Goal: Communication & Community: Answer question/provide support

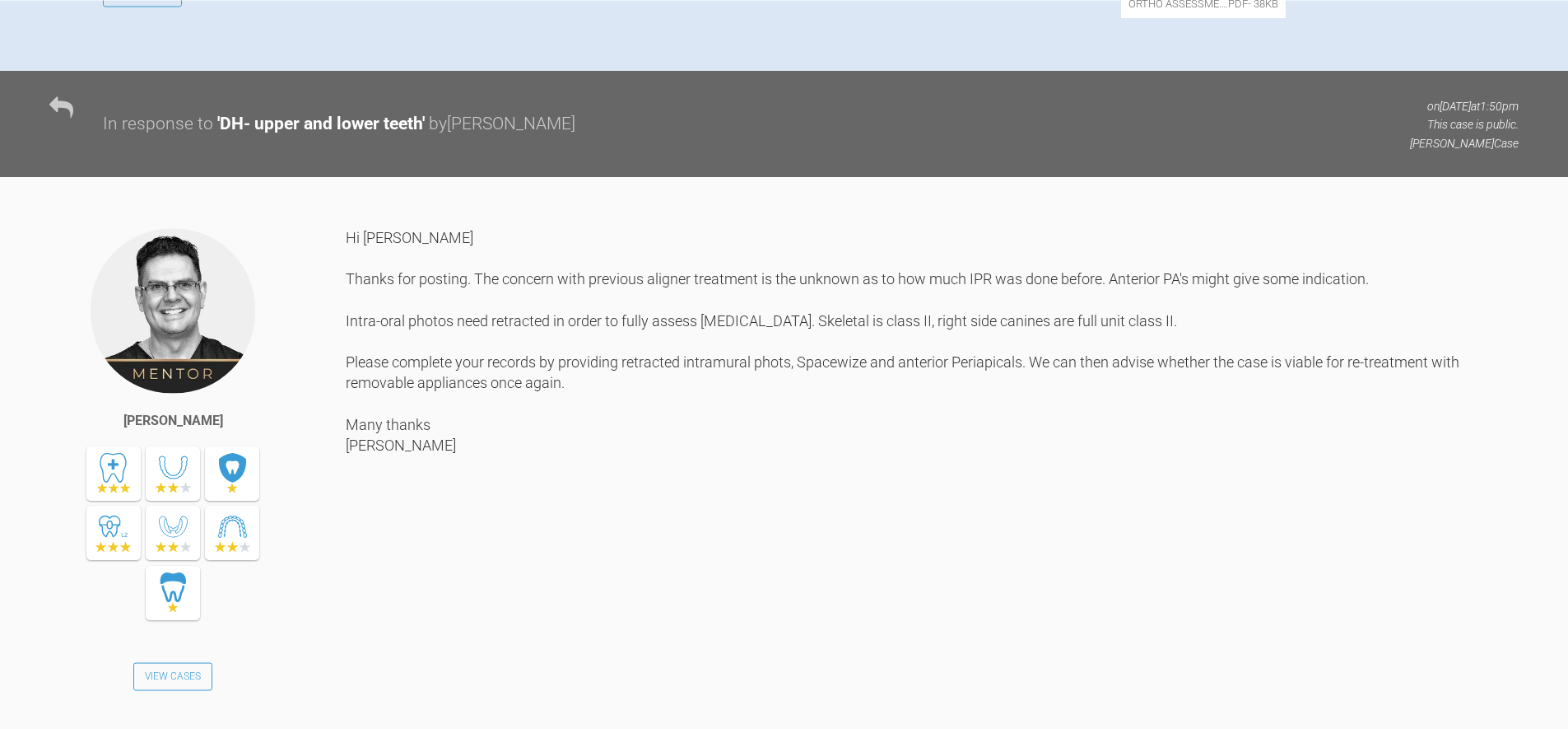
scroll to position [949, 0]
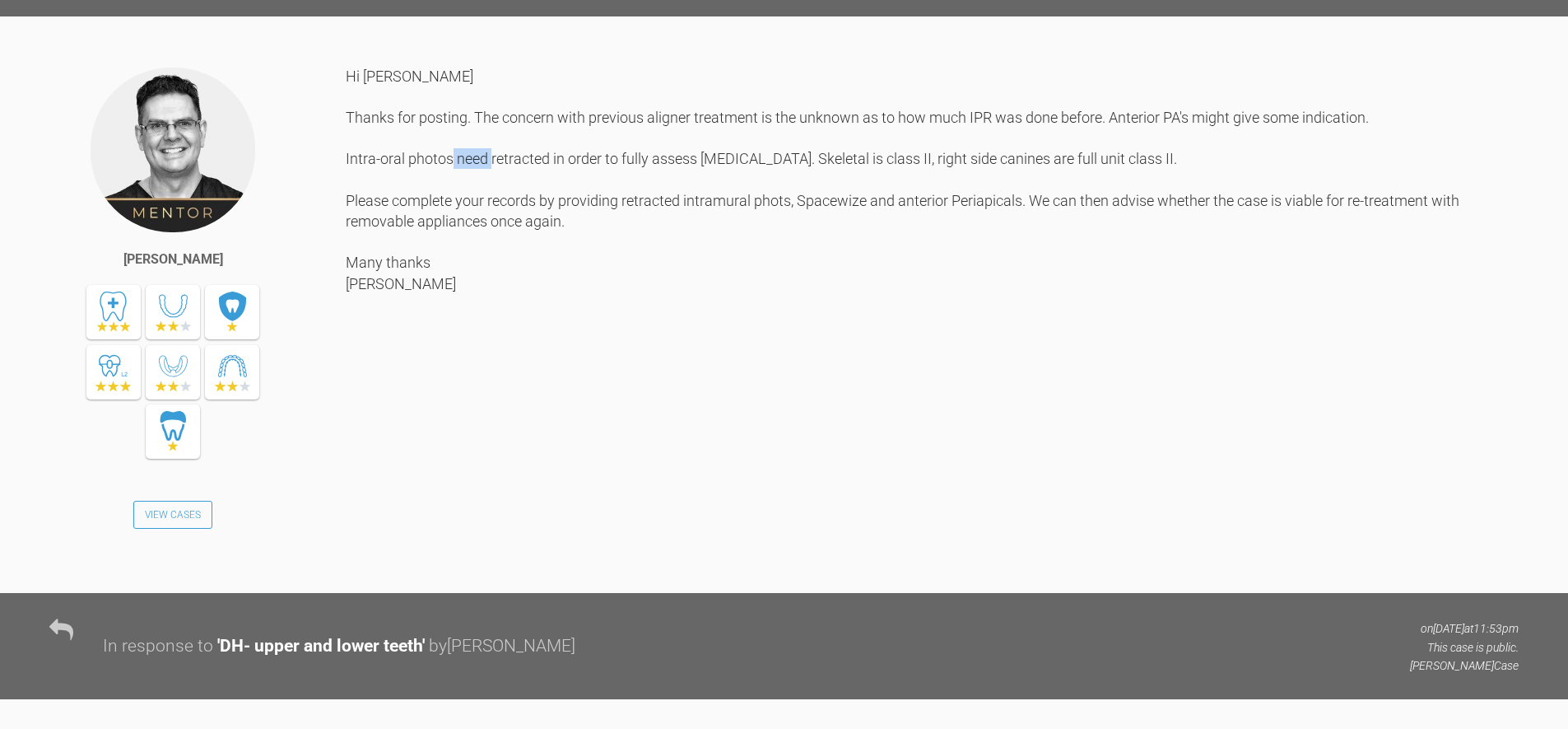
click at [693, 264] on div "Hi [PERSON_NAME] Thanks for posting. The concern with previous aligner treatmen…" at bounding box center [931, 317] width 1172 height 503
drag, startPoint x: 779, startPoint y: 270, endPoint x: 748, endPoint y: 316, distance: 55.5
click at [778, 270] on div "Hi [PERSON_NAME] Thanks for posting. The concern with previous aligner treatmen…" at bounding box center [931, 317] width 1172 height 503
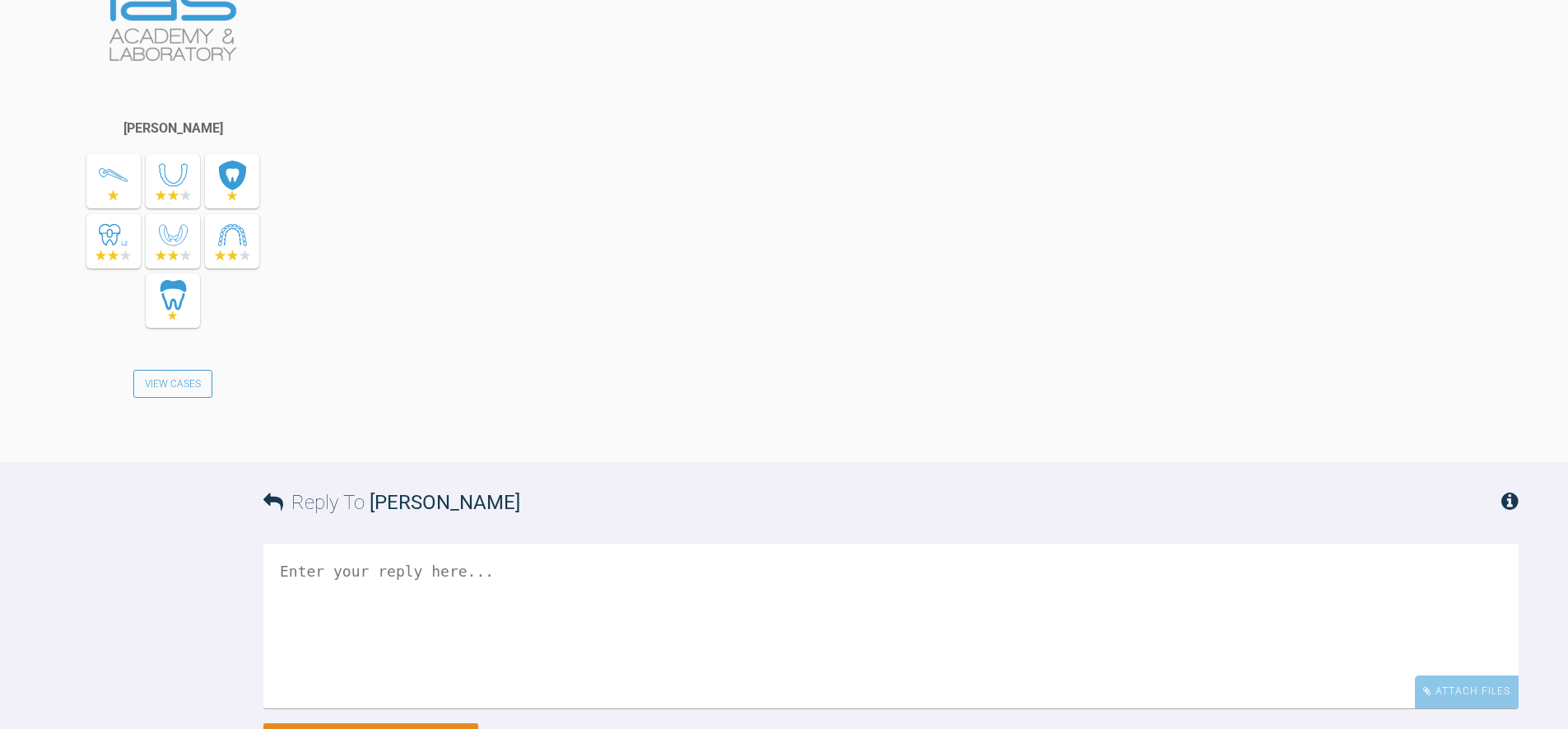
scroll to position [4244, 0]
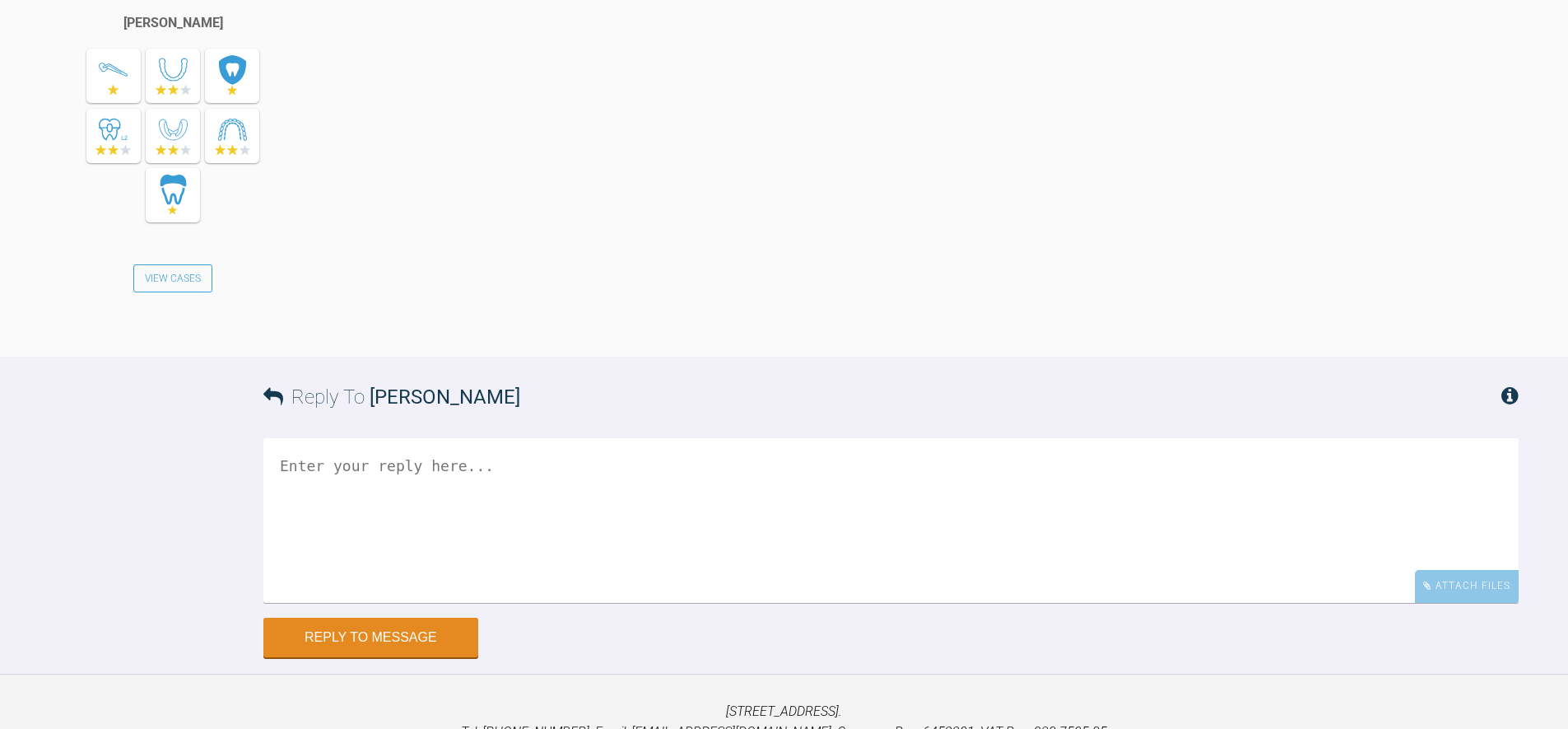
drag, startPoint x: 697, startPoint y: 382, endPoint x: 567, endPoint y: 260, distance: 178.3
click at [640, 324] on div "Hi [PERSON_NAME], Please see attached images:" at bounding box center [931, 81] width 1172 height 503
drag, startPoint x: 360, startPoint y: 111, endPoint x: 498, endPoint y: 158, distance: 145.8
click at [492, 157] on div "Hi [PERSON_NAME], Please see attached images:" at bounding box center [931, 81] width 1172 height 503
click at [502, 158] on div "Hi [PERSON_NAME], Please see attached images:" at bounding box center [931, 81] width 1172 height 503
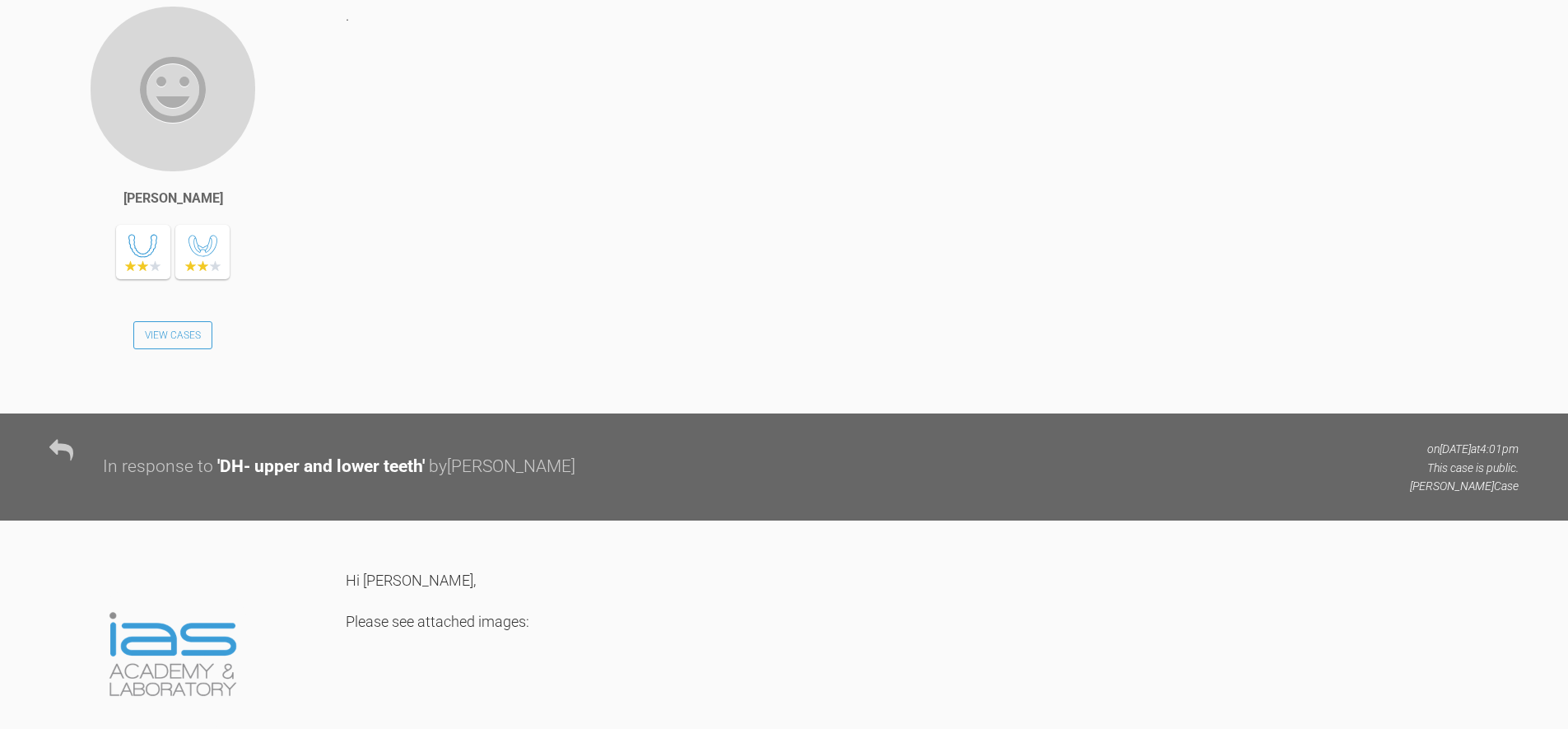
scroll to position [3493, 0]
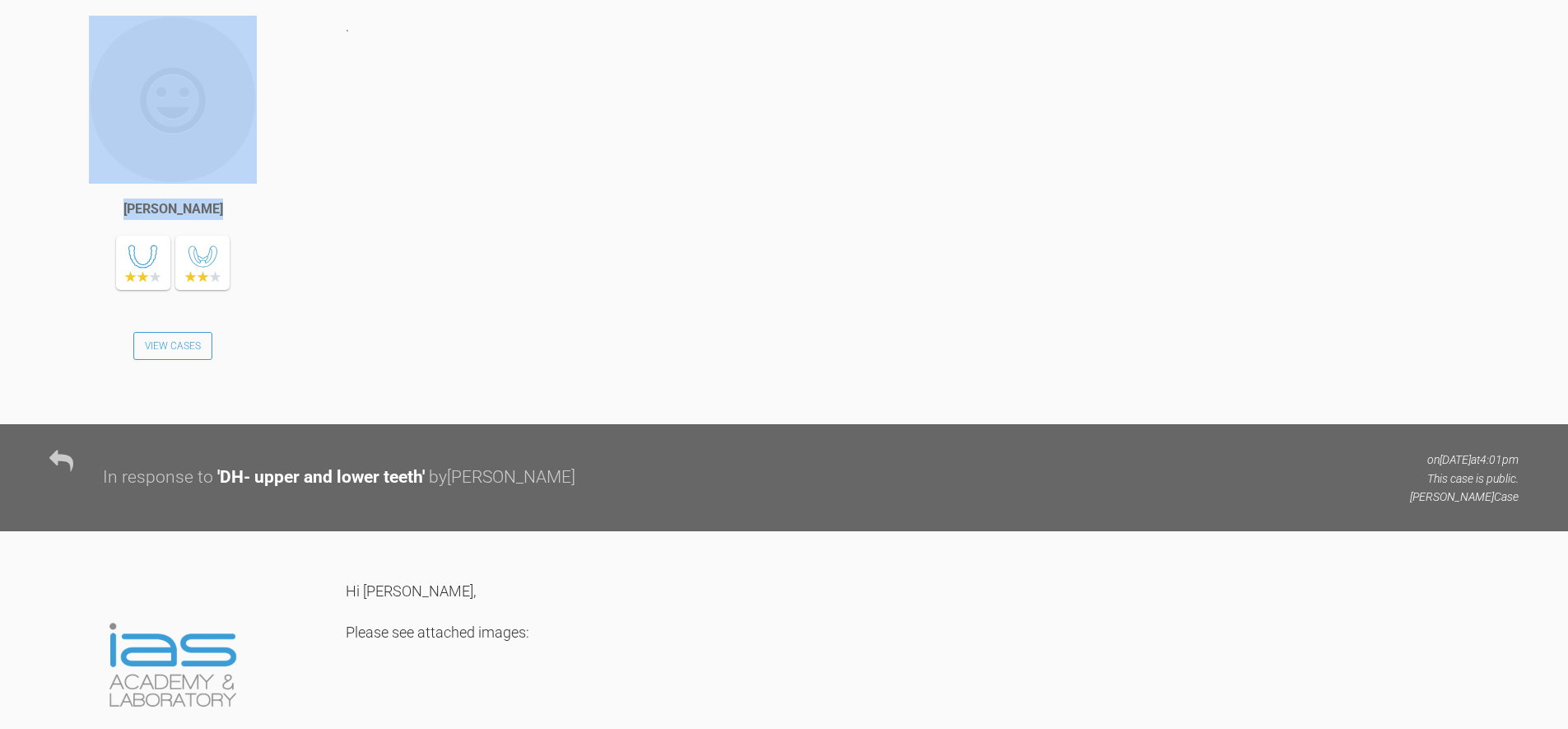
click at [329, 281] on div "Hinna Javed View Cases ." at bounding box center [784, 220] width 1568 height 408
click at [403, 288] on div "." at bounding box center [931, 208] width 1172 height 384
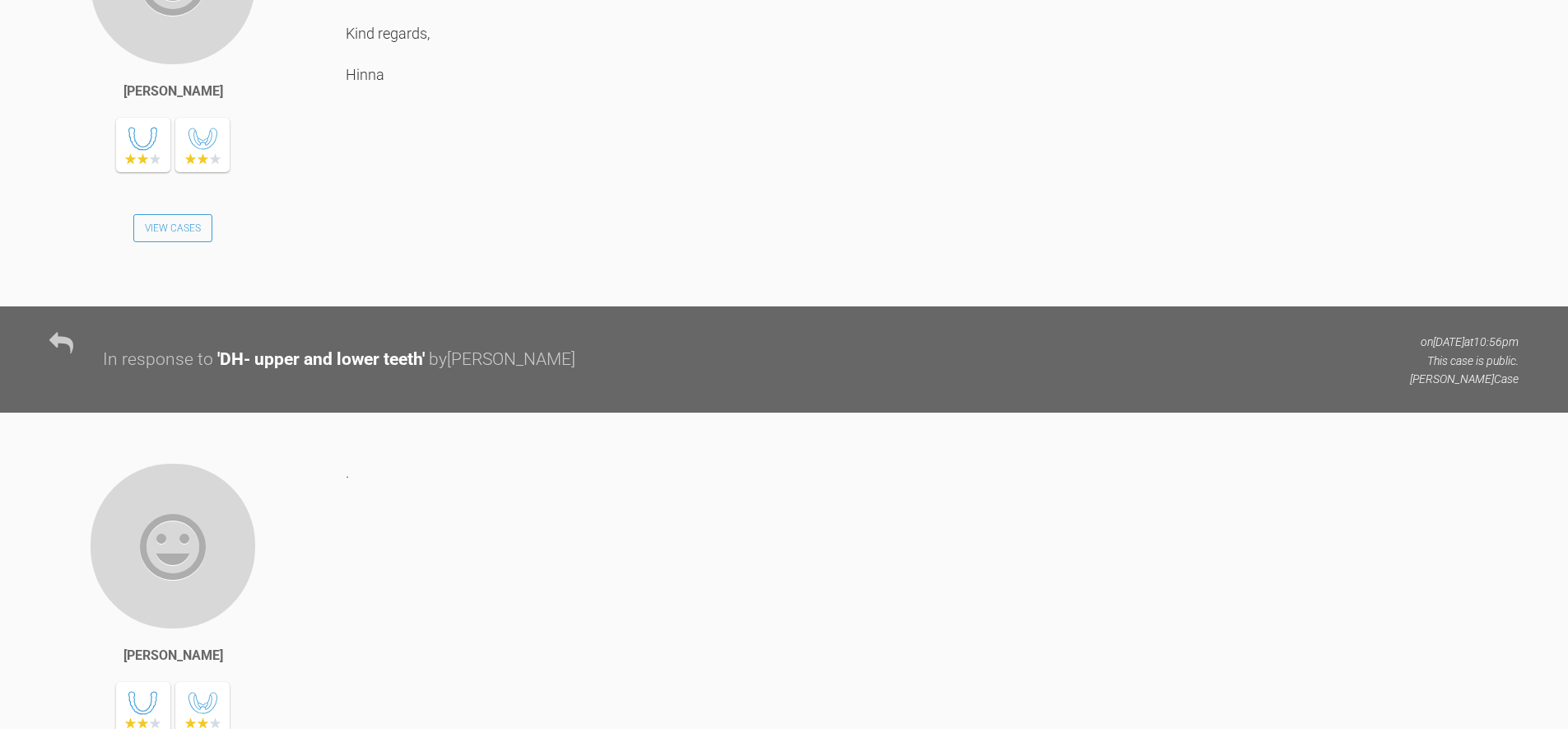
scroll to position [2887, 0]
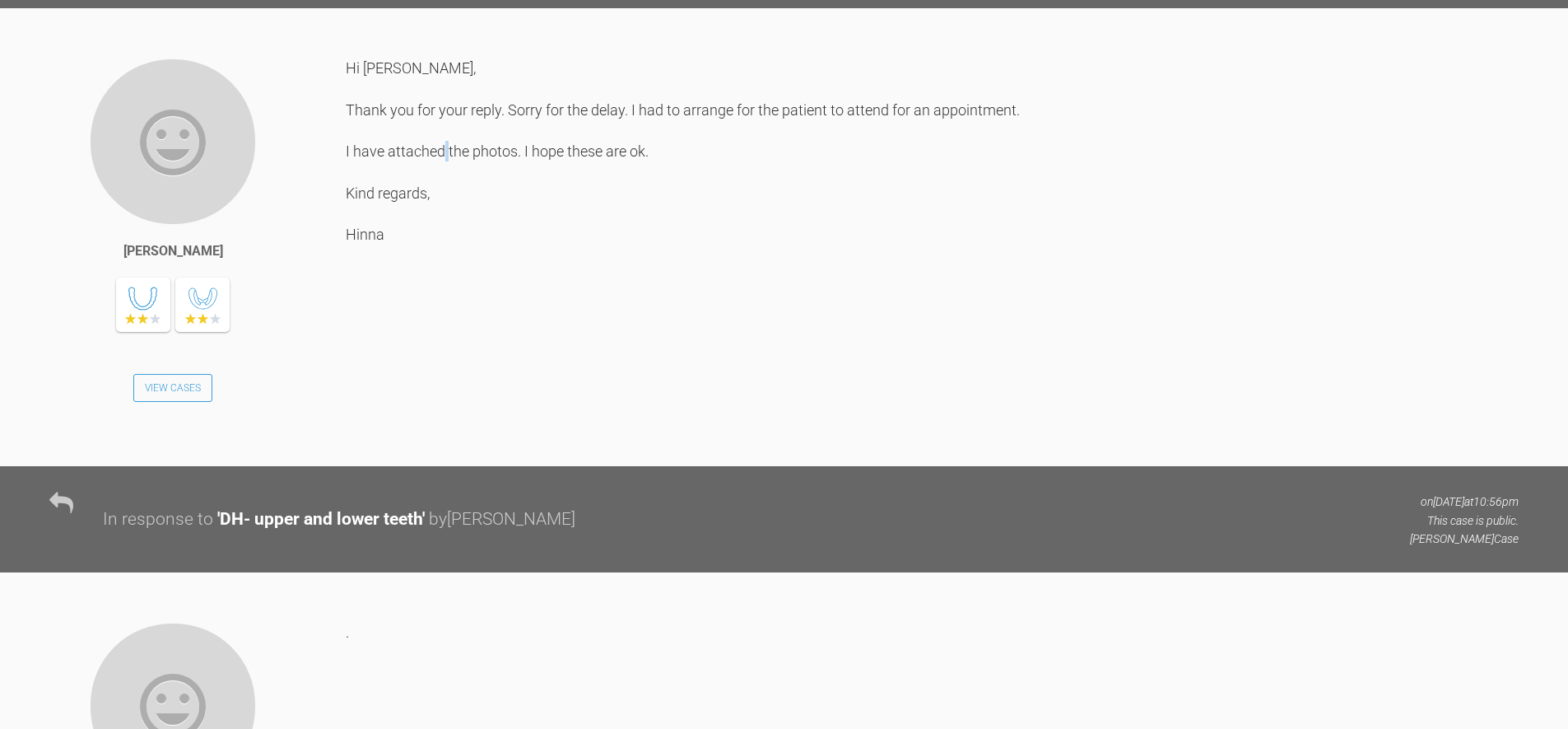
click at [543, 408] on div "Hi Geoff, Thank you for your reply. Sorry for the delay. I had to arrange for t…" at bounding box center [931, 250] width 1172 height 384
click at [622, 410] on div "Hi [PERSON_NAME], Thank you for your reply. Sorry for the delay. I had to arran…" at bounding box center [931, 250] width 1172 height 384
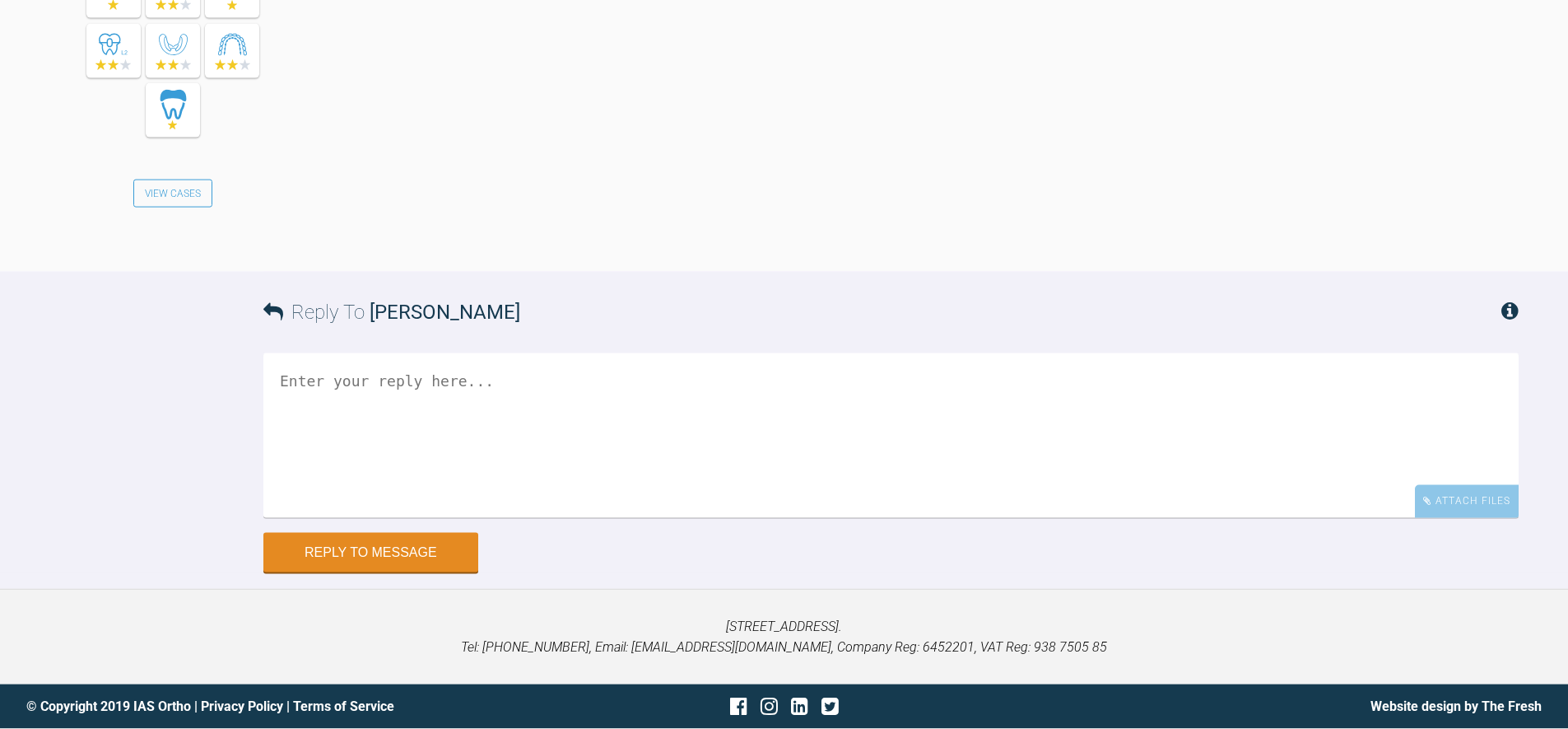
scroll to position [4587, 0]
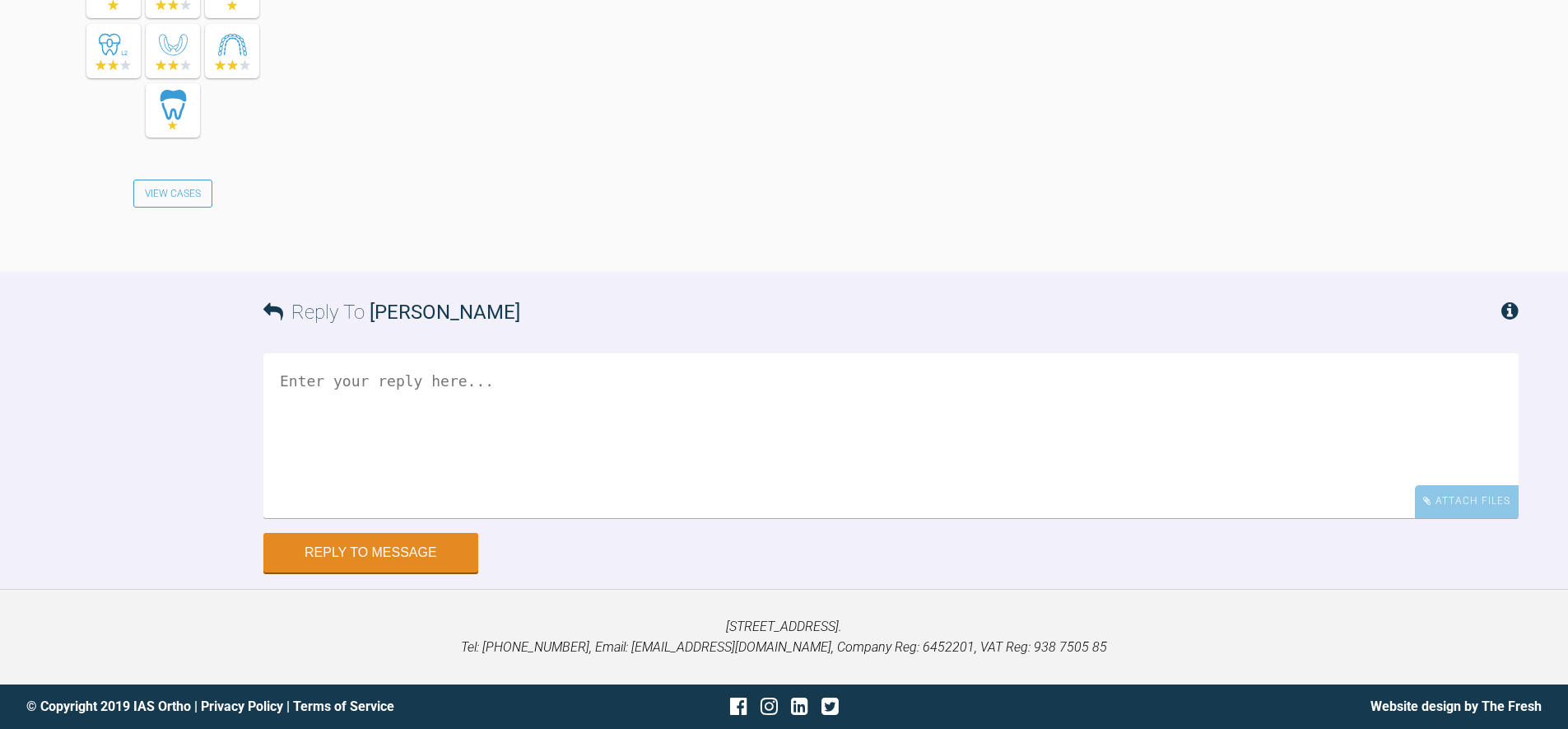
click at [1441, 552] on div "Reply to Message" at bounding box center [891, 553] width 1255 height 40
click at [1471, 487] on div "Attach Files" at bounding box center [1467, 501] width 104 height 32
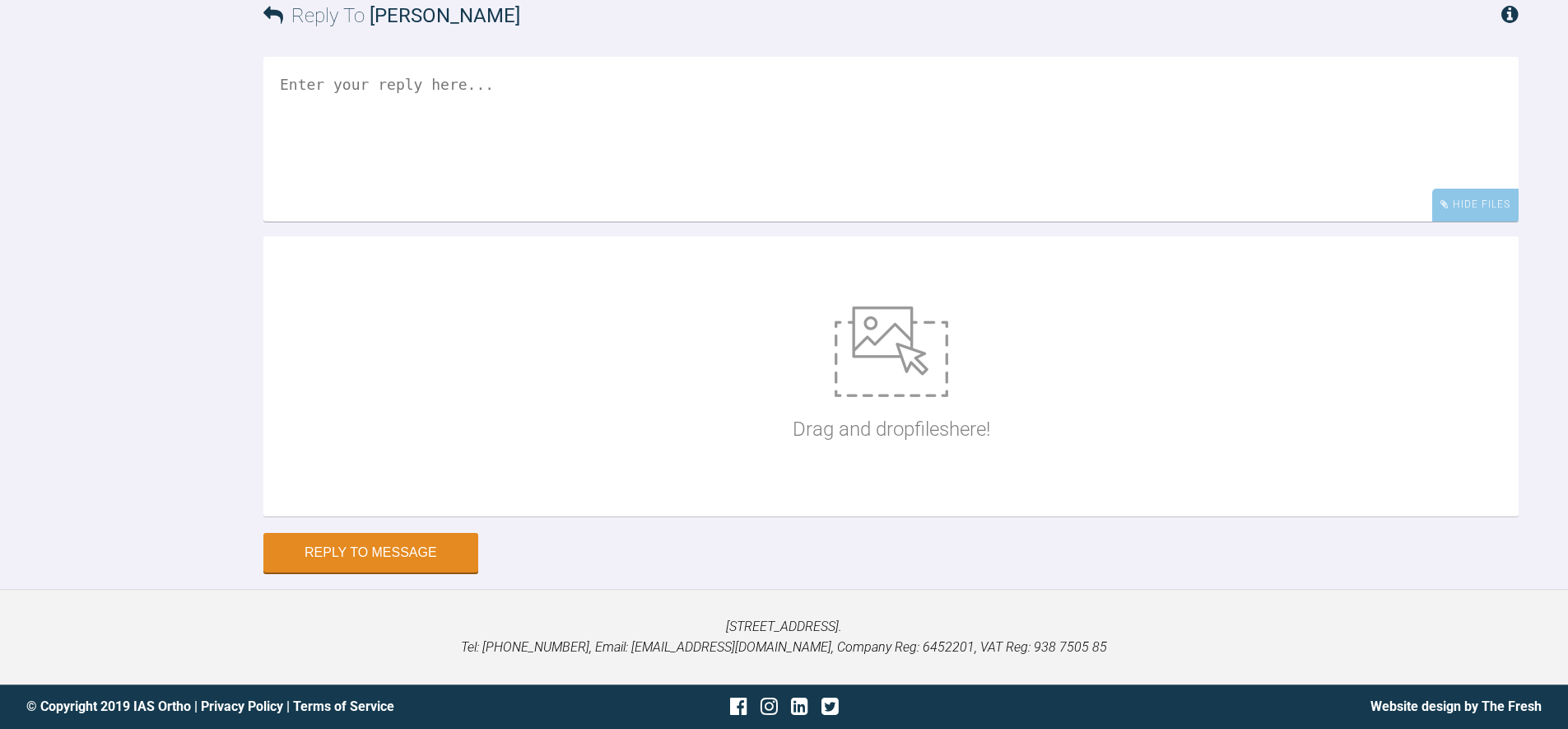
scroll to position [4883, 0]
click at [861, 417] on p "Drag and drop files here!" at bounding box center [891, 428] width 198 height 31
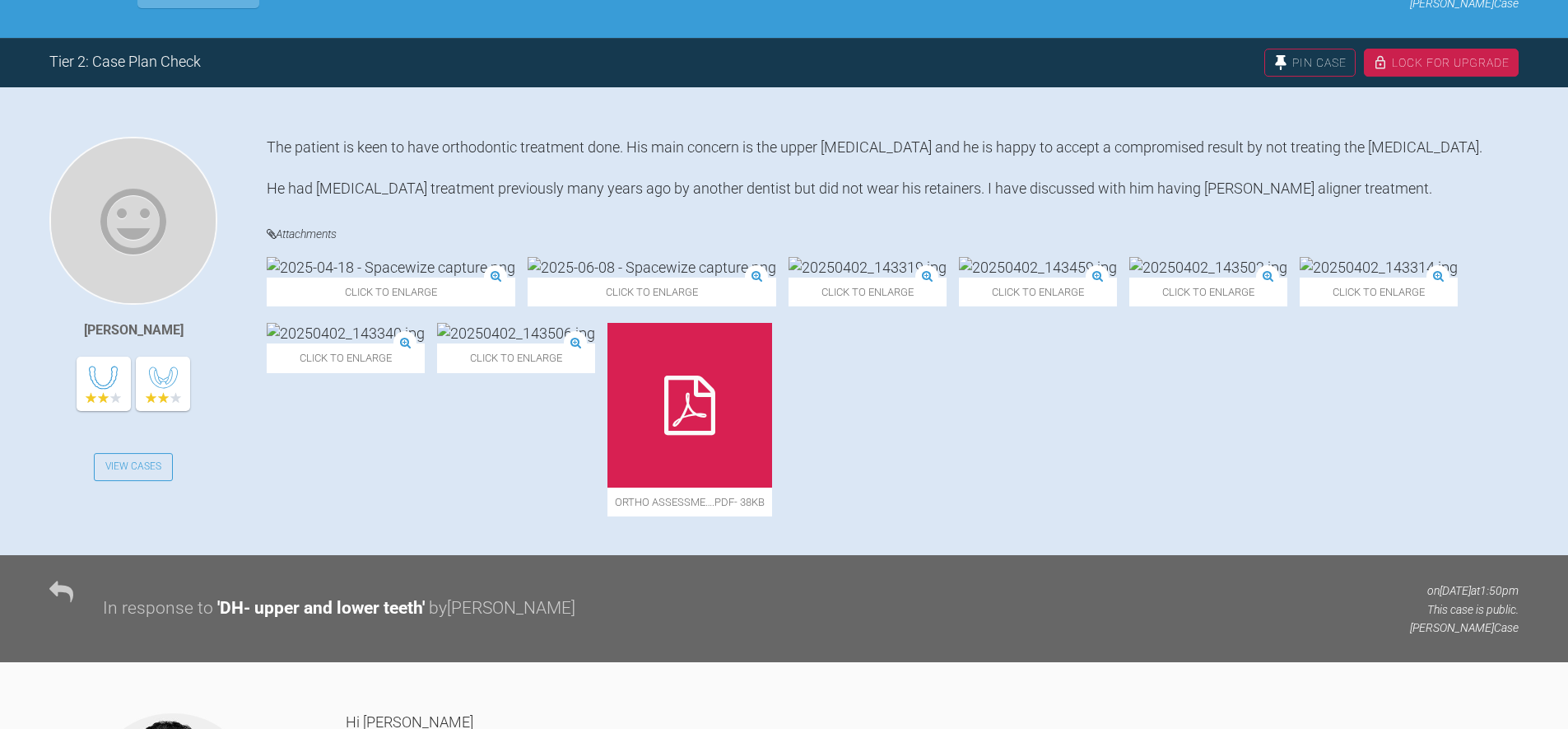
scroll to position [298, 0]
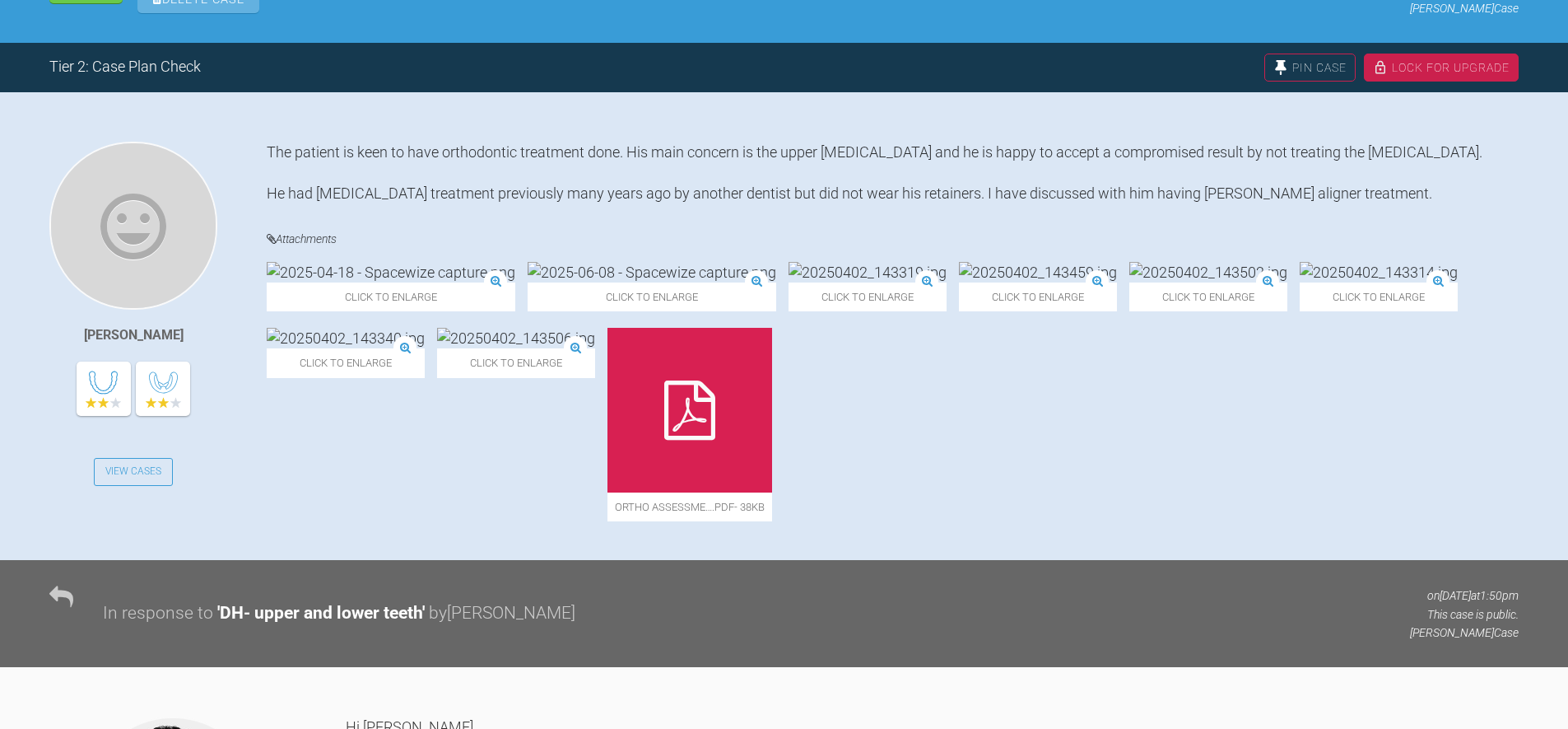
click at [422, 107] on div "Hinna Javed View Cases The patient is keen to have orthodontic treatment done. …" at bounding box center [784, 326] width 1568 height 468
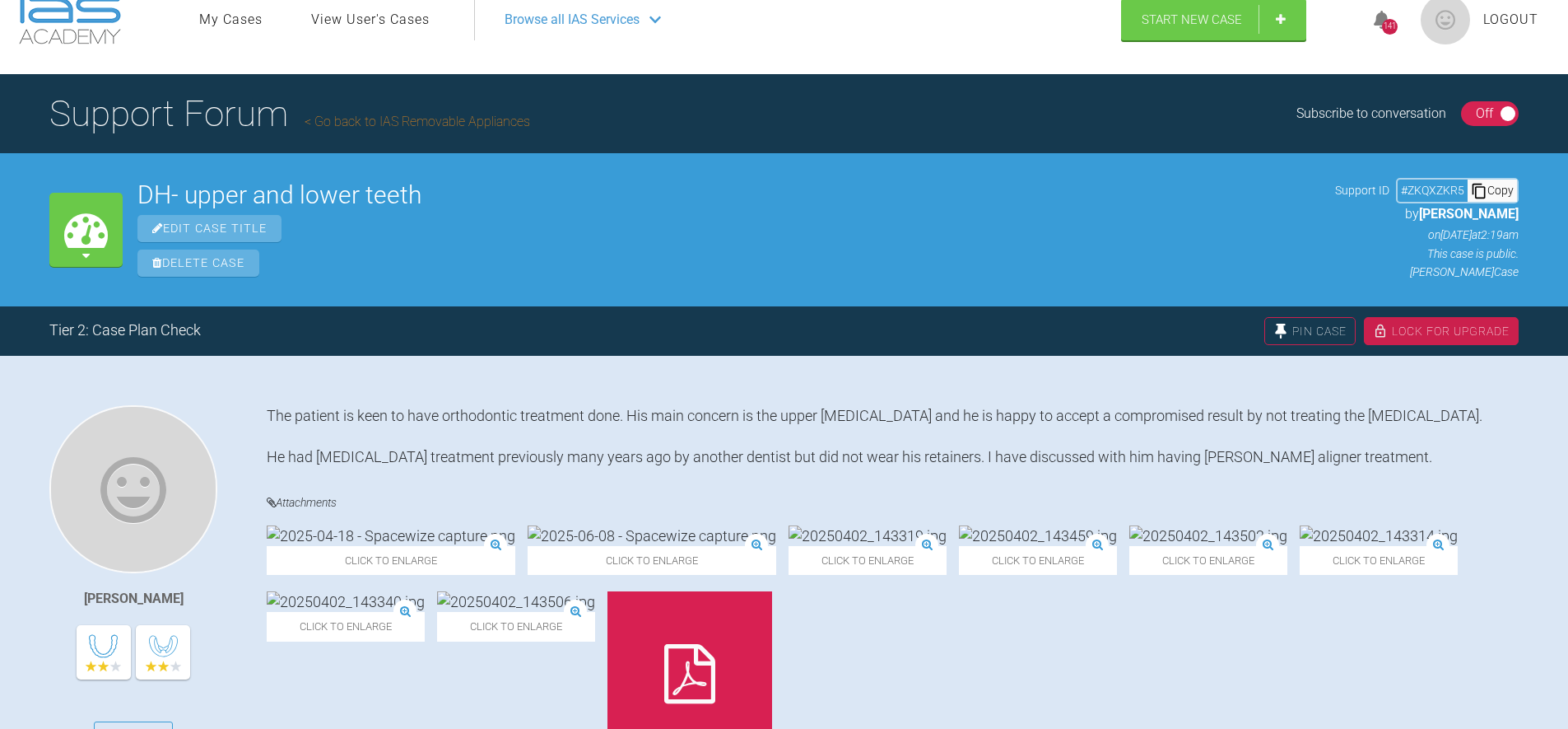
click at [1129, 546] on img at bounding box center [1208, 535] width 158 height 21
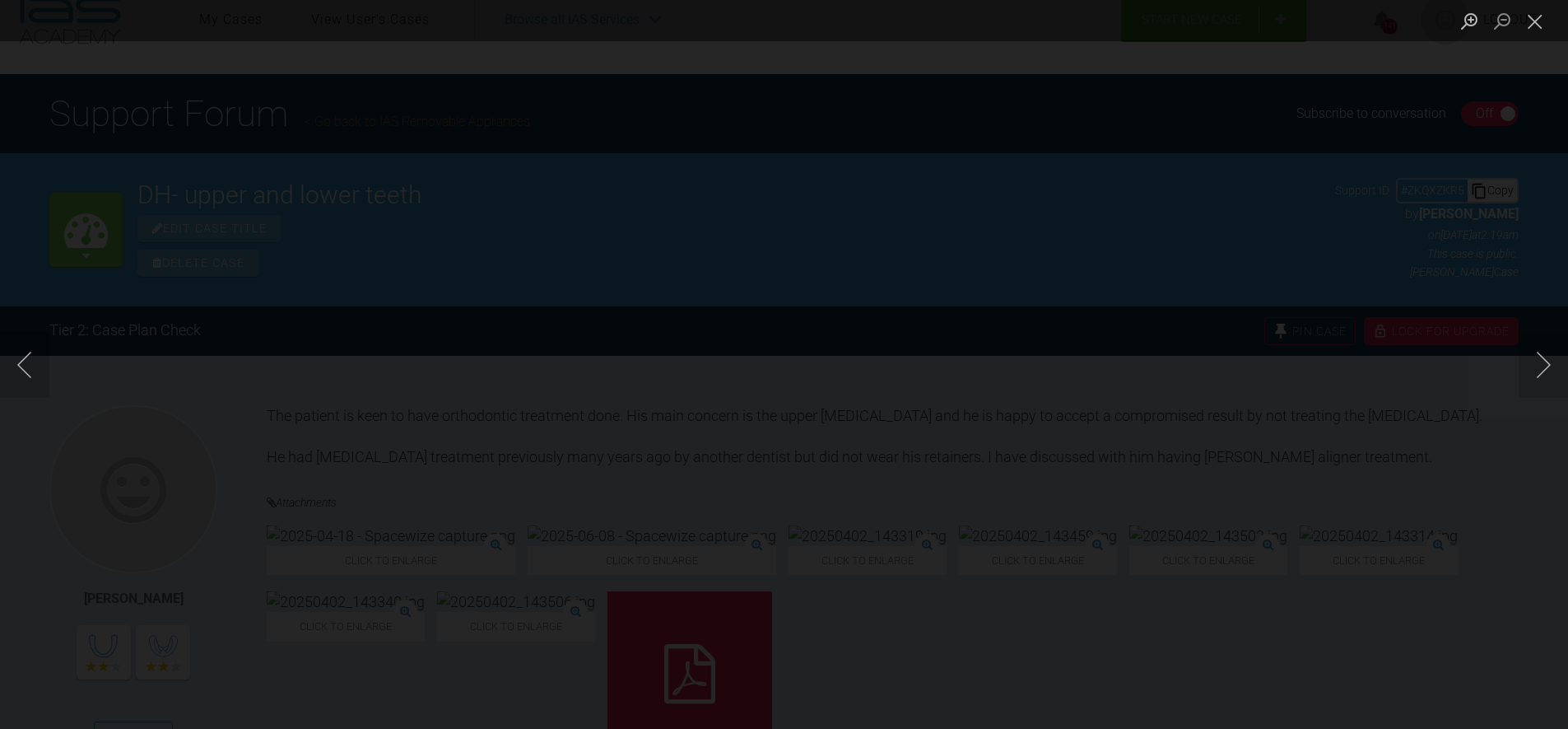
click at [1378, 149] on div "Lightbox" at bounding box center [784, 364] width 1568 height 729
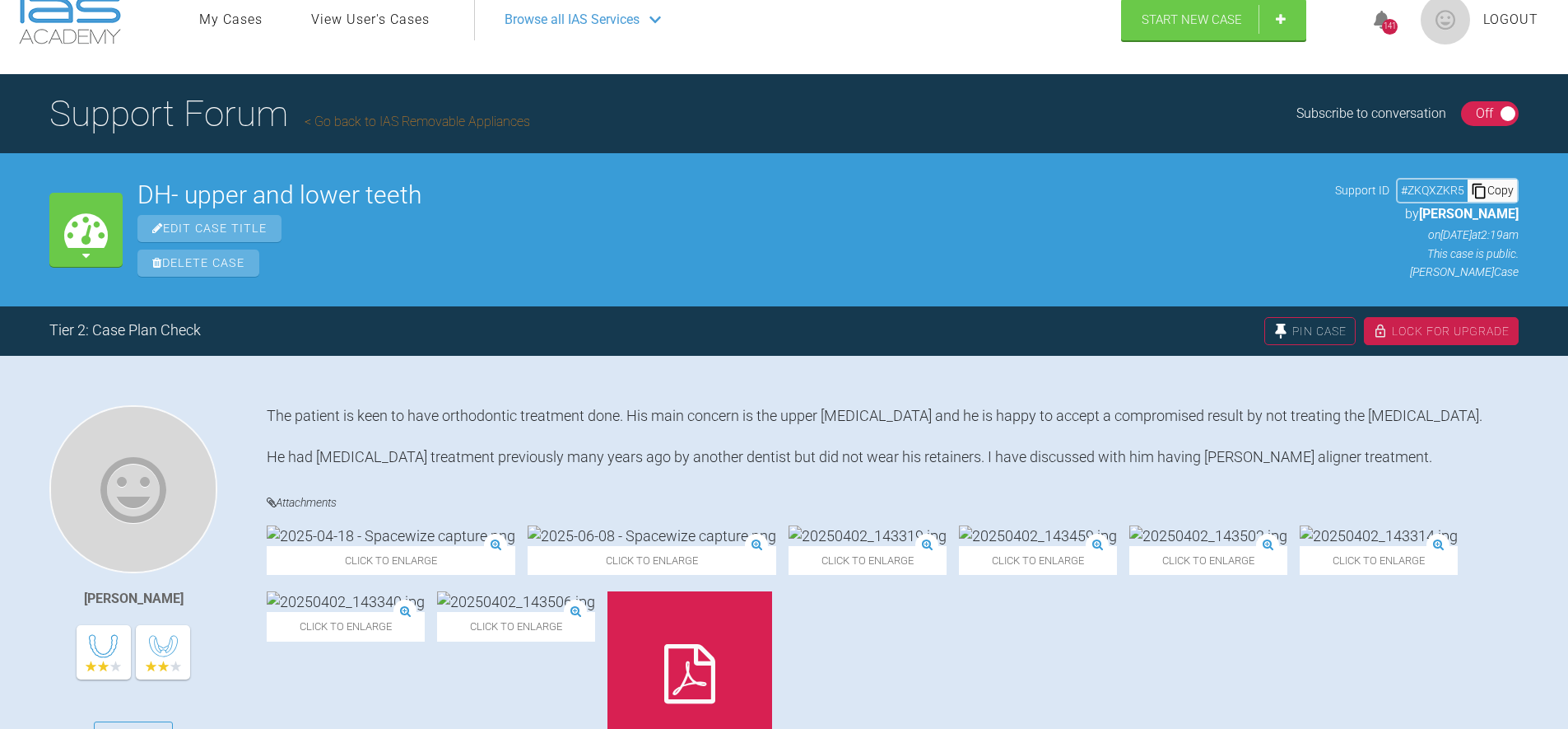
drag, startPoint x: 716, startPoint y: 218, endPoint x: 529, endPoint y: 198, distance: 188.1
click at [714, 218] on div "Edit Case Title" at bounding box center [729, 228] width 1182 height 27
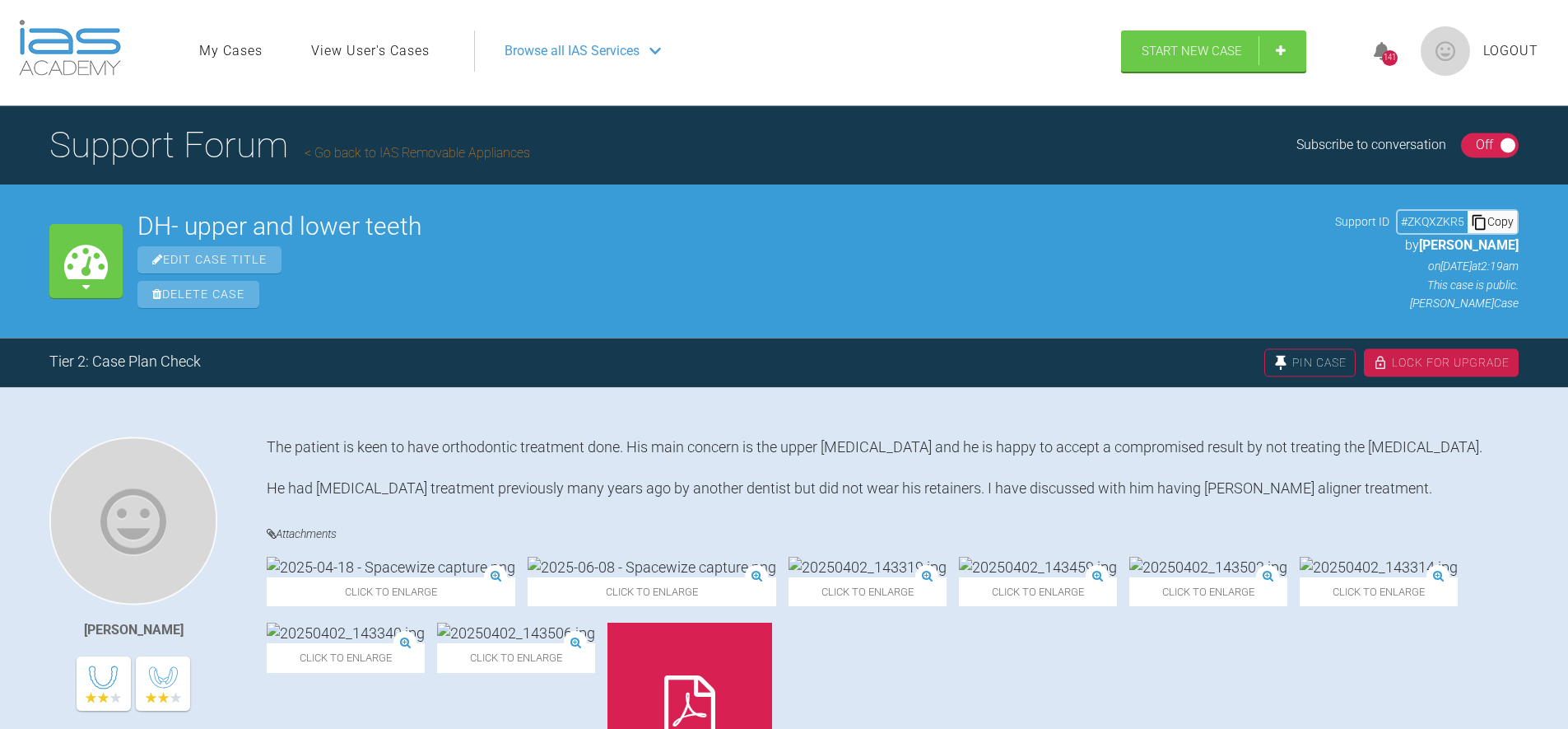
scroll to position [0, 0]
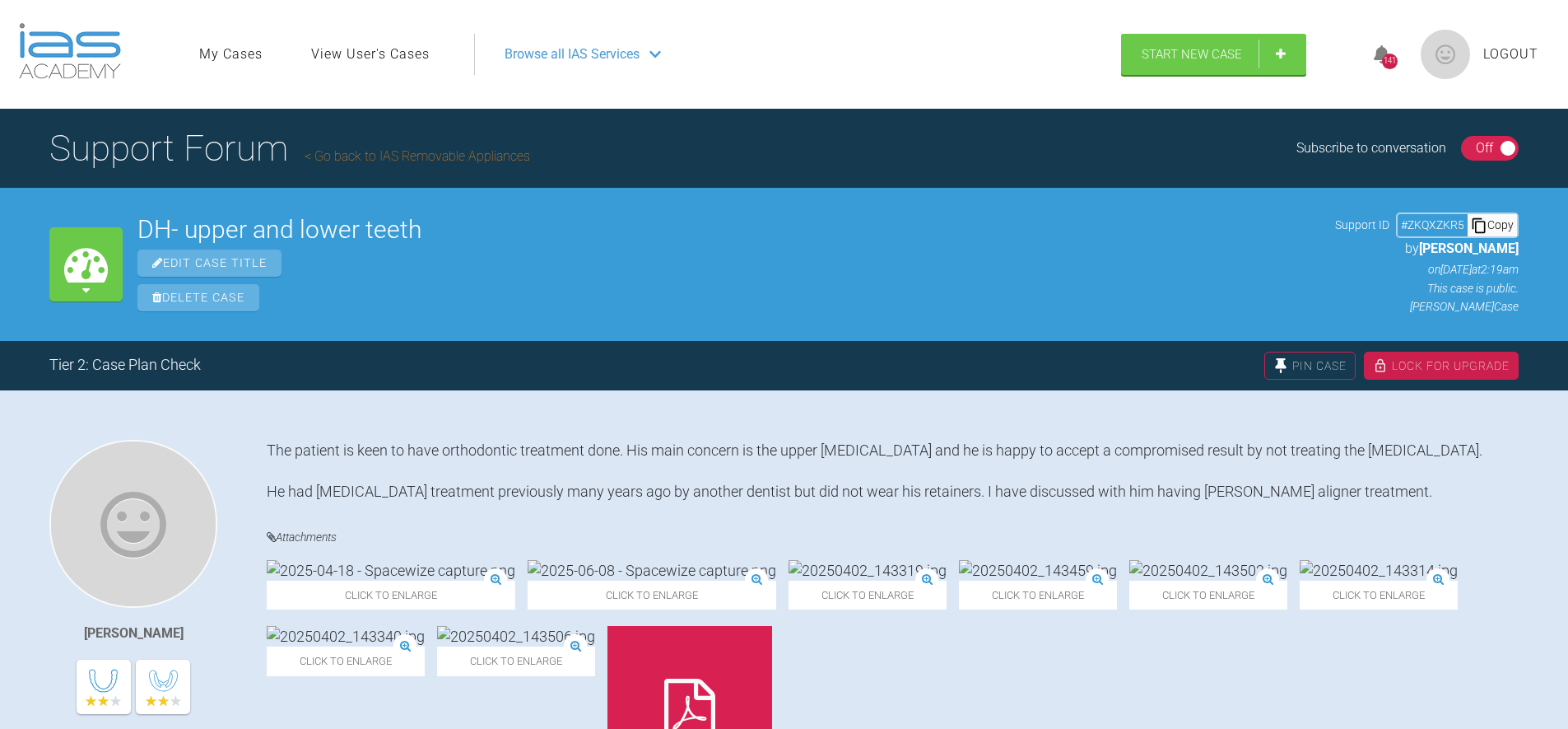
click at [676, 253] on div "Edit Case Title" at bounding box center [729, 263] width 1182 height 27
drag, startPoint x: 522, startPoint y: 263, endPoint x: 422, endPoint y: 3, distance: 278.6
click at [520, 250] on div "Edit Case Title" at bounding box center [729, 263] width 1182 height 27
click at [687, 259] on div "Edit Case Title" at bounding box center [729, 263] width 1182 height 27
drag, startPoint x: 342, startPoint y: 147, endPoint x: 396, endPoint y: 154, distance: 54.5
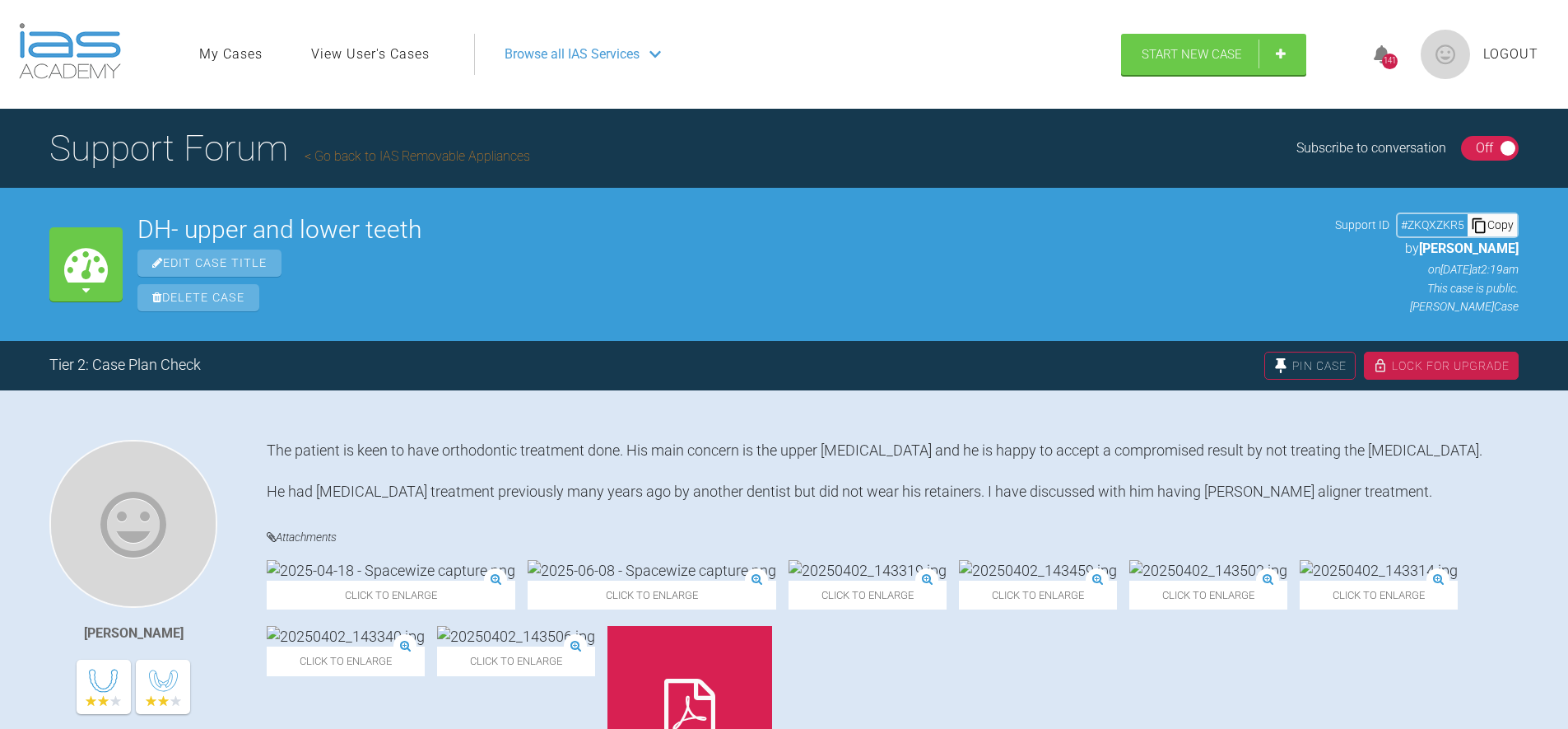
click at [344, 147] on h1 "Support Forum Go back to IAS Removable Appliances" at bounding box center [289, 148] width 481 height 58
click at [375, 161] on link "Go back to IAS Removable Appliances" at bounding box center [418, 156] width 226 height 16
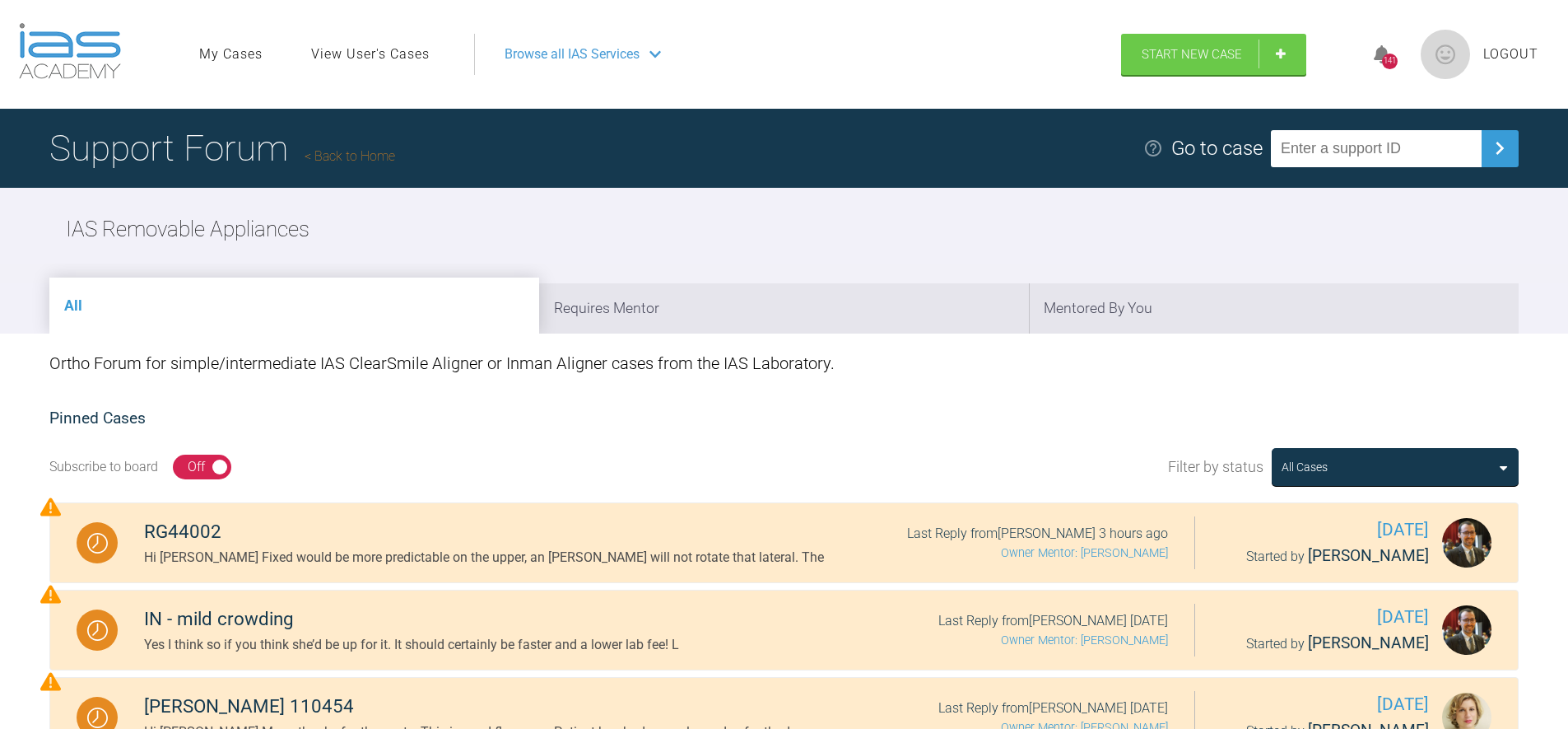
click at [732, 217] on div "IAS Removable Appliances" at bounding box center [784, 230] width 1568 height 84
drag, startPoint x: 1412, startPoint y: 239, endPoint x: 1229, endPoint y: 234, distance: 183.1
click at [1408, 238] on div "IAS Removable Appliances" at bounding box center [784, 230] width 1568 height 84
drag, startPoint x: 744, startPoint y: 219, endPoint x: 733, endPoint y: 219, distance: 11.0
click at [739, 217] on div "IAS Removable Appliances" at bounding box center [784, 230] width 1568 height 84
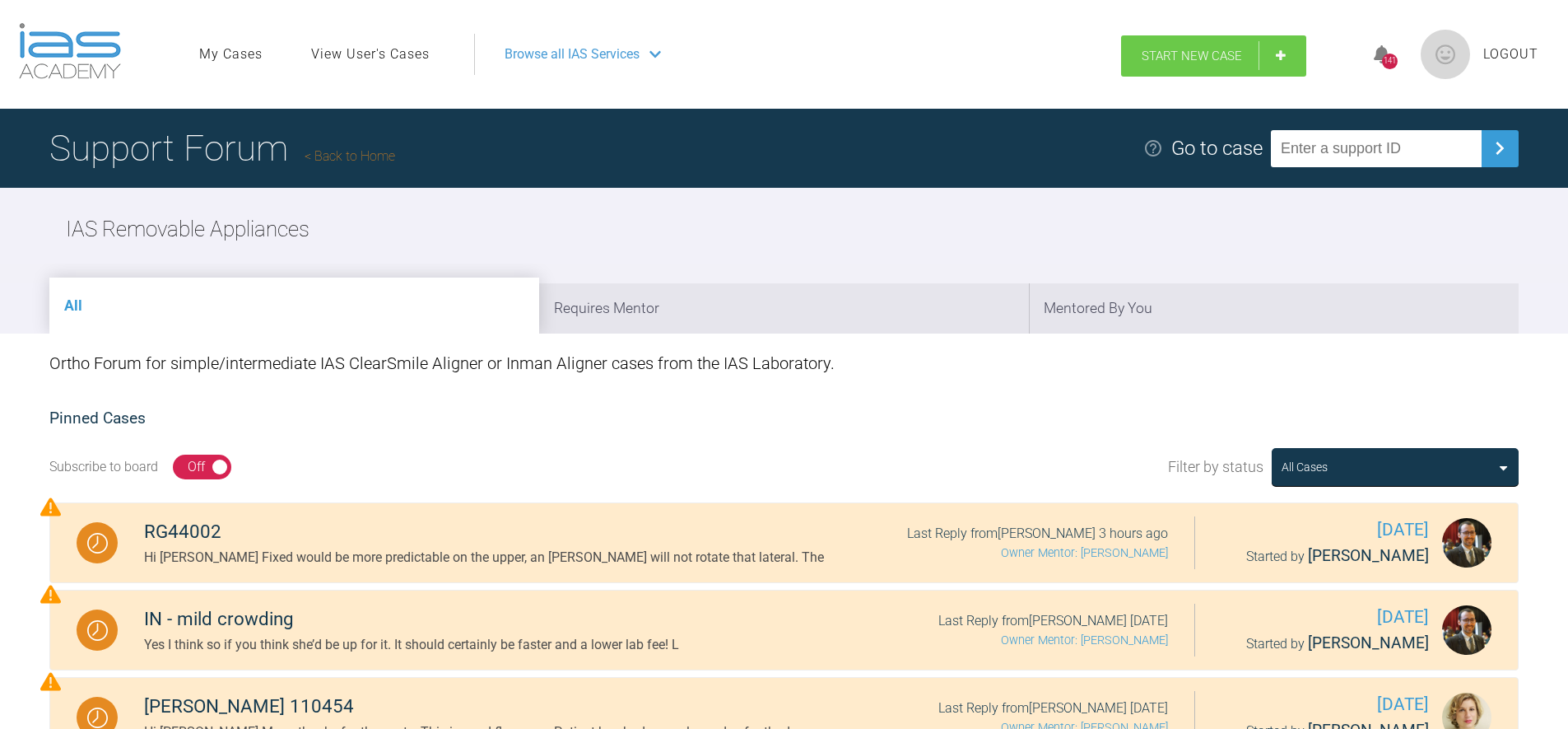
click at [1191, 55] on span "Start New Case" at bounding box center [1191, 56] width 100 height 15
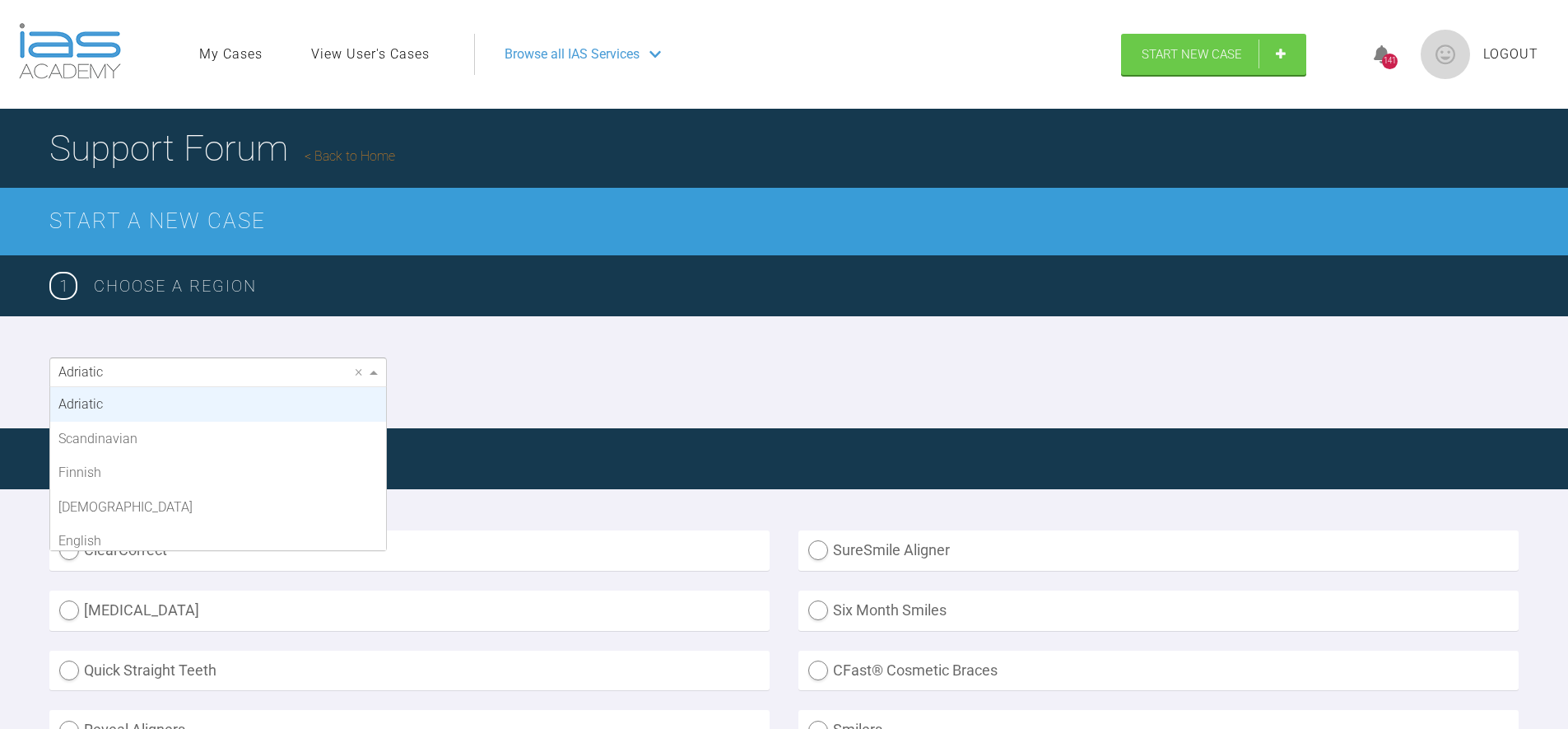
click at [178, 367] on div "Adriatic" at bounding box center [218, 372] width 336 height 28
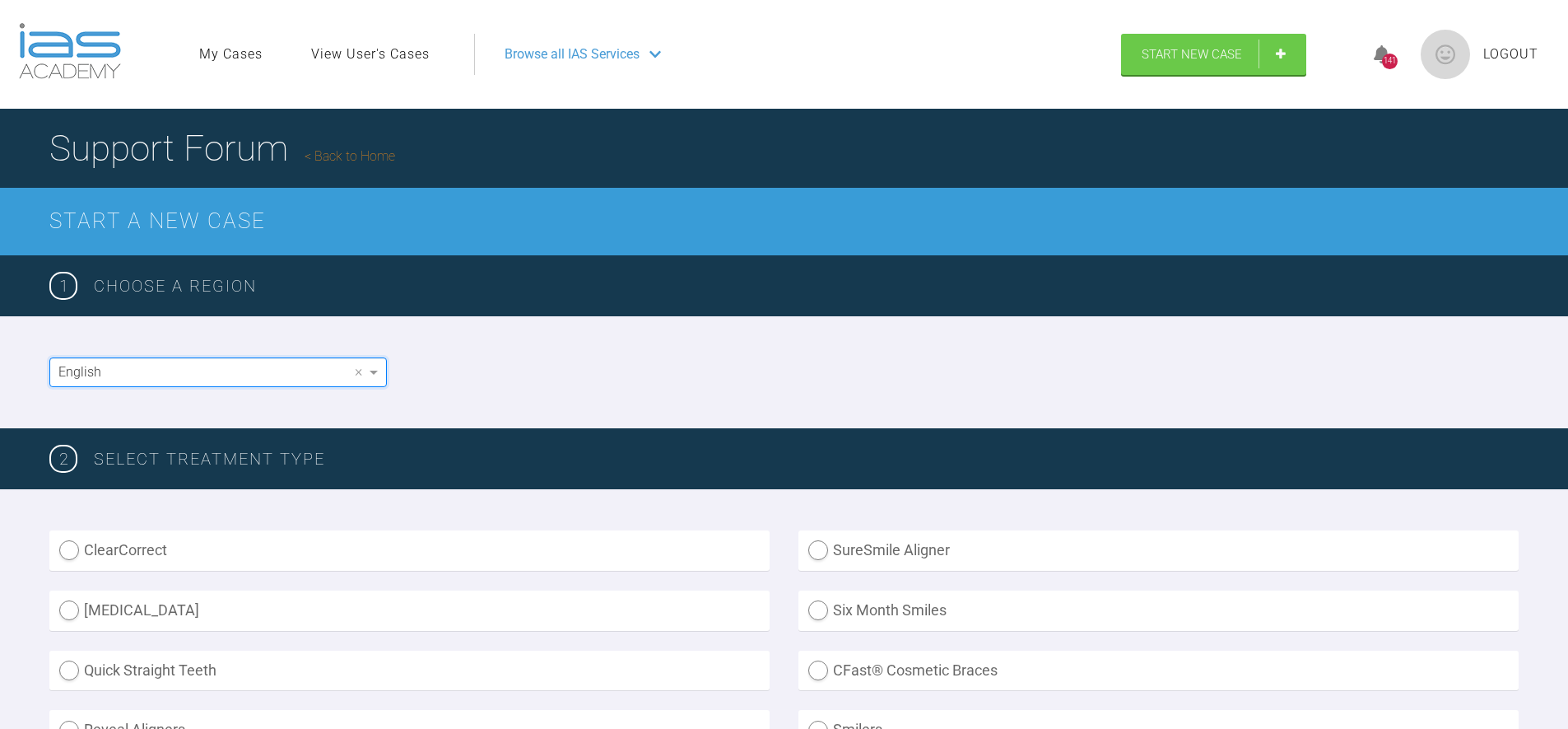
click at [584, 337] on div "English ×" at bounding box center [784, 372] width 1568 height 112
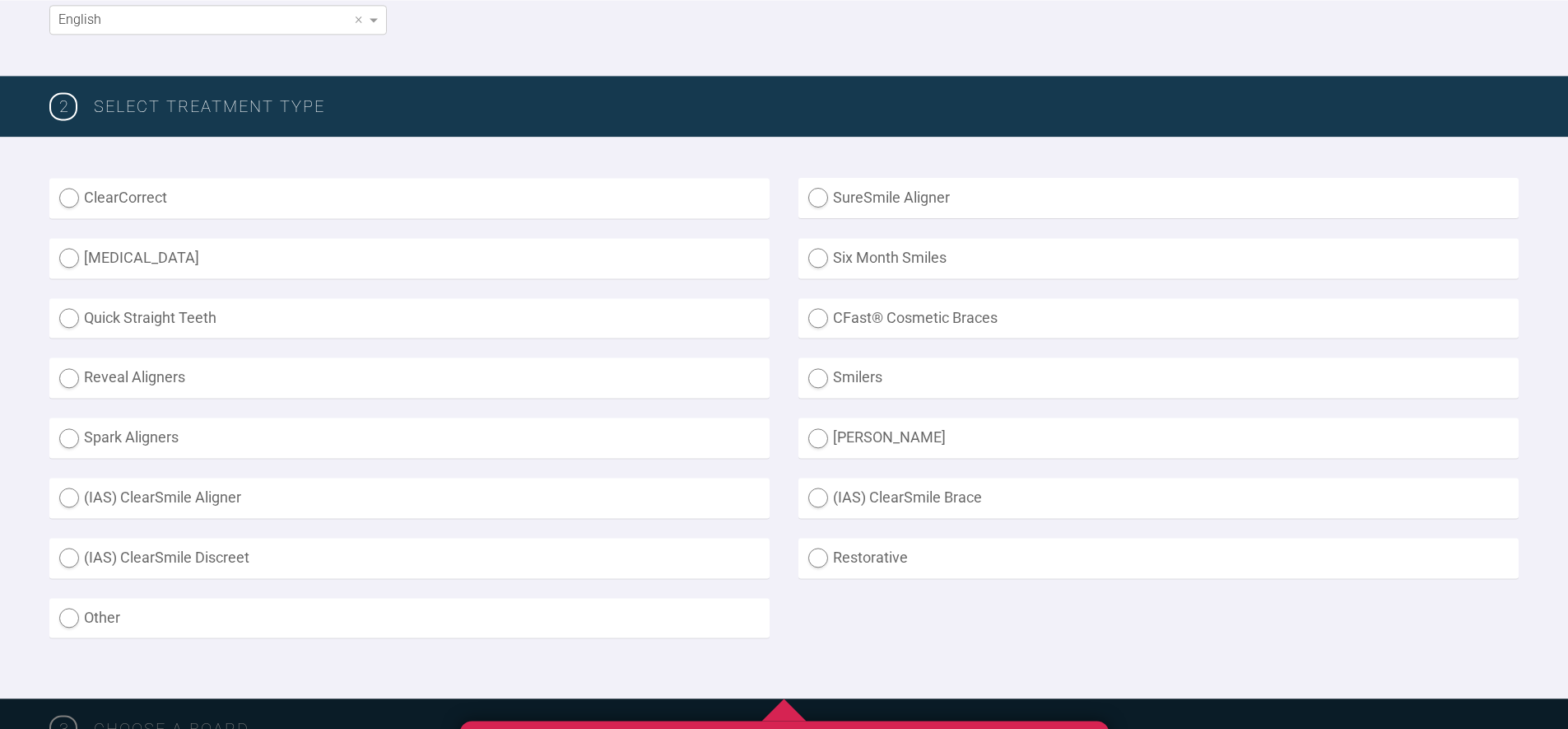
scroll to position [382, 0]
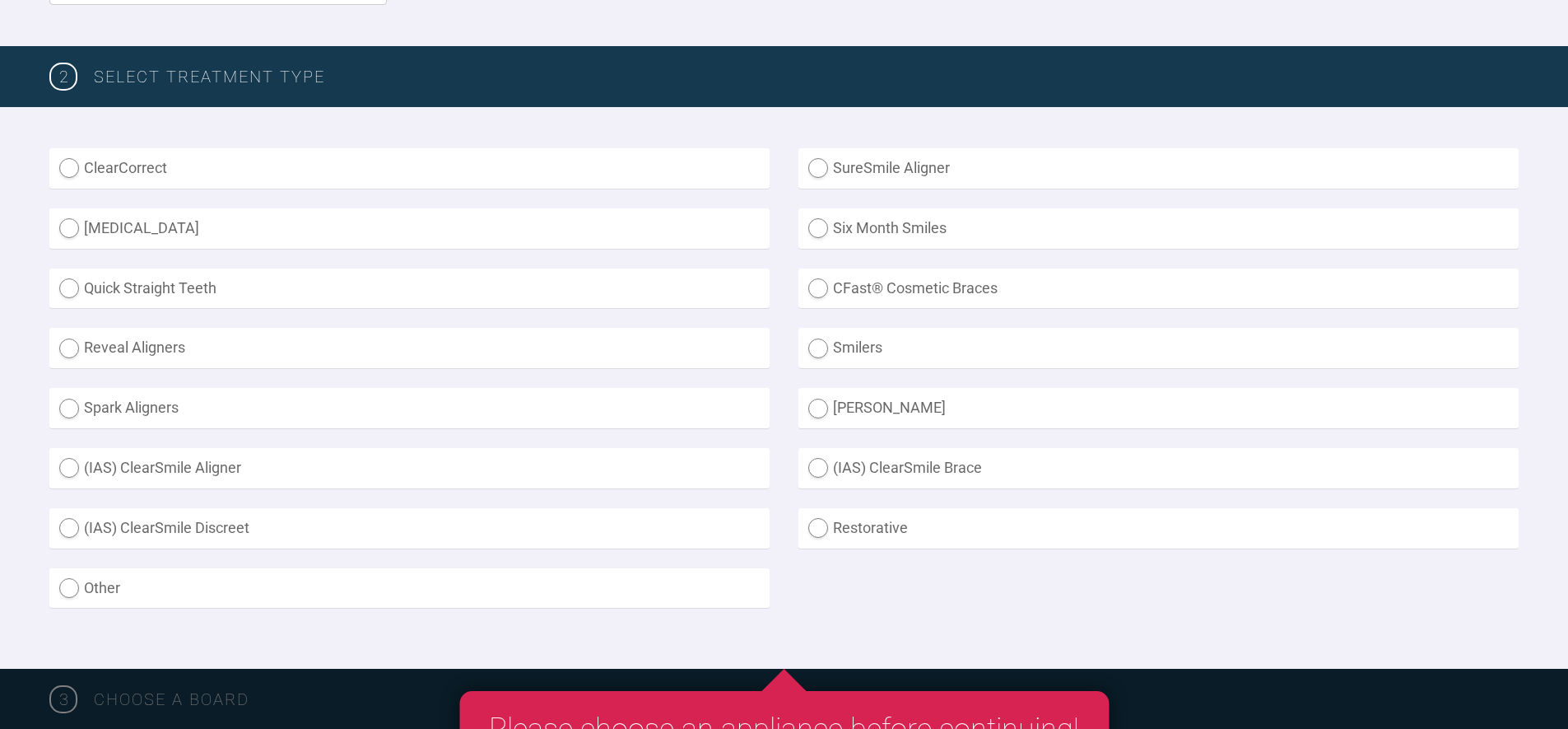
click at [889, 402] on label "[PERSON_NAME]" at bounding box center [1158, 408] width 721 height 40
radio Aligner "true"
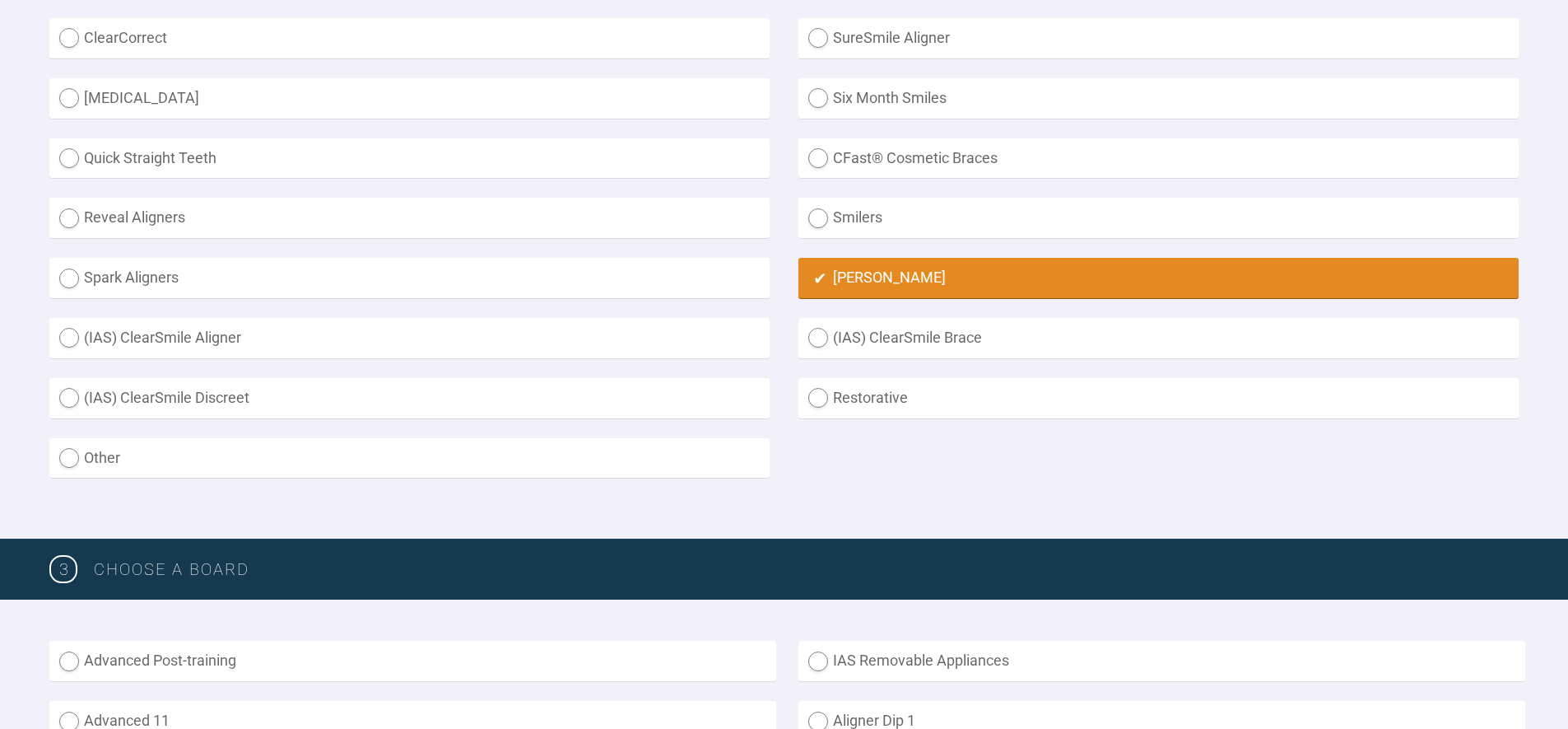
scroll to position [711, 0]
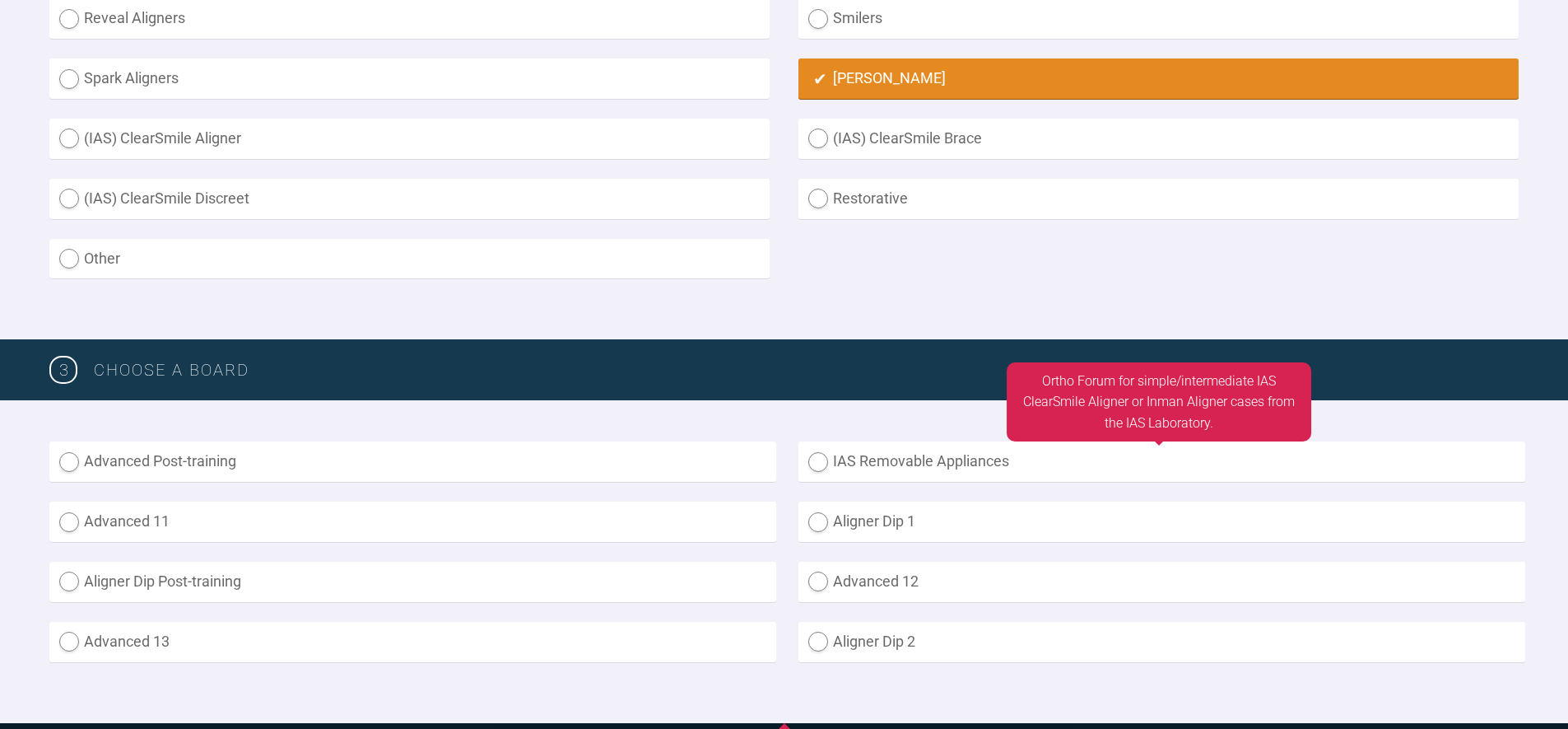
click at [934, 461] on label "IAS Removable Appliances" at bounding box center [1161, 461] width 727 height 40
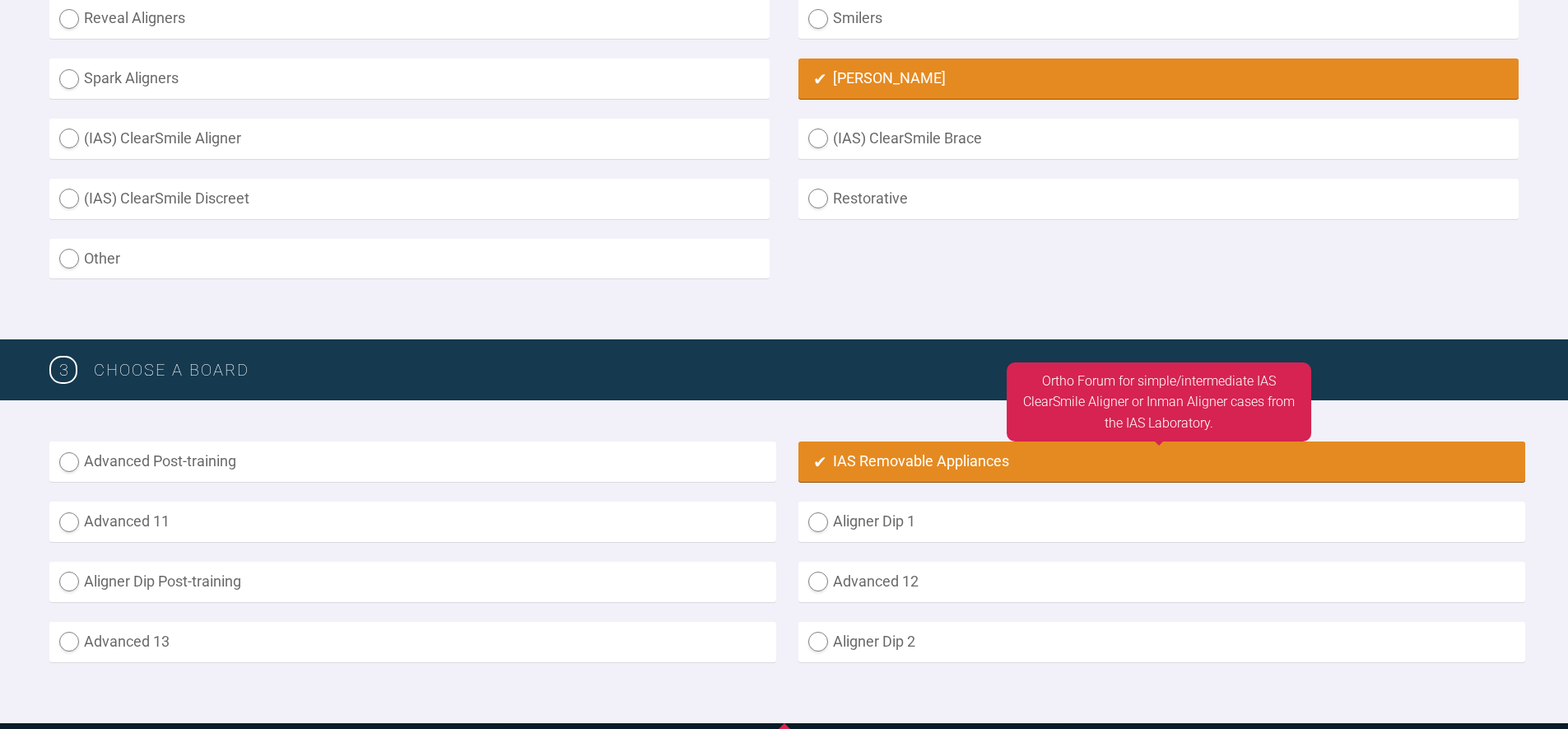
radio input "true"
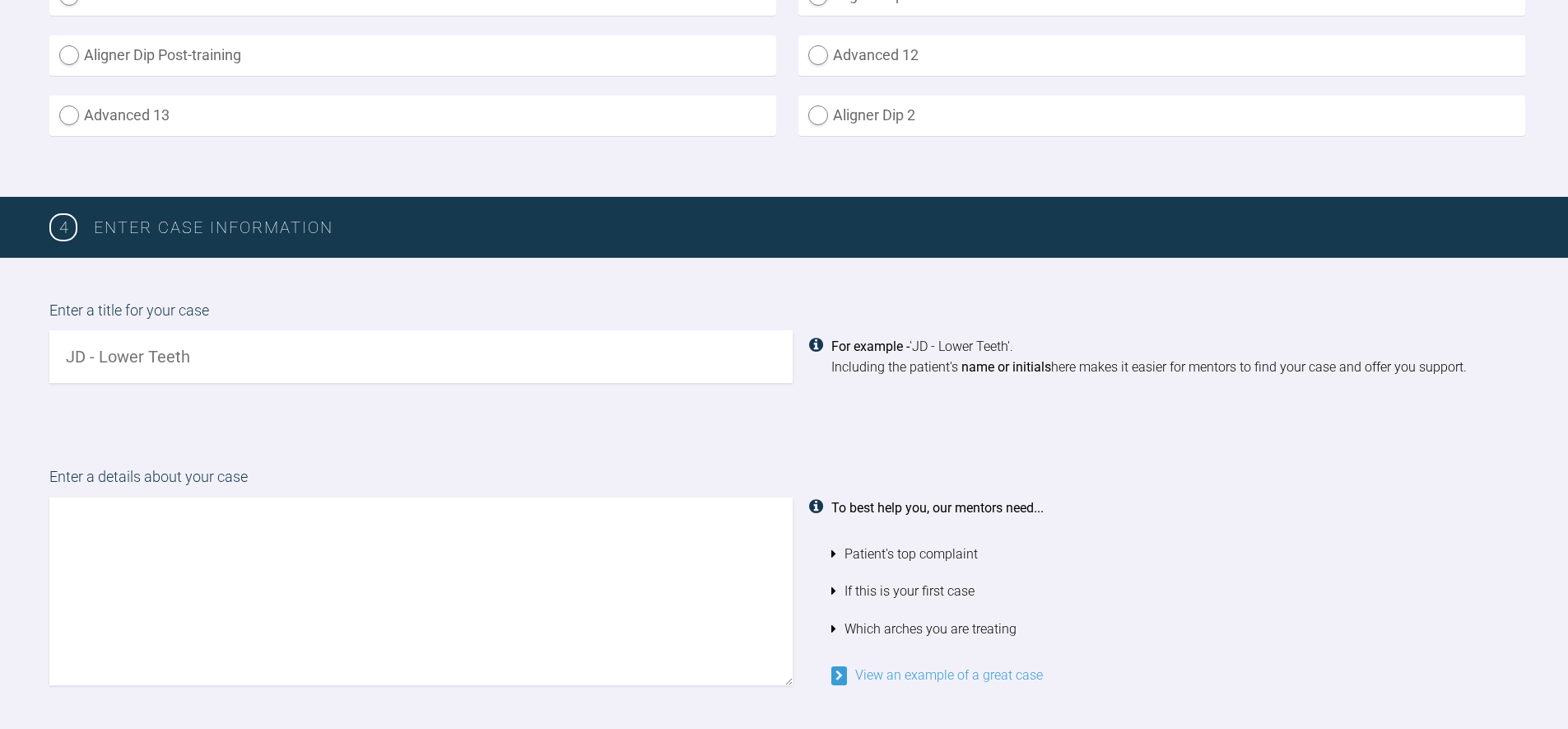
scroll to position [1291, 0]
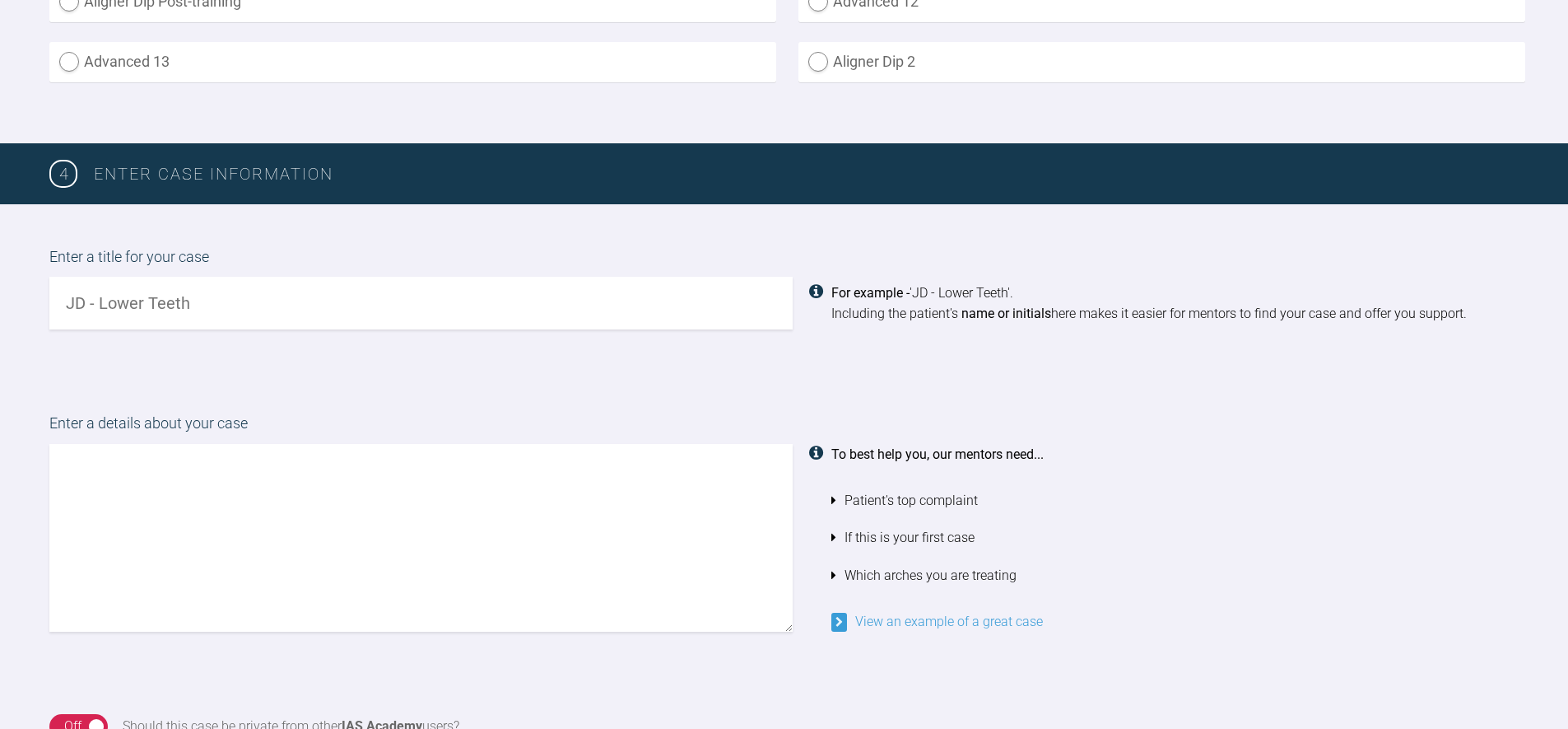
click at [205, 292] on input "text" at bounding box center [421, 303] width 744 height 53
type input "Testing Ignore if seen"
click at [967, 364] on div "Enter a title for your case Testing Ignore if seen For example - 'JD - Lower Te…" at bounding box center [784, 287] width 1568 height 167
click at [381, 569] on textarea at bounding box center [421, 538] width 744 height 188
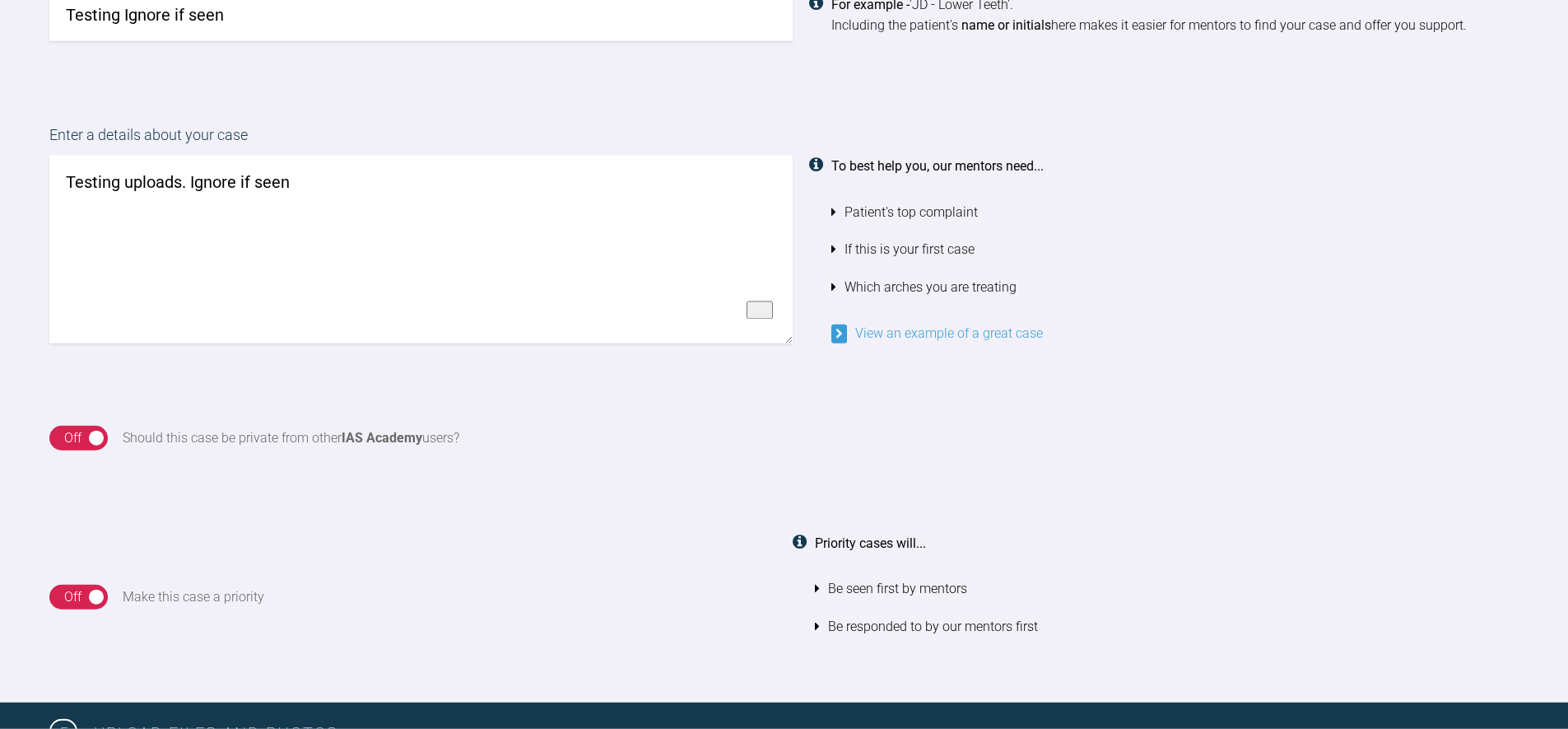
scroll to position [1647, 0]
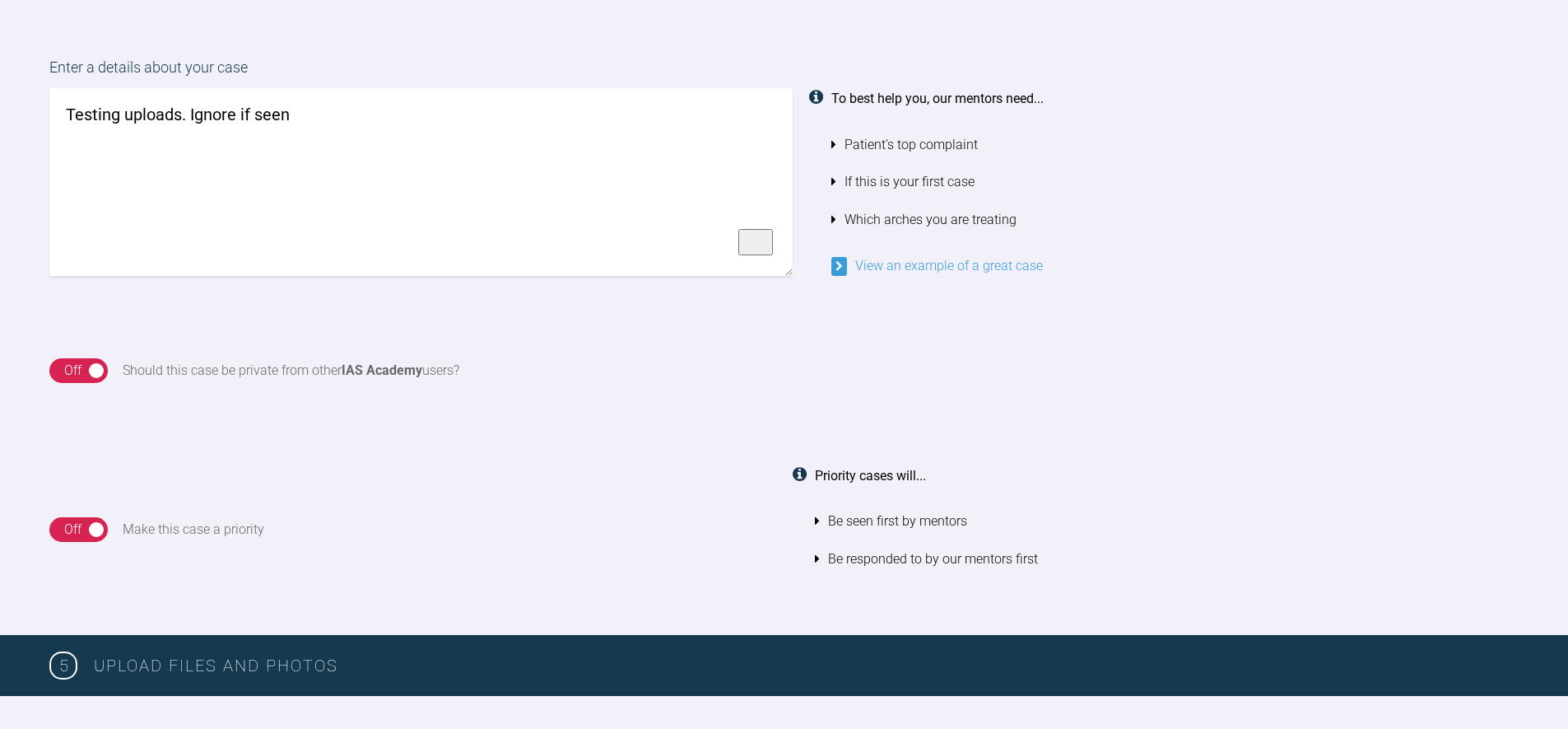
type textarea "Testing uploads. Ignore if seen"
click at [1329, 320] on div "On Off Should this case be private from other IAS Academy users?" at bounding box center [784, 370] width 1568 height 107
click at [49, 378] on div "On Off Should this case be private from other IAS Academy users?" at bounding box center [784, 370] width 1568 height 107
click at [60, 374] on div "On Off" at bounding box center [78, 370] width 58 height 25
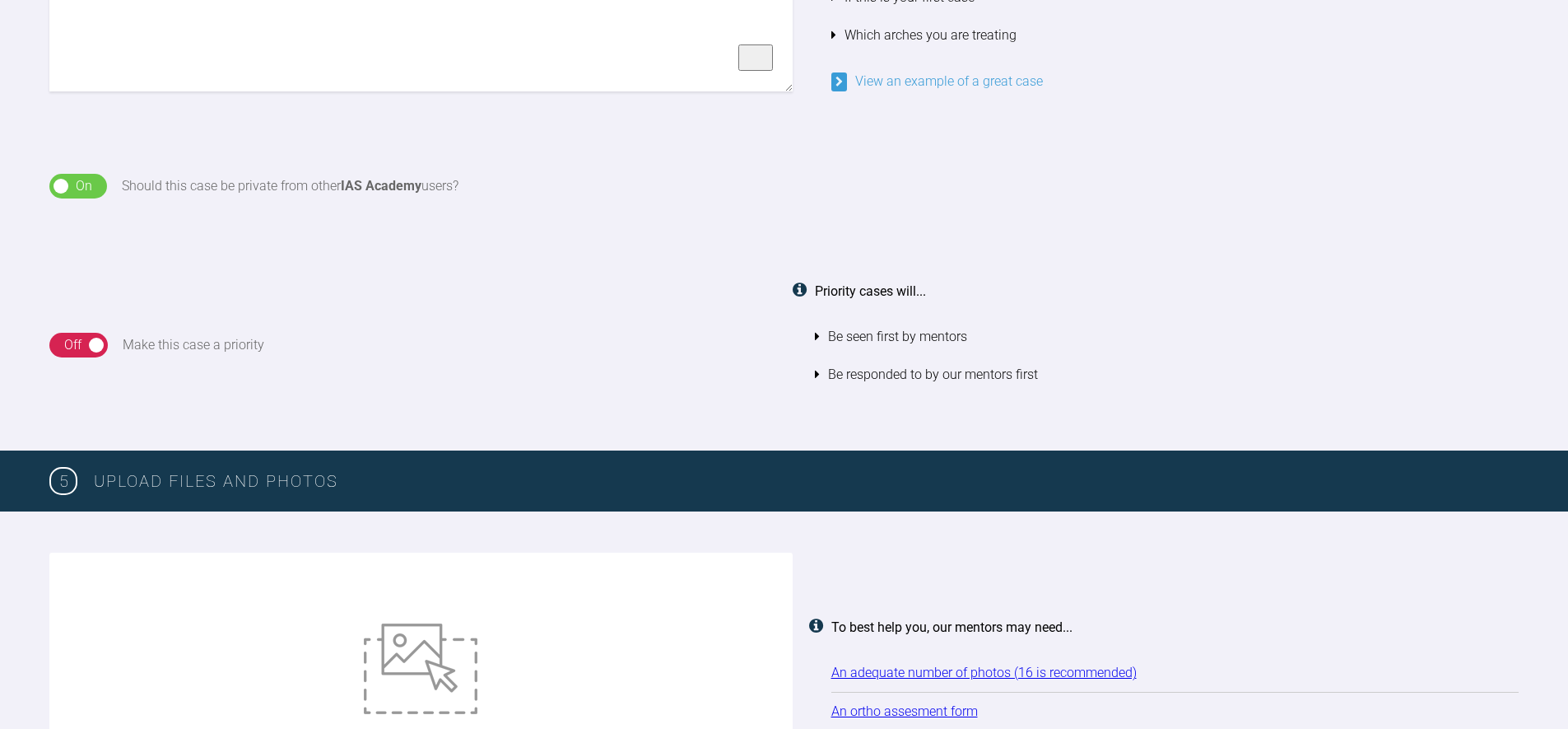
scroll to position [2082, 0]
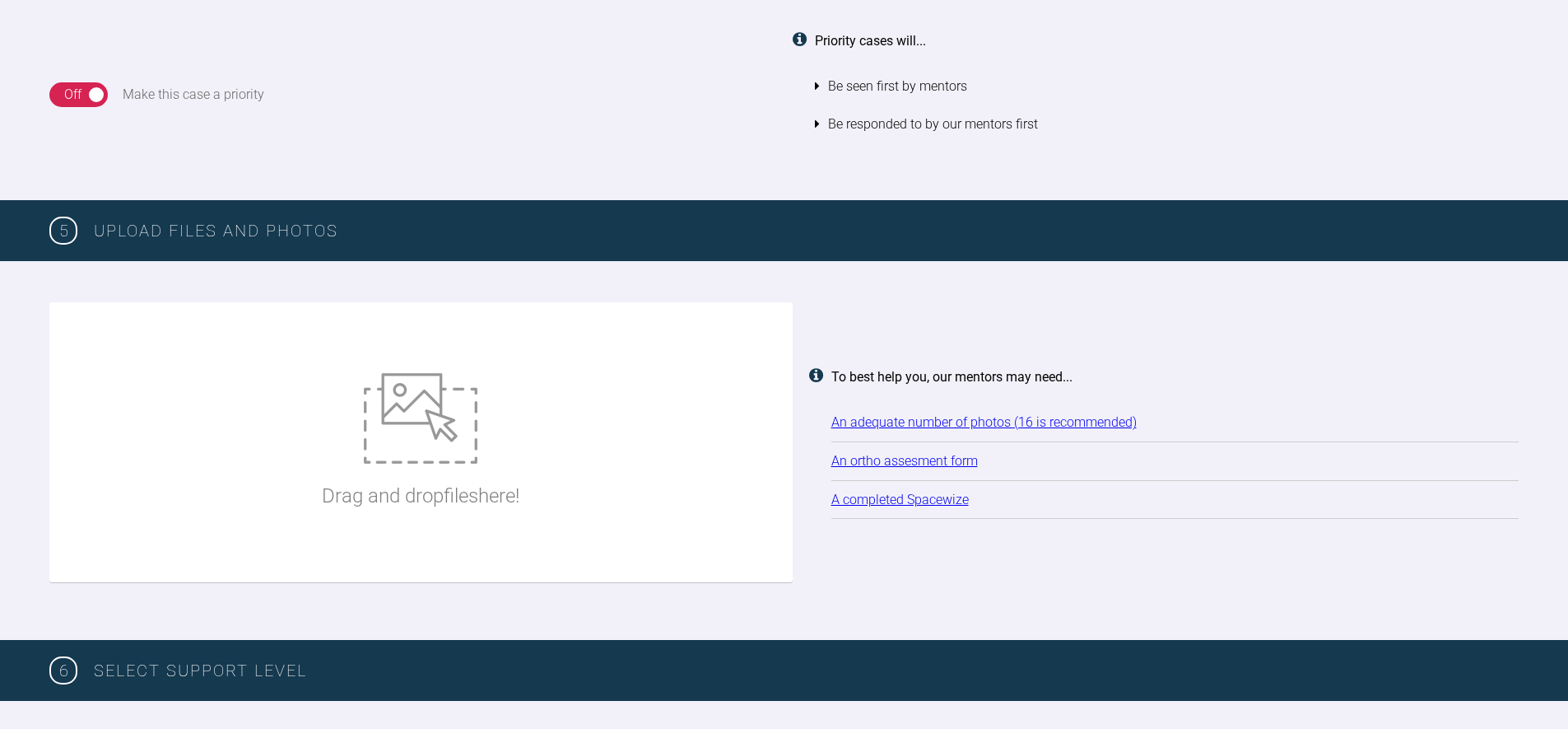
click at [1032, 143] on div "Priority cases will... Be seen first by mentors Be responded to by our mentors …" at bounding box center [1166, 94] width 705 height 129
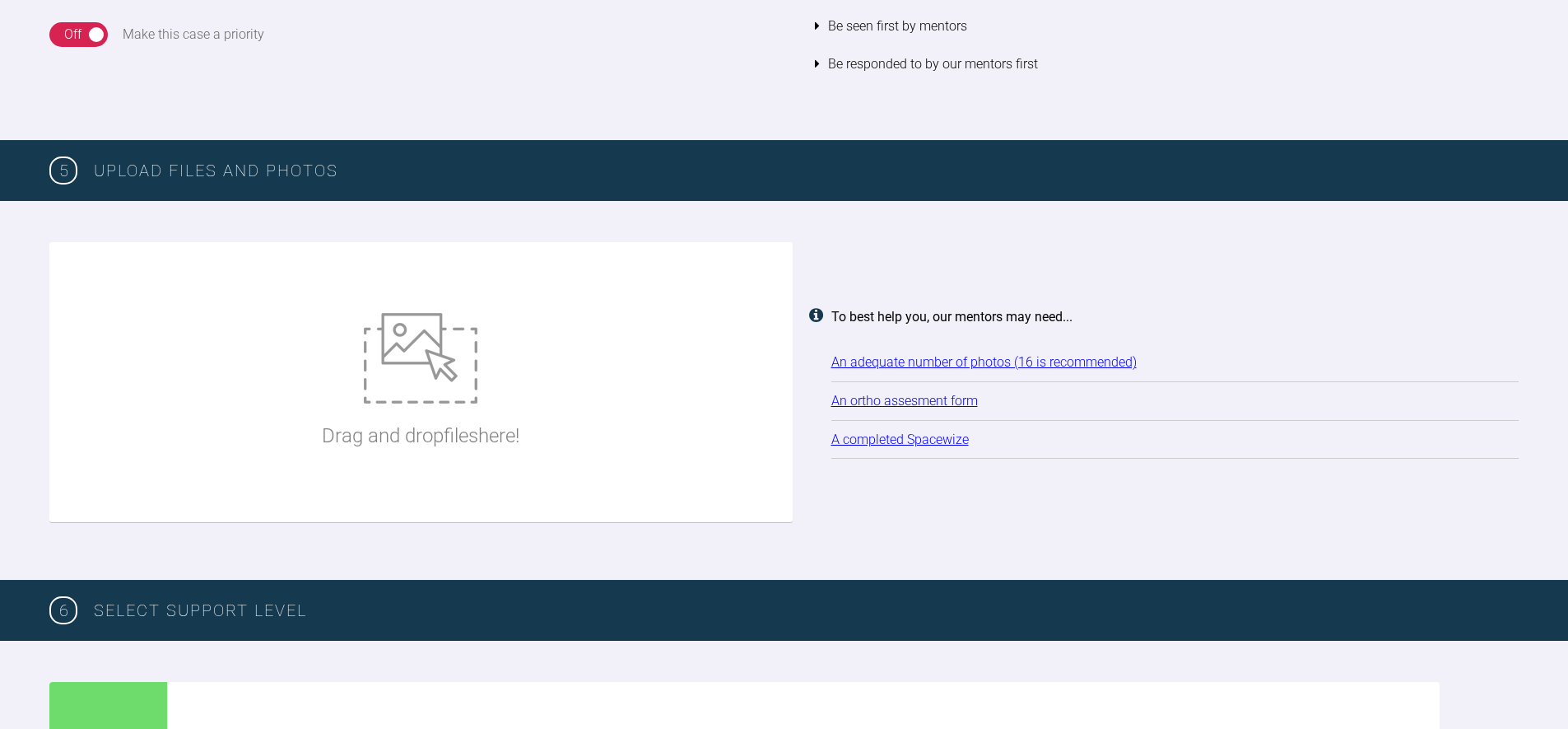
scroll to position [2227, 0]
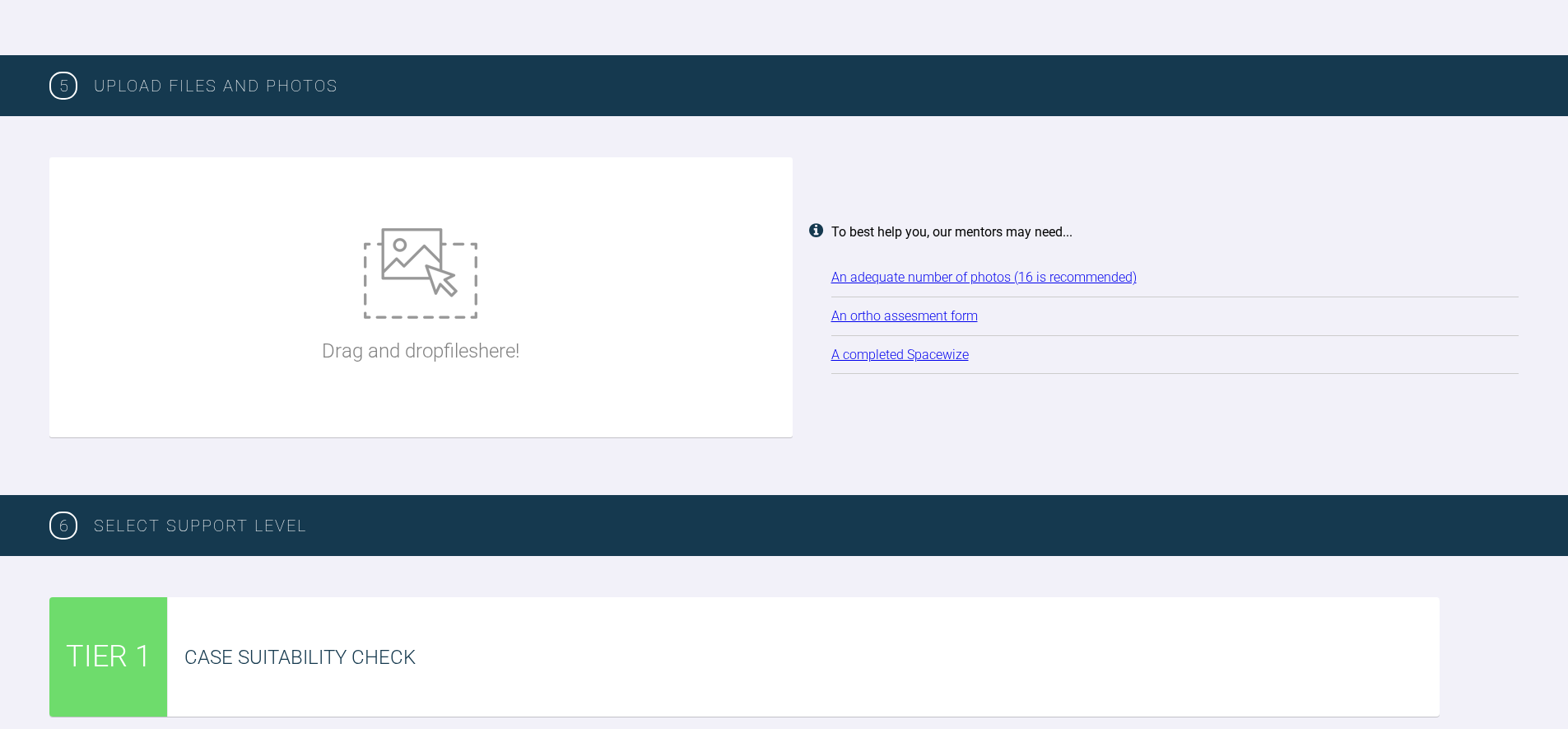
drag, startPoint x: 1132, startPoint y: 479, endPoint x: 715, endPoint y: 375, distance: 429.8
click at [1129, 476] on div "Drag and drop files here! To best help you, our mentors may need... An adequate…" at bounding box center [784, 305] width 1568 height 379
drag, startPoint x: 529, startPoint y: 317, endPoint x: 543, endPoint y: 316, distance: 14.0
click at [536, 316] on div "Drag and drop files here!" at bounding box center [421, 297] width 744 height 280
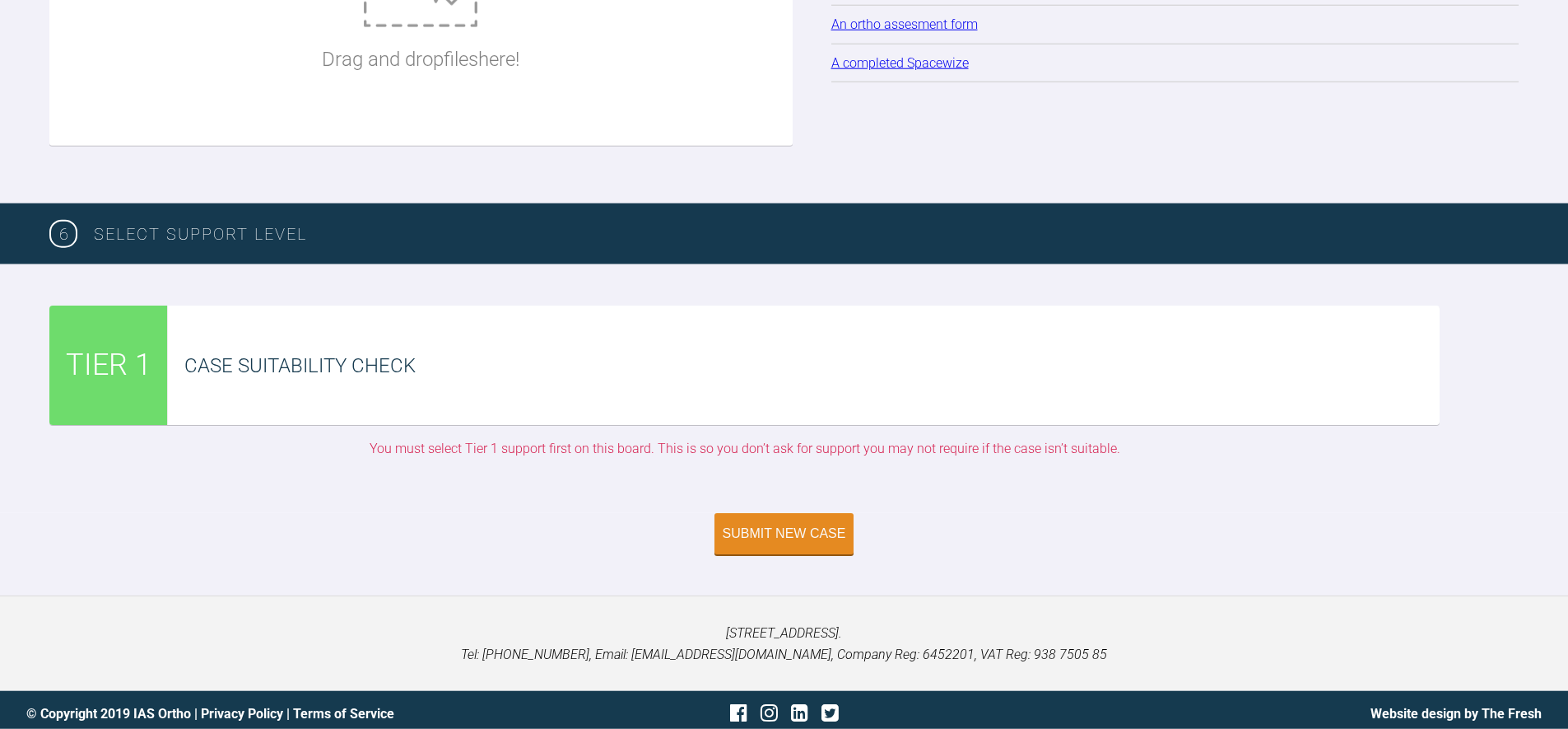
scroll to position [2145, 0]
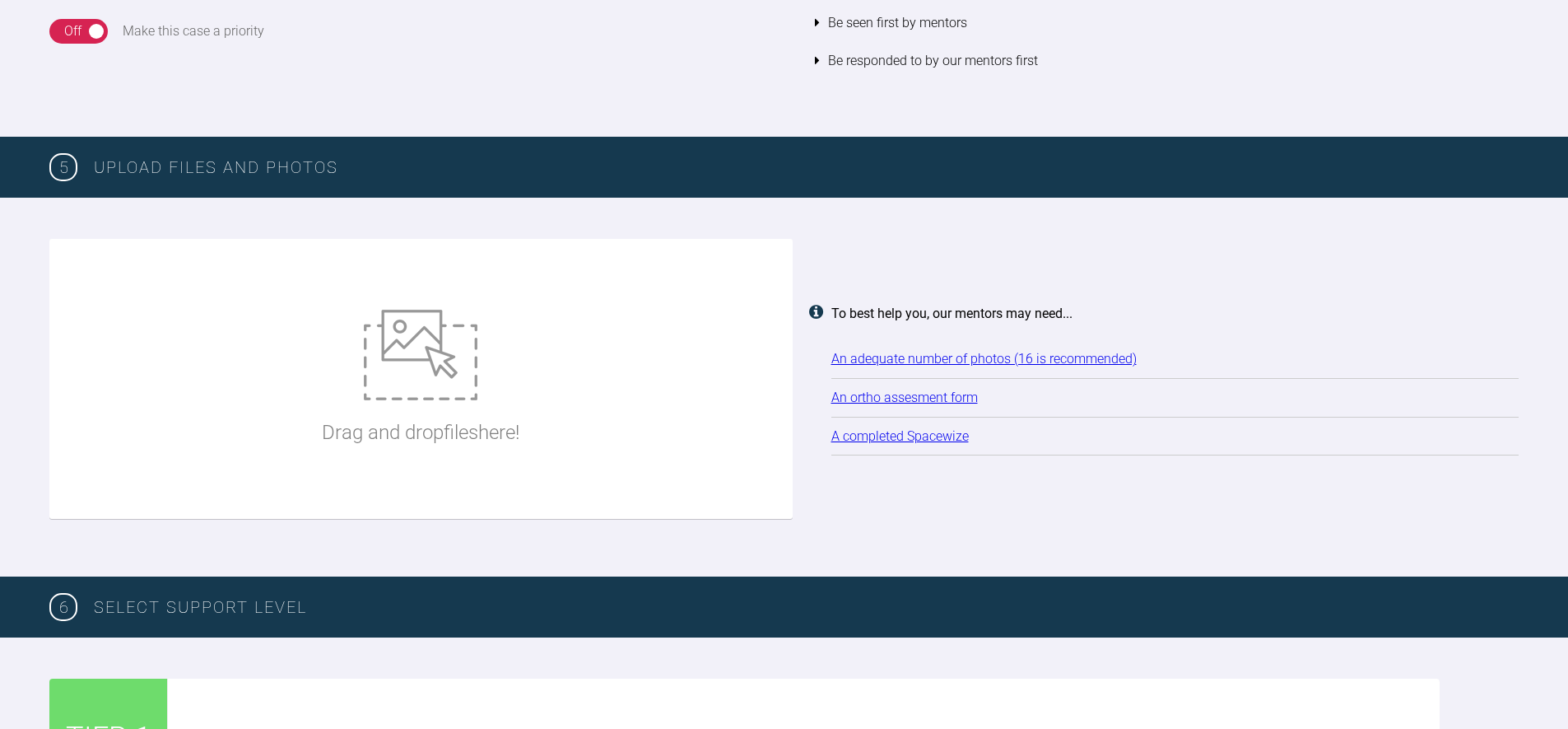
click at [458, 343] on img at bounding box center [421, 355] width 114 height 91
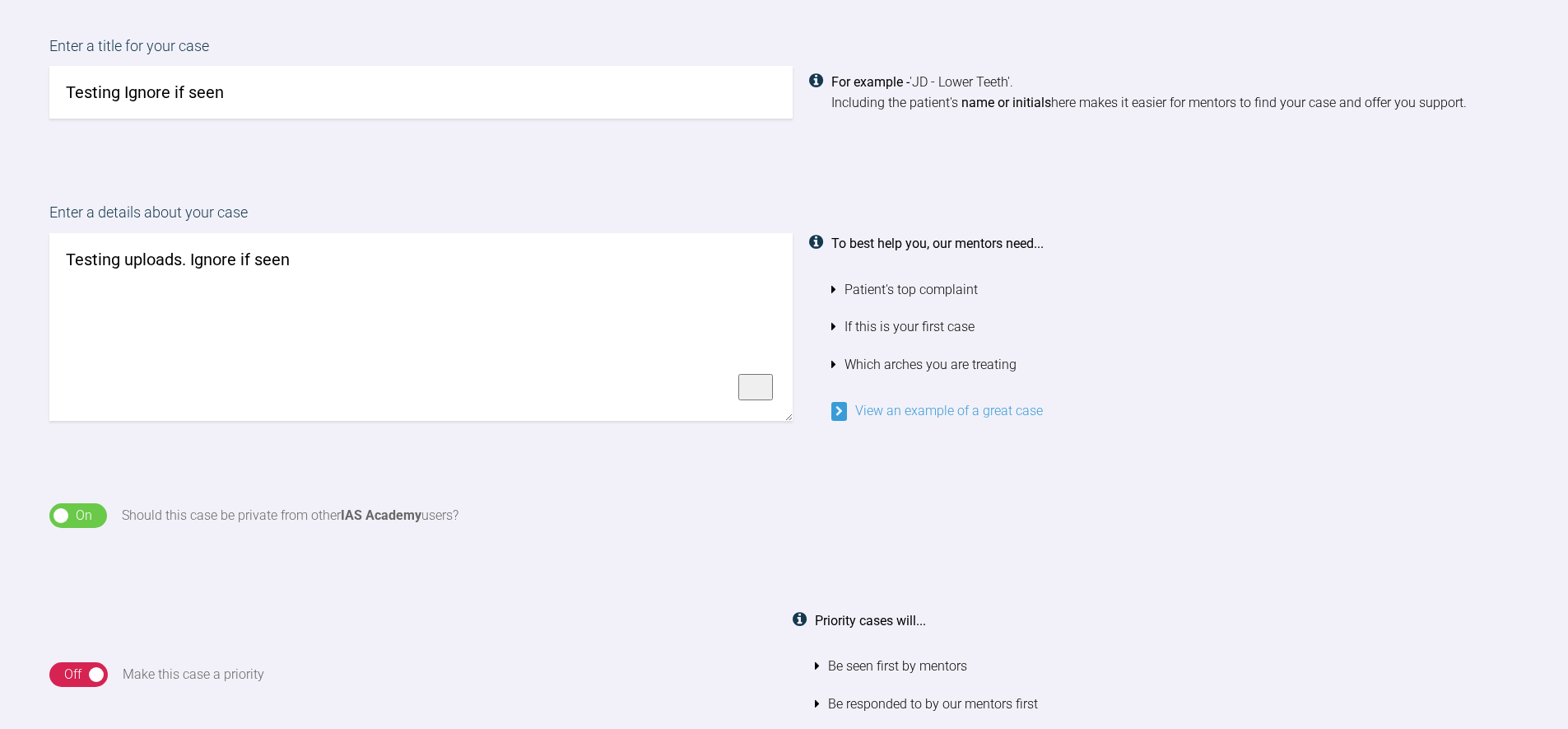
scroll to position [2385, 0]
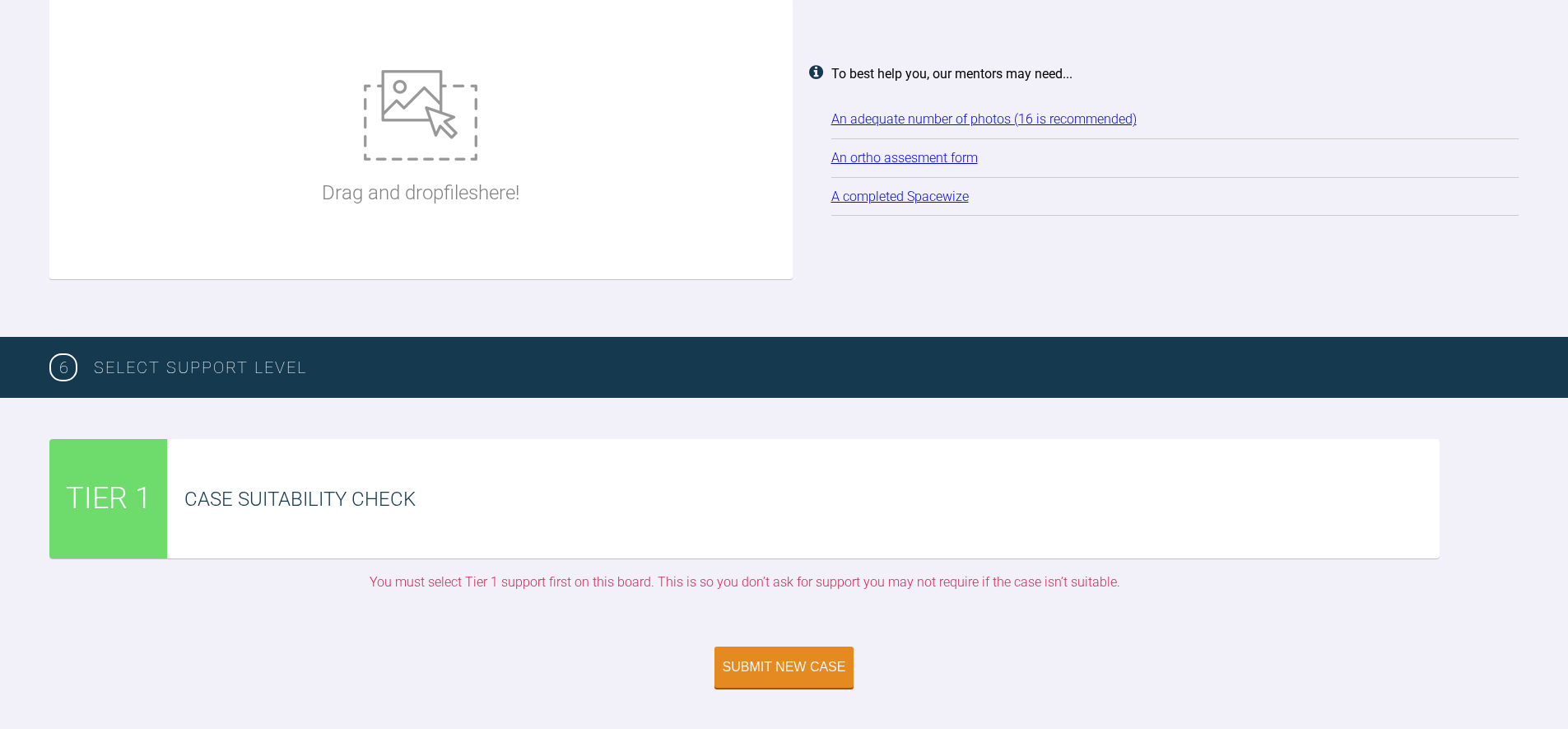
click at [1330, 304] on div "Drag and drop files here! To best help you, our mentors may need... An adequate…" at bounding box center [784, 147] width 1568 height 379
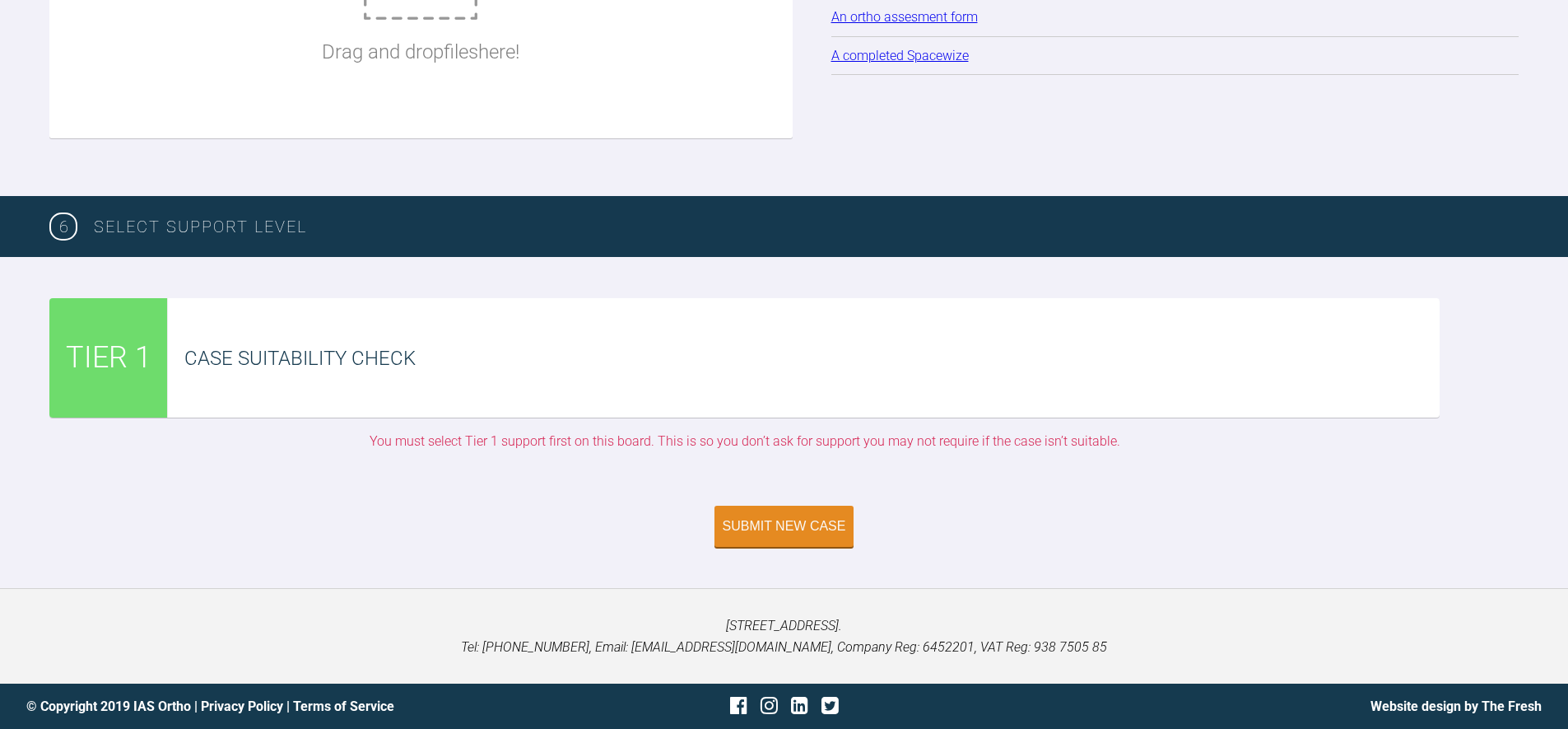
click at [481, 310] on div "Case Suitability Check" at bounding box center [803, 357] width 1271 height 119
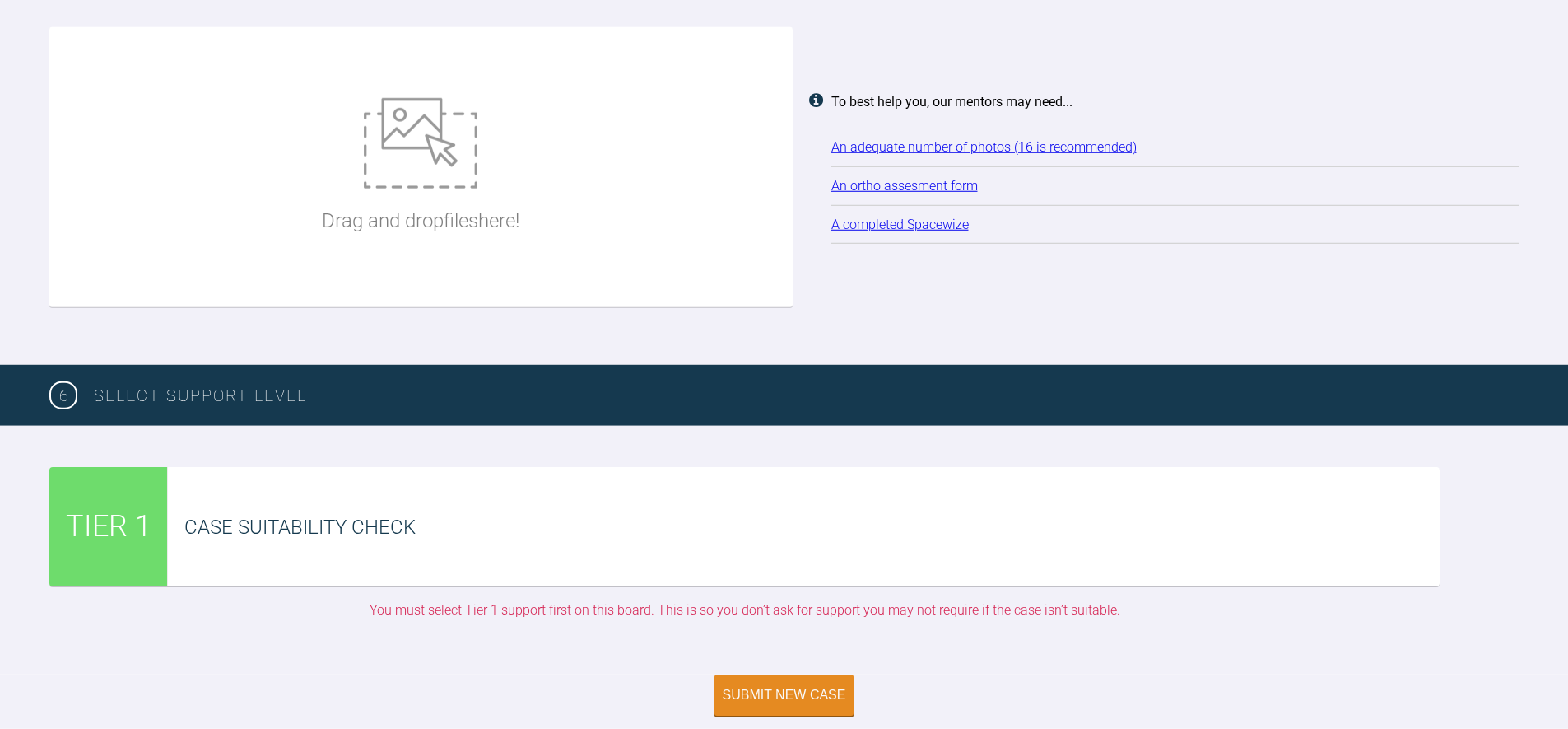
scroll to position [2343, 0]
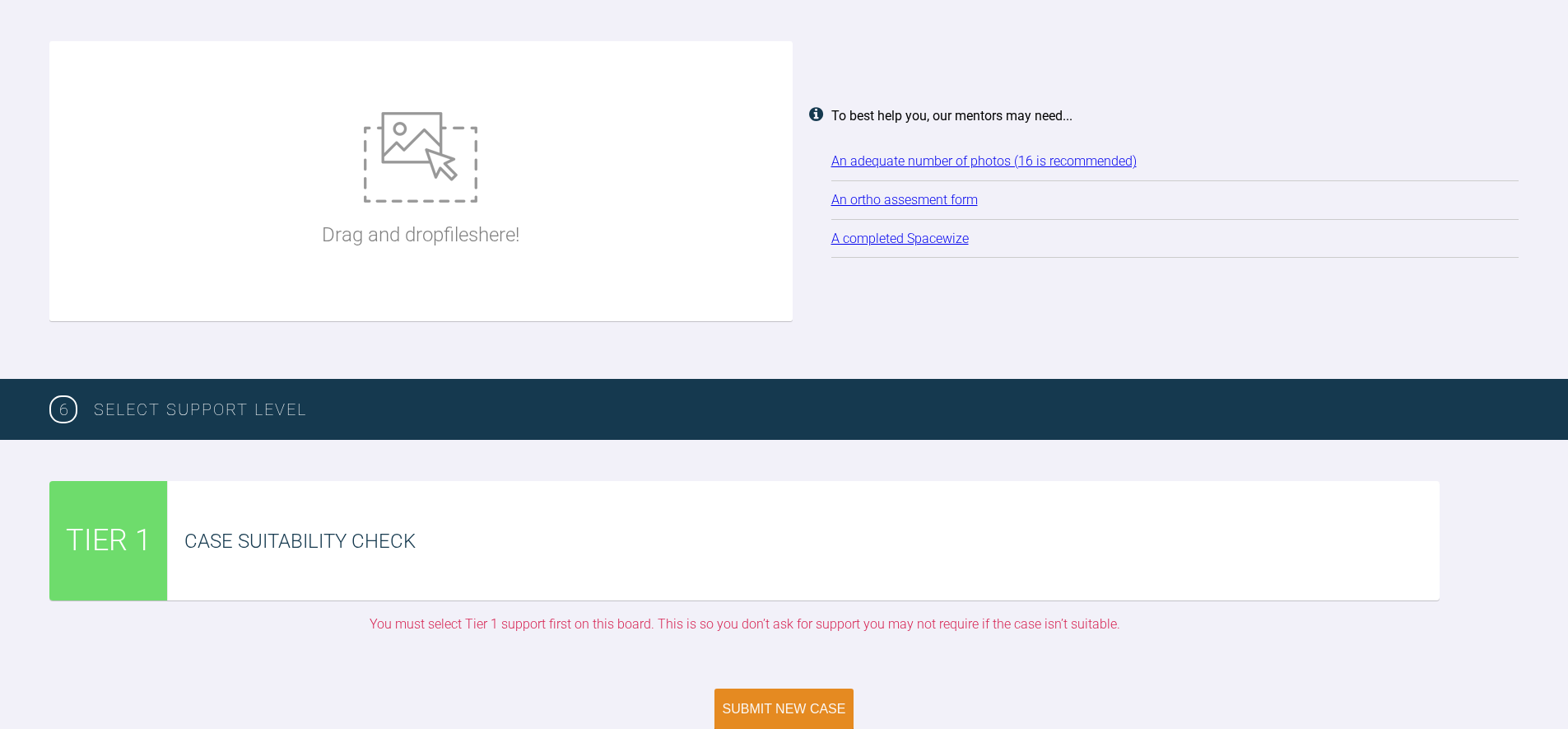
click at [454, 254] on div "Drag and drop files here!" at bounding box center [421, 181] width 198 height 247
type input "C:\fakepath\logo-light.png"
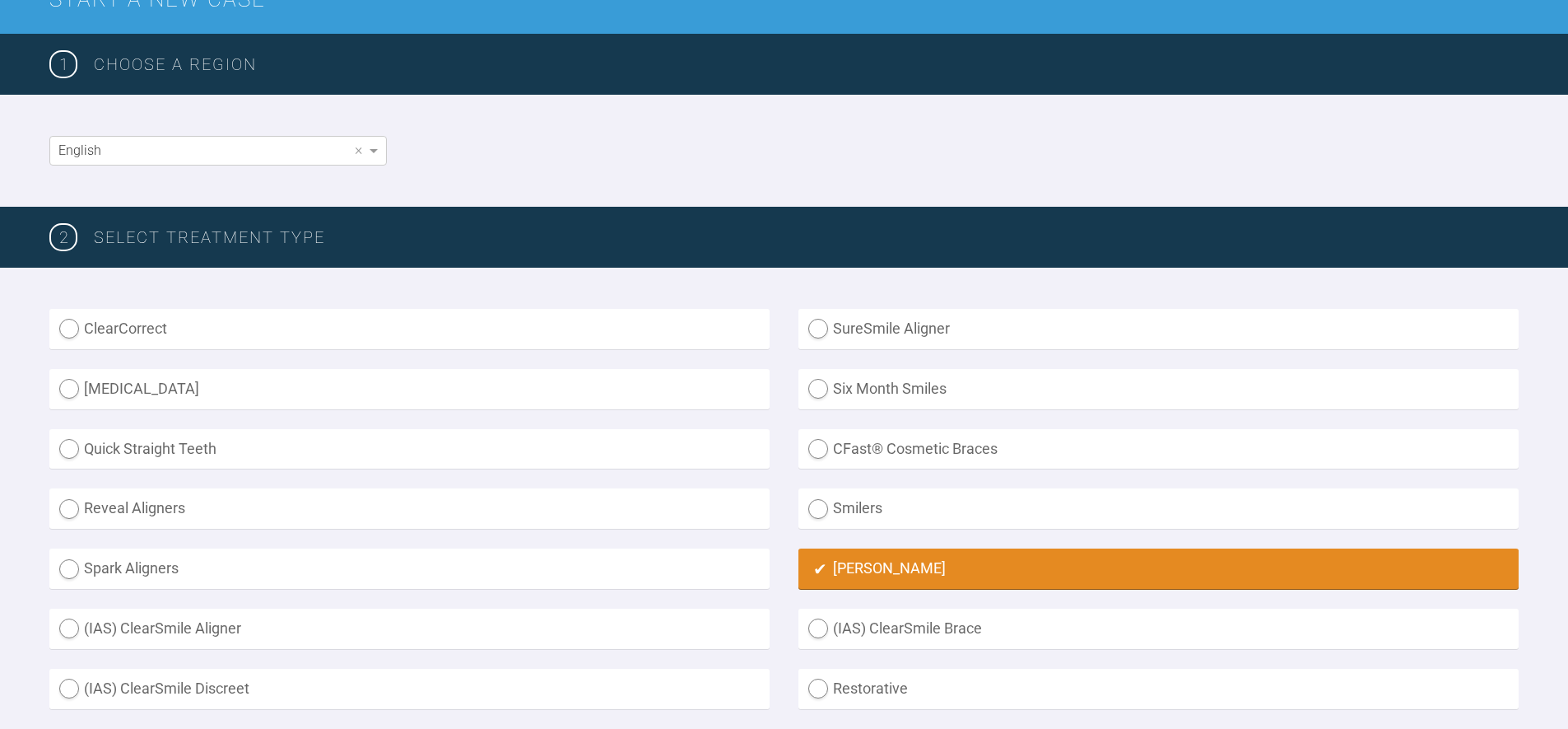
scroll to position [0, 0]
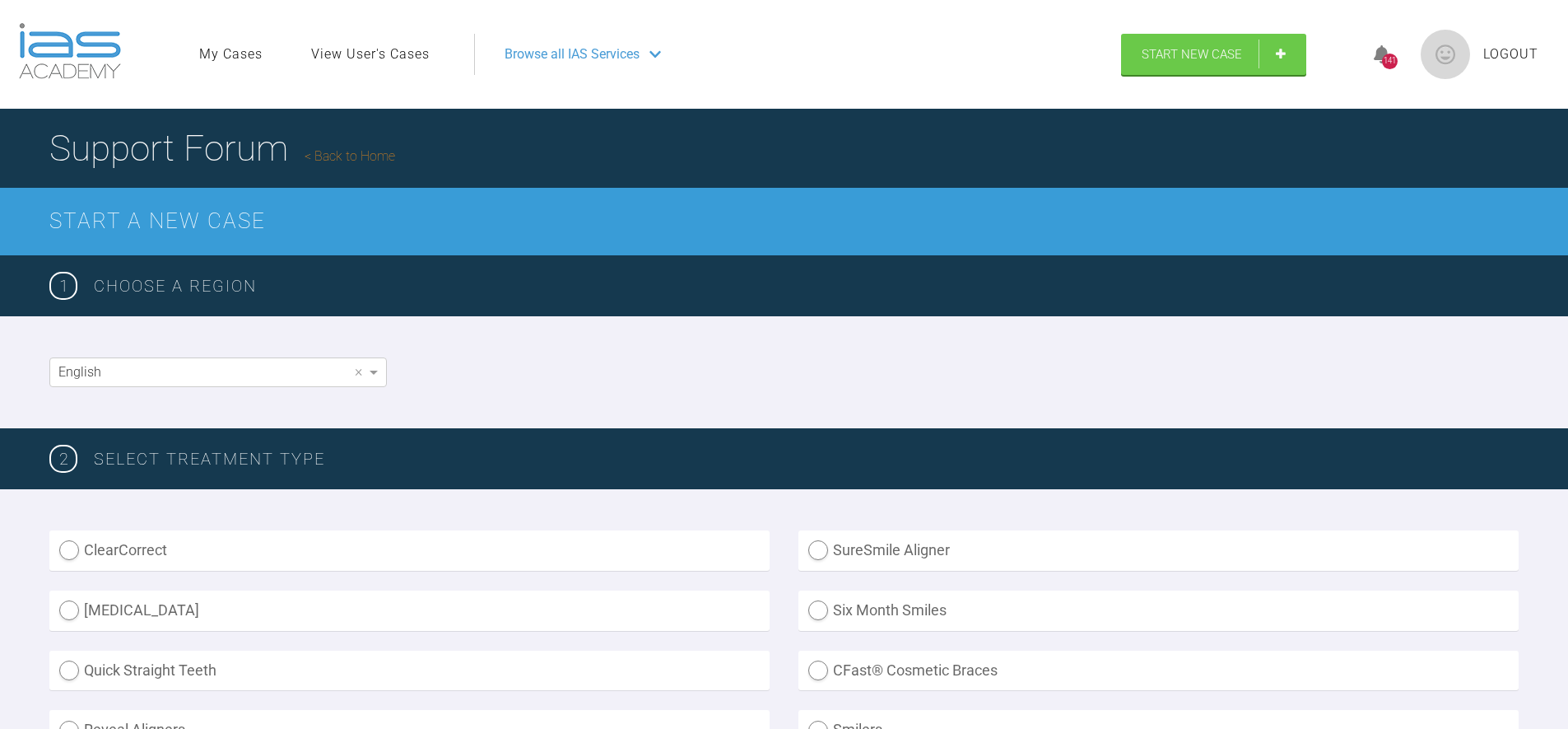
click at [453, 280] on h3 "Choose a region" at bounding box center [805, 286] width 1424 height 26
click at [377, 149] on link "Back to Home" at bounding box center [350, 156] width 91 height 16
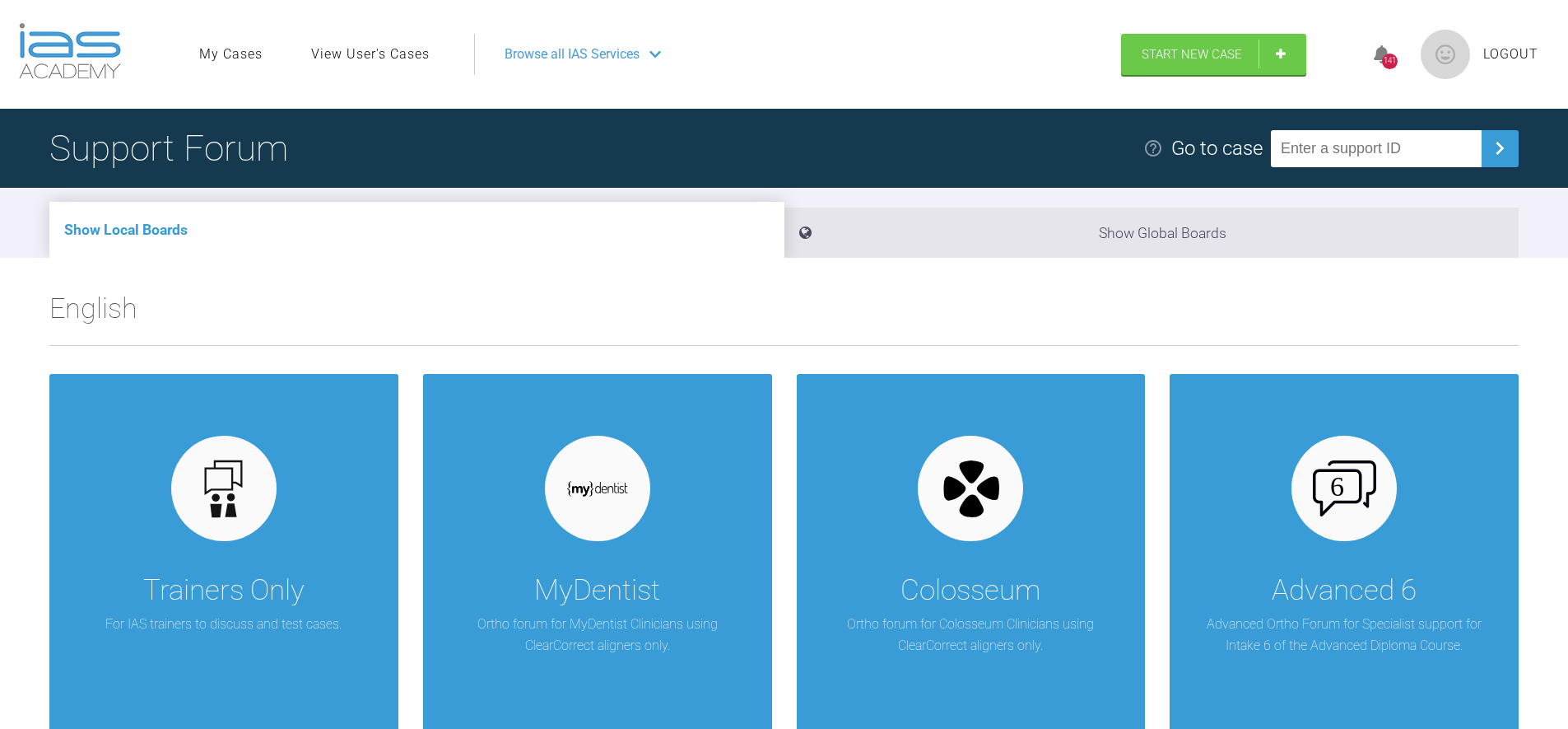
click at [653, 127] on div "Support Forum Go to case" at bounding box center [784, 148] width 1568 height 79
drag, startPoint x: 637, startPoint y: 135, endPoint x: 1004, endPoint y: 172, distance: 368.9
click at [643, 136] on div "Support Forum Go to case" at bounding box center [784, 148] width 1568 height 79
click at [1025, 159] on div "Support Forum Go to case" at bounding box center [784, 148] width 1568 height 79
drag, startPoint x: 522, startPoint y: 127, endPoint x: 415, endPoint y: 16, distance: 154.2
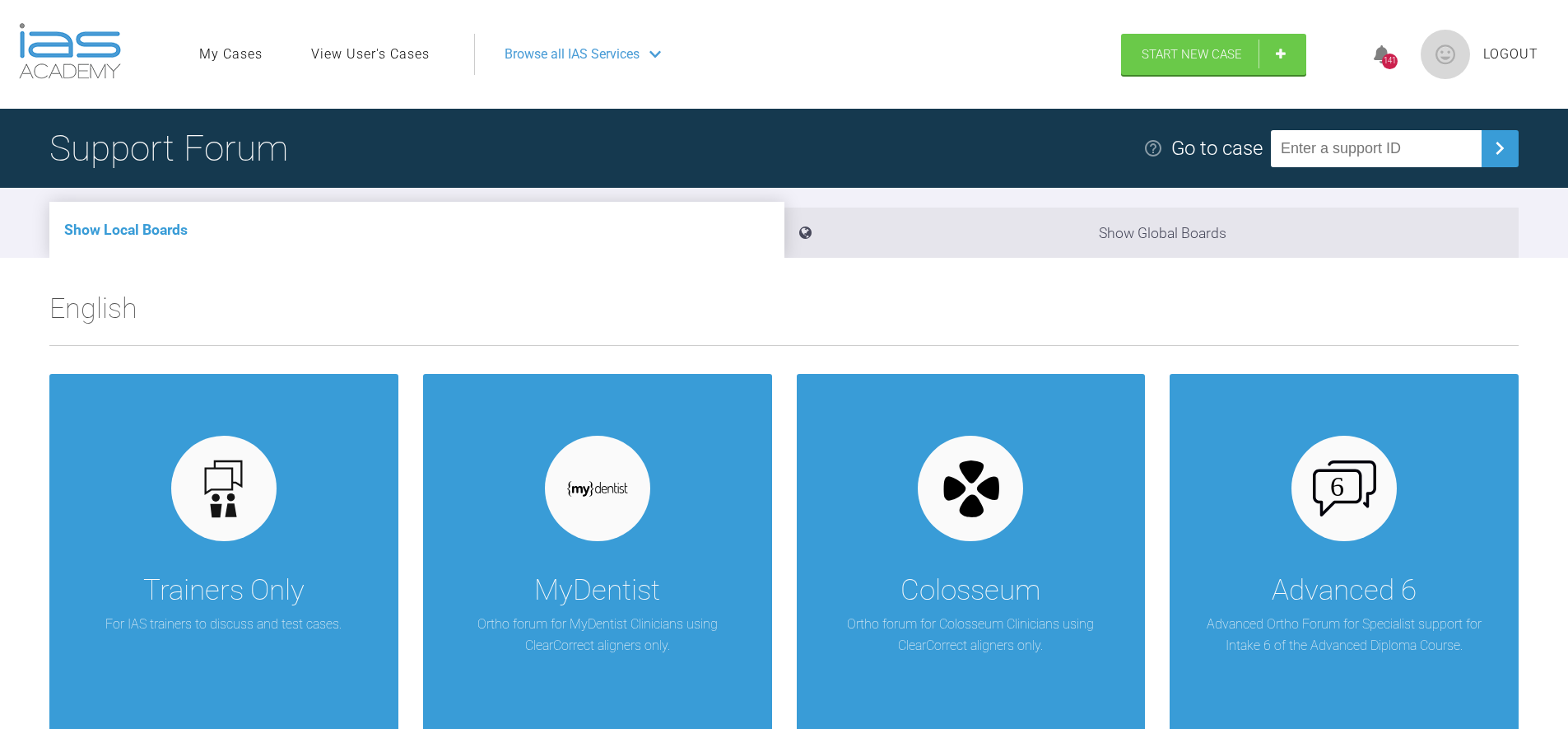
click at [521, 127] on div "Support Forum Go to case" at bounding box center [784, 148] width 1568 height 79
click at [711, 124] on div "Support Forum Go to case" at bounding box center [784, 148] width 1568 height 79
click at [462, 157] on div "Support Forum Go to case" at bounding box center [784, 148] width 1568 height 79
drag, startPoint x: 881, startPoint y: 313, endPoint x: 846, endPoint y: 300, distance: 37.3
click at [879, 308] on h2 "English" at bounding box center [784, 315] width 1469 height 59
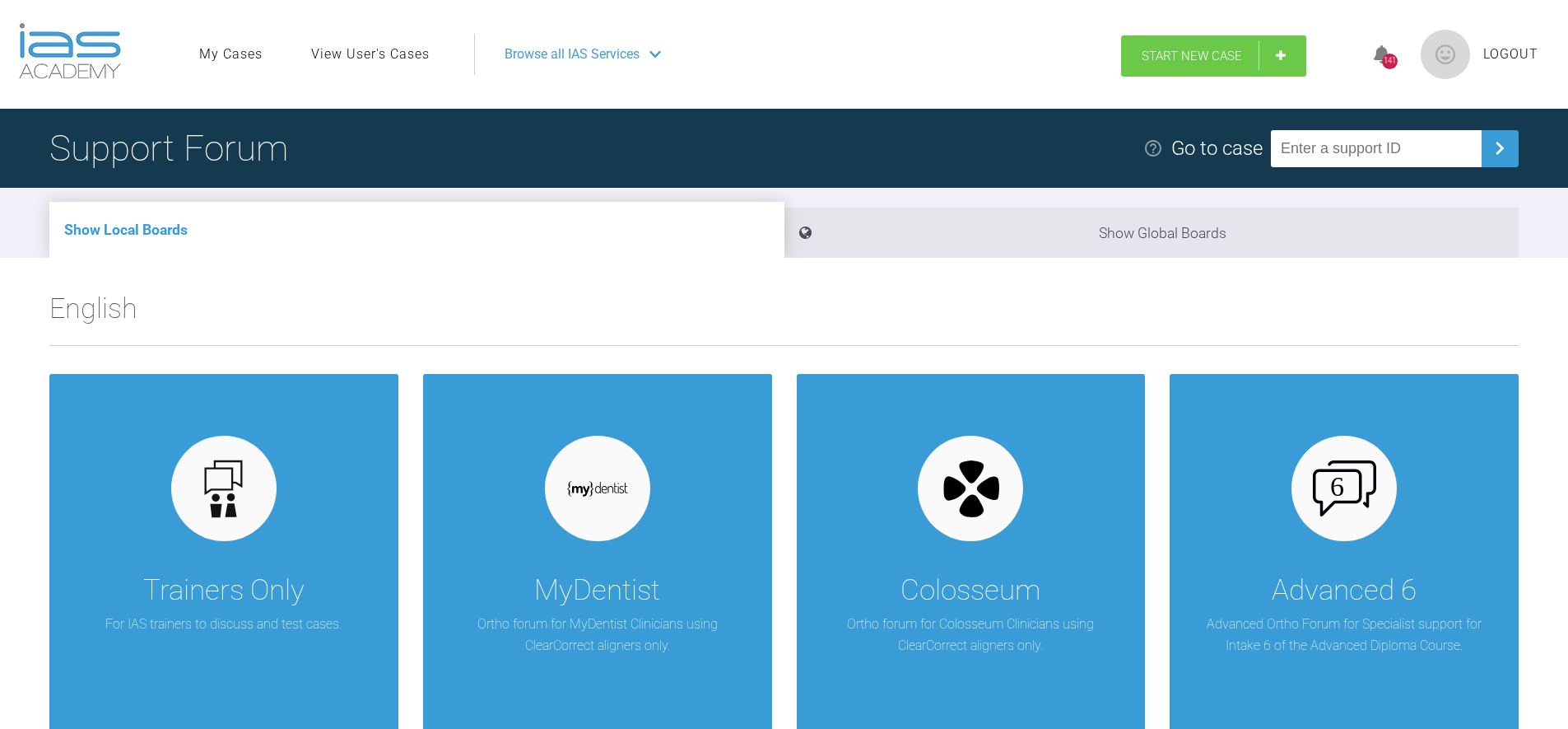
click at [1178, 44] on link "Start New Case" at bounding box center [1213, 55] width 185 height 41
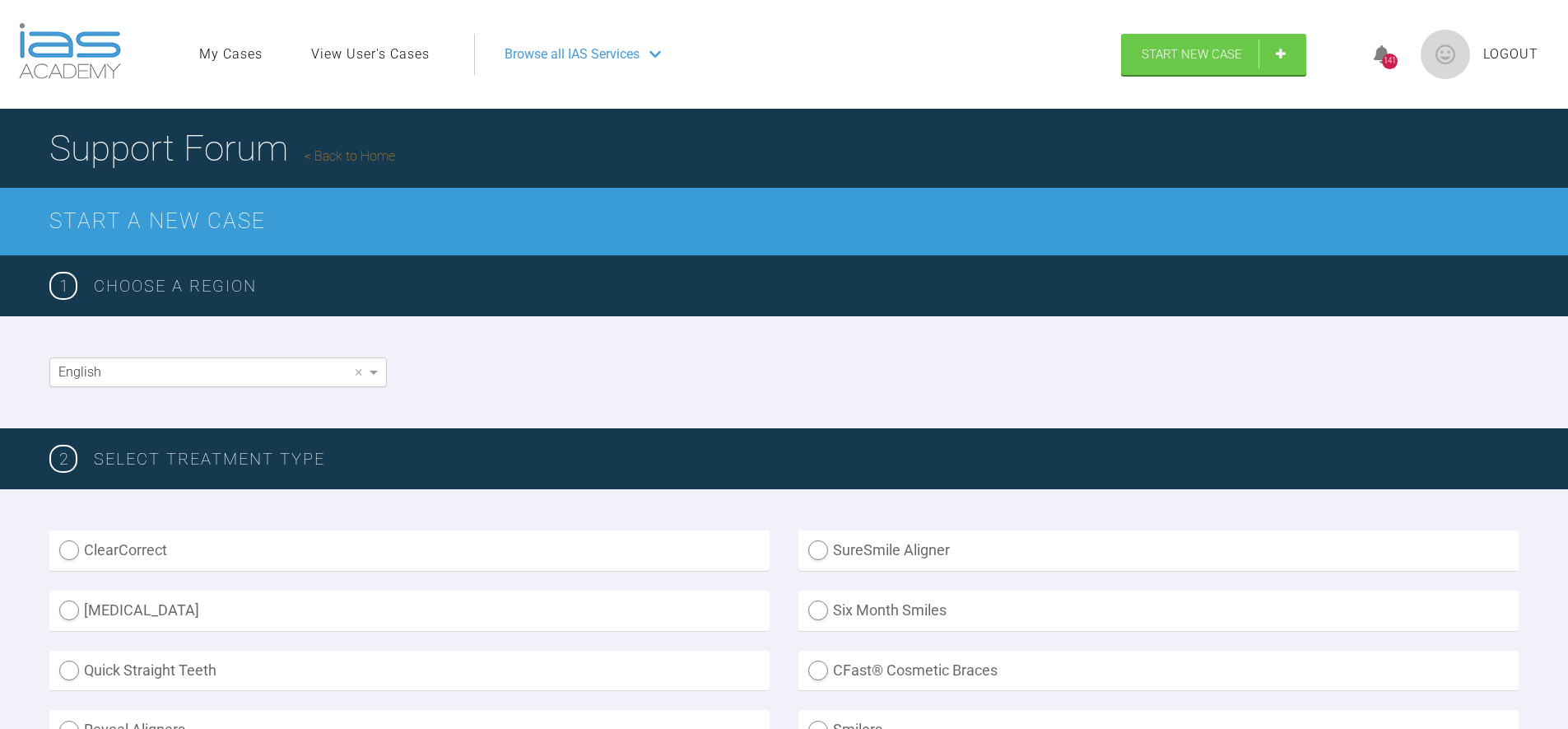
click at [143, 381] on div "English" at bounding box center [218, 372] width 336 height 28
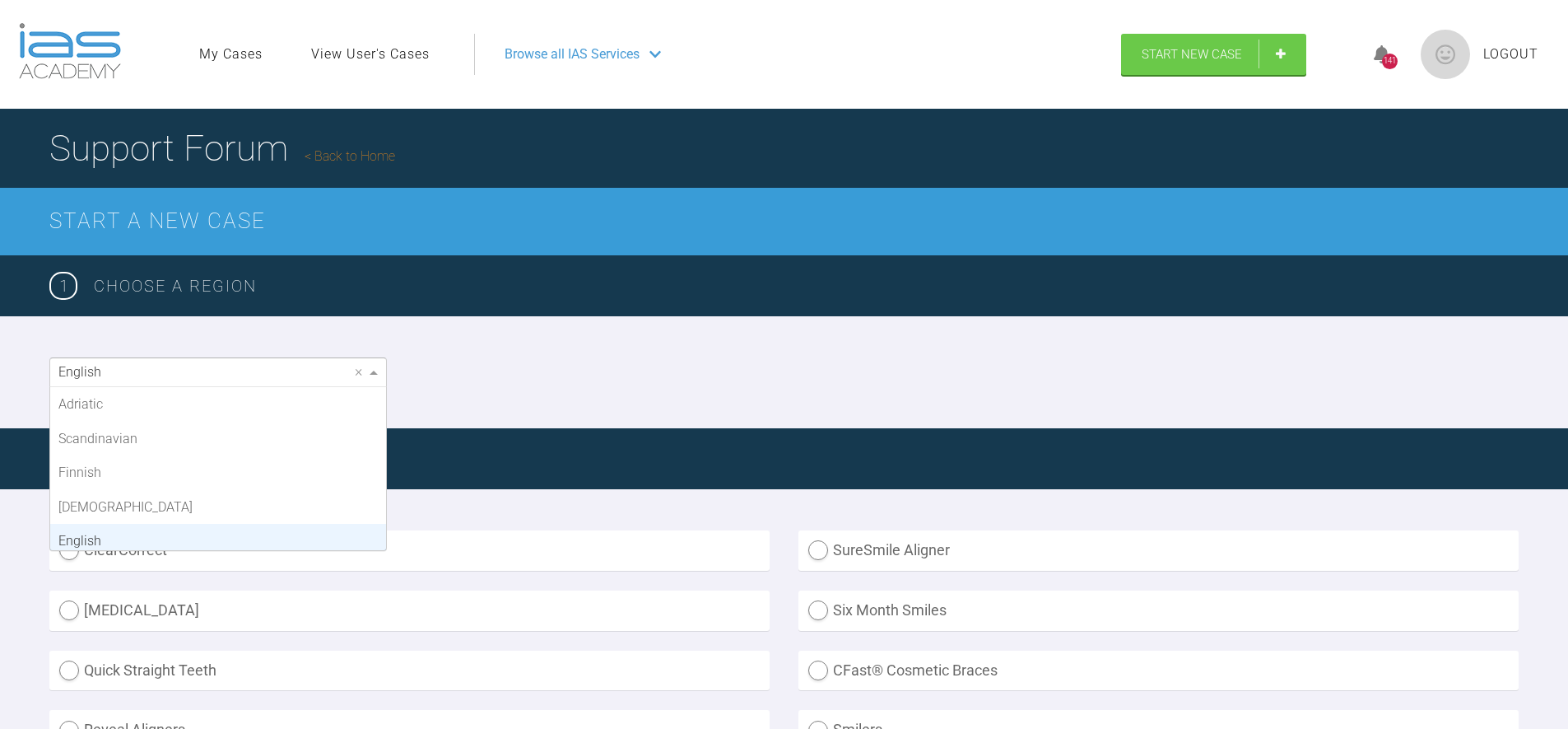
scroll to position [137, 0]
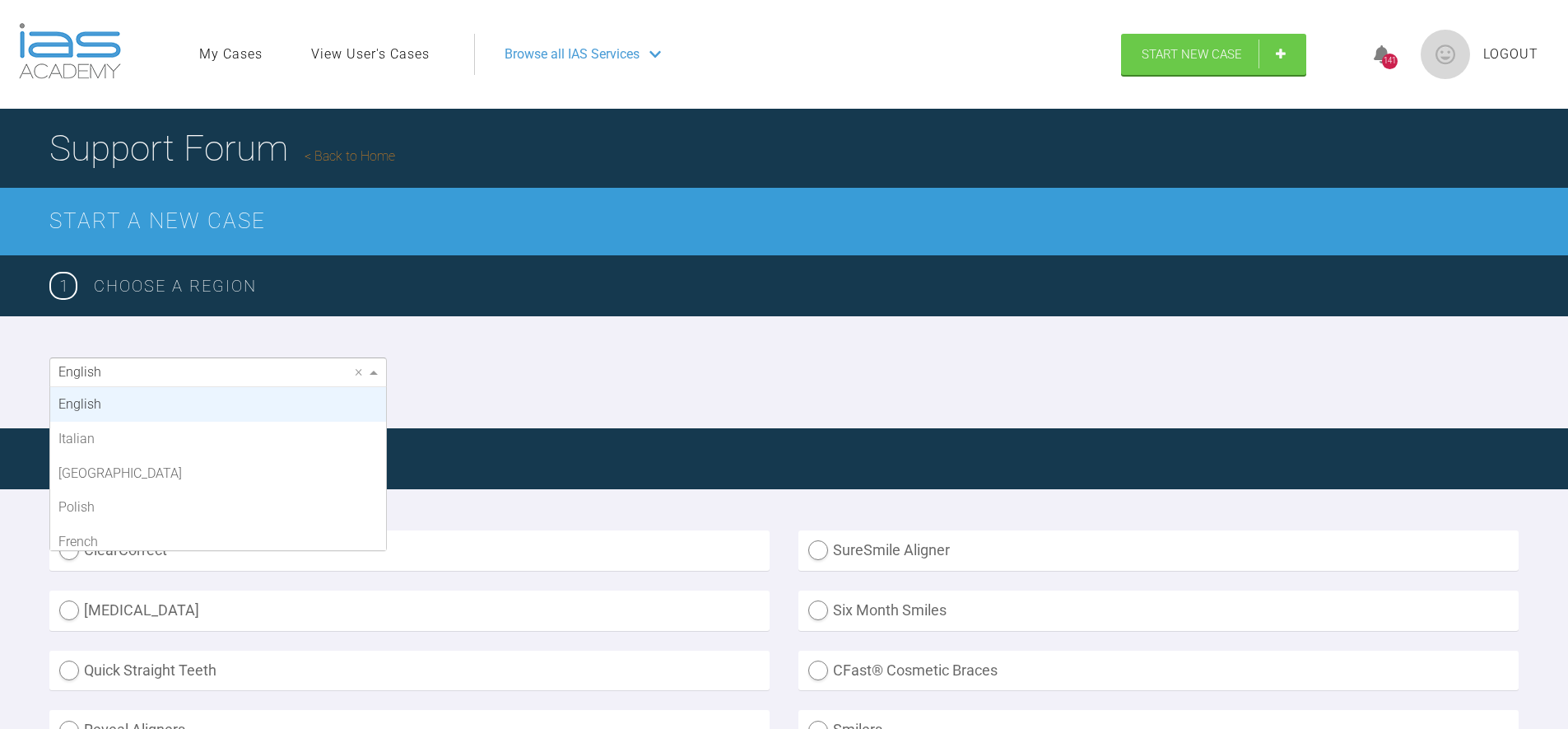
drag, startPoint x: 142, startPoint y: 380, endPoint x: 669, endPoint y: 351, distance: 527.8
click at [143, 379] on div "English" at bounding box center [218, 372] width 336 height 28
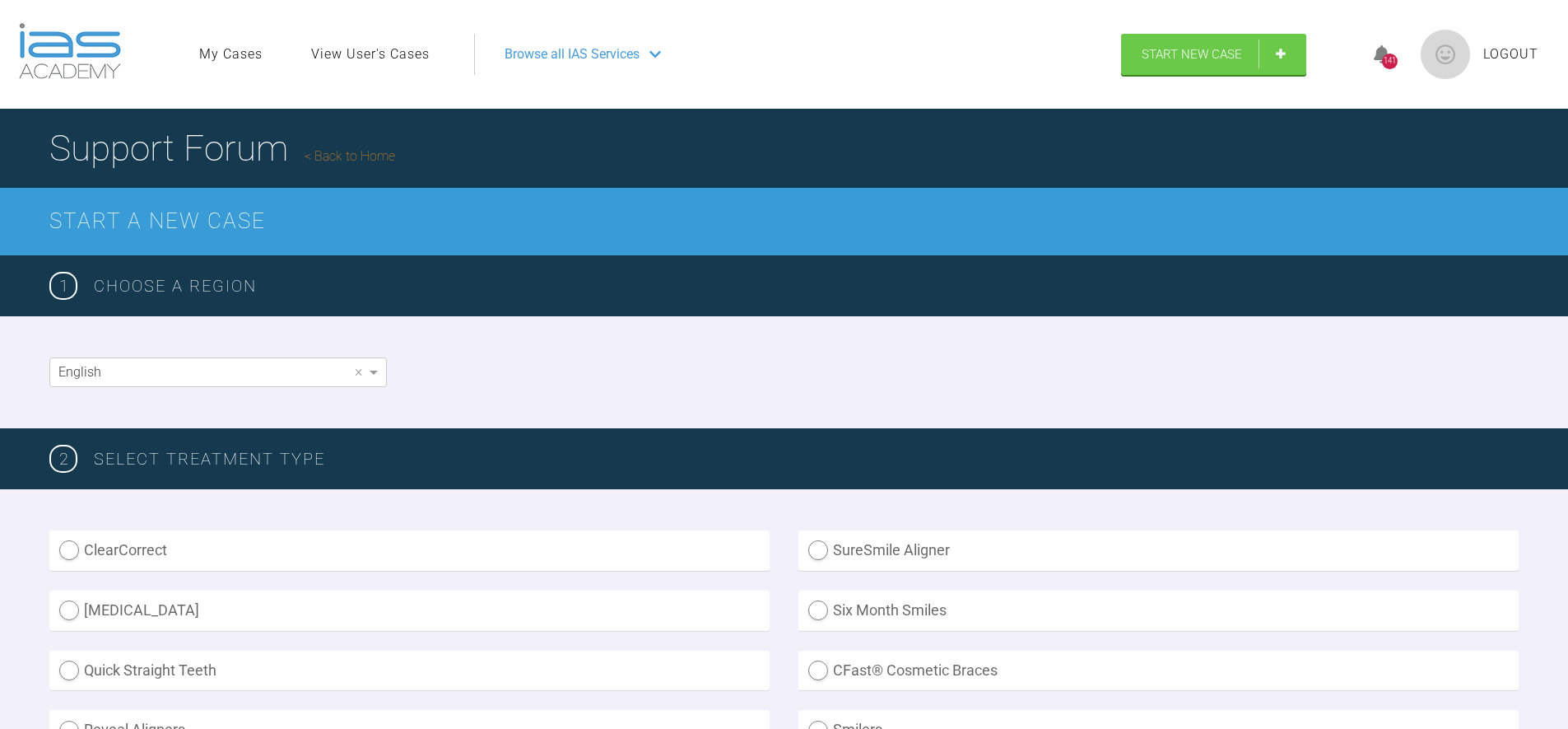
drag, startPoint x: 684, startPoint y: 349, endPoint x: 658, endPoint y: 374, distance: 36.1
click at [683, 350] on div "English ×" at bounding box center [784, 372] width 1568 height 112
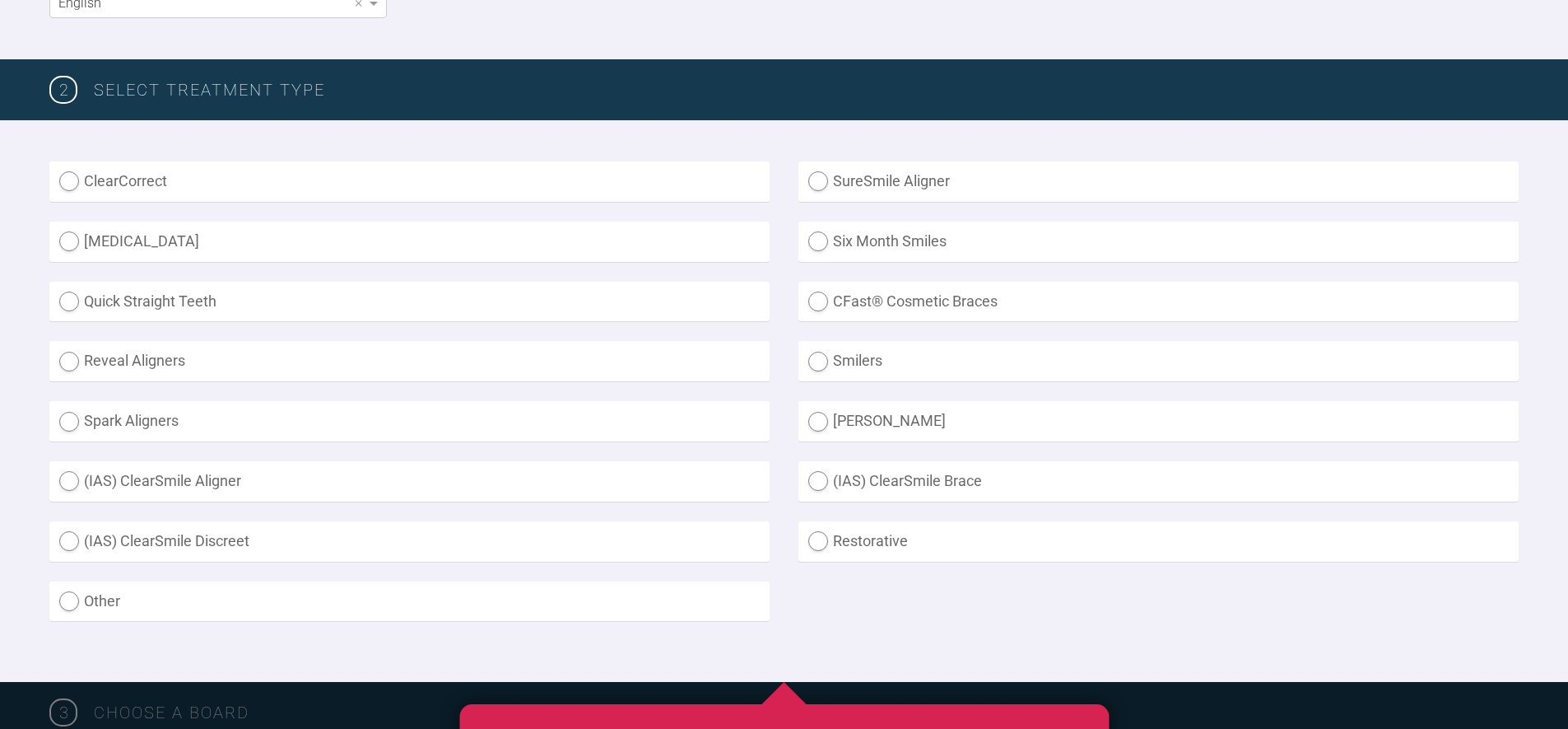
click at [897, 424] on label "Inman Aligner" at bounding box center [1158, 421] width 721 height 40
radio Aligner "true"
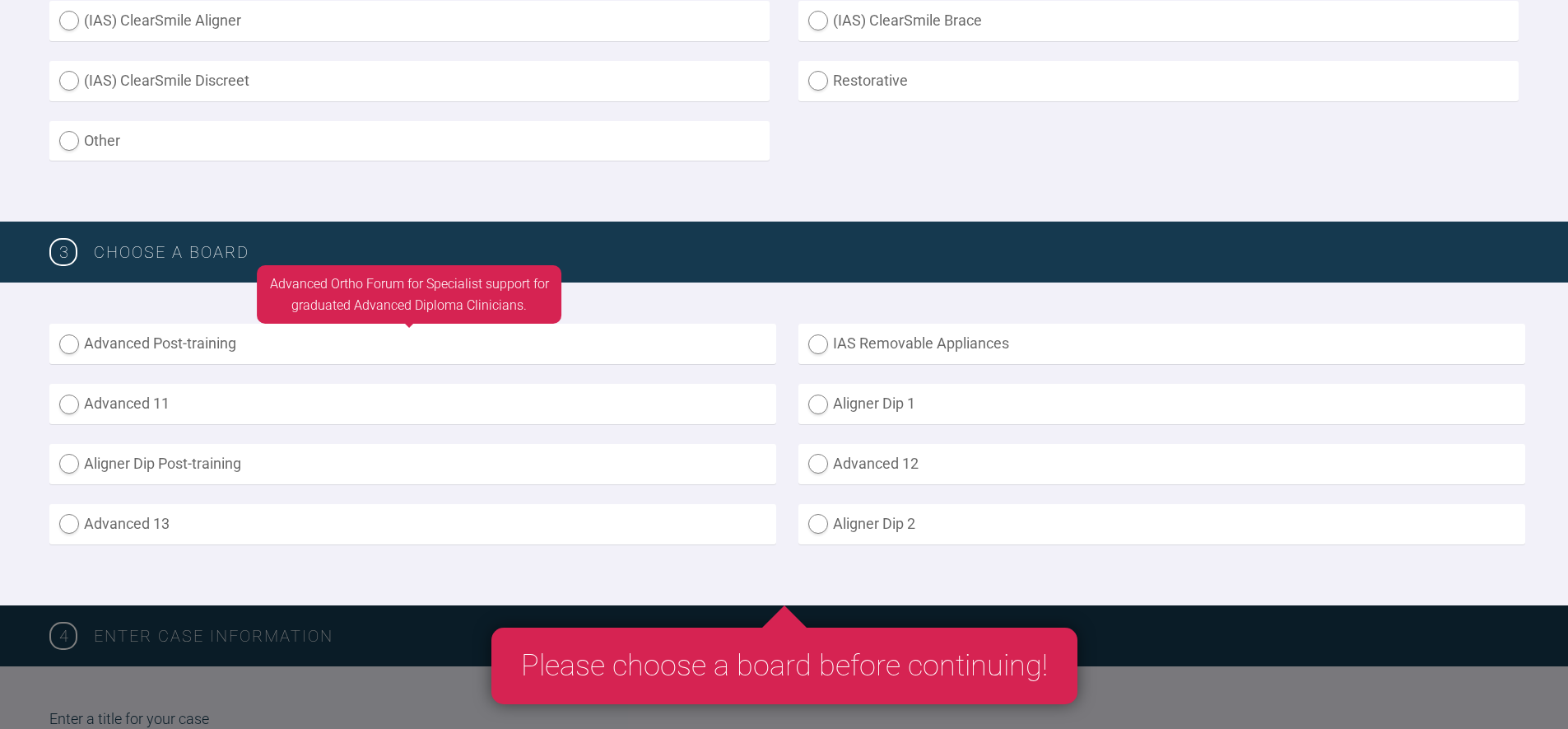
scroll to position [830, 0]
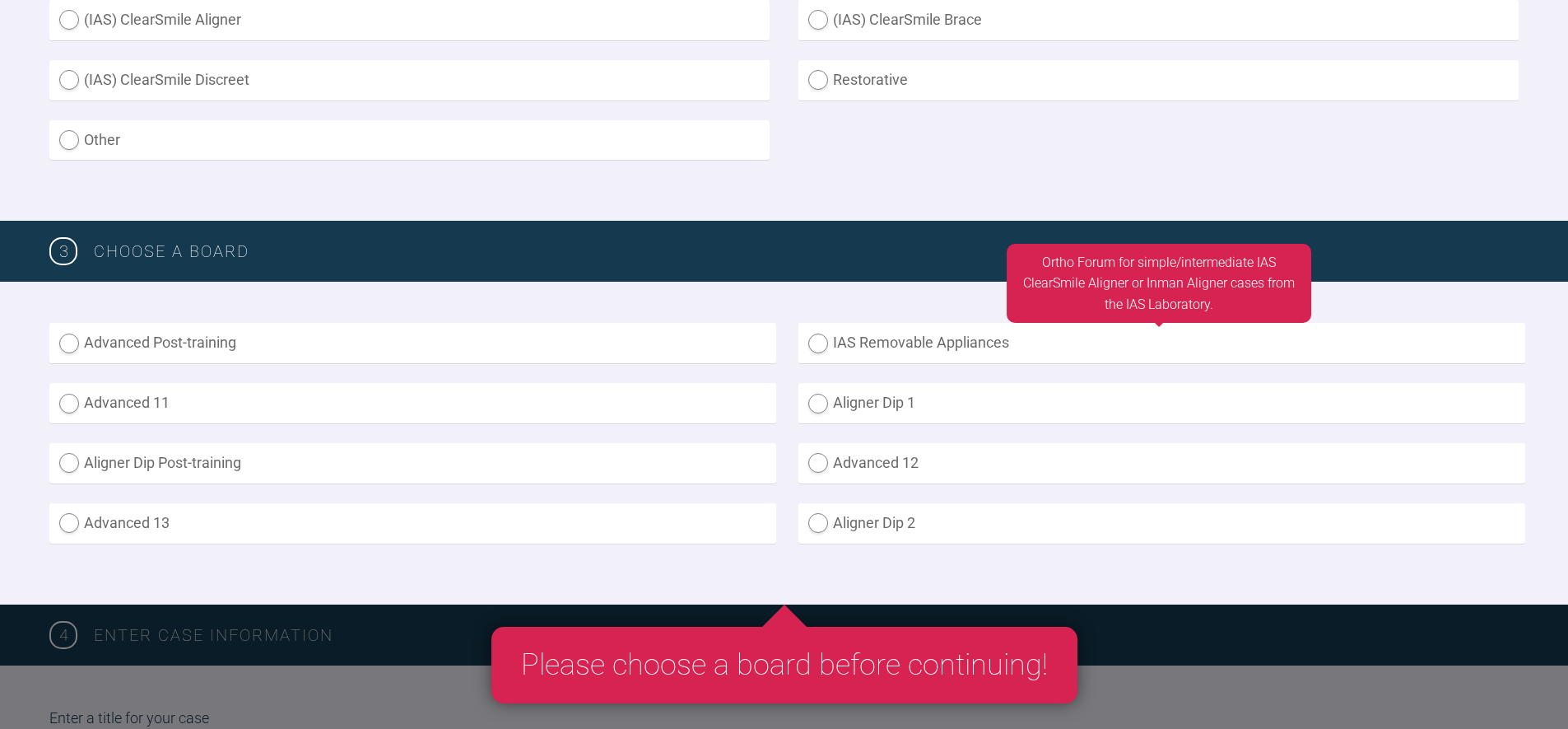
click at [1050, 351] on label "IAS Removable Appliances" at bounding box center [1161, 343] width 727 height 40
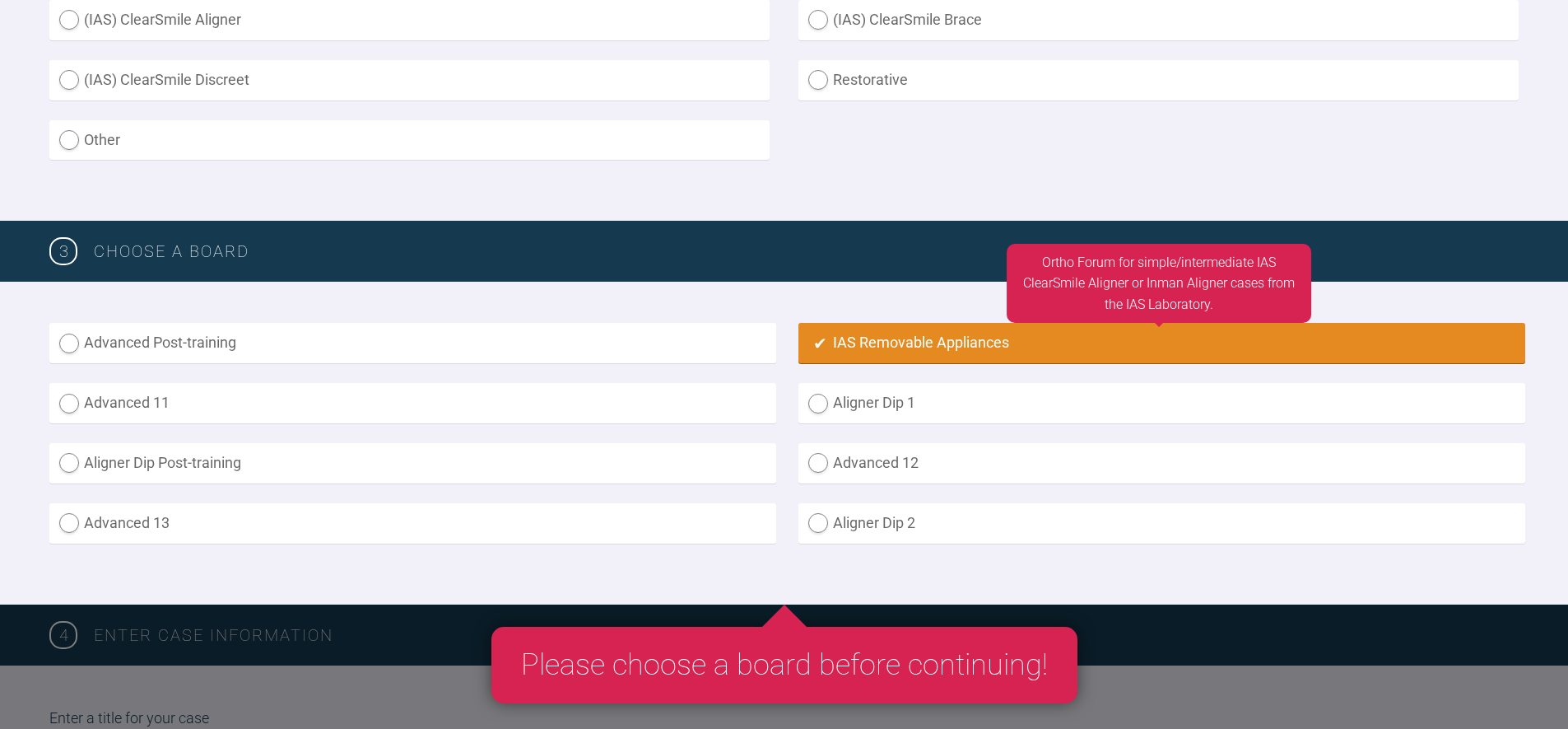
radio input "true"
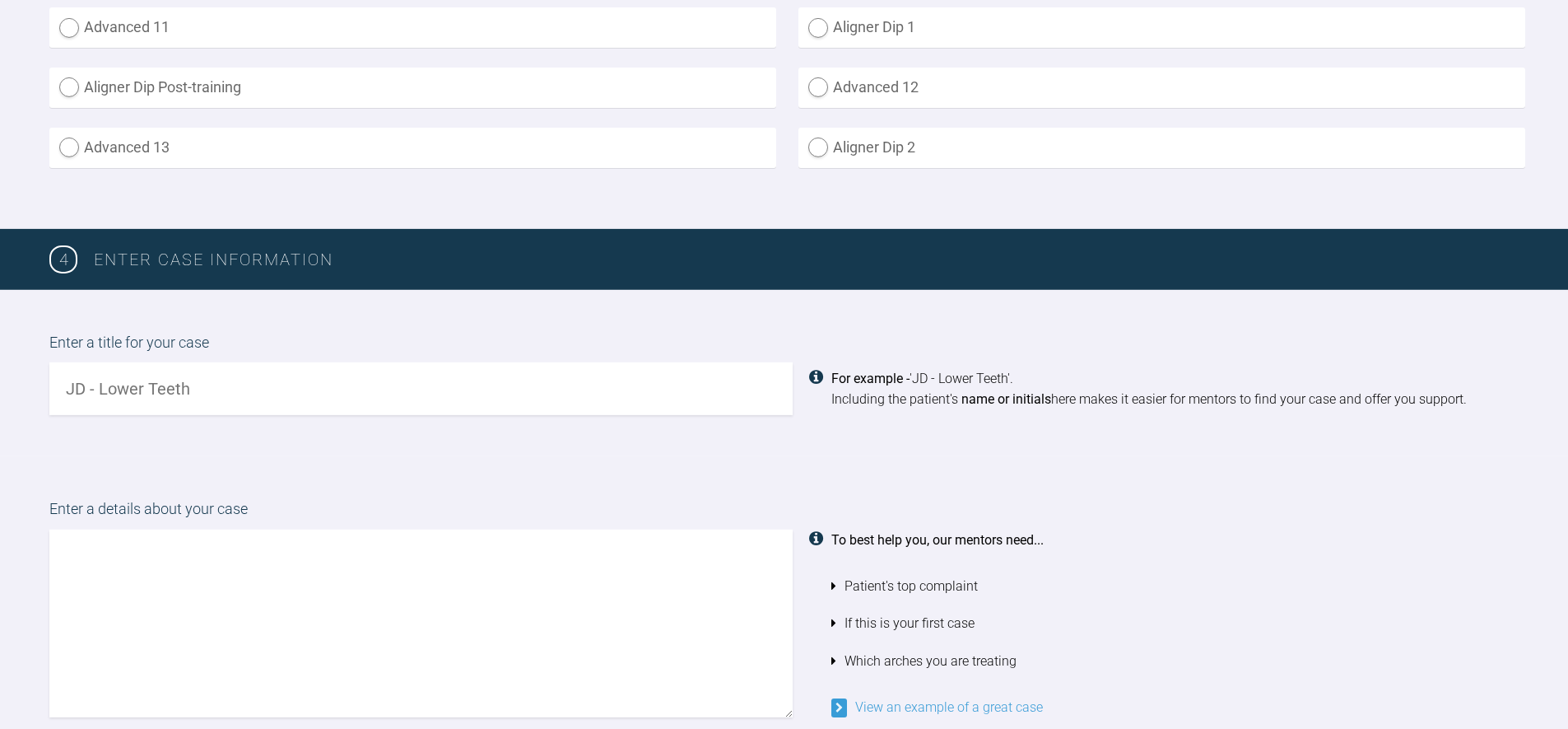
scroll to position [1252, 0]
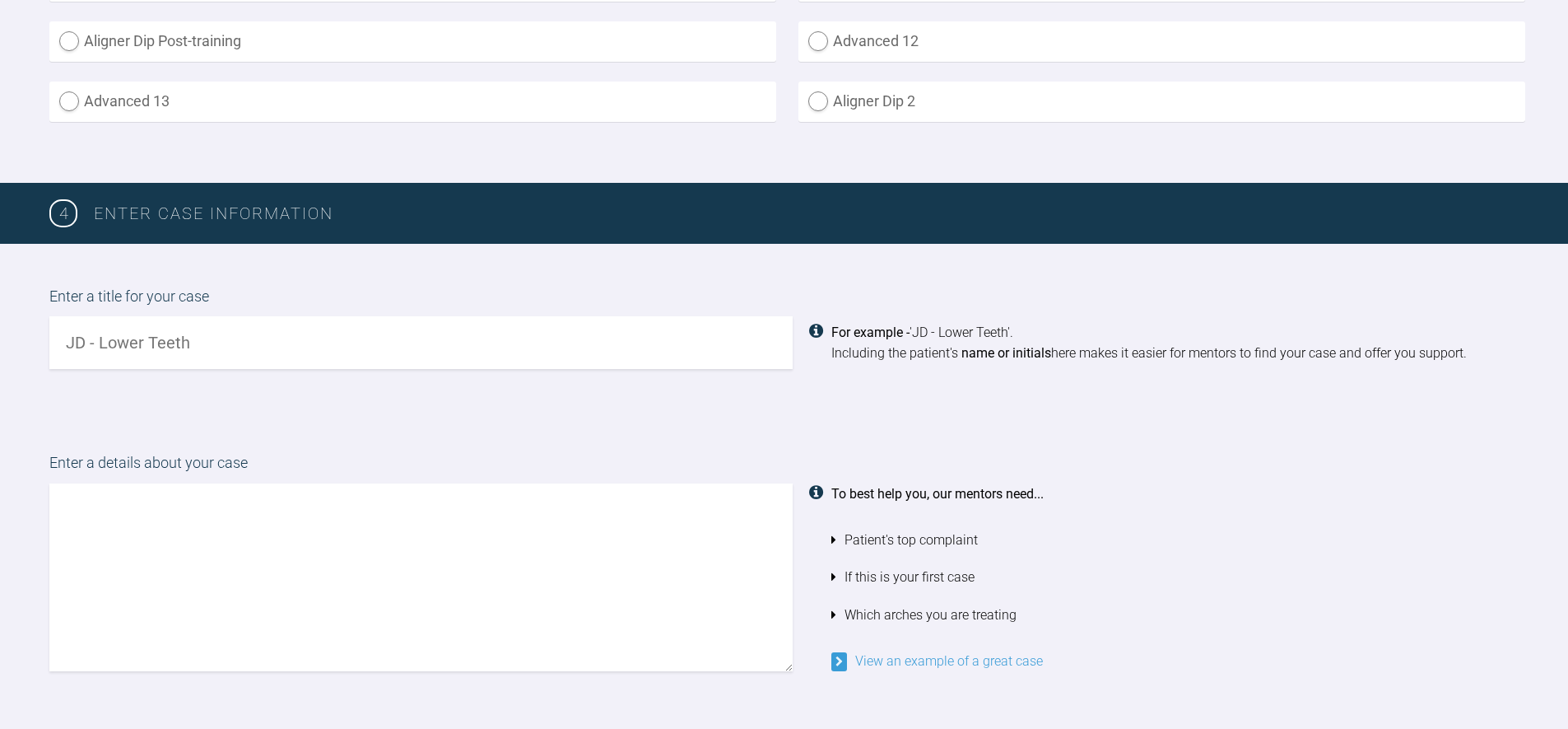
click at [307, 329] on input "text" at bounding box center [421, 342] width 744 height 53
type input "Testing uploads ignore if seen"
click at [604, 411] on div "Enter a details about your case To best help you, our mentors need... Patient's…" at bounding box center [784, 561] width 1568 height 302
click at [220, 348] on input "Testing uploads ignore if seen" at bounding box center [421, 342] width 744 height 53
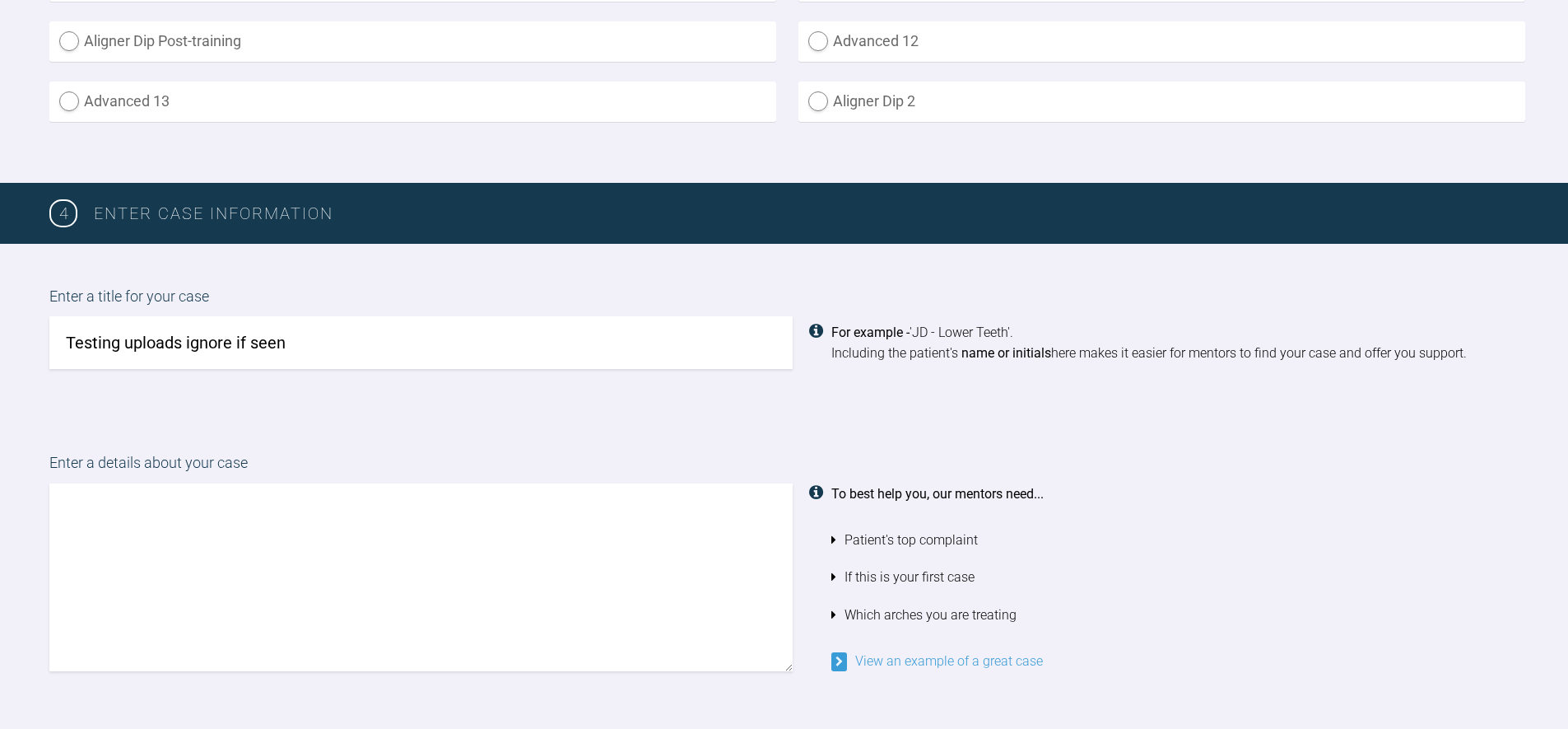
click at [220, 348] on input "Testing uploads ignore if seen" at bounding box center [421, 342] width 744 height 53
click at [422, 410] on div "Enter a title for your case Testing uploads ignore if seen For example - 'JD - …" at bounding box center [784, 327] width 1568 height 167
click at [328, 539] on textarea at bounding box center [421, 577] width 744 height 188
paste textarea "Testing uploads ignore if seen"
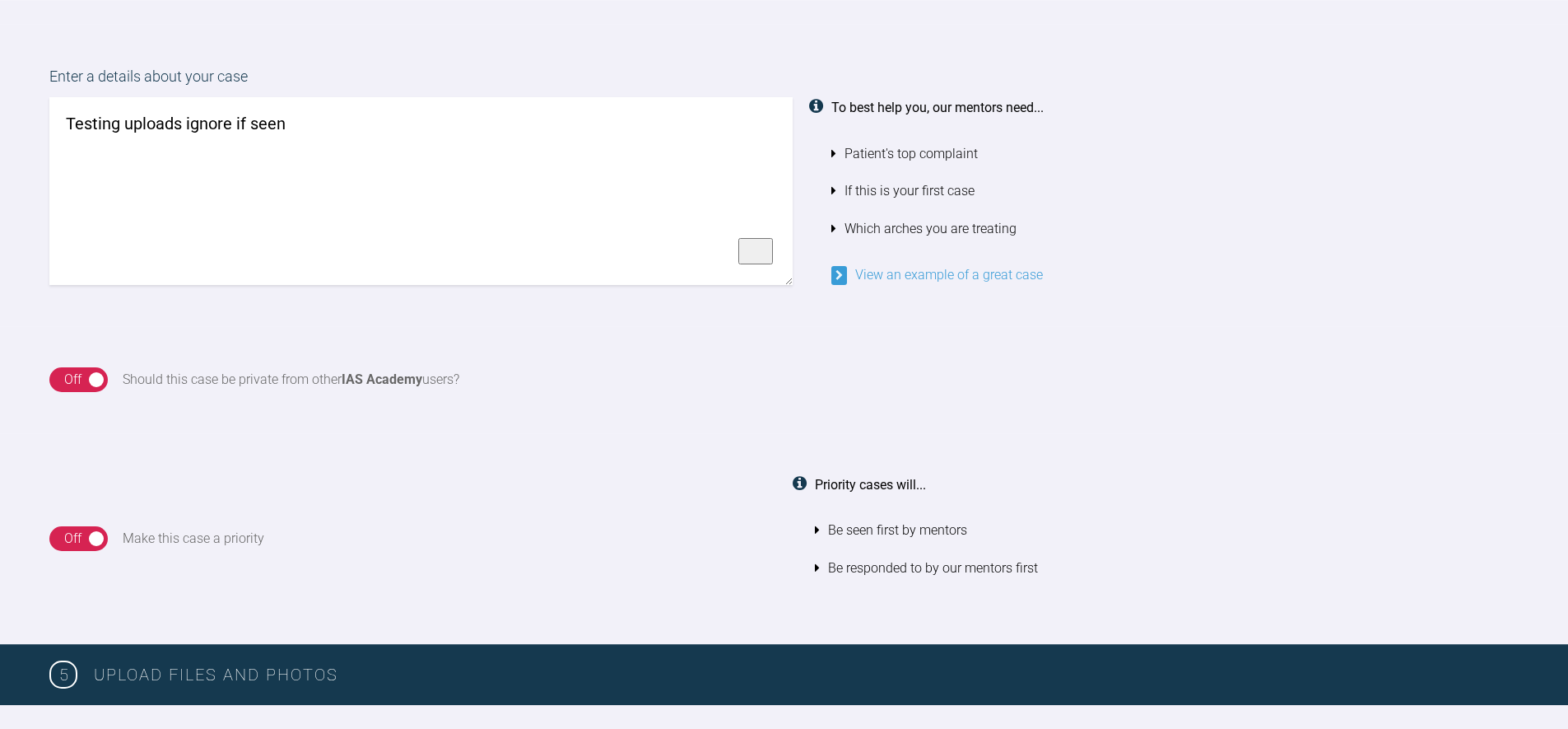
scroll to position [1739, 0]
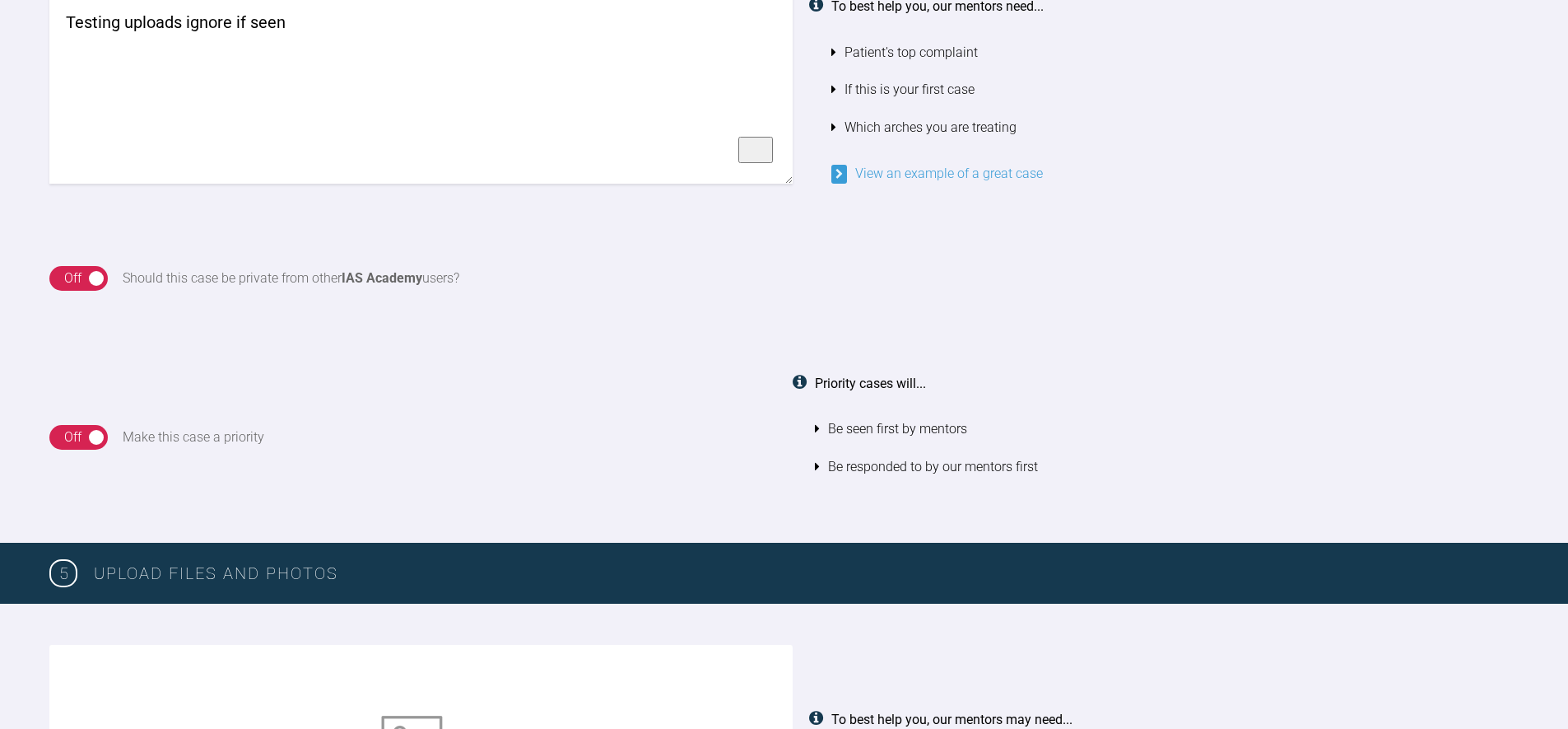
type textarea "Testing uploads ignore if seen"
drag, startPoint x: 1177, startPoint y: 448, endPoint x: 877, endPoint y: 454, distance: 300.1
click at [1175, 447] on ul "Be seen first by mentors Be responded to by our mentors first" at bounding box center [1166, 447] width 705 height 75
click at [479, 445] on div "On Off Make this case a priority" at bounding box center [412, 437] width 727 height 129
drag, startPoint x: 68, startPoint y: 281, endPoint x: 157, endPoint y: 363, distance: 121.0
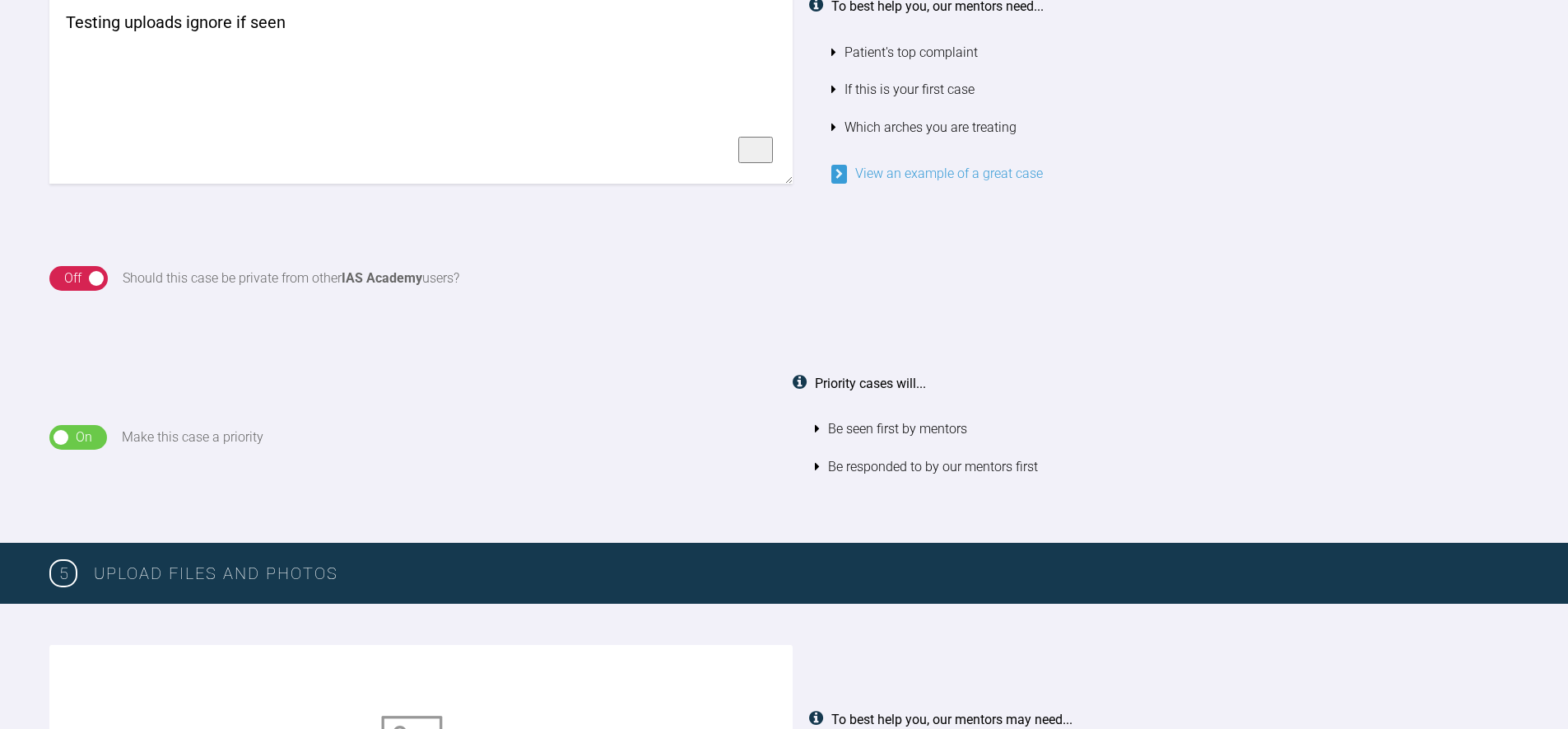
click at [68, 281] on div "Off" at bounding box center [72, 278] width 17 height 21
drag, startPoint x: 88, startPoint y: 432, endPoint x: 260, endPoint y: 440, distance: 172.2
click at [91, 432] on div "On" at bounding box center [84, 437] width 16 height 21
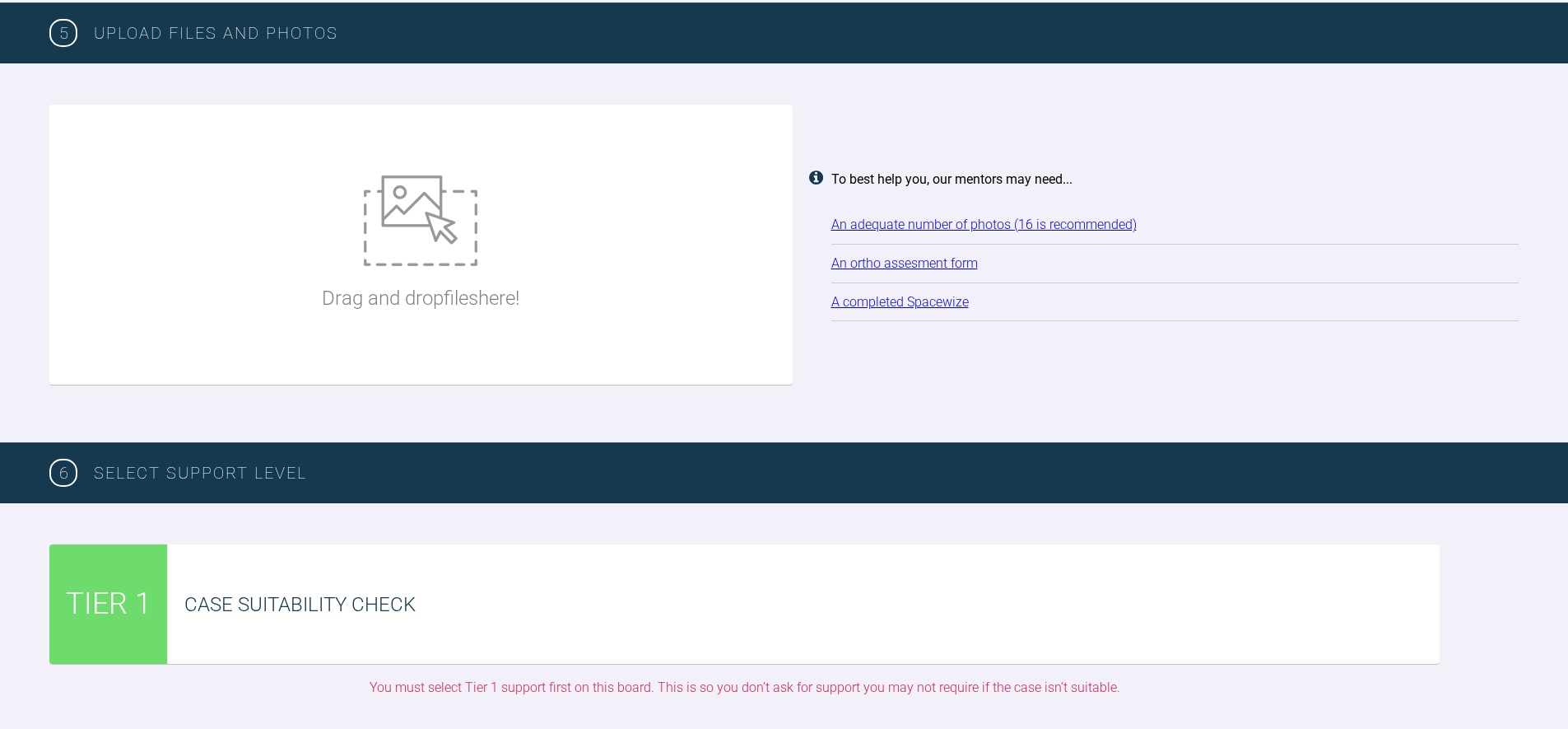
scroll to position [2345, 0]
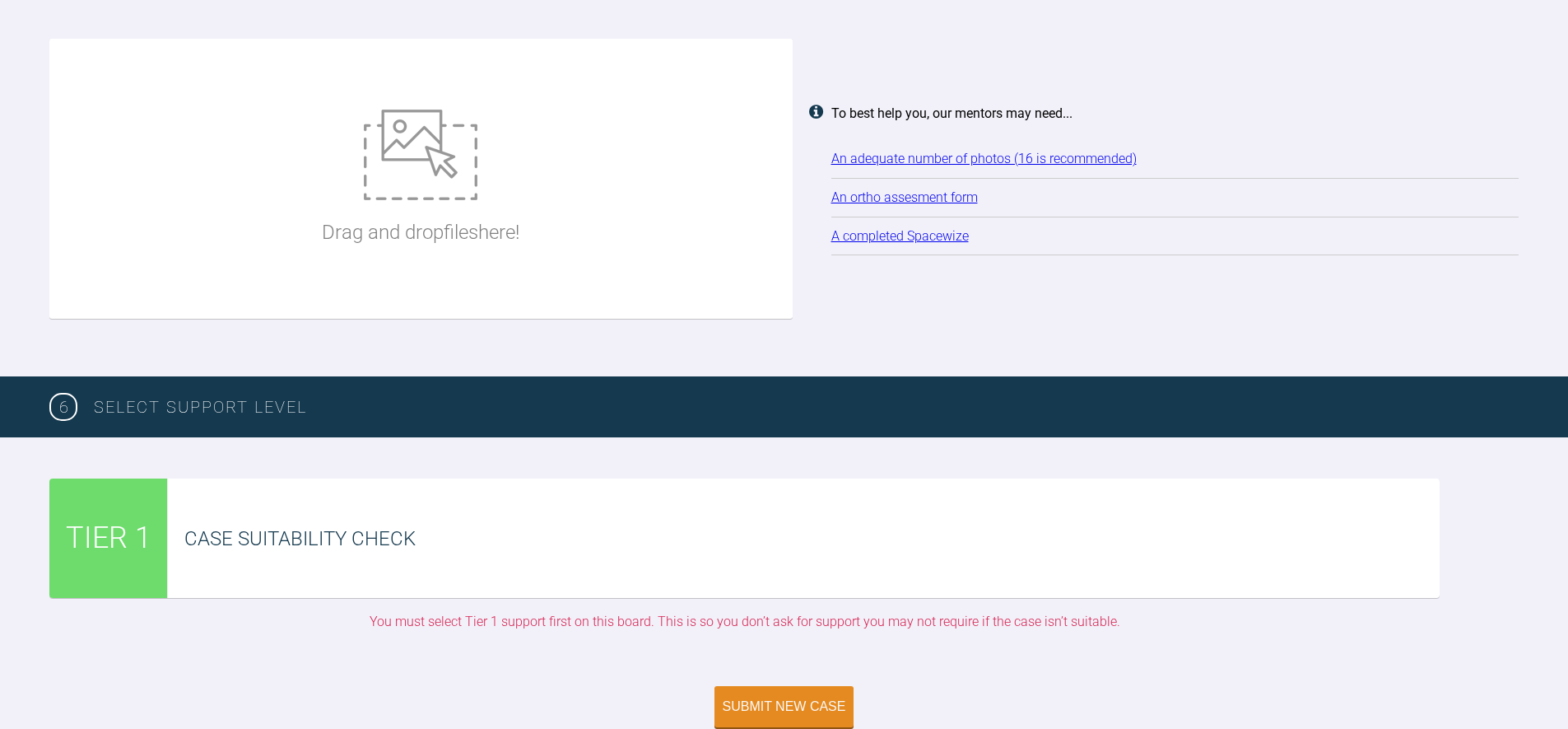
click at [1016, 350] on div "Drag and drop files here! To best help you, our mentors may need... An adequate…" at bounding box center [784, 187] width 1568 height 379
click at [455, 205] on div "Drag and drop files here!" at bounding box center [421, 178] width 198 height 247
type input "C:\fakepath\logo-light.png"
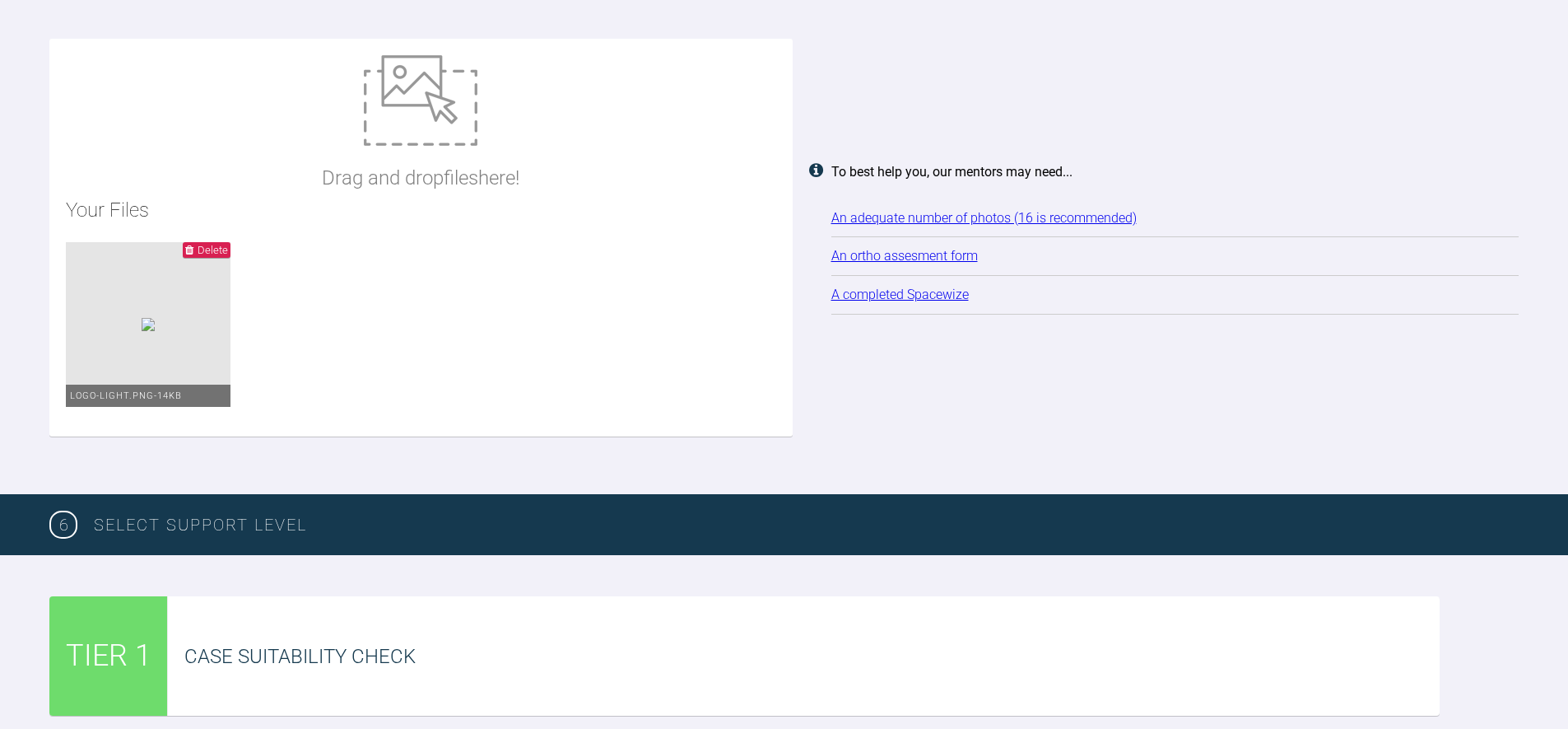
click at [389, 530] on h3 "SELECT SUPPORT LEVEL" at bounding box center [805, 524] width 1424 height 26
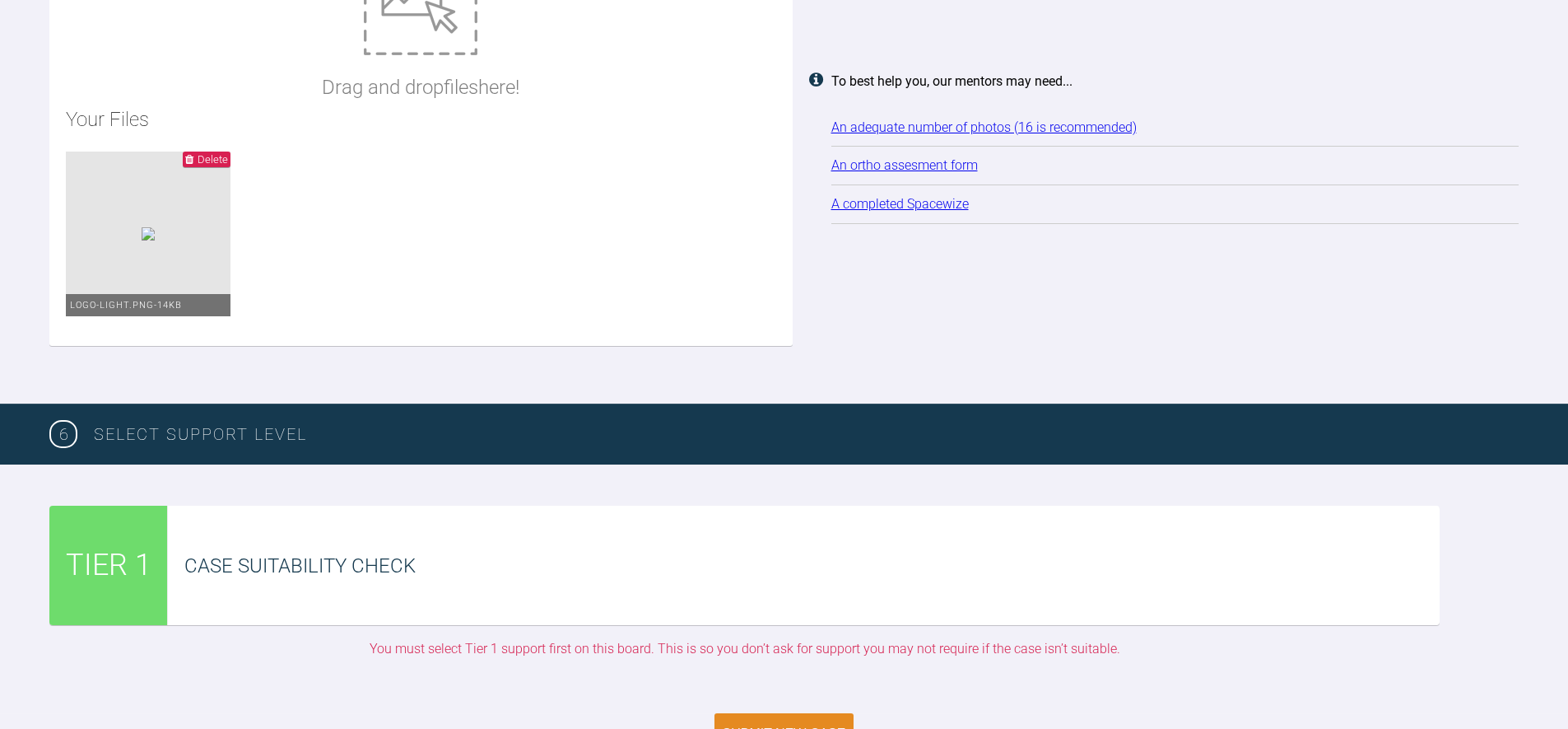
scroll to position [2645, 0]
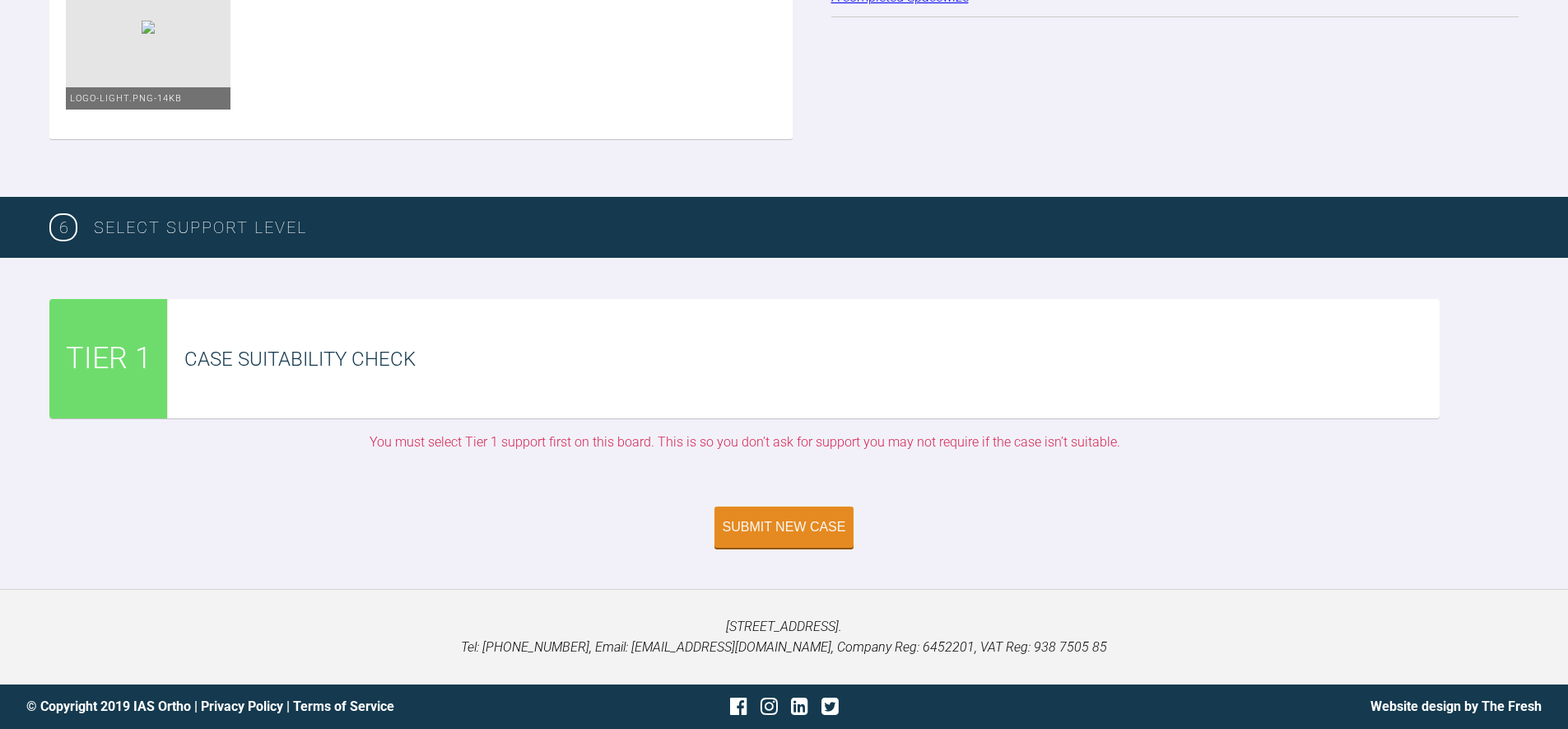
drag, startPoint x: 442, startPoint y: 477, endPoint x: 430, endPoint y: 447, distance: 32.3
click at [442, 475] on div "TIER 1 Case Suitability Check You must select Tier 1 support first on this boar…" at bounding box center [784, 382] width 1568 height 249
click at [447, 374] on div "Case Suitability Check" at bounding box center [803, 358] width 1271 height 119
click at [278, 482] on div "TIER 1 Case Suitability Check You must select Tier 1 support first on this boar…" at bounding box center [784, 382] width 1568 height 249
click at [800, 529] on div "Submit New Case" at bounding box center [784, 528] width 124 height 15
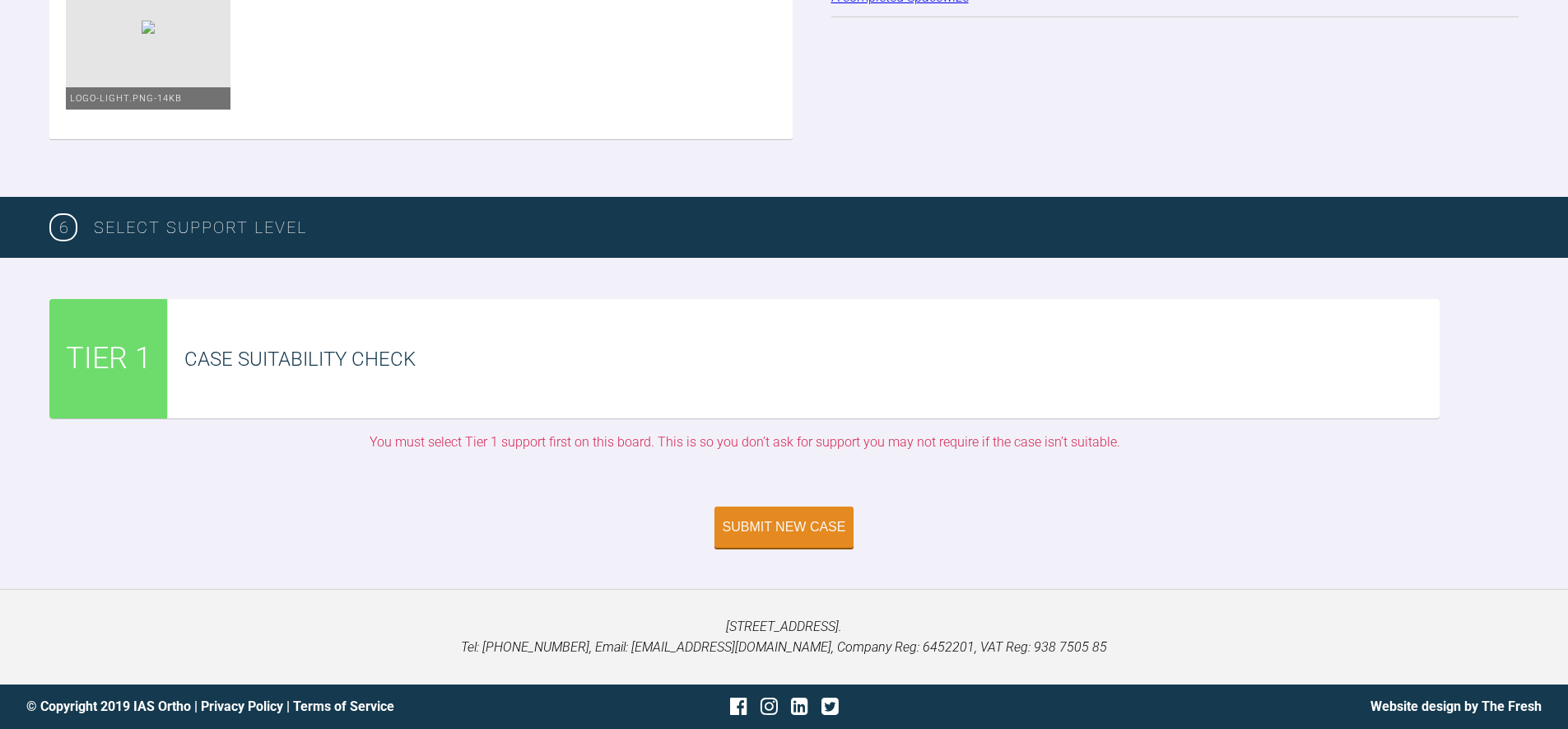
scroll to position [171, 0]
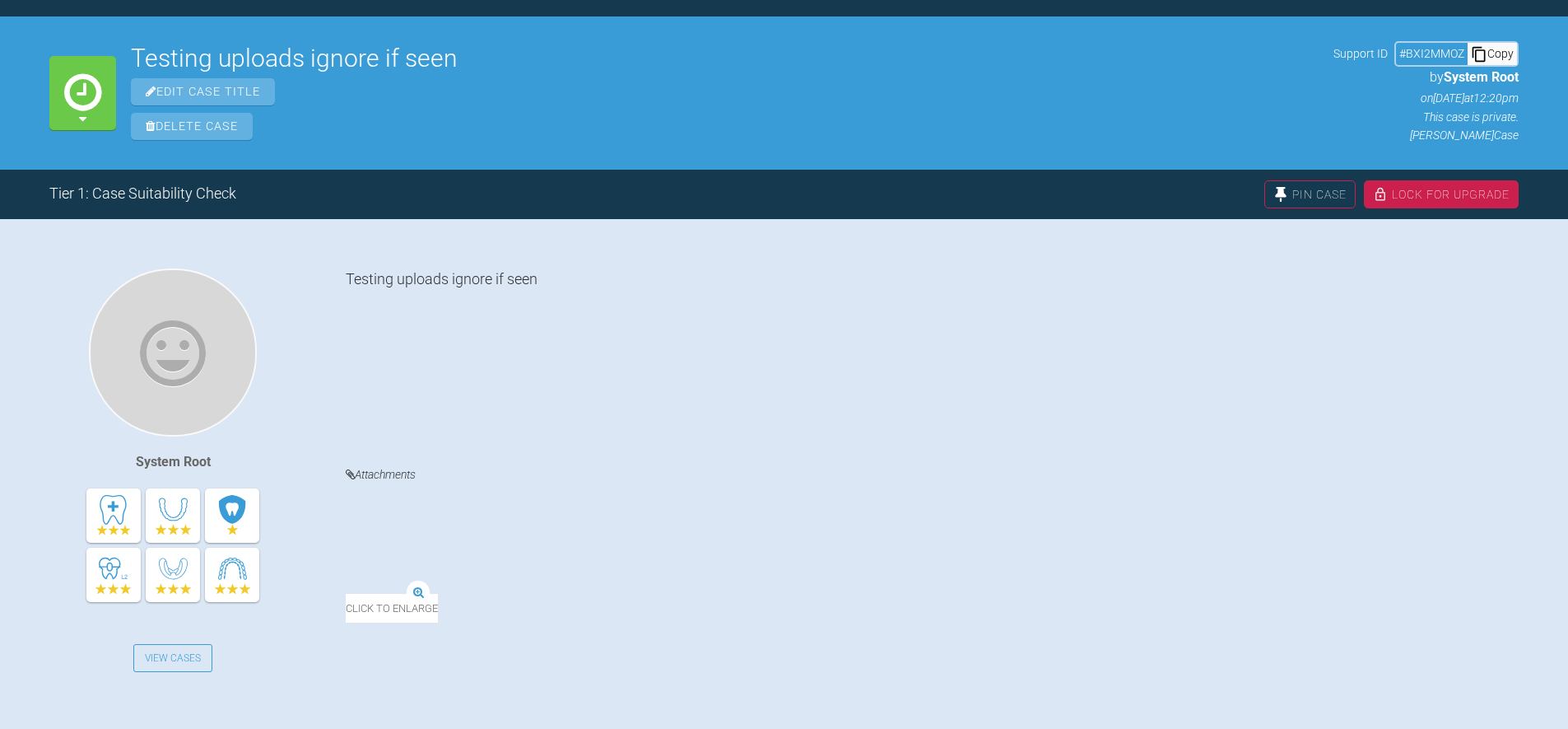
click at [767, 380] on div "Testing uploads ignore if seen" at bounding box center [931, 353] width 1172 height 171
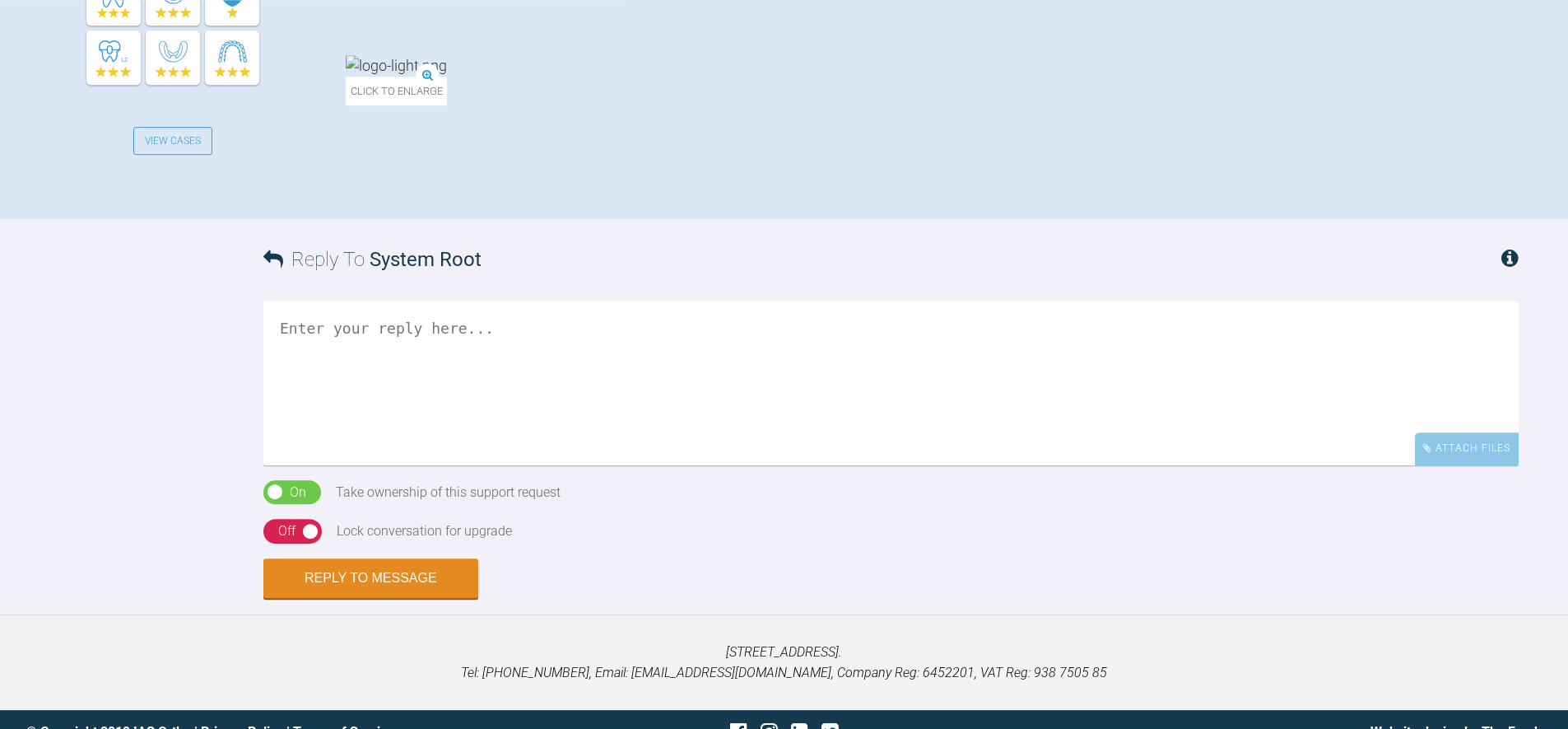
scroll to position [717, 0]
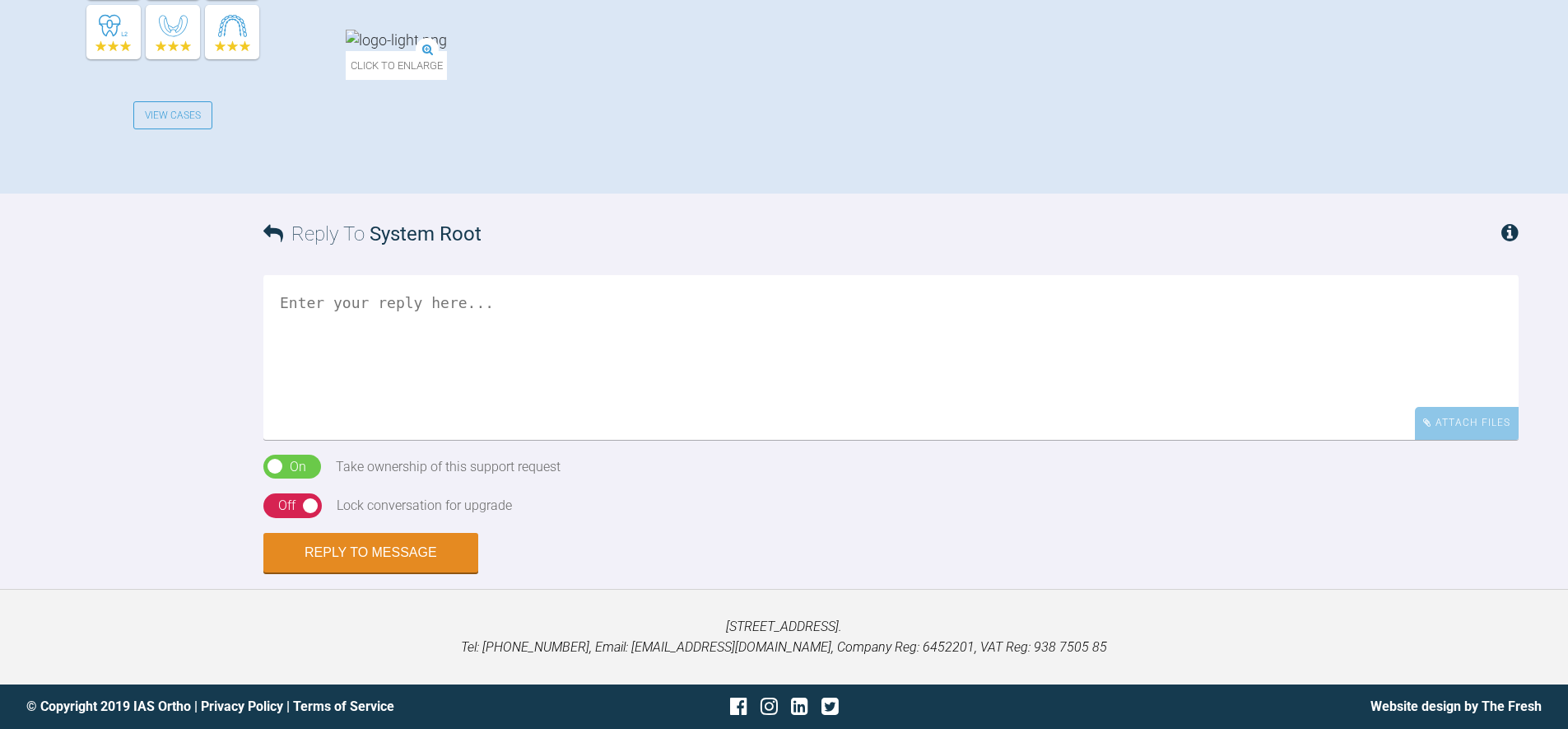
click at [604, 343] on textarea "To enrich screen reader interactions, please activate Accessibility in Grammarl…" at bounding box center [891, 357] width 1255 height 165
click at [726, 500] on div "Reply To System Root Attach Files Drag and drop files here! On Off Take ownersh…" at bounding box center [784, 383] width 1568 height 379
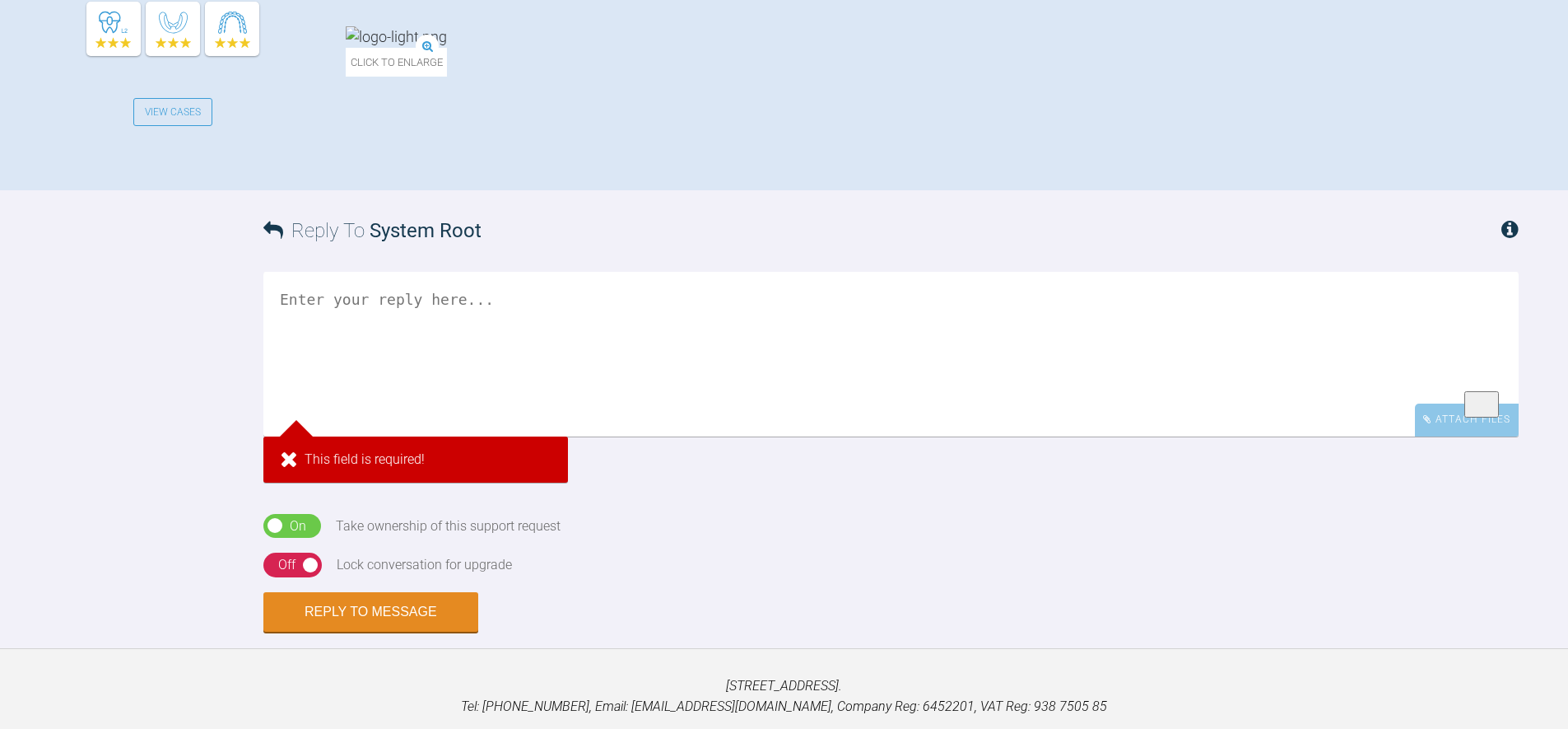
click at [731, 275] on textarea "To enrich screen reader interactions, please activate Accessibility in Grammarl…" at bounding box center [891, 354] width 1255 height 165
drag, startPoint x: 34, startPoint y: 345, endPoint x: 315, endPoint y: 343, distance: 281.0
click at [44, 346] on div "Reply To System Root Attach Files This field is required! Drag and drop files h…" at bounding box center [784, 410] width 1568 height 441
click at [469, 329] on textarea "To enrich screen reader interactions, please activate Accessibility in Grammarl…" at bounding box center [891, 354] width 1255 height 165
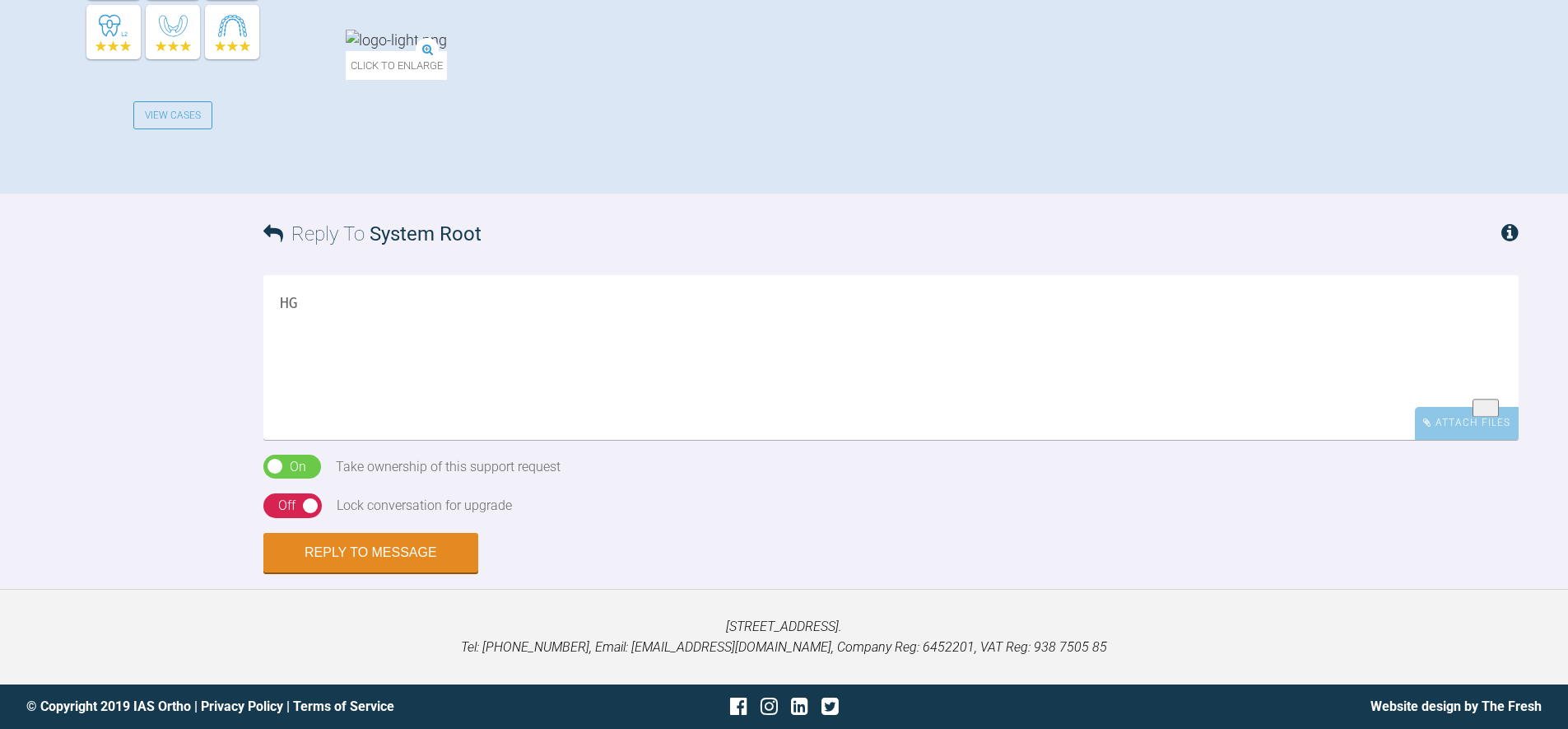
type textarea "H"
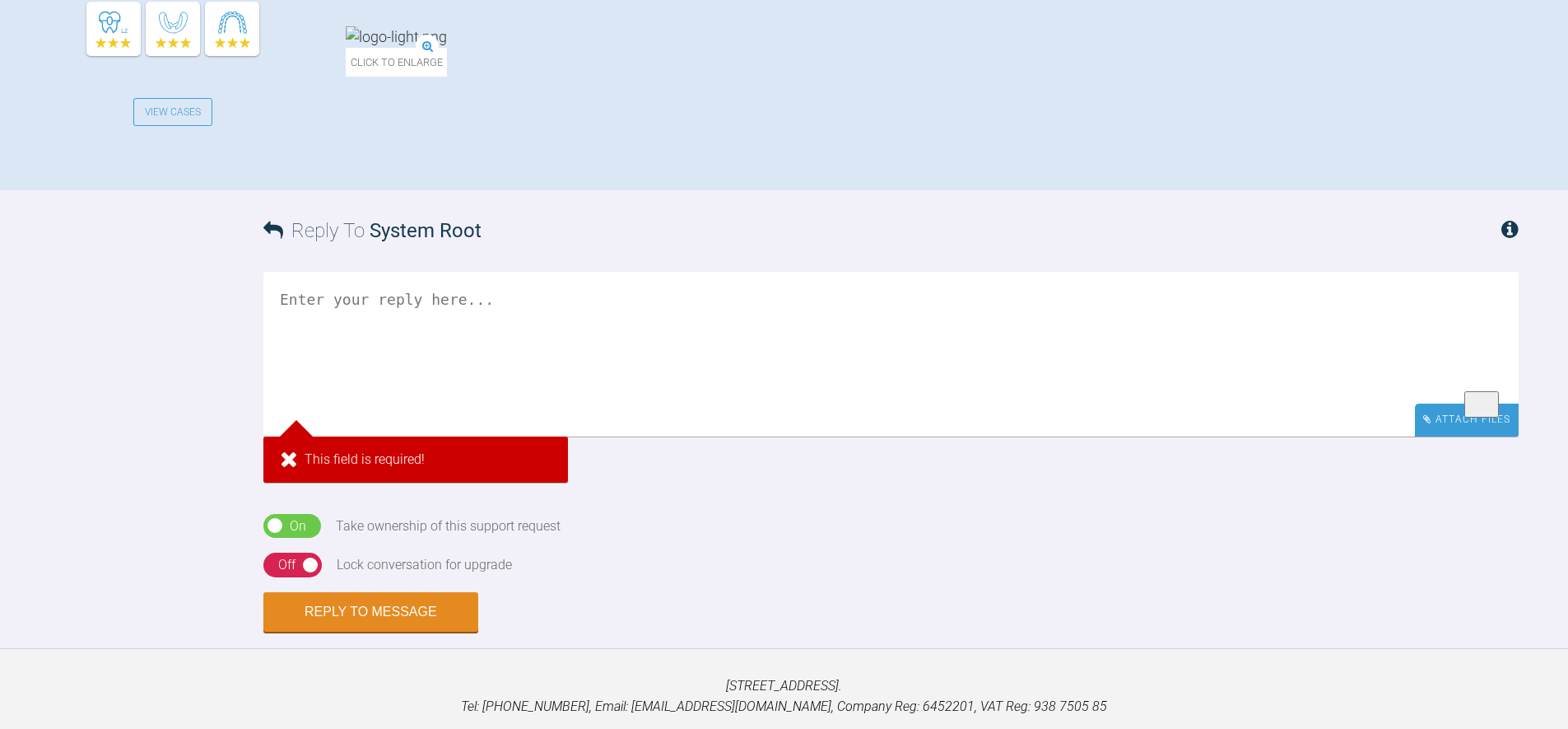
click at [1490, 419] on div "Attach Files" at bounding box center [1467, 419] width 104 height 32
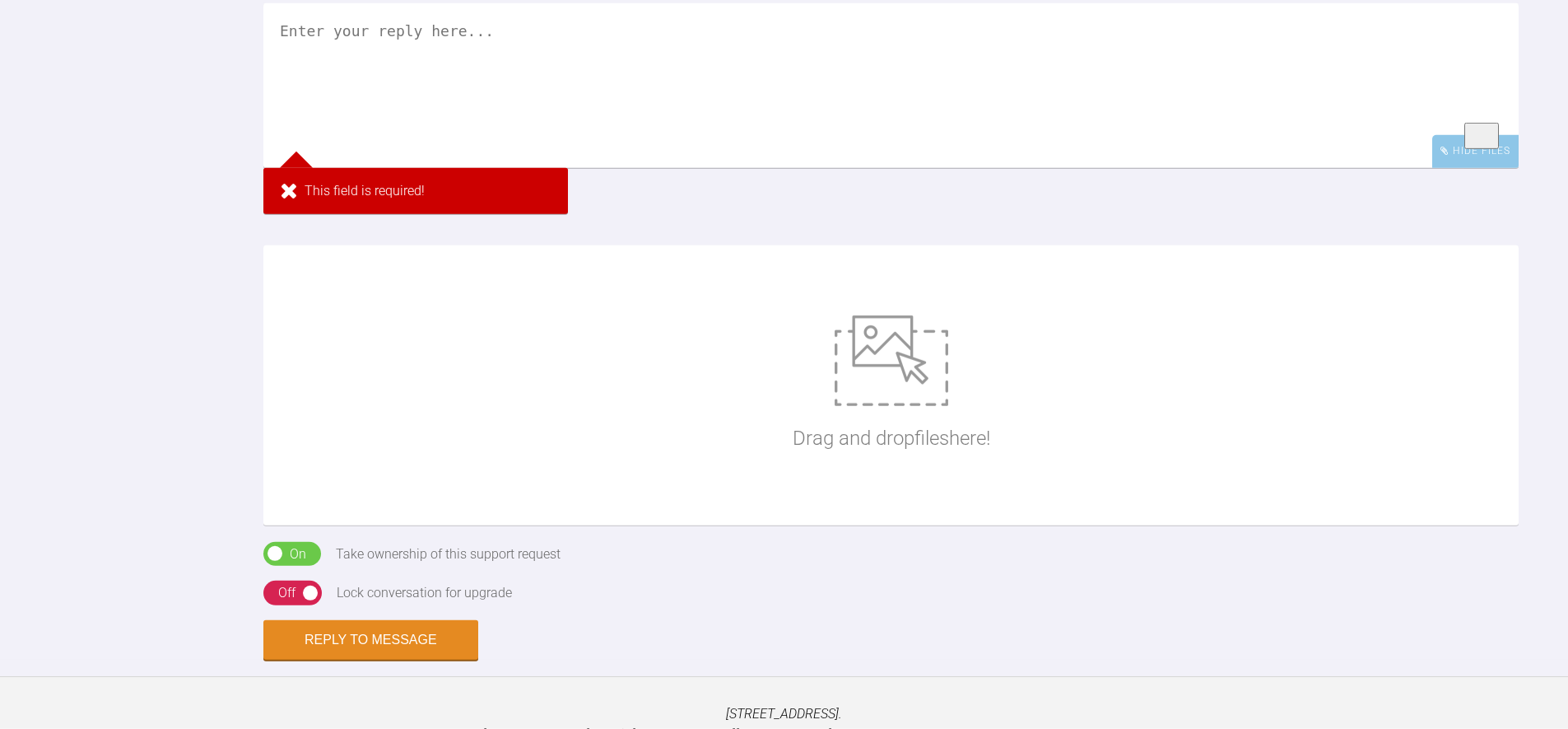
scroll to position [994, 0]
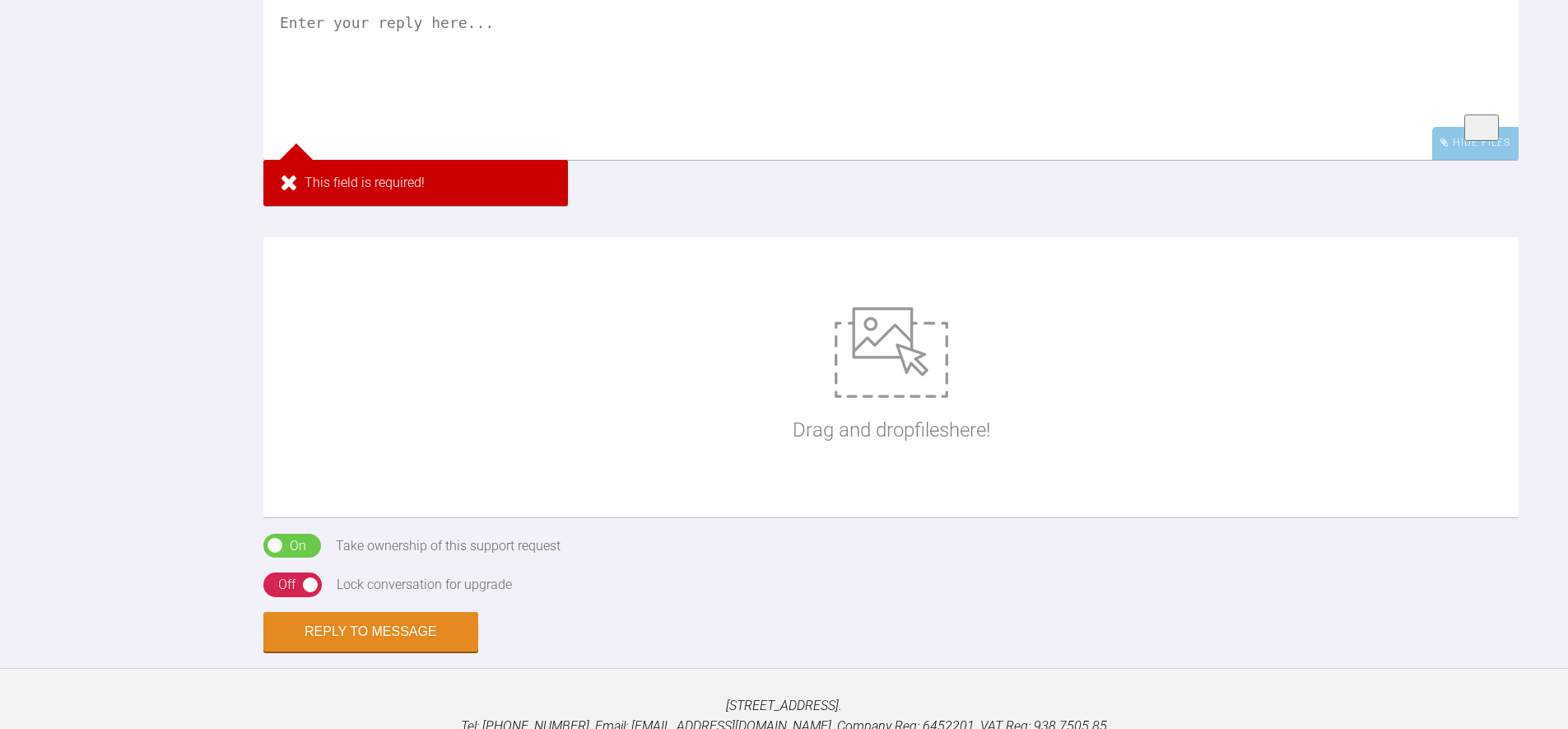
click at [888, 465] on div "Drag and drop files here!" at bounding box center [891, 377] width 198 height 247
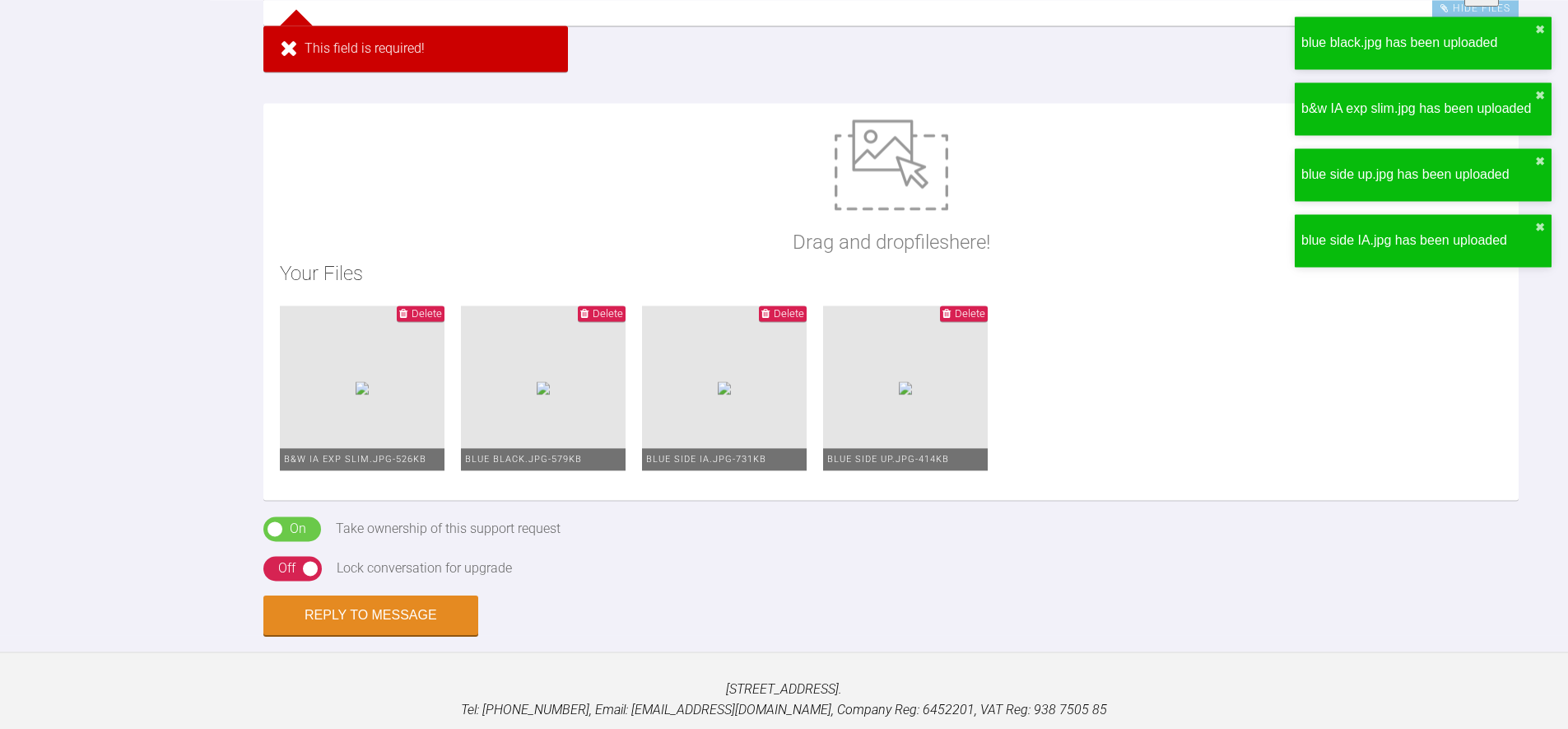
scroll to position [1193, 0]
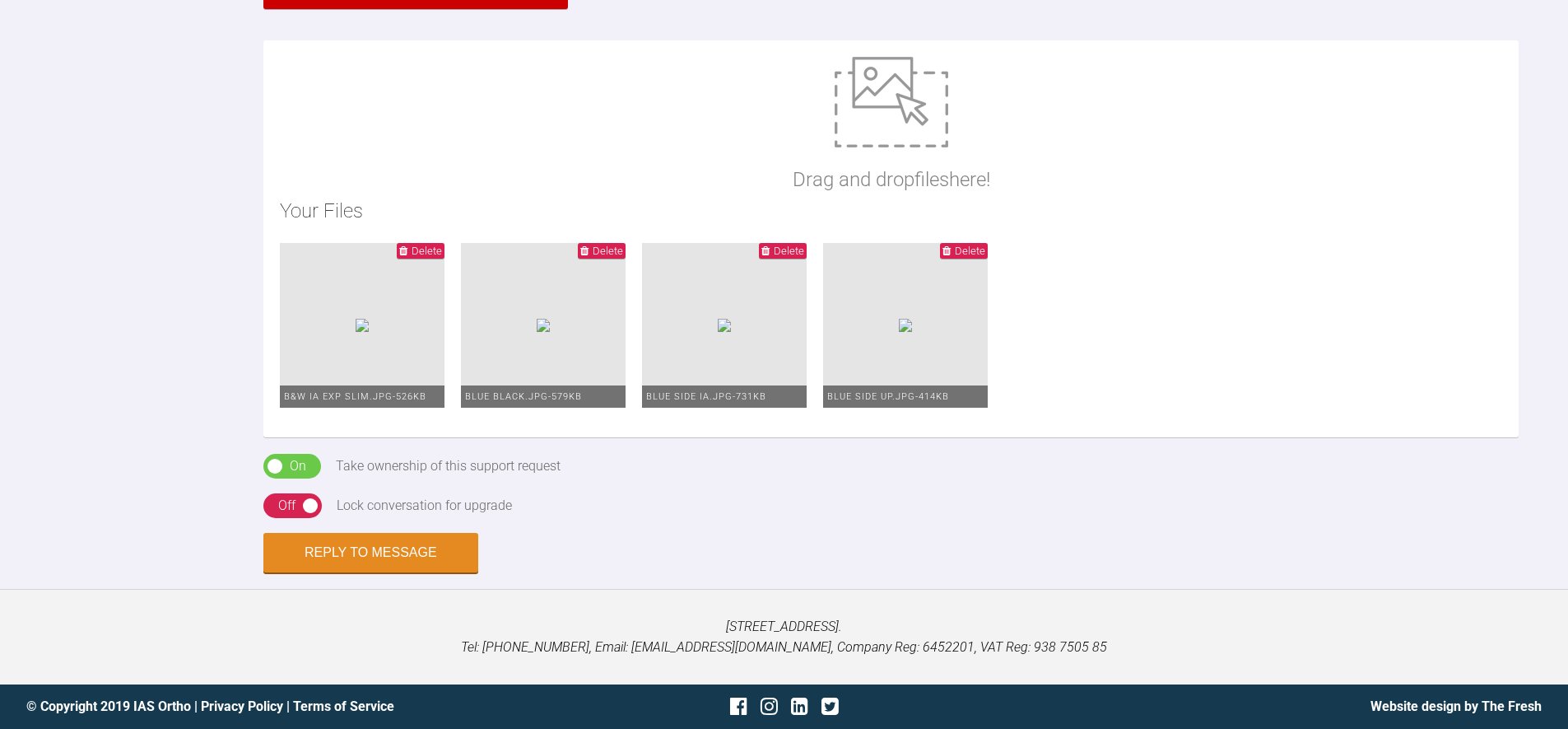
click at [300, 464] on div "On" at bounding box center [298, 465] width 16 height 21
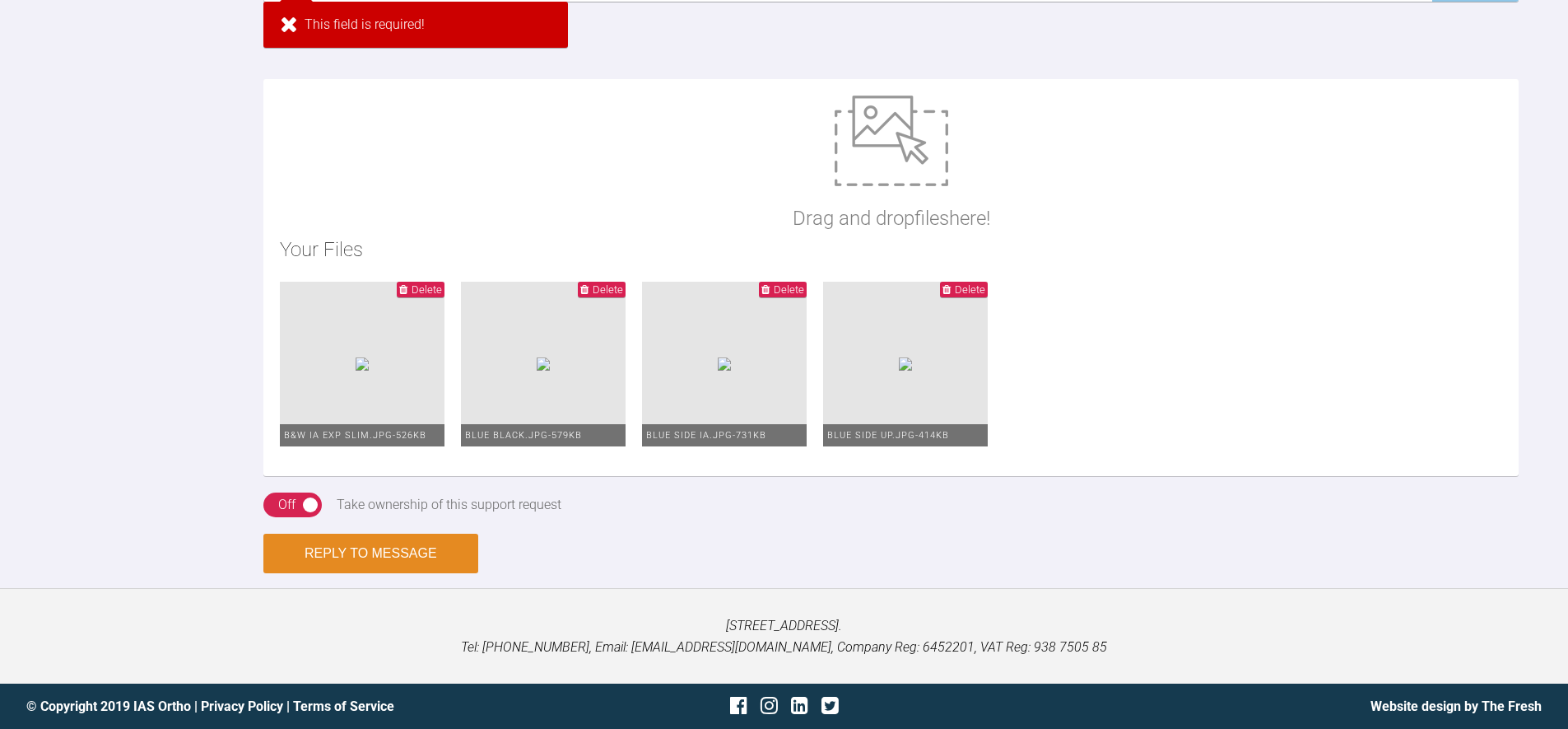
drag, startPoint x: 417, startPoint y: 557, endPoint x: 1247, endPoint y: 411, distance: 842.7
click at [417, 556] on button "Reply to Message" at bounding box center [371, 554] width 215 height 40
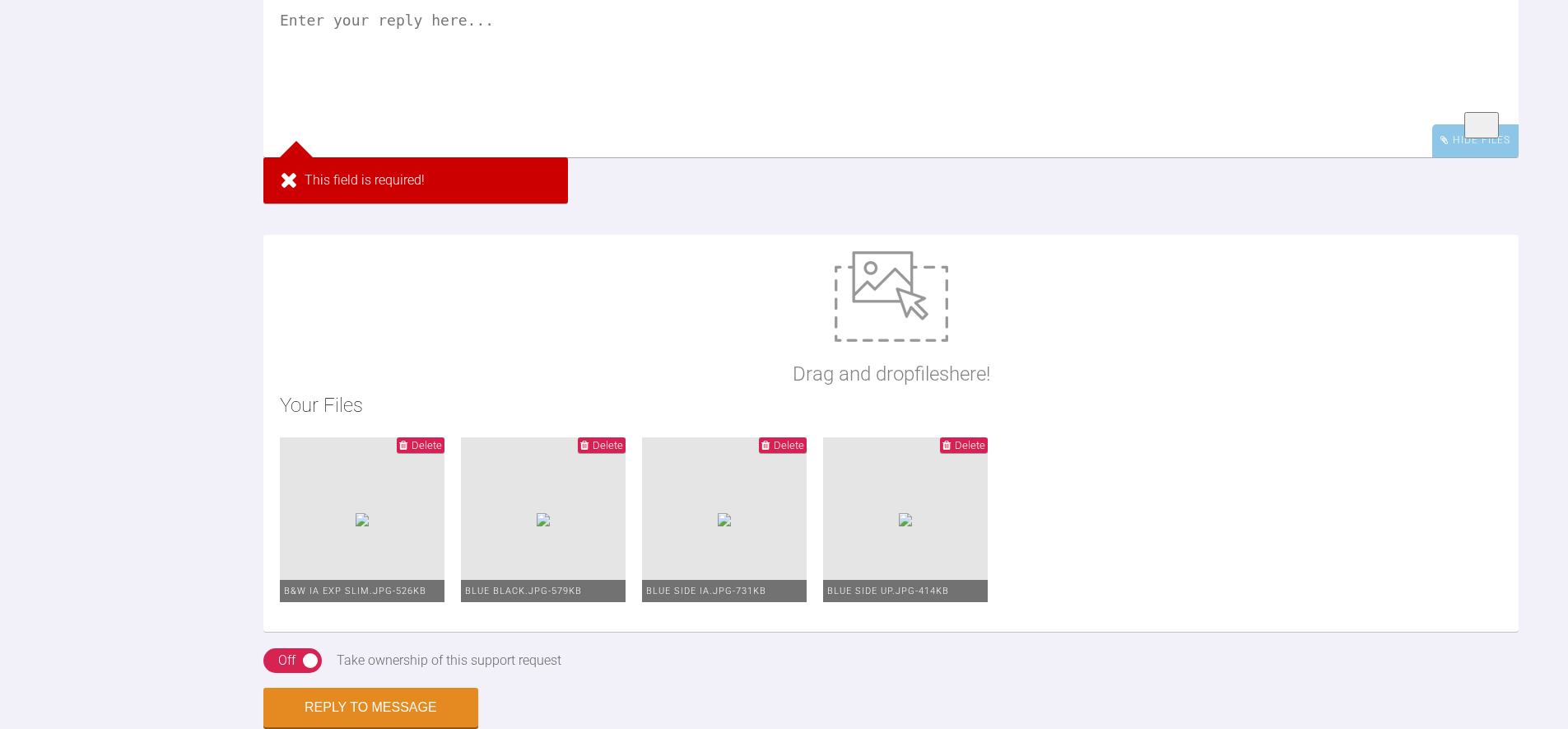
scroll to position [838, 0]
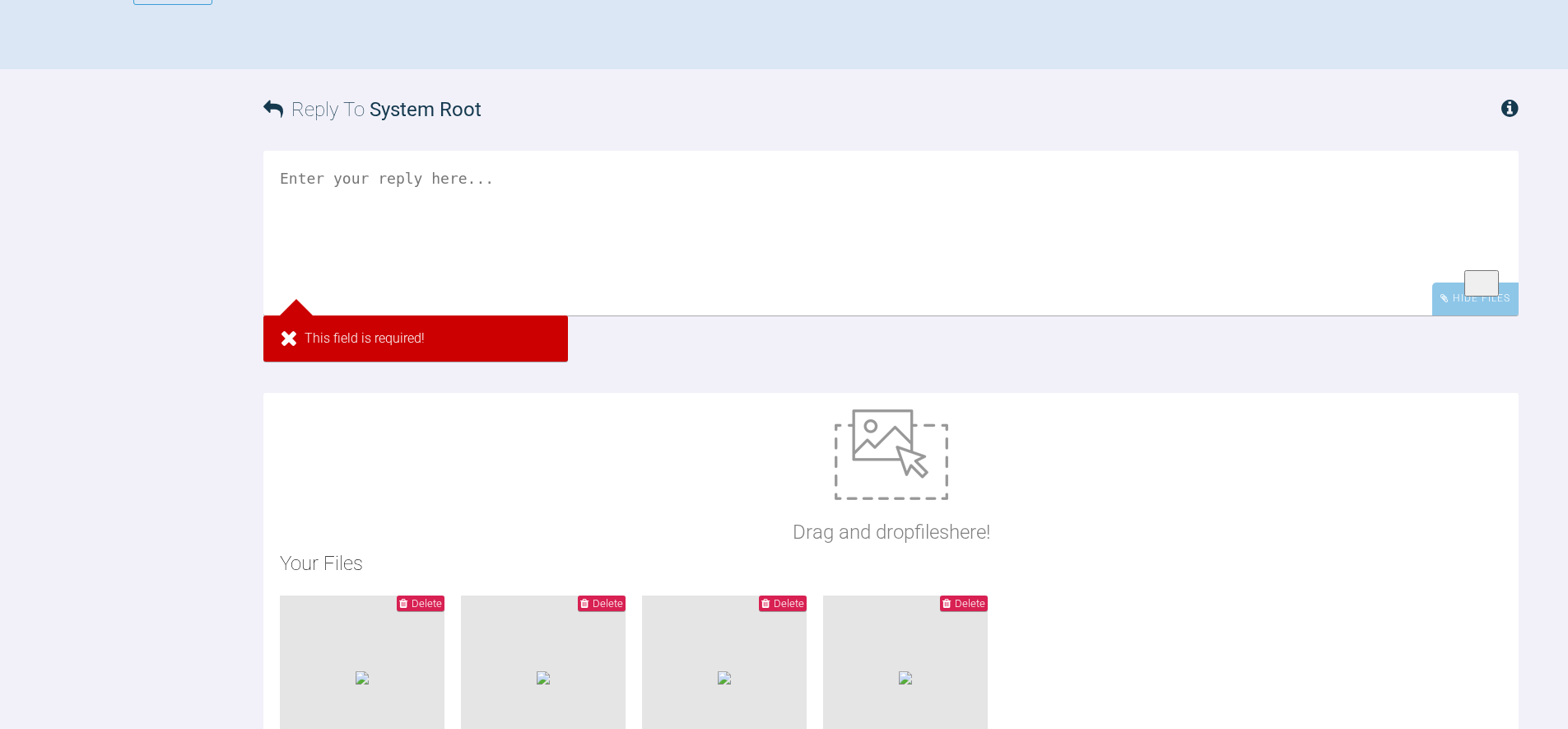
click at [469, 213] on textarea "To enrich screen reader interactions, please activate Accessibility in Grammarl…" at bounding box center [891, 233] width 1255 height 165
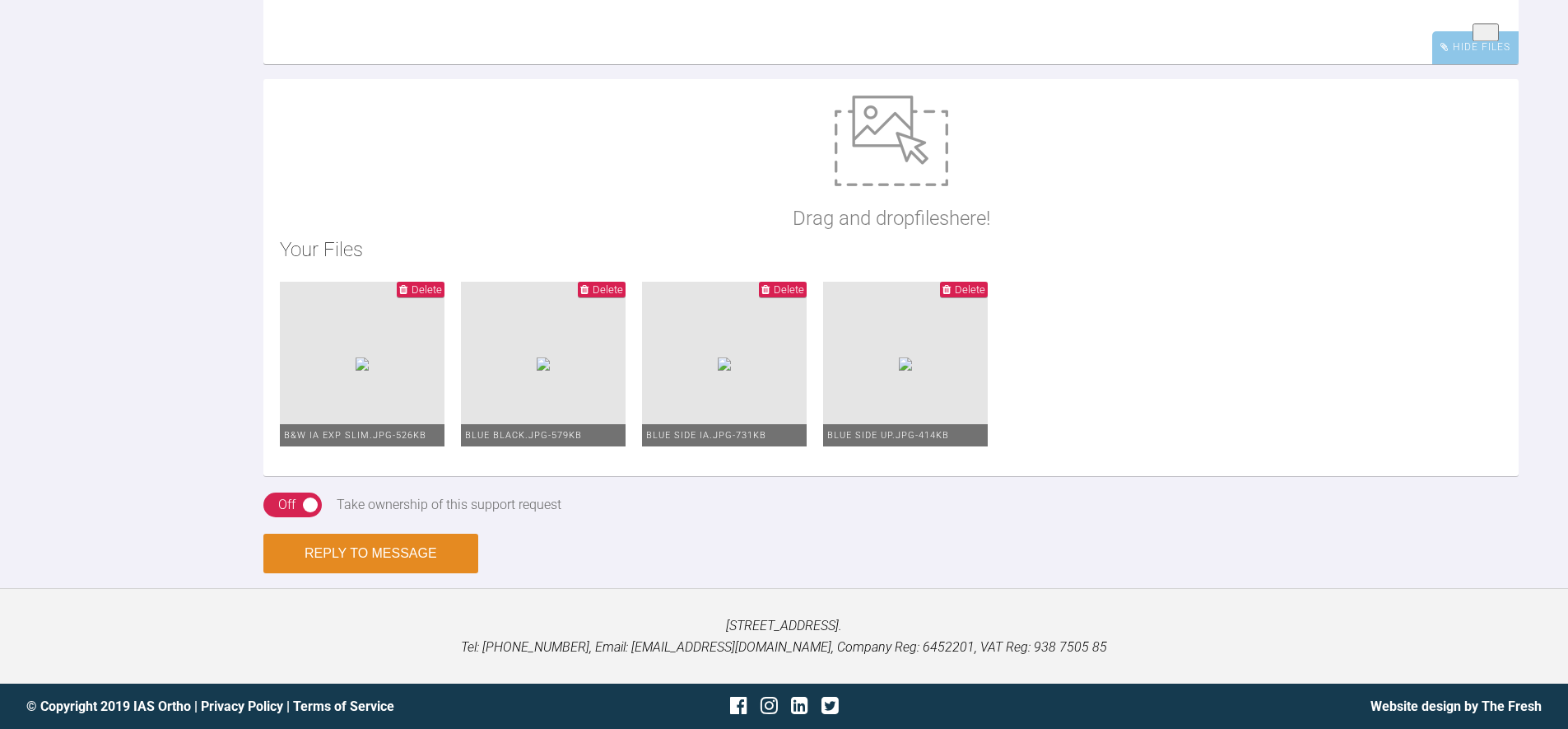
type textarea "Hello testing reply with images"
drag, startPoint x: 357, startPoint y: 547, endPoint x: 348, endPoint y: 547, distance: 9.0
click at [356, 547] on button "Reply to Message" at bounding box center [371, 554] width 215 height 40
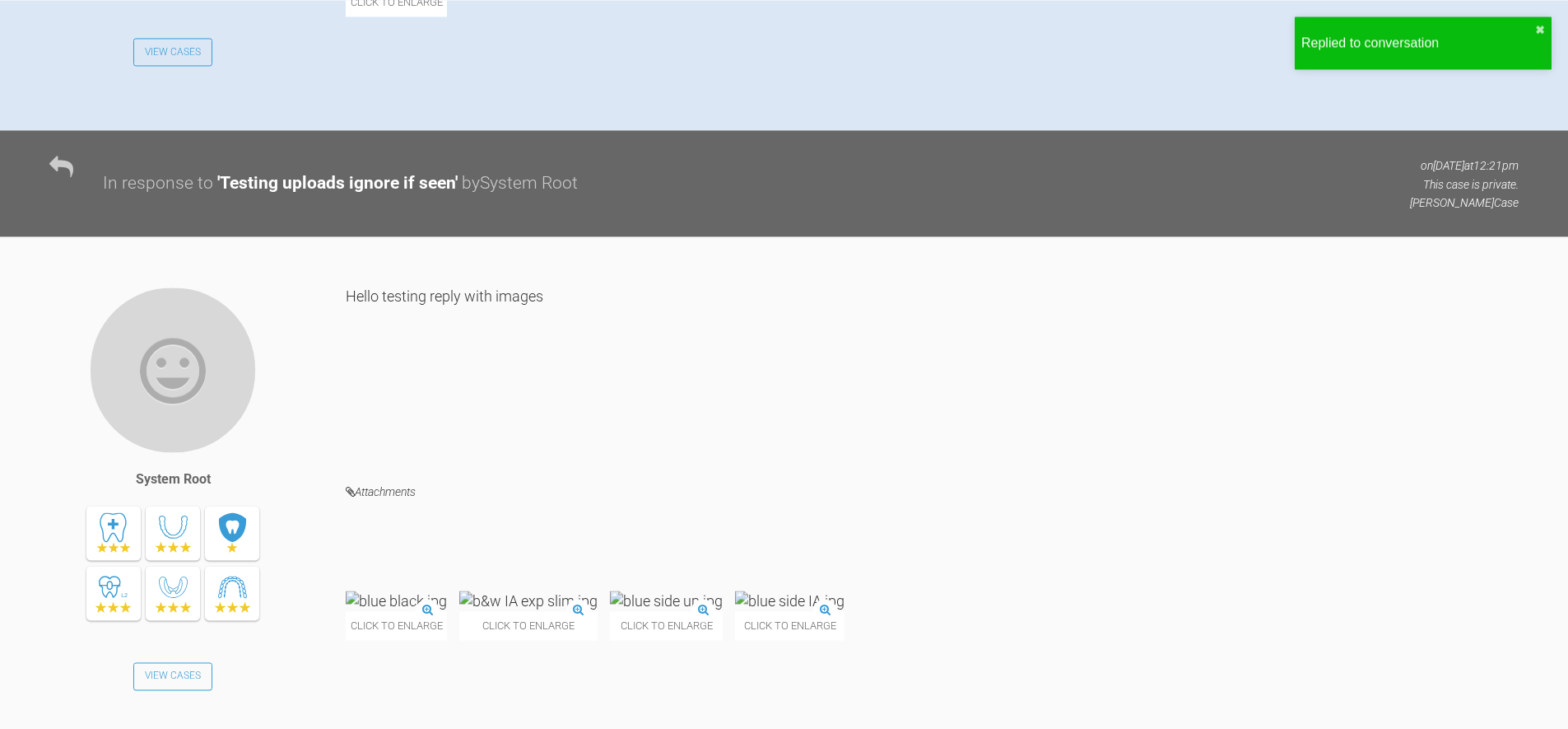
scroll to position [777, 0]
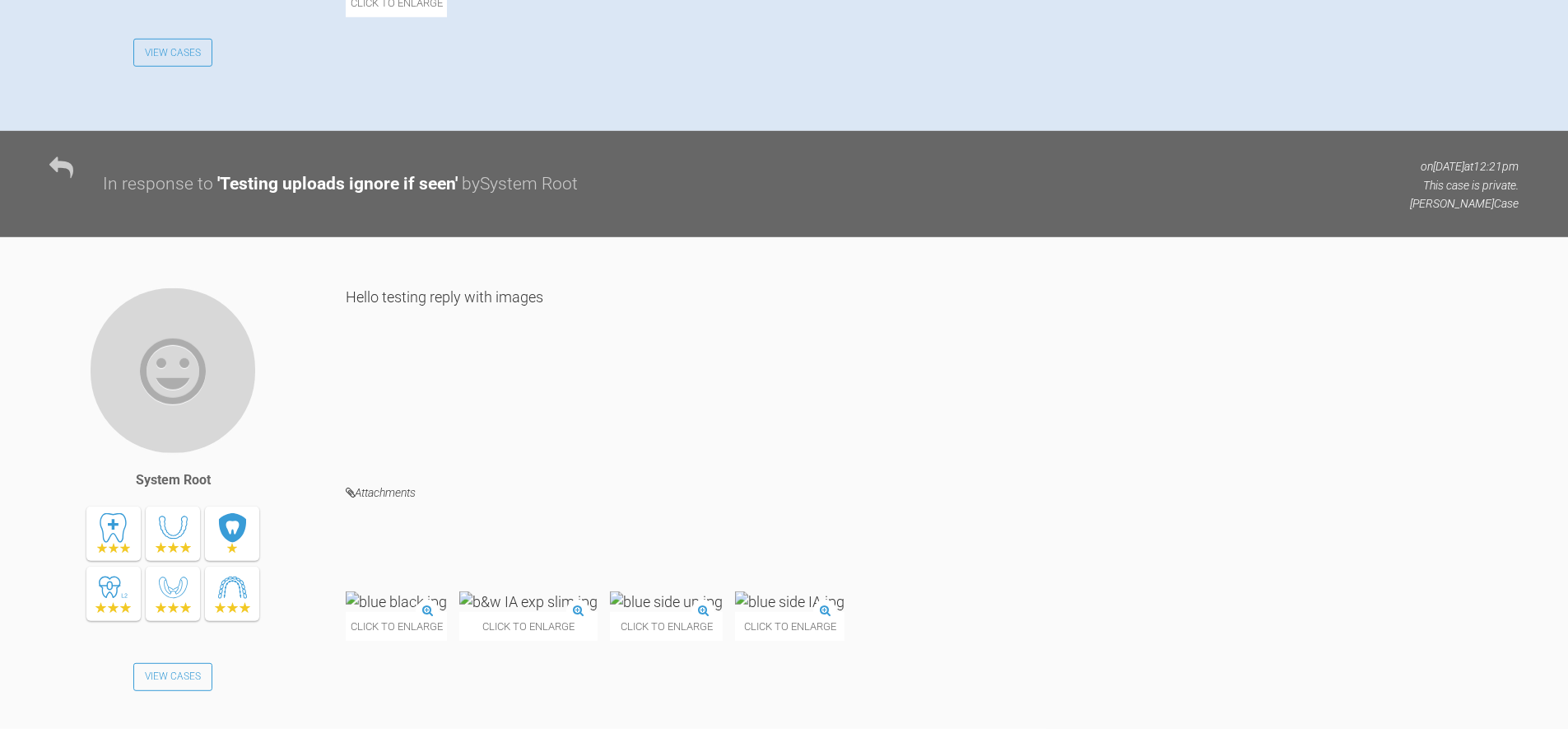
click at [541, 256] on div "System Root View Cases Hello testing reply with images Attachments Click to enl…" at bounding box center [784, 495] width 1568 height 517
click at [671, 330] on div "Hello testing reply with images" at bounding box center [931, 372] width 1172 height 171
click at [668, 332] on div "Hello testing reply with images" at bounding box center [931, 372] width 1172 height 171
drag, startPoint x: 662, startPoint y: 333, endPoint x: 641, endPoint y: 310, distance: 31.1
click at [642, 310] on div "Hello testing reply with images" at bounding box center [931, 372] width 1172 height 171
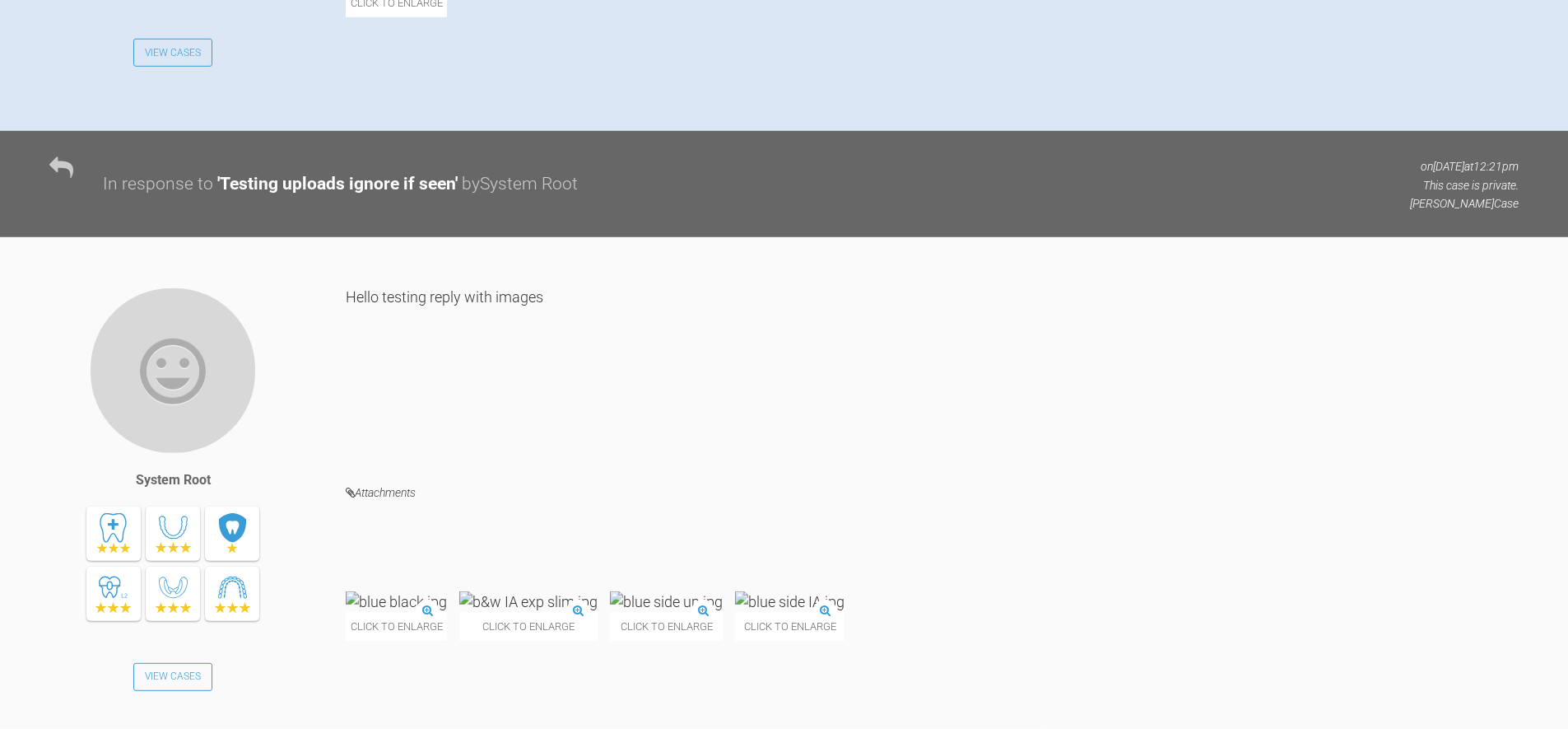
click at [634, 310] on div "Hello testing reply with images" at bounding box center [931, 372] width 1172 height 171
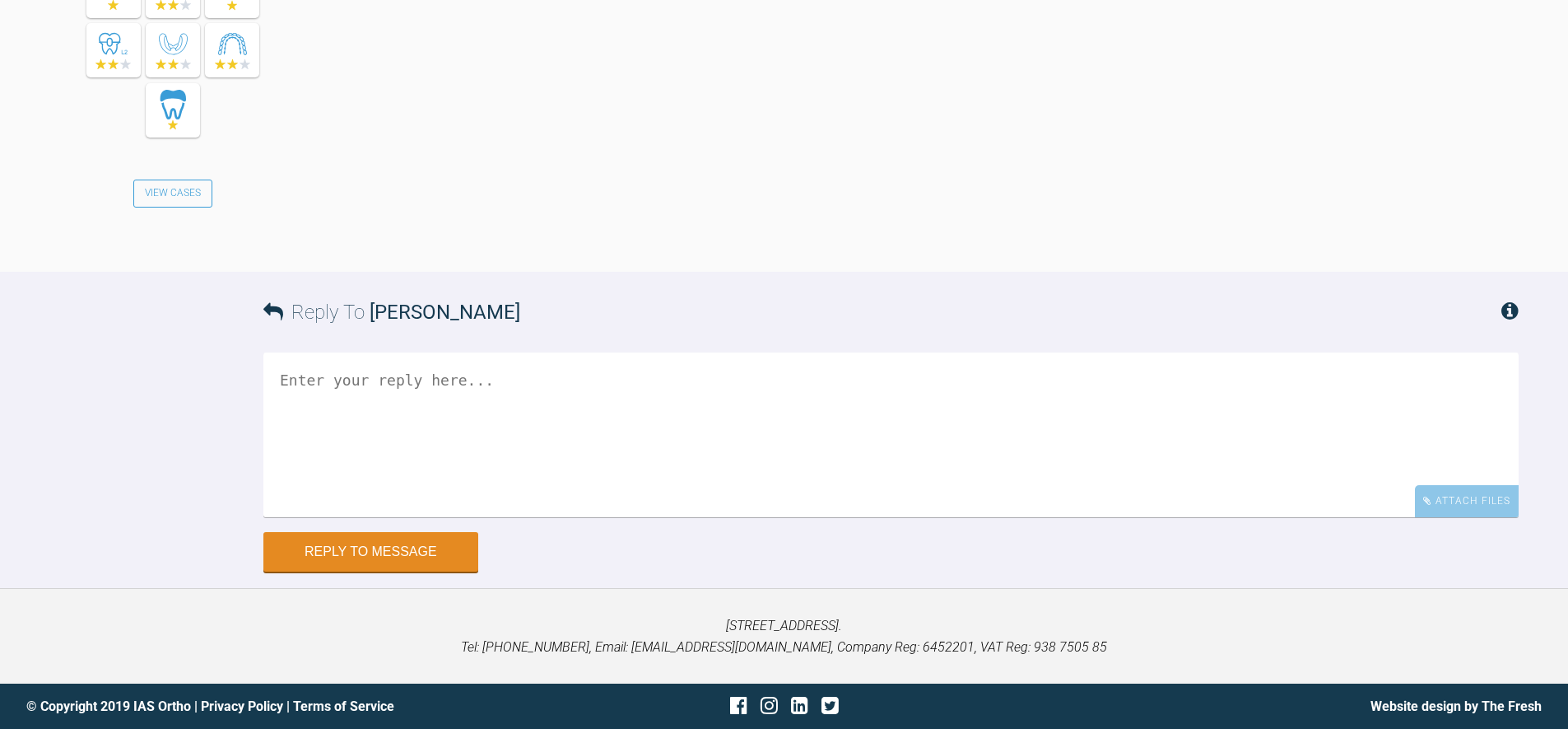
scroll to position [4587, 0]
click at [1484, 510] on div "Attach Files" at bounding box center [1467, 501] width 104 height 32
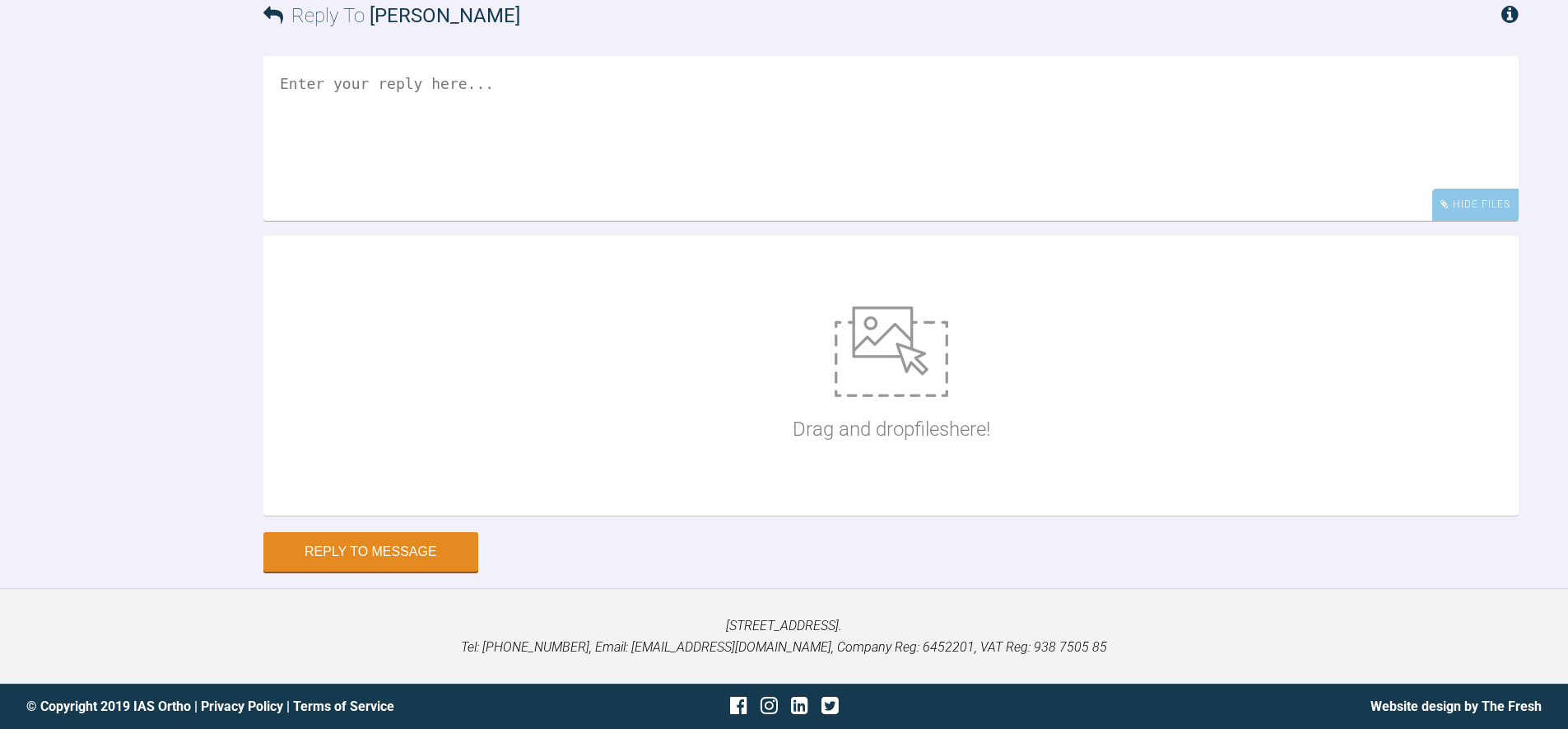
scroll to position [4883, 0]
click at [812, 414] on p "Drag and drop files here!" at bounding box center [891, 428] width 198 height 31
type input "C:\fakepath\logo-light.png"
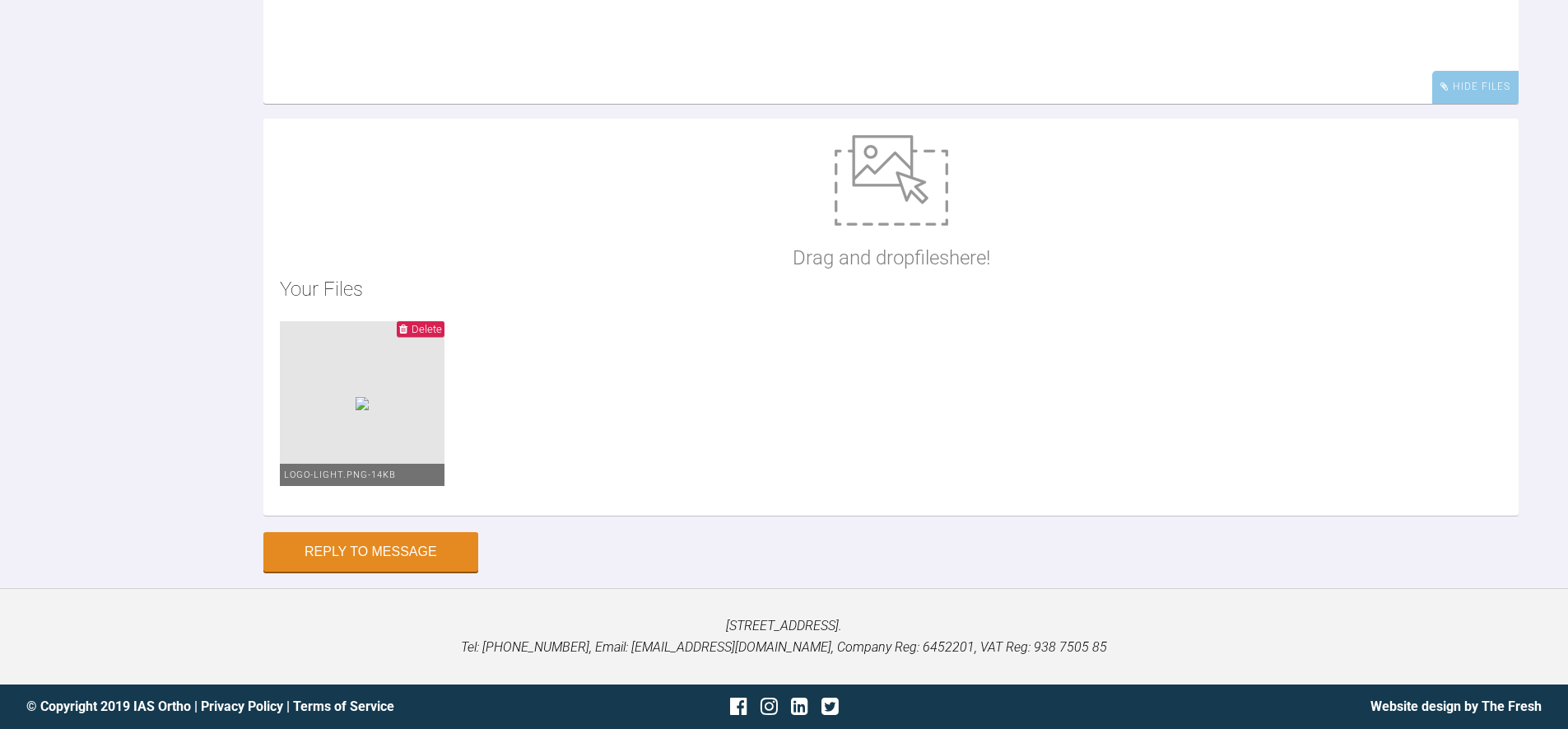
click at [114, 366] on div "Reply To Hannah Butterfield Hide Files Drag and drop files here! Your Files Del…" at bounding box center [784, 215] width 1568 height 714
drag, startPoint x: 419, startPoint y: 326, endPoint x: 344, endPoint y: 338, distance: 76.0
click at [419, 326] on span "Delete" at bounding box center [427, 329] width 30 height 12
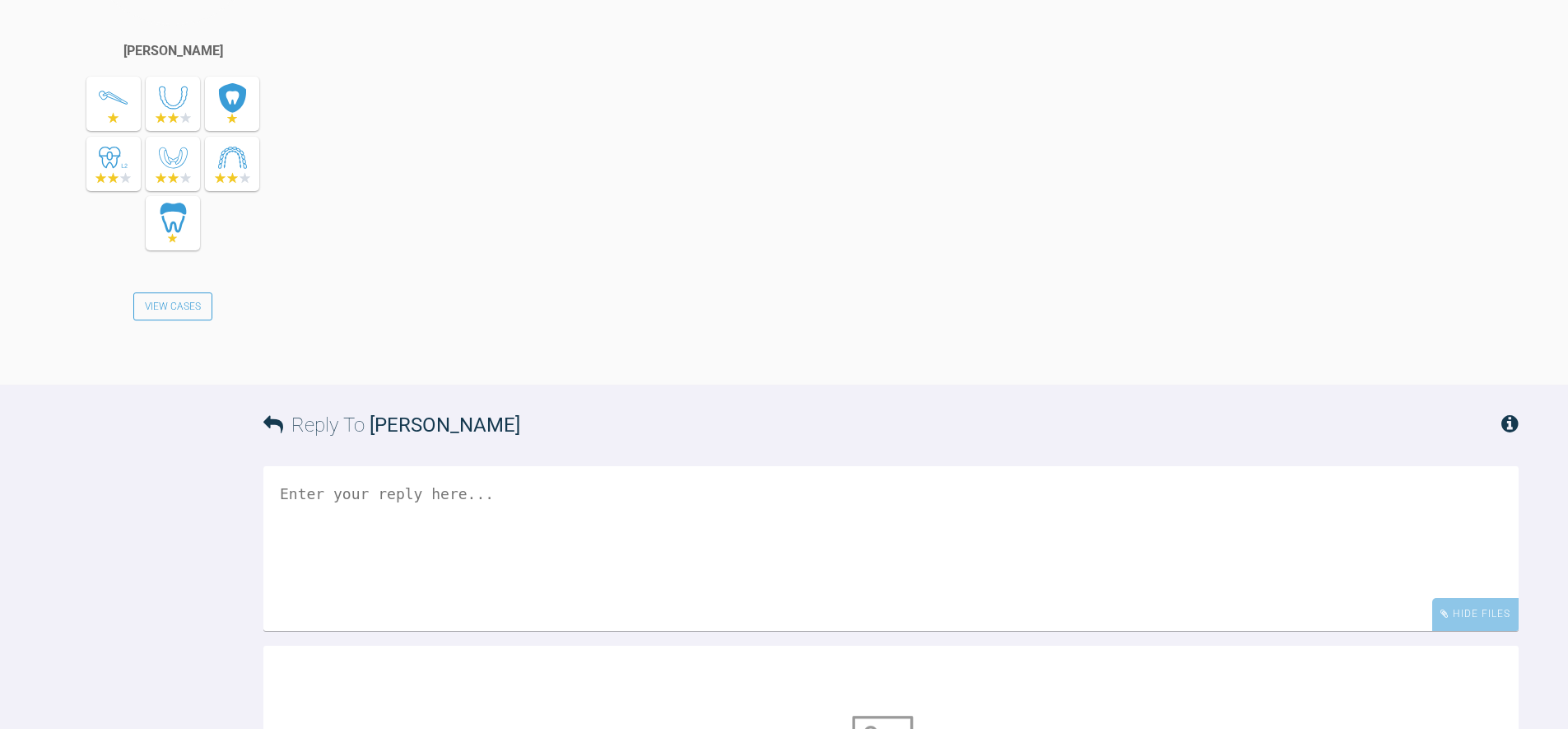
scroll to position [4211, 0]
drag, startPoint x: 534, startPoint y: 175, endPoint x: 343, endPoint y: 170, distance: 191.1
click at [343, 170] on div "Hannah Butterfield View Cases Hi Geoff, Please see attached images:" at bounding box center [784, 126] width 1568 height 528
click at [347, 170] on div "Hannah Butterfield View Cases Hi Geoff, Please see attached images:" at bounding box center [784, 126] width 1568 height 528
drag, startPoint x: 654, startPoint y: 450, endPoint x: 691, endPoint y: 464, distance: 39.6
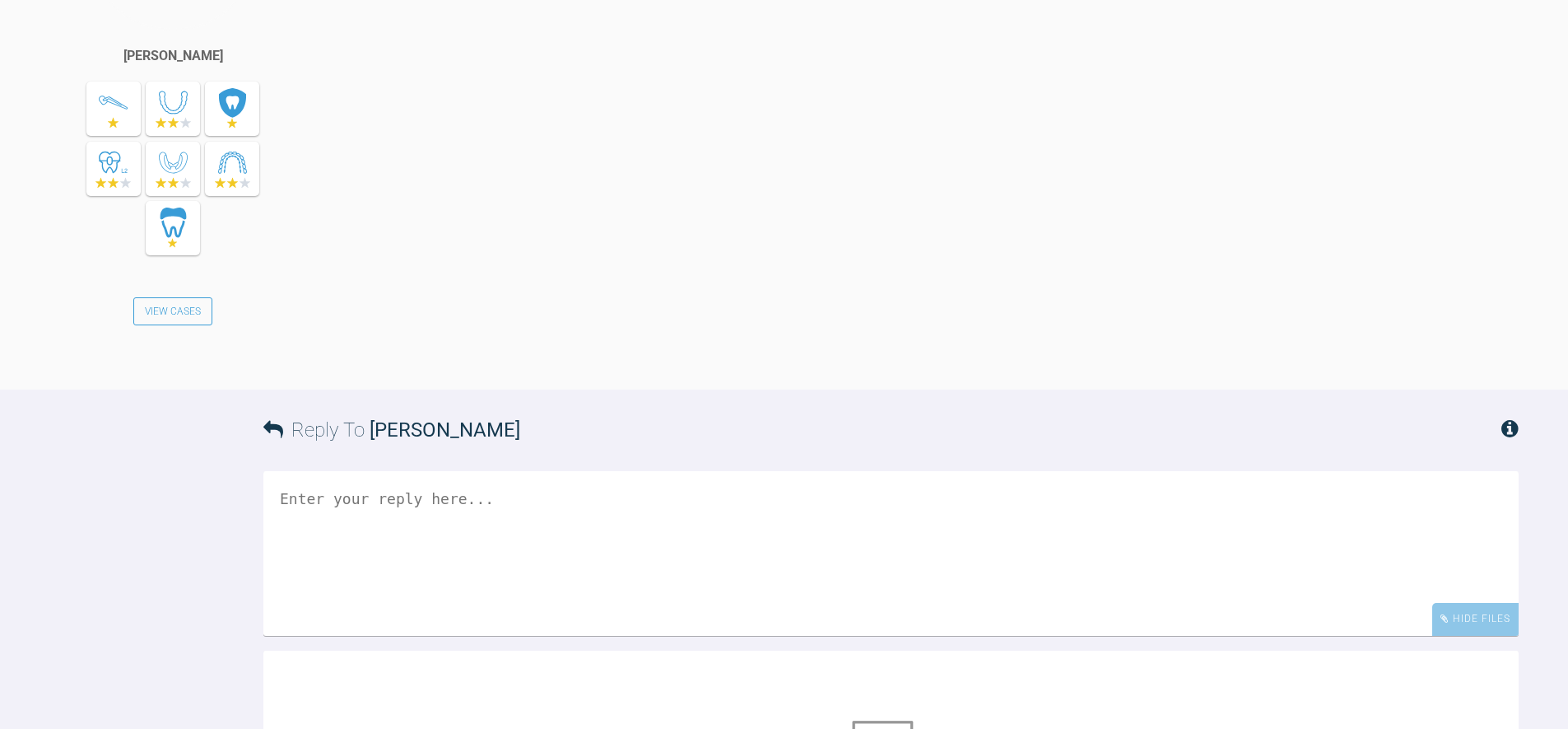
click at [652, 366] on div "Hi [PERSON_NAME], Please see attached images:" at bounding box center [931, 113] width 1172 height 503
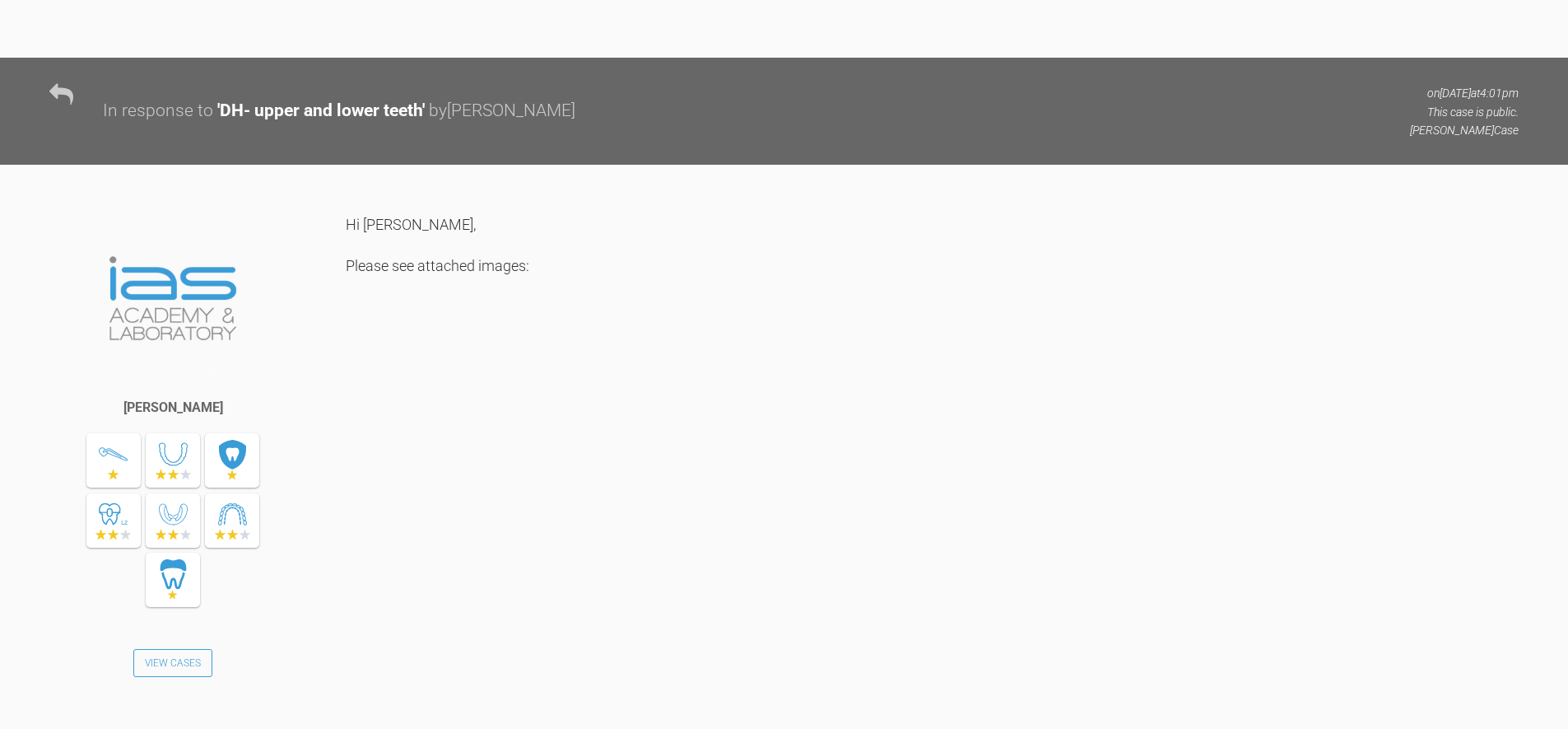
scroll to position [3829, 0]
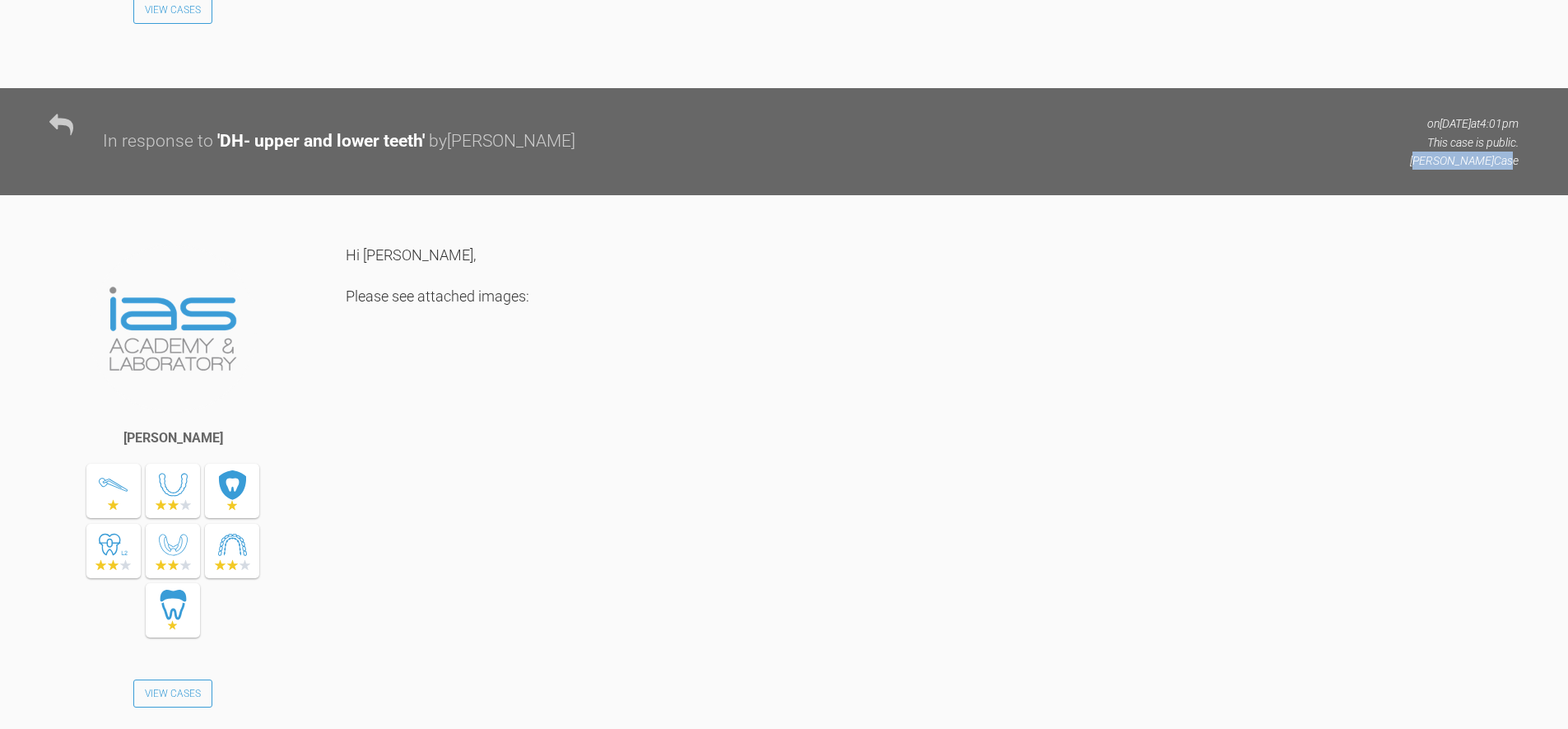
drag, startPoint x: 1489, startPoint y: 416, endPoint x: 1505, endPoint y: 418, distance: 16.1
click at [1505, 170] on p "Inman Aligner Case" at bounding box center [1464, 161] width 109 height 18
click at [1511, 170] on p "Inman Aligner Case" at bounding box center [1464, 161] width 109 height 18
click at [272, 156] on div "' DH- upper and lower teeth '" at bounding box center [321, 142] width 208 height 28
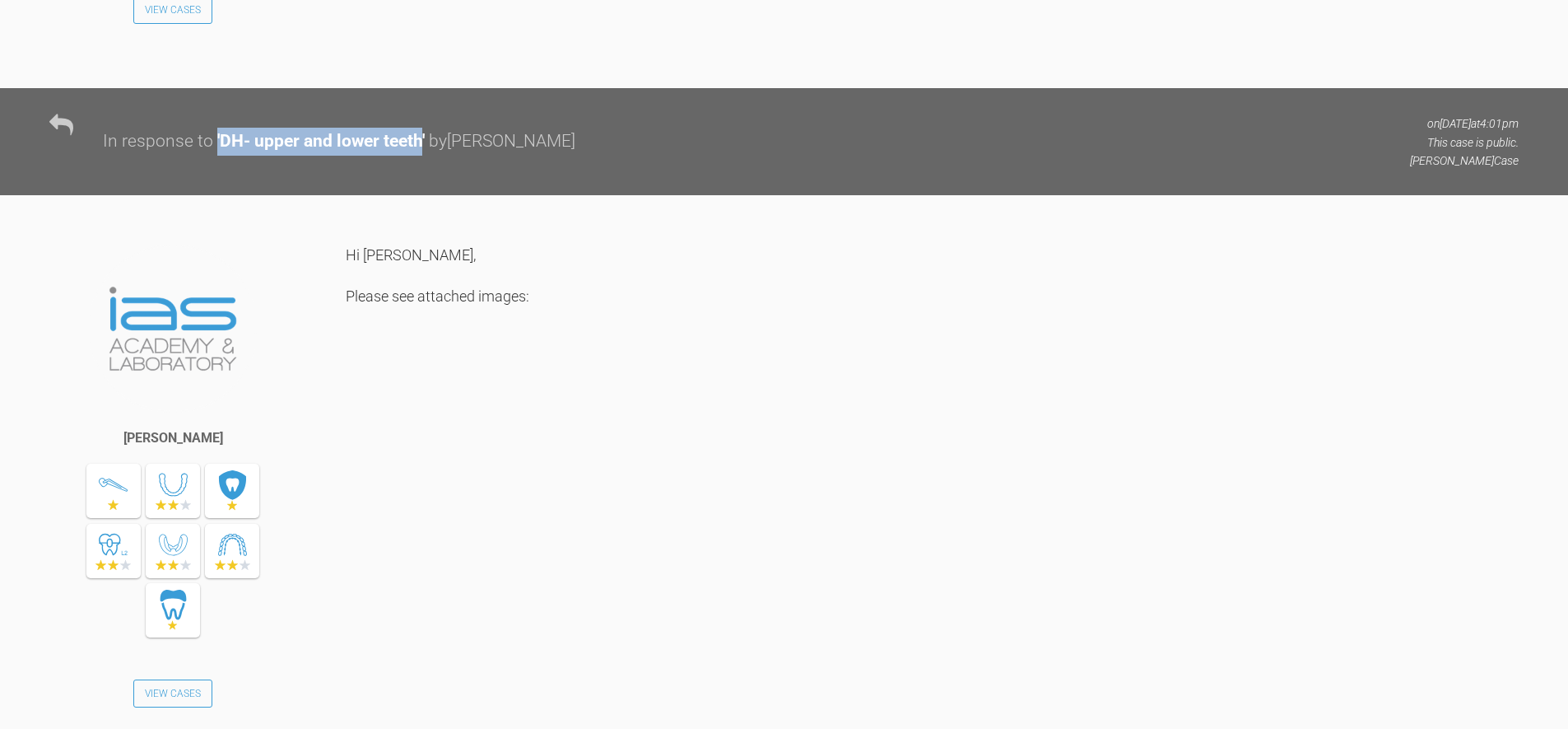
click at [271, 156] on div "' DH- upper and lower teeth '" at bounding box center [321, 142] width 208 height 28
click at [640, 156] on div "In response to ' DH- upper and lower teeth ' by Hinna Javed" at bounding box center [749, 142] width 1292 height 28
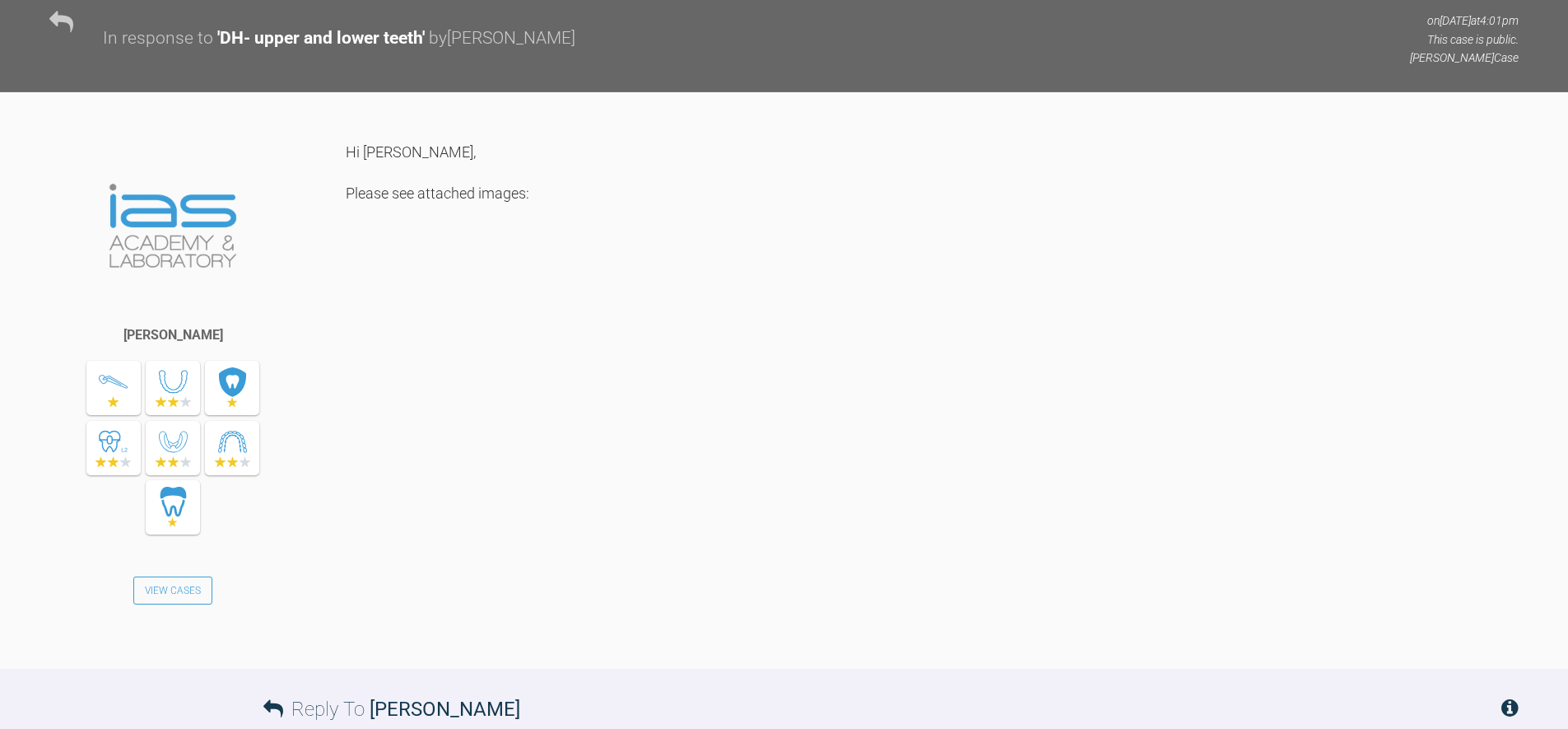
scroll to position [4238, 0]
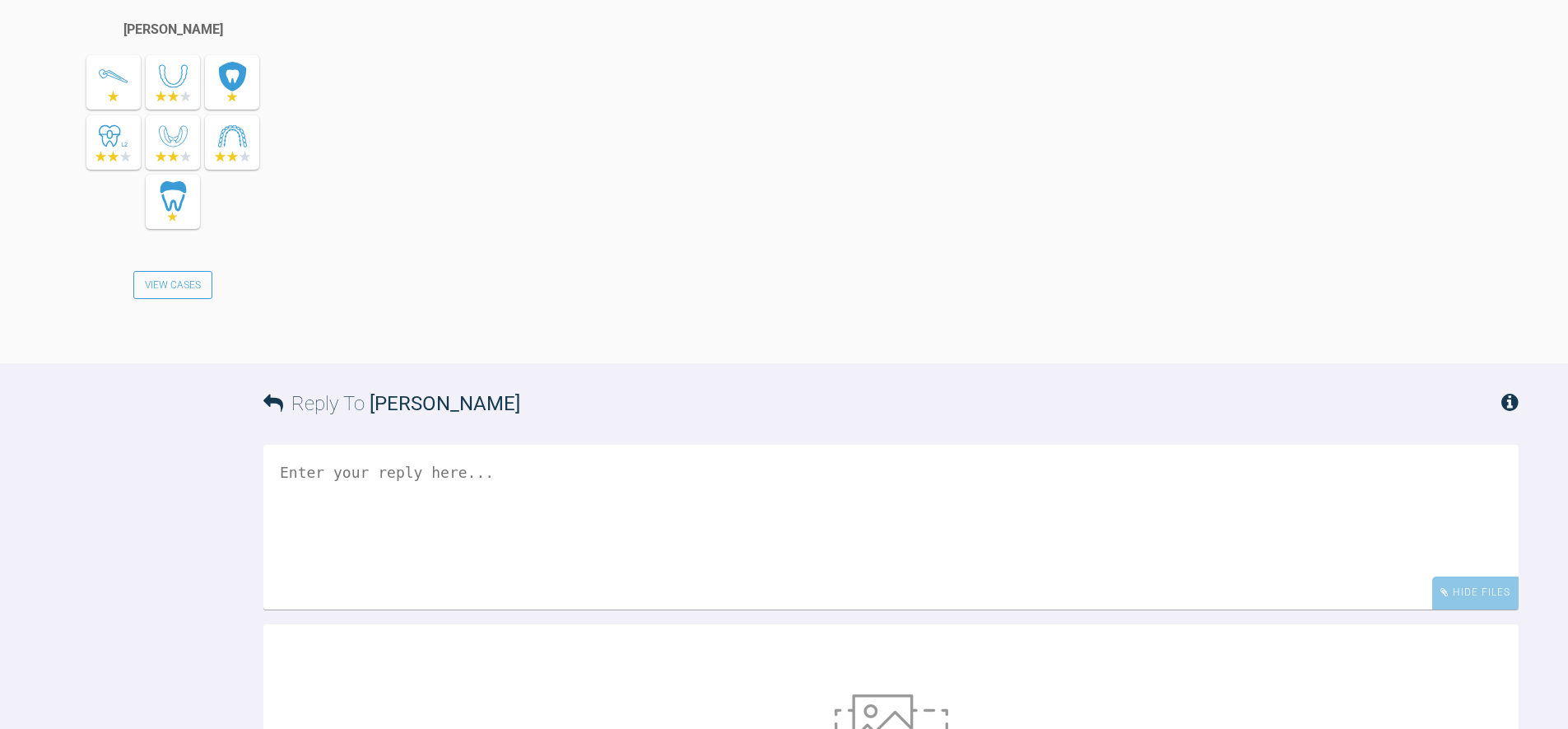
click at [551, 339] on div "Hi [PERSON_NAME], Please see attached images:" at bounding box center [931, 87] width 1172 height 503
drag, startPoint x: 384, startPoint y: 114, endPoint x: 520, endPoint y: 198, distance: 159.8
click at [385, 114] on div "Hi [PERSON_NAME], Please see attached images:" at bounding box center [931, 87] width 1172 height 503
drag, startPoint x: 616, startPoint y: 261, endPoint x: 599, endPoint y: 267, distance: 18.0
click at [615, 261] on div "Hi [PERSON_NAME], Please see attached images:" at bounding box center [931, 87] width 1172 height 503
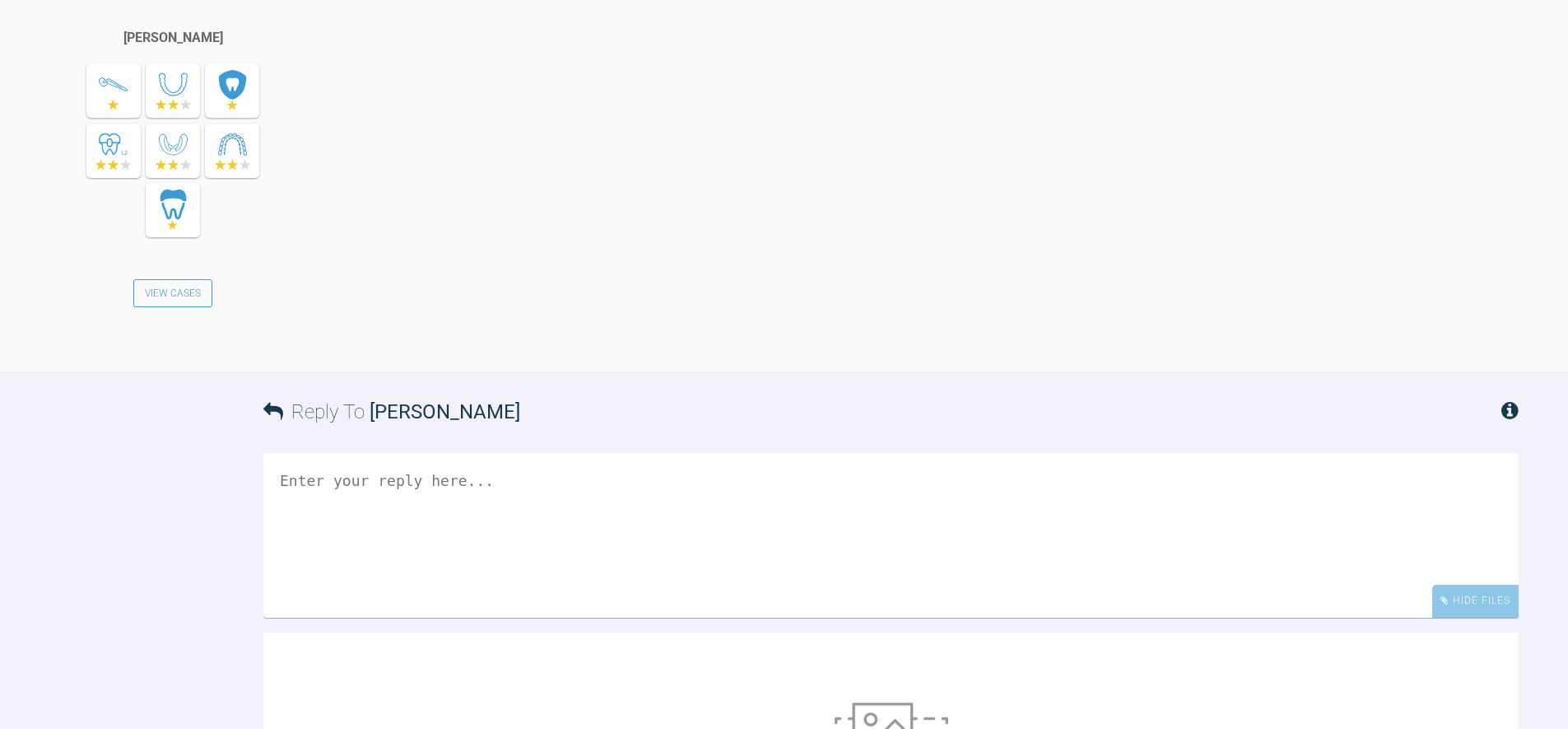
scroll to position [4224, 0]
drag, startPoint x: 124, startPoint y: 296, endPoint x: 429, endPoint y: 299, distance: 305.0
click at [425, 299] on div "Hannah Butterfield View Cases Hi Geoff, Please see attached images:" at bounding box center [784, 113] width 1568 height 528
click at [138, 54] on div "[PERSON_NAME]" at bounding box center [174, 42] width 100 height 21
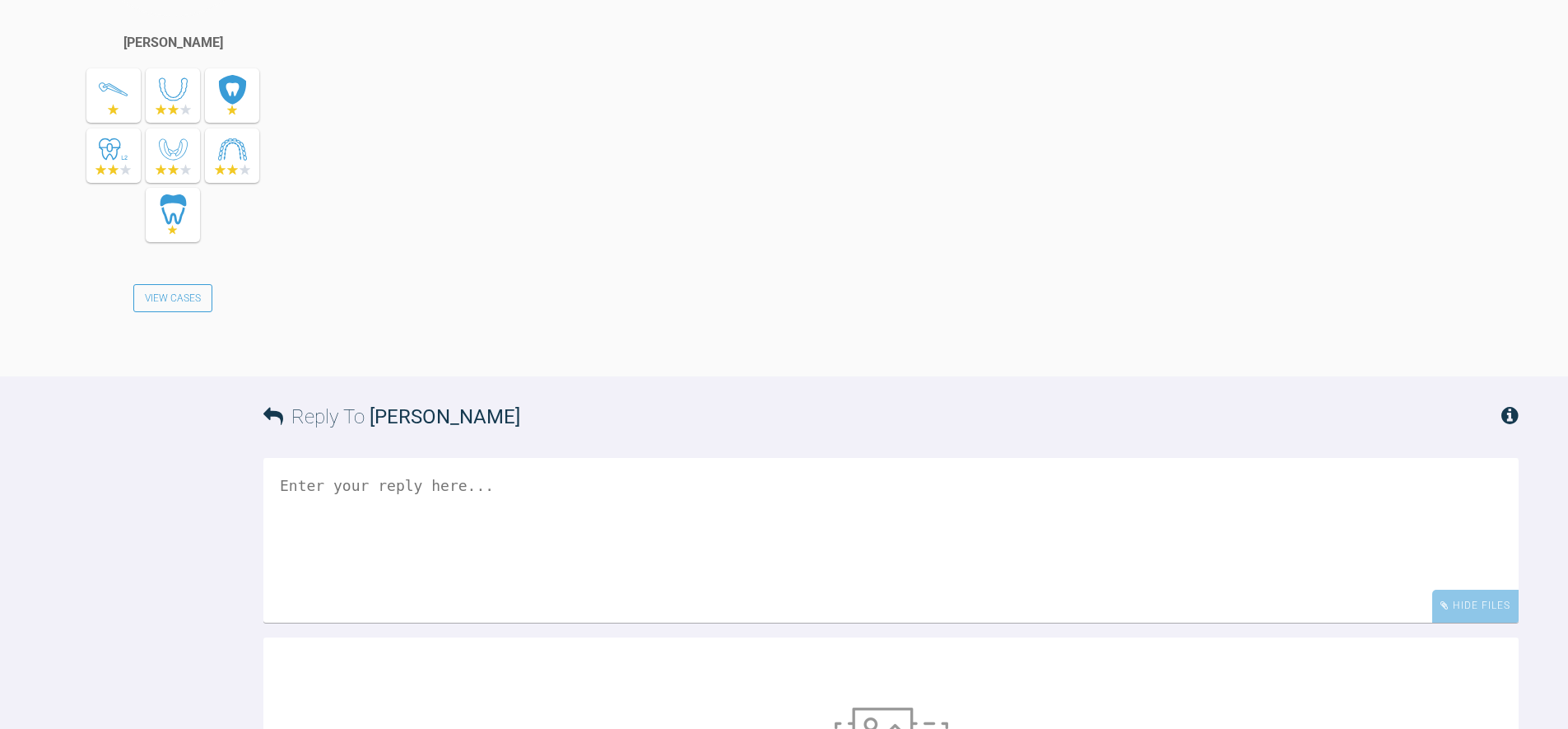
click at [138, 54] on div "[PERSON_NAME]" at bounding box center [174, 42] width 100 height 21
click at [736, 259] on div "Hi [PERSON_NAME], Please see attached images:" at bounding box center [931, 100] width 1172 height 503
click at [188, 312] on link "View Cases" at bounding box center [172, 298] width 79 height 28
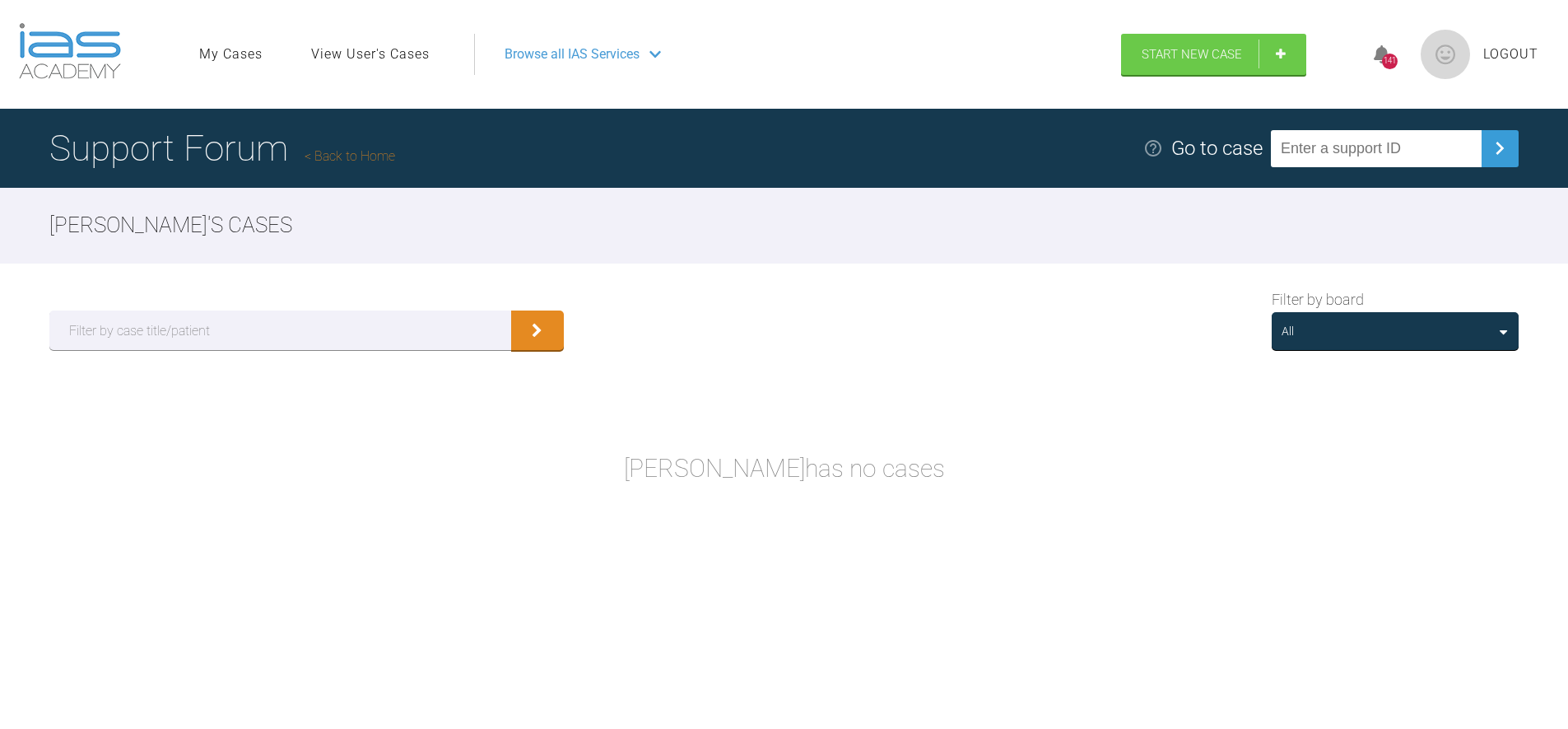
click at [1060, 296] on div "Filter by board All" at bounding box center [784, 319] width 1568 height 111
click at [371, 158] on link "Back to Home" at bounding box center [350, 156] width 91 height 16
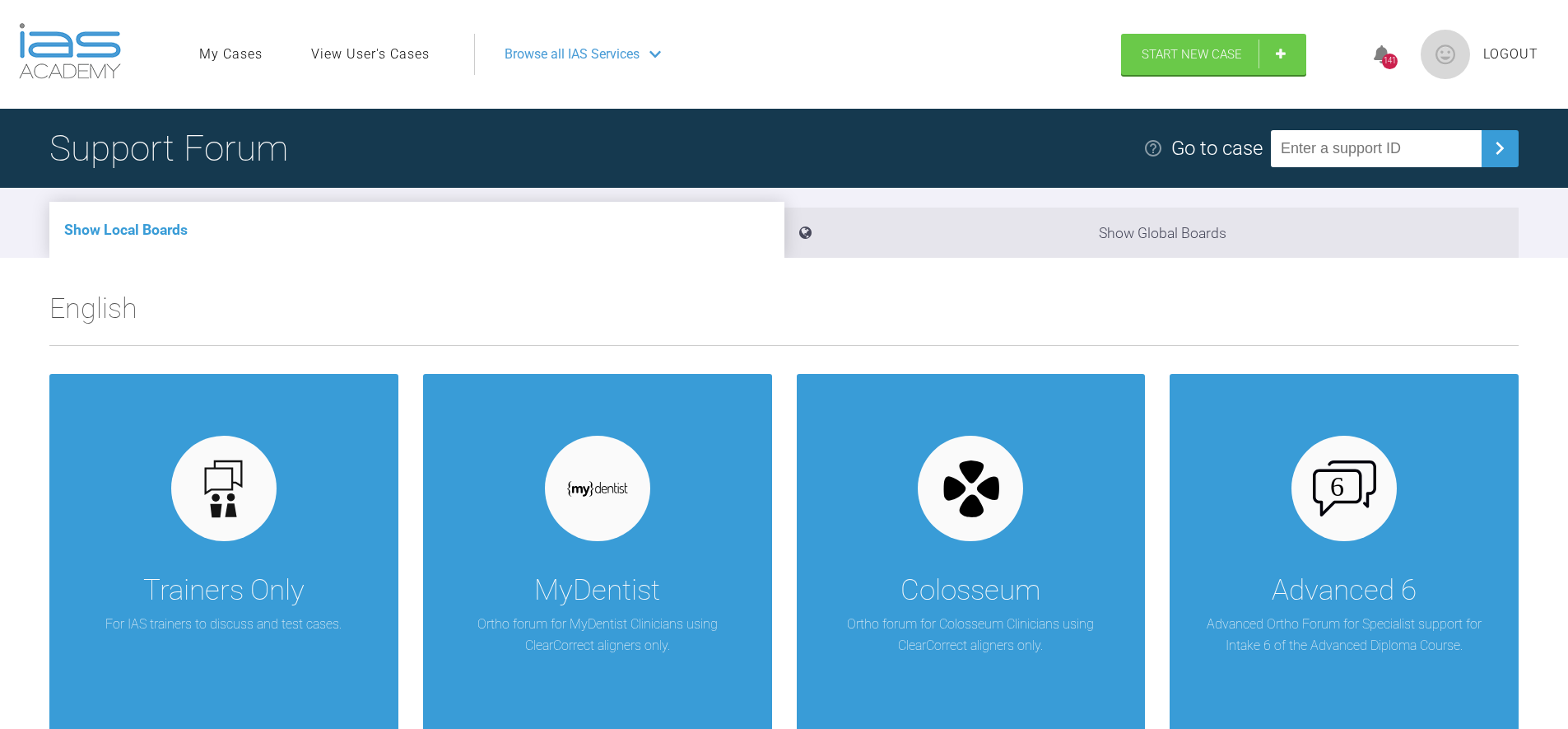
click at [389, 131] on div "Support Forum Go to case" at bounding box center [784, 148] width 1568 height 79
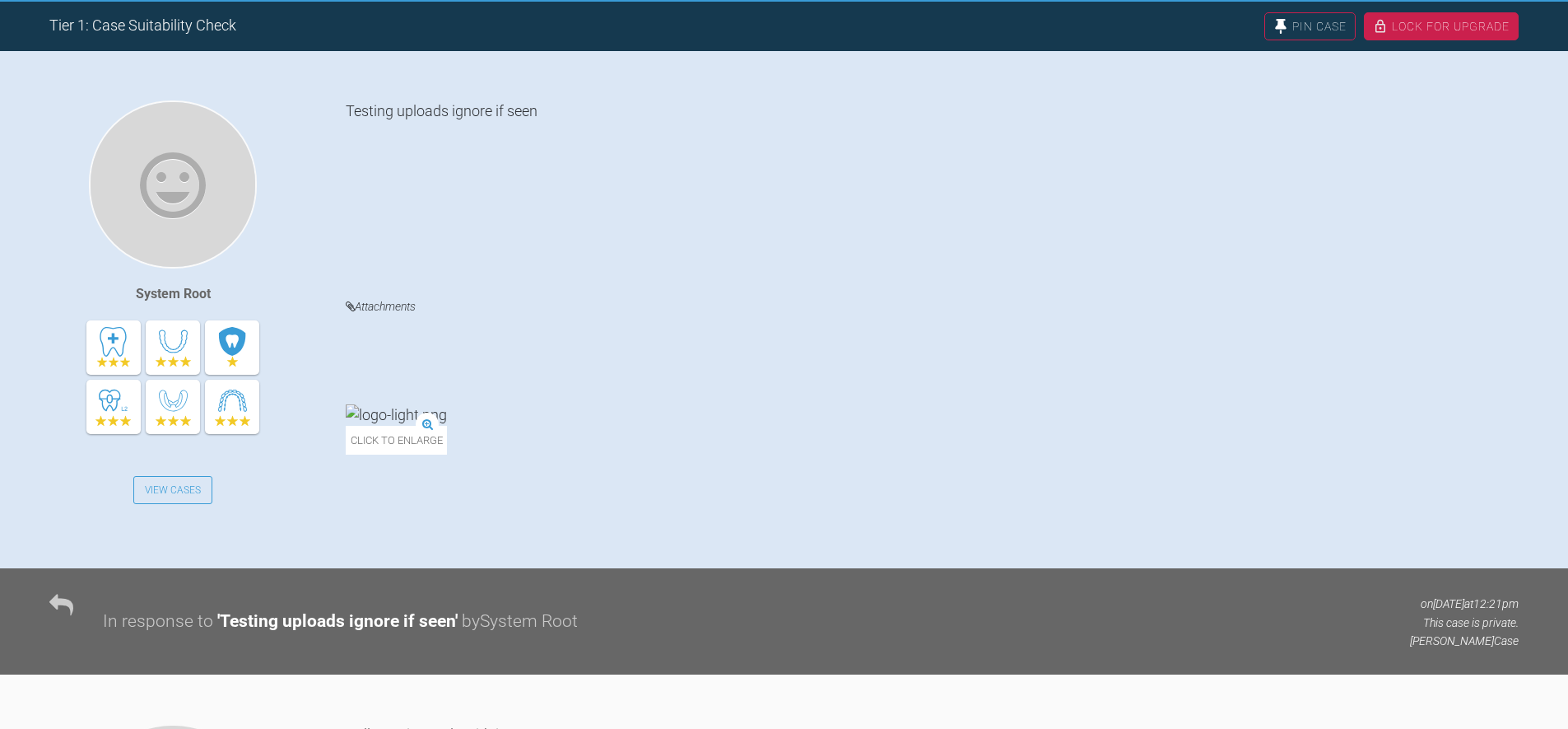
scroll to position [959, 0]
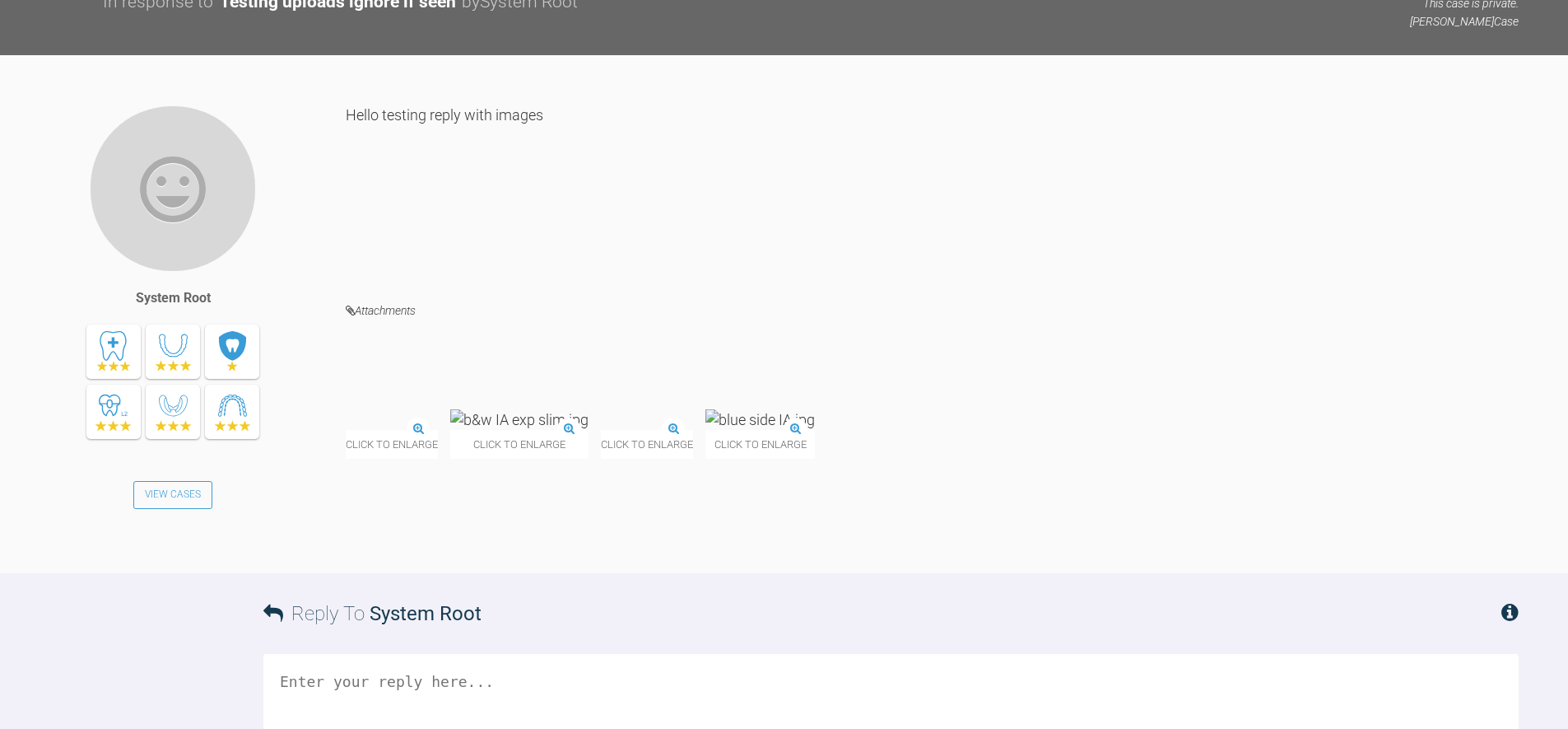
click at [874, 212] on div "Hello testing reply with images" at bounding box center [931, 190] width 1172 height 171
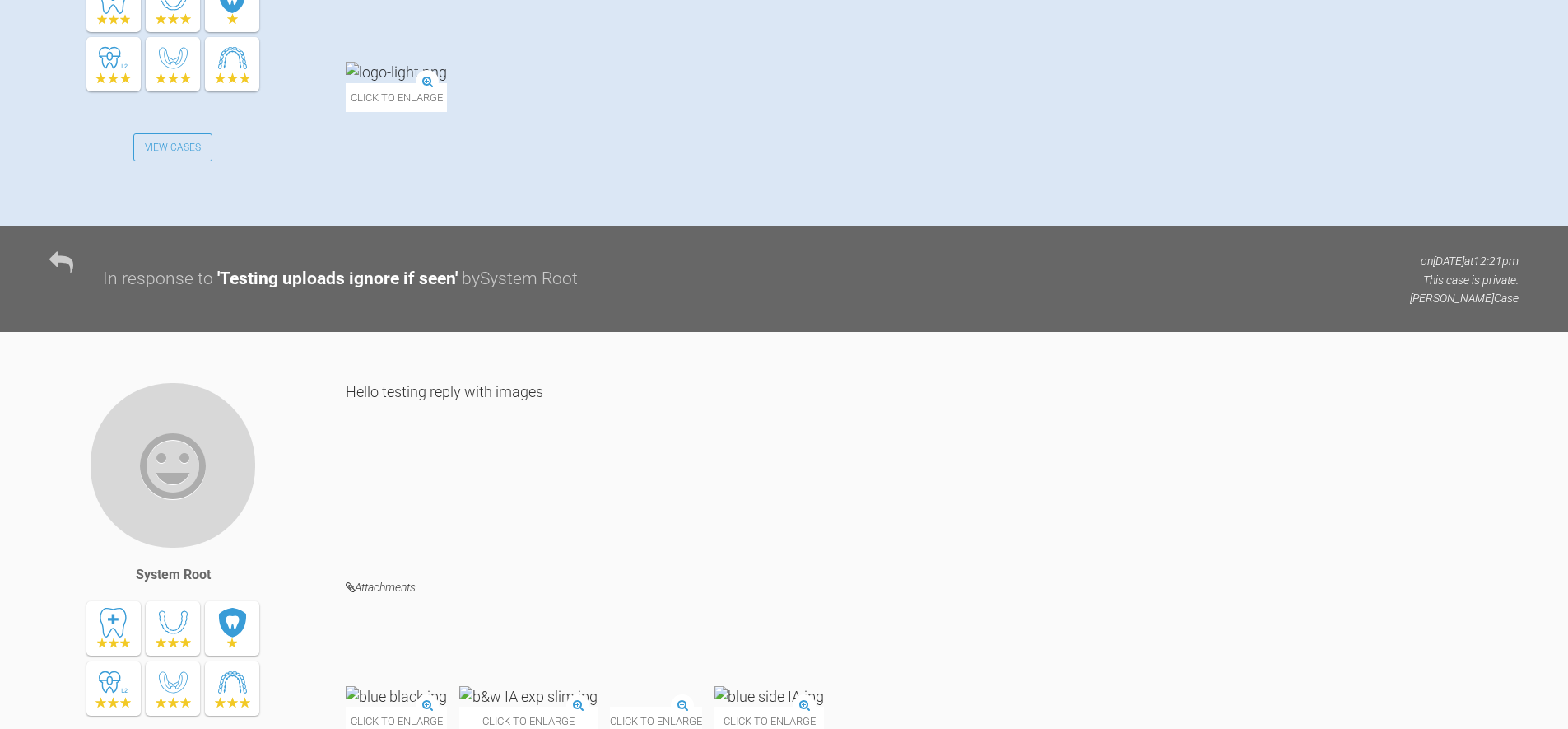
scroll to position [300, 0]
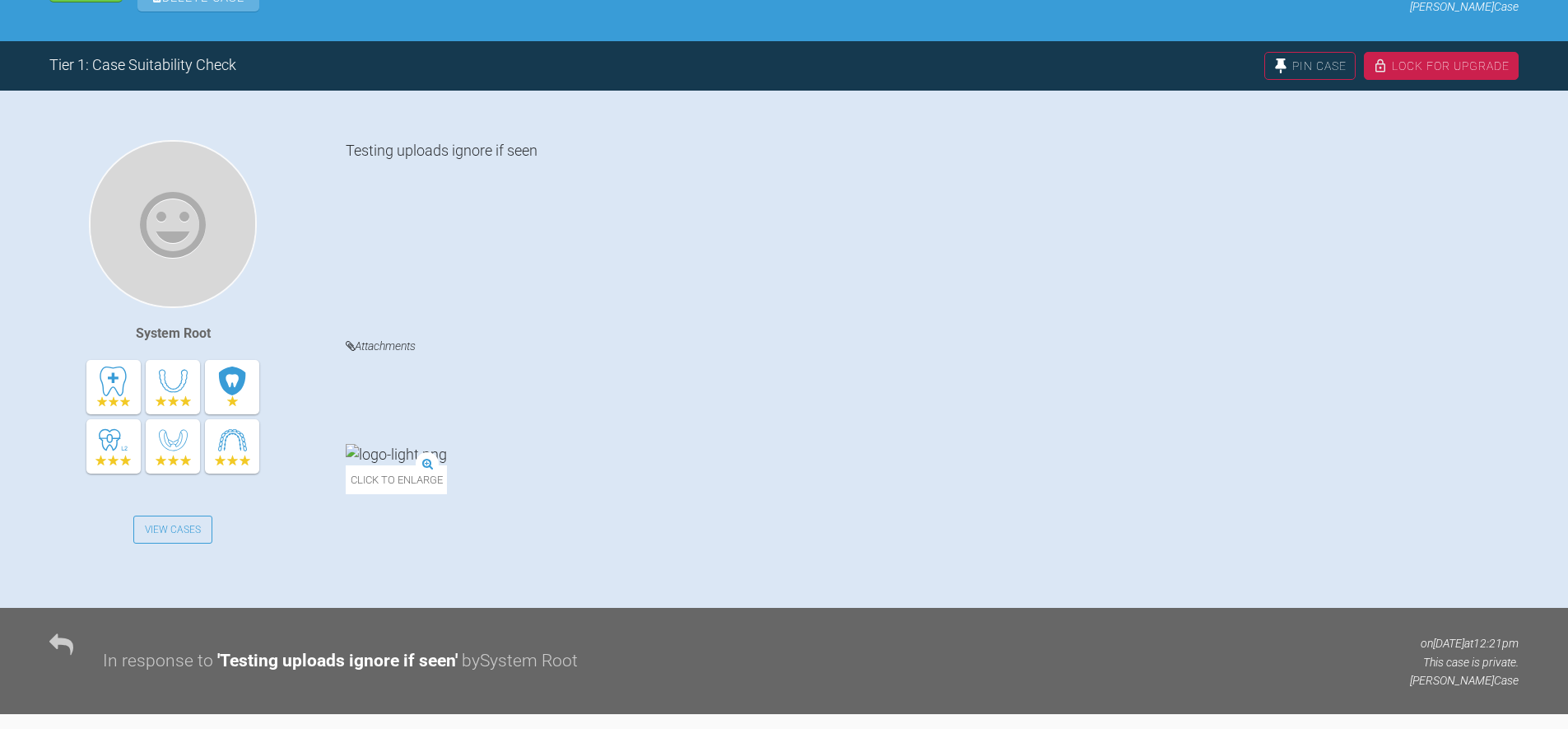
click at [1163, 446] on div "Click to enlarge" at bounding box center [931, 477] width 1172 height 66
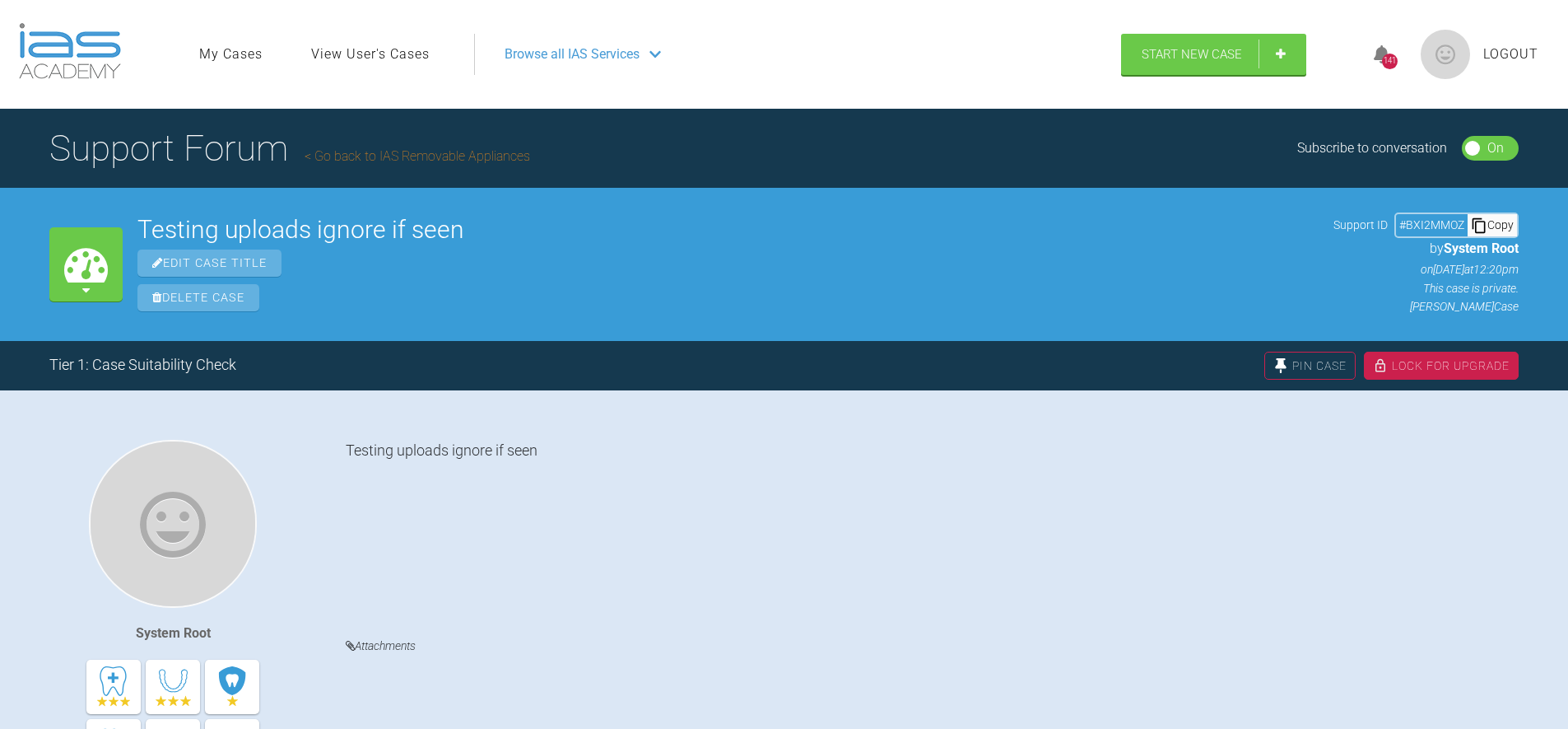
drag, startPoint x: 1010, startPoint y: 351, endPoint x: 1018, endPoint y: 350, distance: 8.1
click at [1013, 350] on div "Tier 1: Case Suitability Check Pin Case Lock For Upgrade" at bounding box center [784, 365] width 1568 height 49
click at [570, 315] on div "Testing uploads ignore if seen Edit Case Title Delete Case Support ID # BXI2MMO…" at bounding box center [828, 263] width 1381 height 103
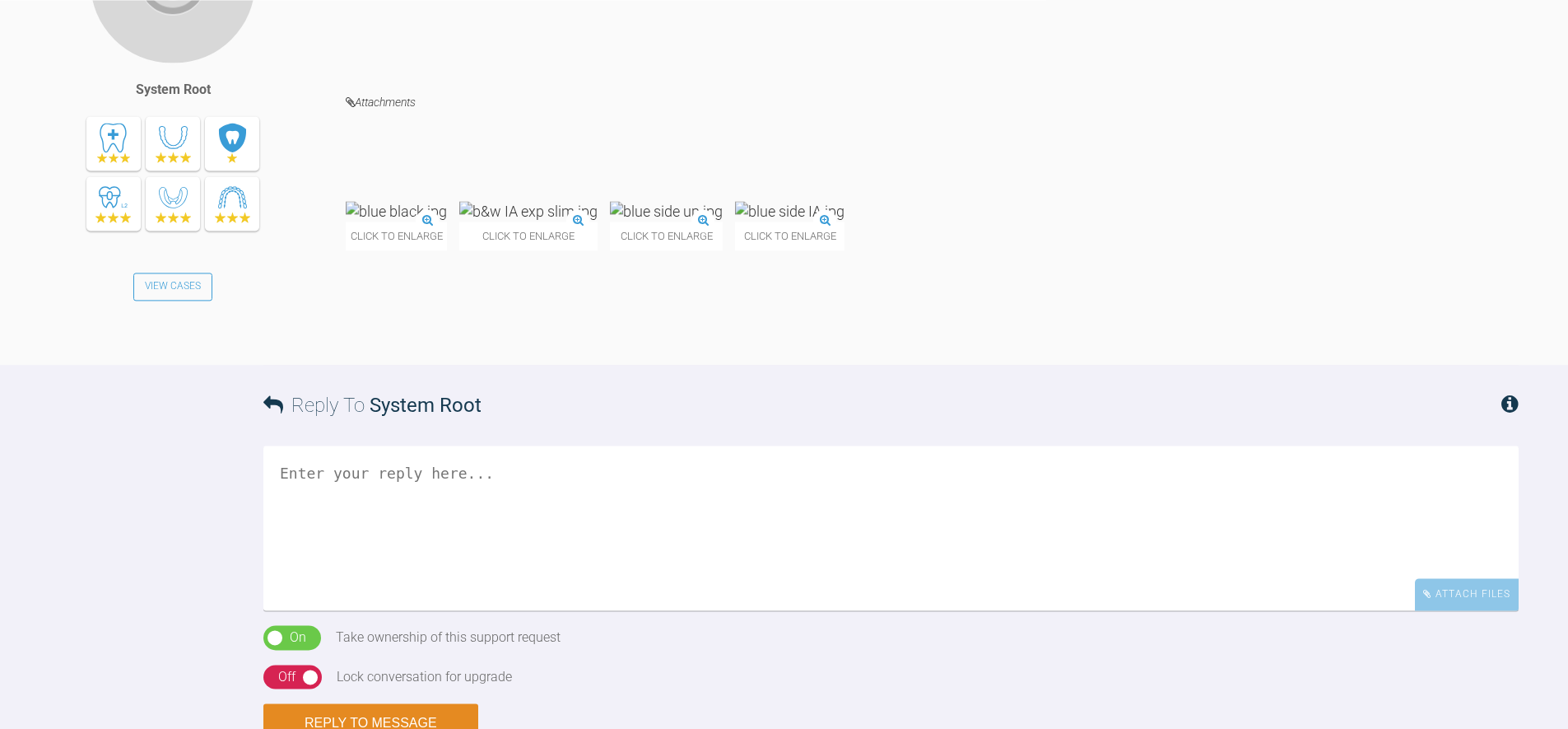
scroll to position [1252, 0]
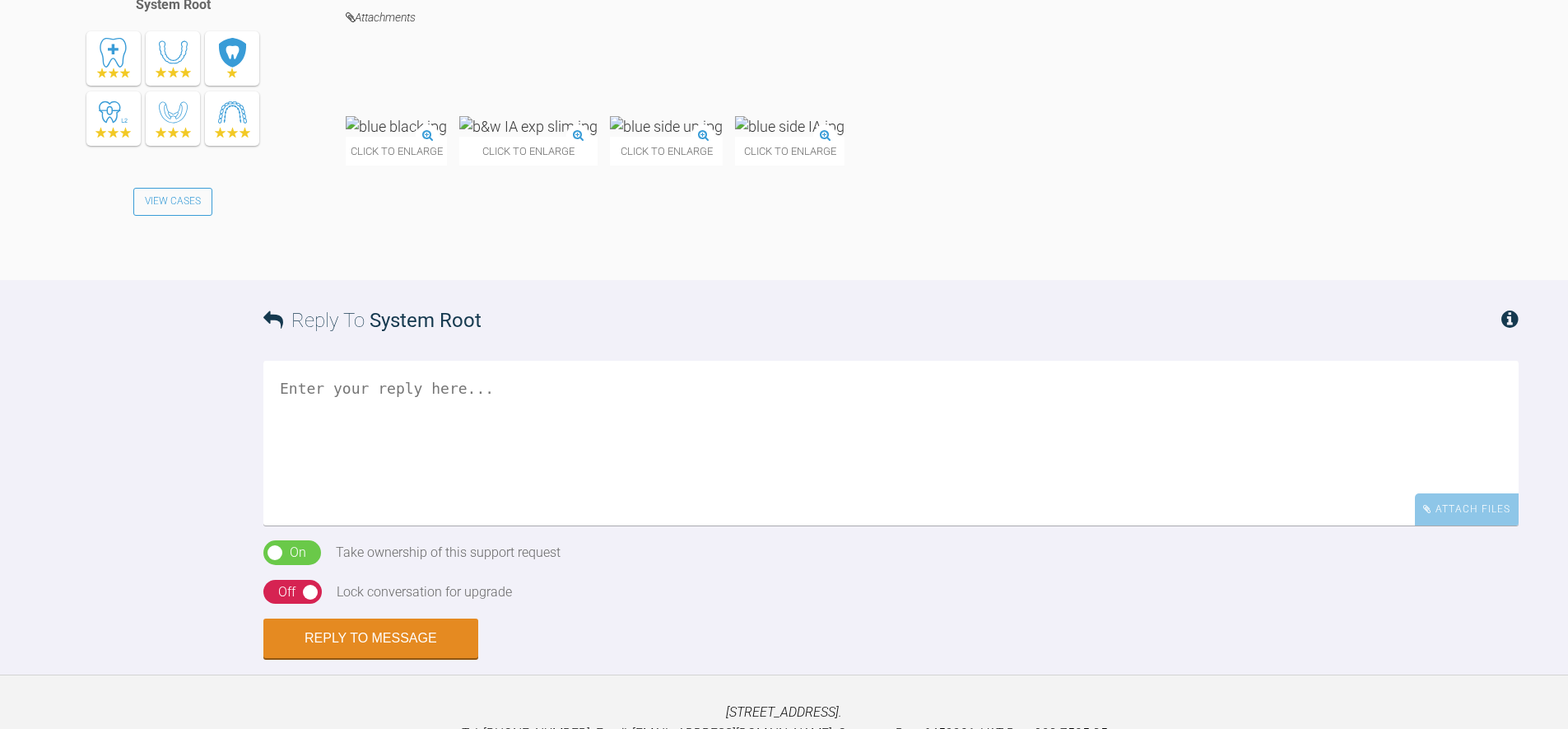
drag, startPoint x: 878, startPoint y: 294, endPoint x: 630, endPoint y: 509, distance: 328.2
click at [874, 296] on div "Reply To System Root" at bounding box center [891, 320] width 1255 height 81
click at [180, 510] on div "Reply To System Root Attach Files Drag and drop files here! On Off Take ownersh…" at bounding box center [784, 469] width 1568 height 379
drag, startPoint x: 816, startPoint y: 584, endPoint x: 638, endPoint y: 237, distance: 390.0
click at [813, 578] on div "Reply To System Root Attach Files Drag and drop files here! On Off Take ownersh…" at bounding box center [784, 469] width 1568 height 379
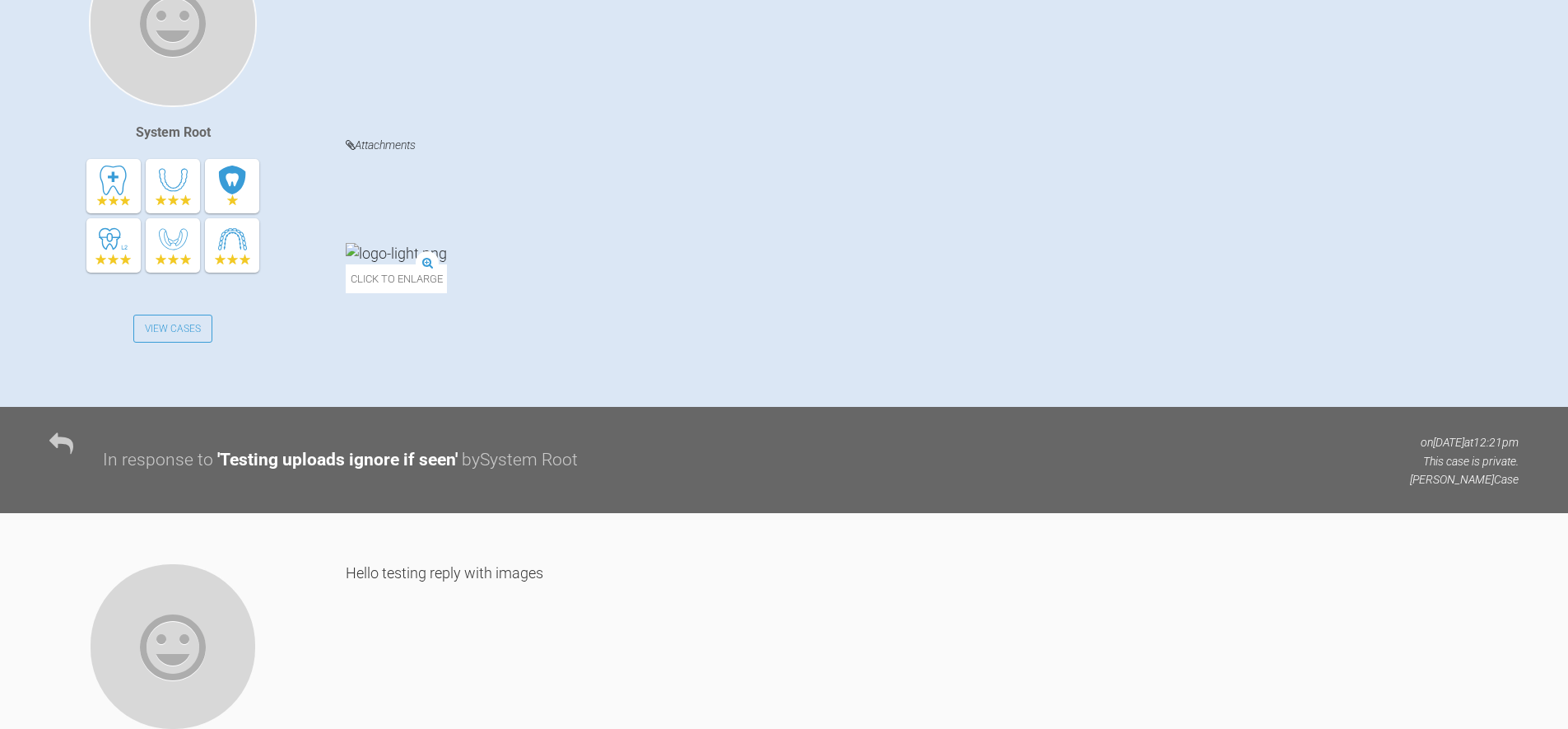
scroll to position [0, 0]
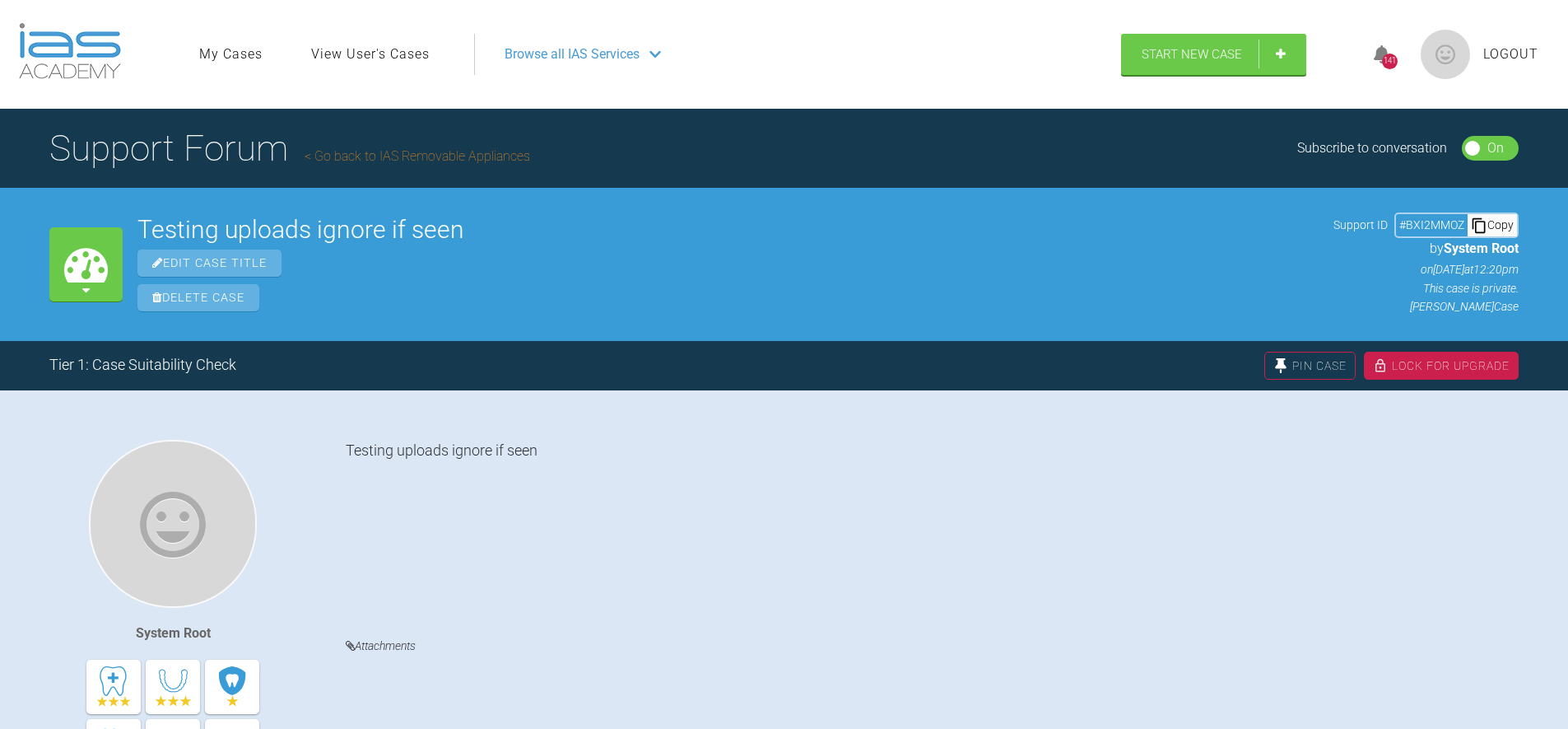
click at [946, 279] on div "Testing uploads ignore if seen Edit Case Title Delete Case" at bounding box center [729, 264] width 1181 height 94
click at [1073, 168] on div "Support Forum Go back to IAS Removable Appliances Subscribe to conversation On …" at bounding box center [784, 148] width 1568 height 79
click at [604, 338] on div "My Cases Testing uploads ignore if seen Edit Case Title Delete Case Support ID …" at bounding box center [784, 264] width 1568 height 152
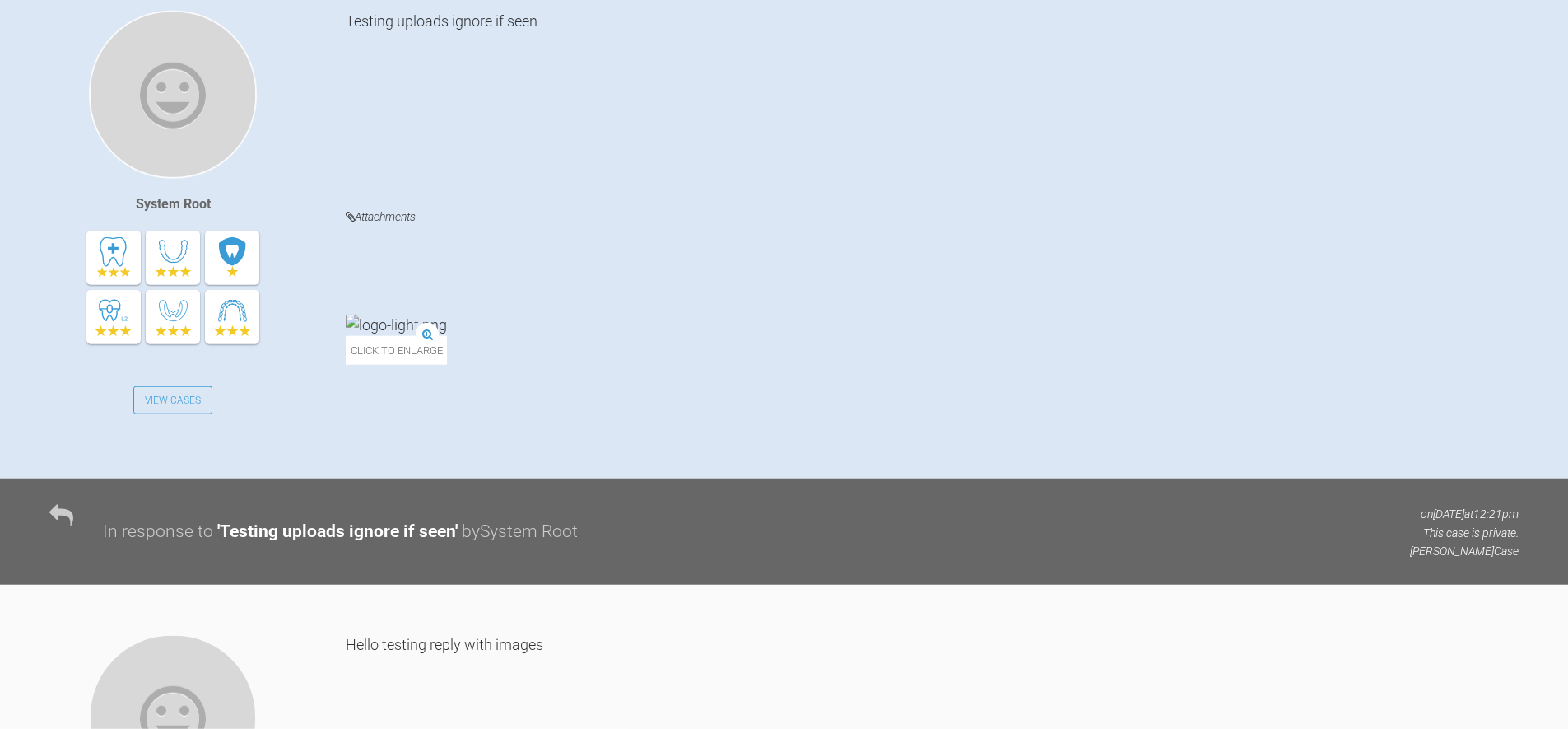
scroll to position [487, 0]
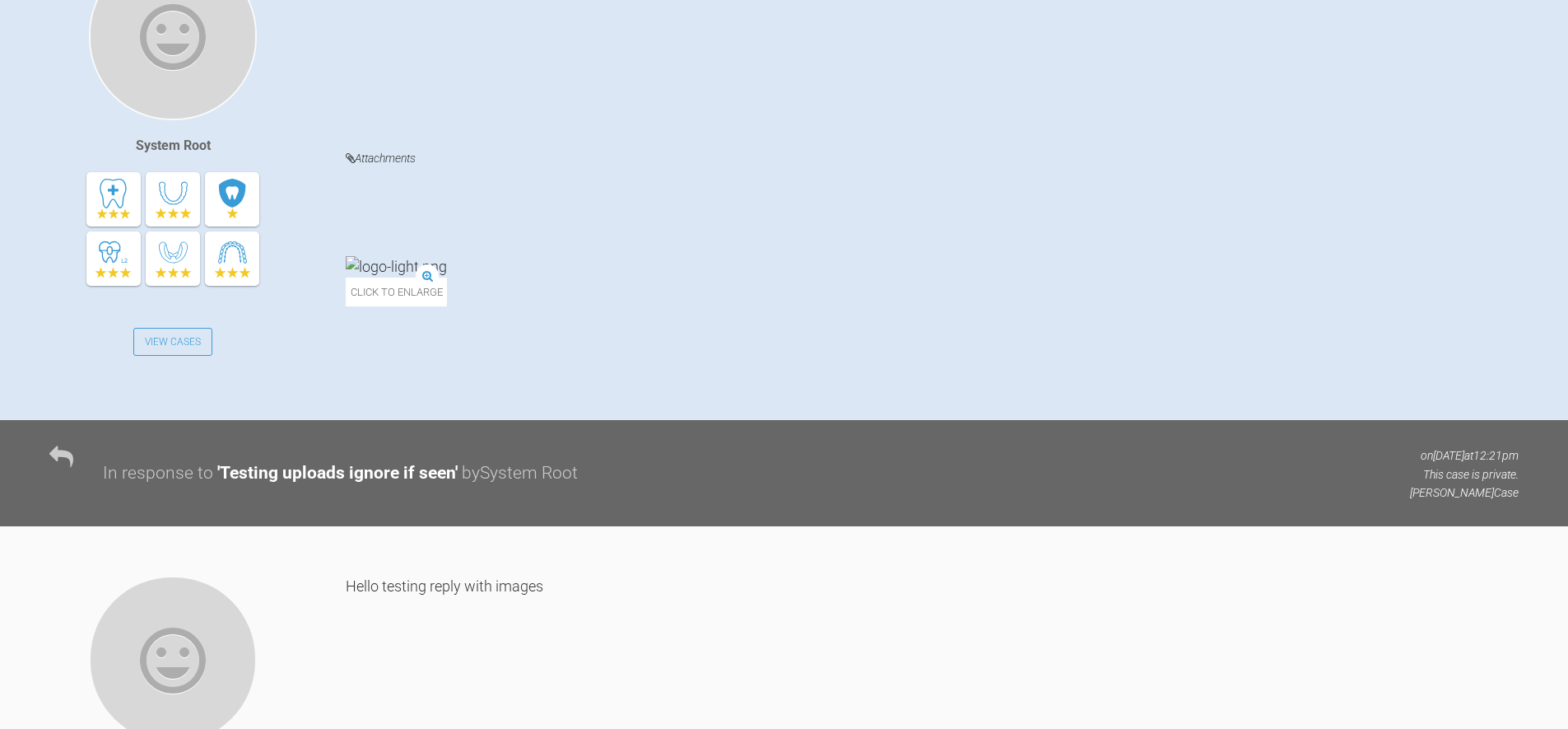
click at [417, 256] on img at bounding box center [396, 266] width 101 height 21
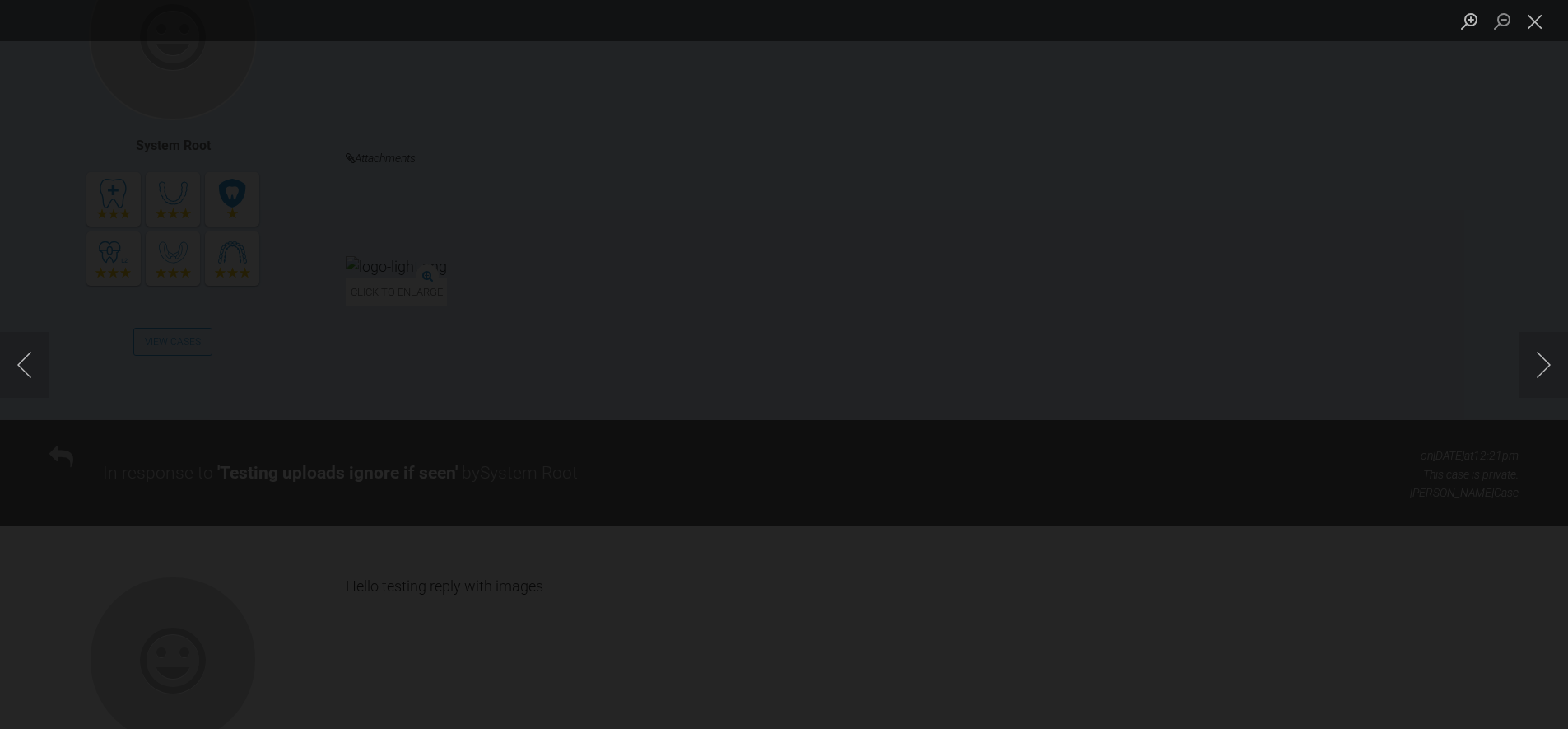
click at [1460, 106] on div "Lightbox" at bounding box center [784, 364] width 1568 height 729
drag, startPoint x: 1544, startPoint y: 13, endPoint x: 1461, endPoint y: 14, distance: 83.0
click at [1543, 13] on button "Close lightbox" at bounding box center [1534, 21] width 33 height 29
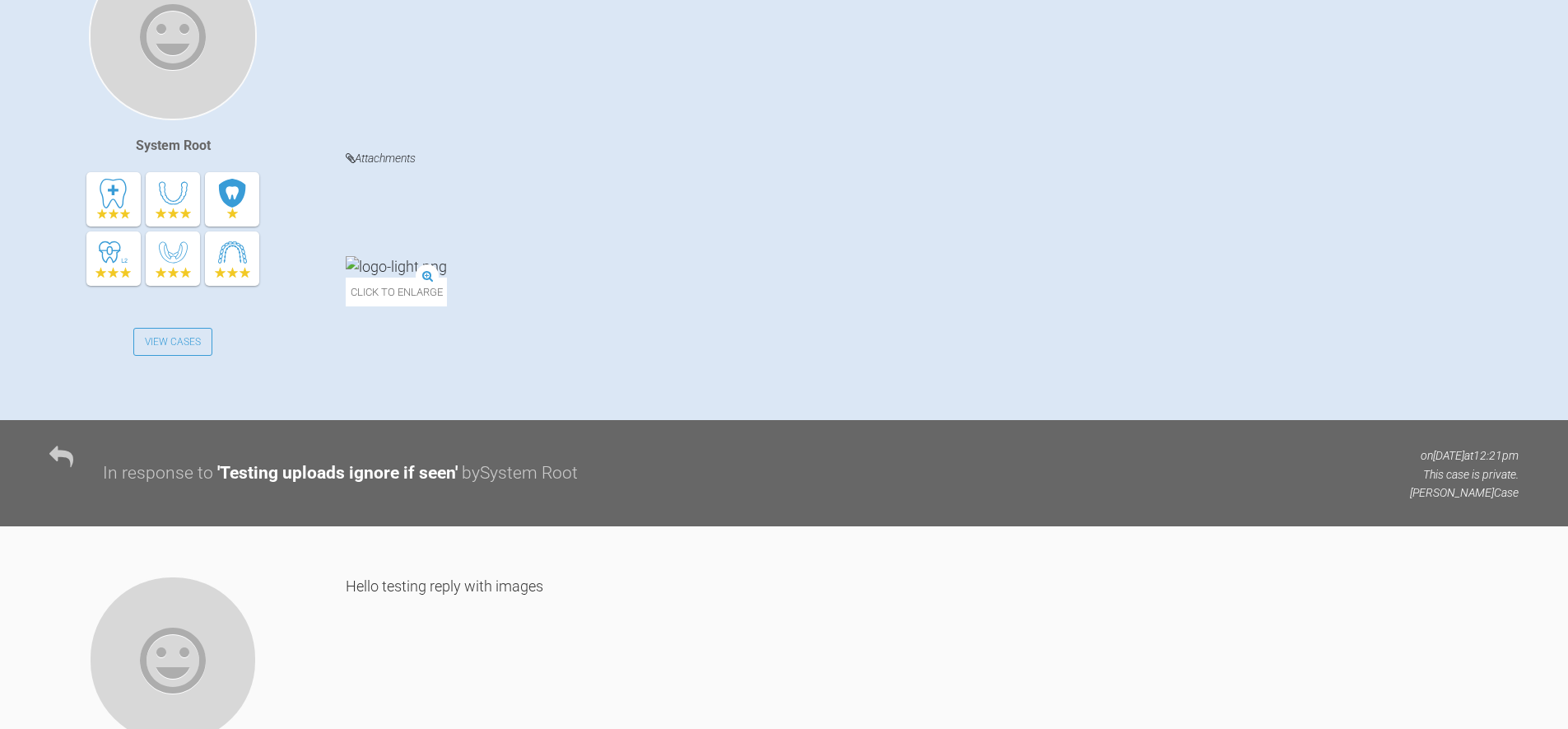
drag, startPoint x: 956, startPoint y: 268, endPoint x: 948, endPoint y: 259, distance: 12.0
click at [955, 264] on div "Click to enlarge" at bounding box center [931, 289] width 1172 height 66
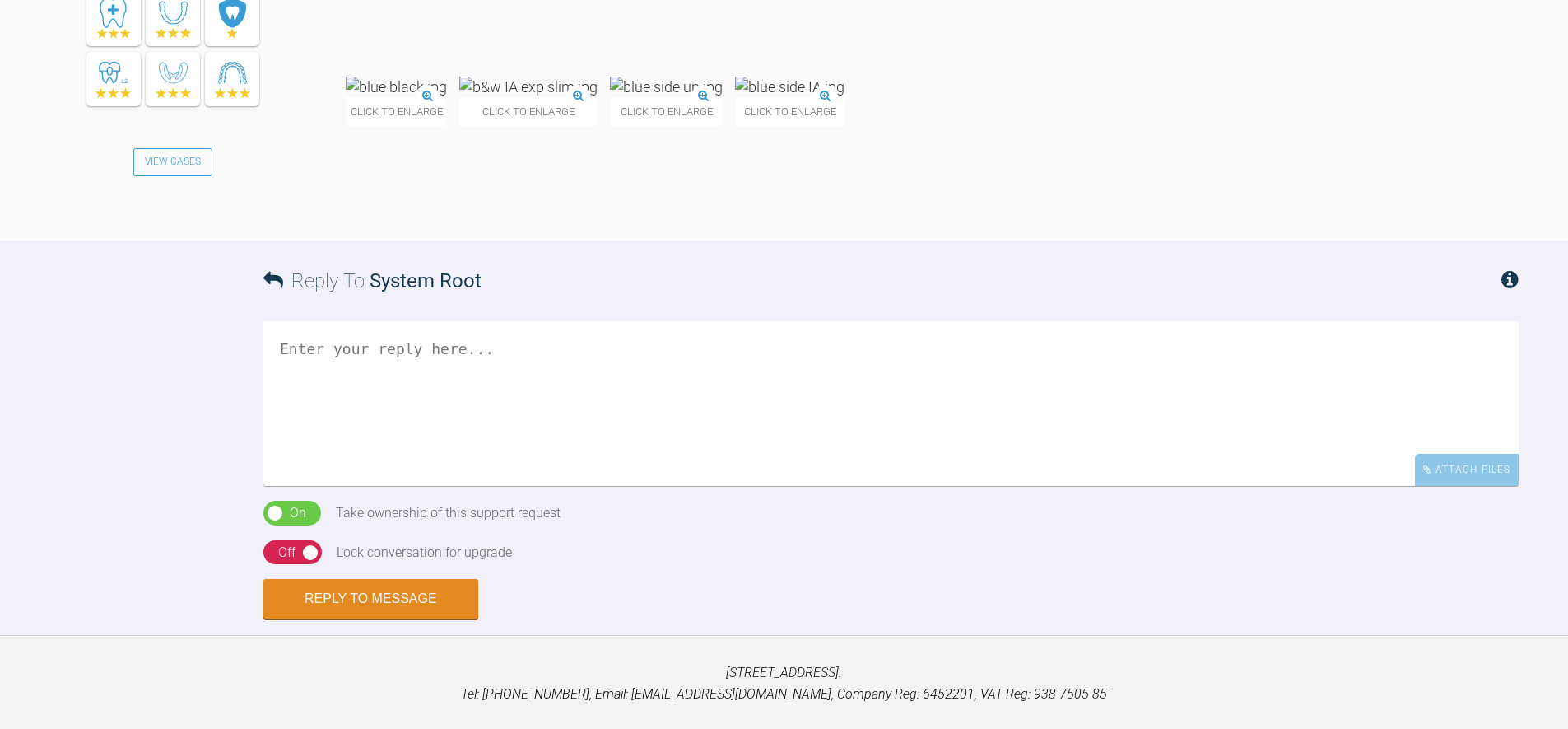
scroll to position [1015, 0]
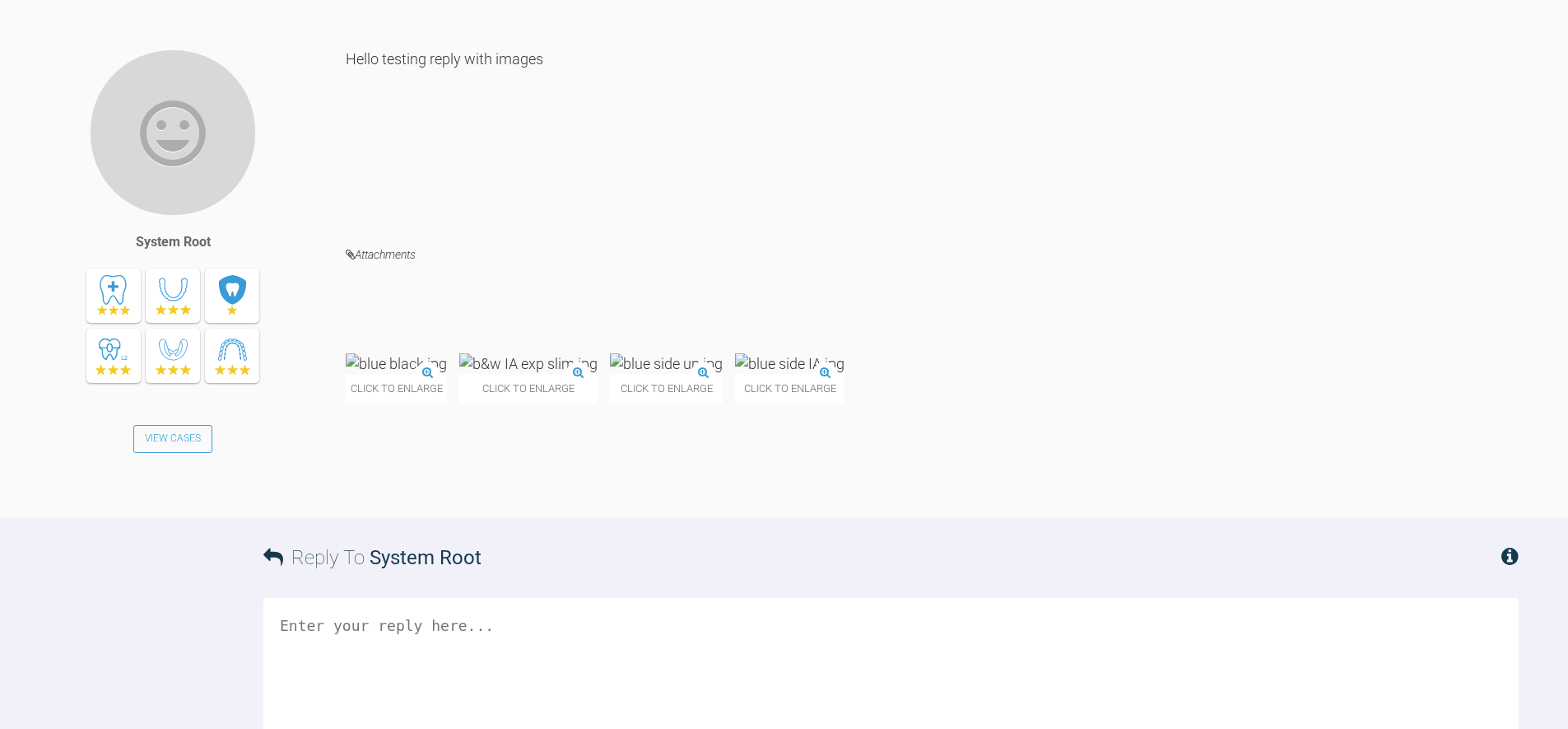
drag, startPoint x: 1242, startPoint y: 293, endPoint x: 914, endPoint y: 189, distance: 344.1
click at [1241, 353] on div "Click to enlarge Click to enlarge Click to enlarge Click to enlarge" at bounding box center [931, 386] width 1172 height 66
drag, startPoint x: 878, startPoint y: 177, endPoint x: 906, endPoint y: 236, distance: 65.3
click at [885, 182] on div "Hello testing reply with images Attachments Click to enlarge Click to enlarge C…" at bounding box center [931, 283] width 1172 height 468
click at [844, 353] on img at bounding box center [789, 363] width 110 height 21
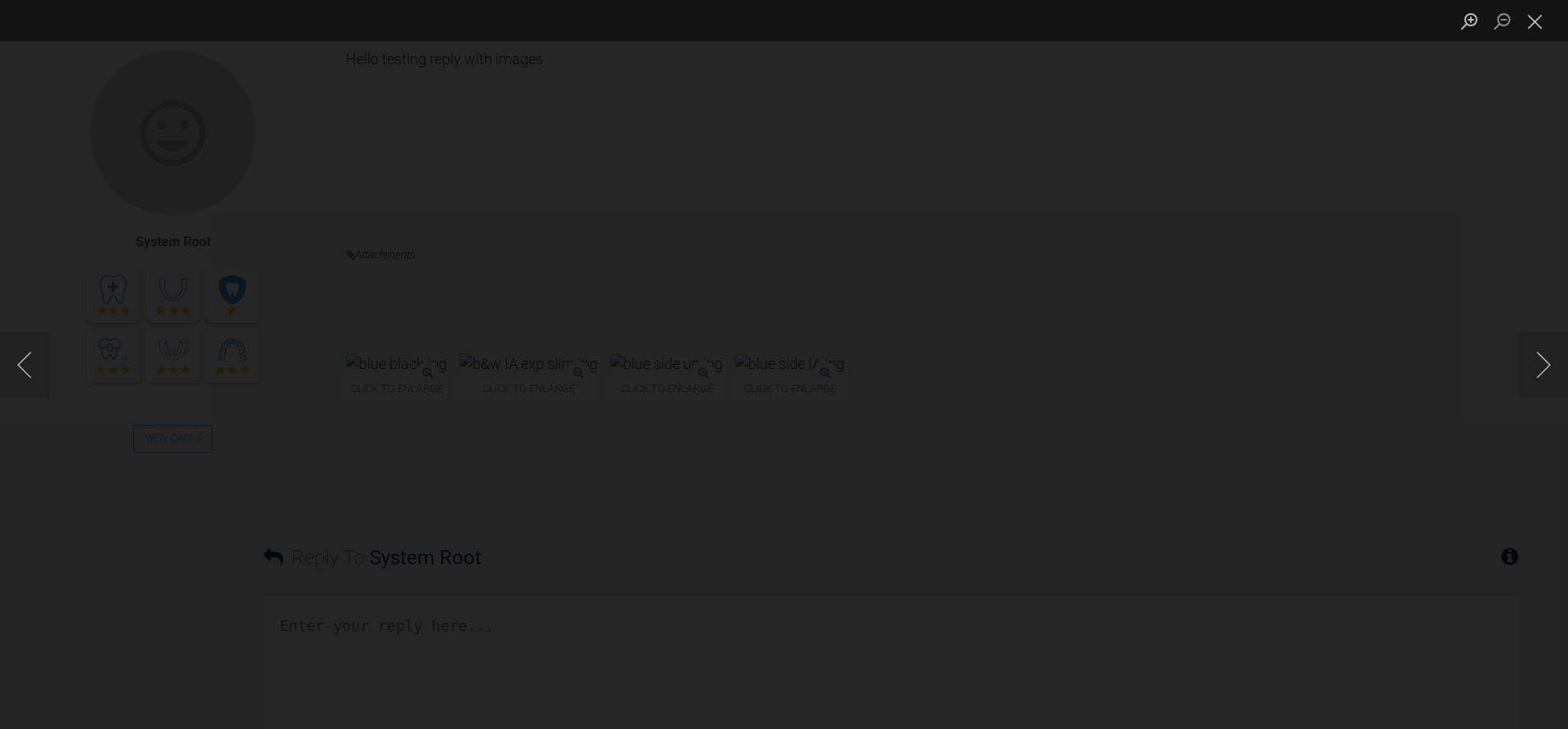
click at [1399, 218] on div "Lightbox" at bounding box center [784, 364] width 1568 height 729
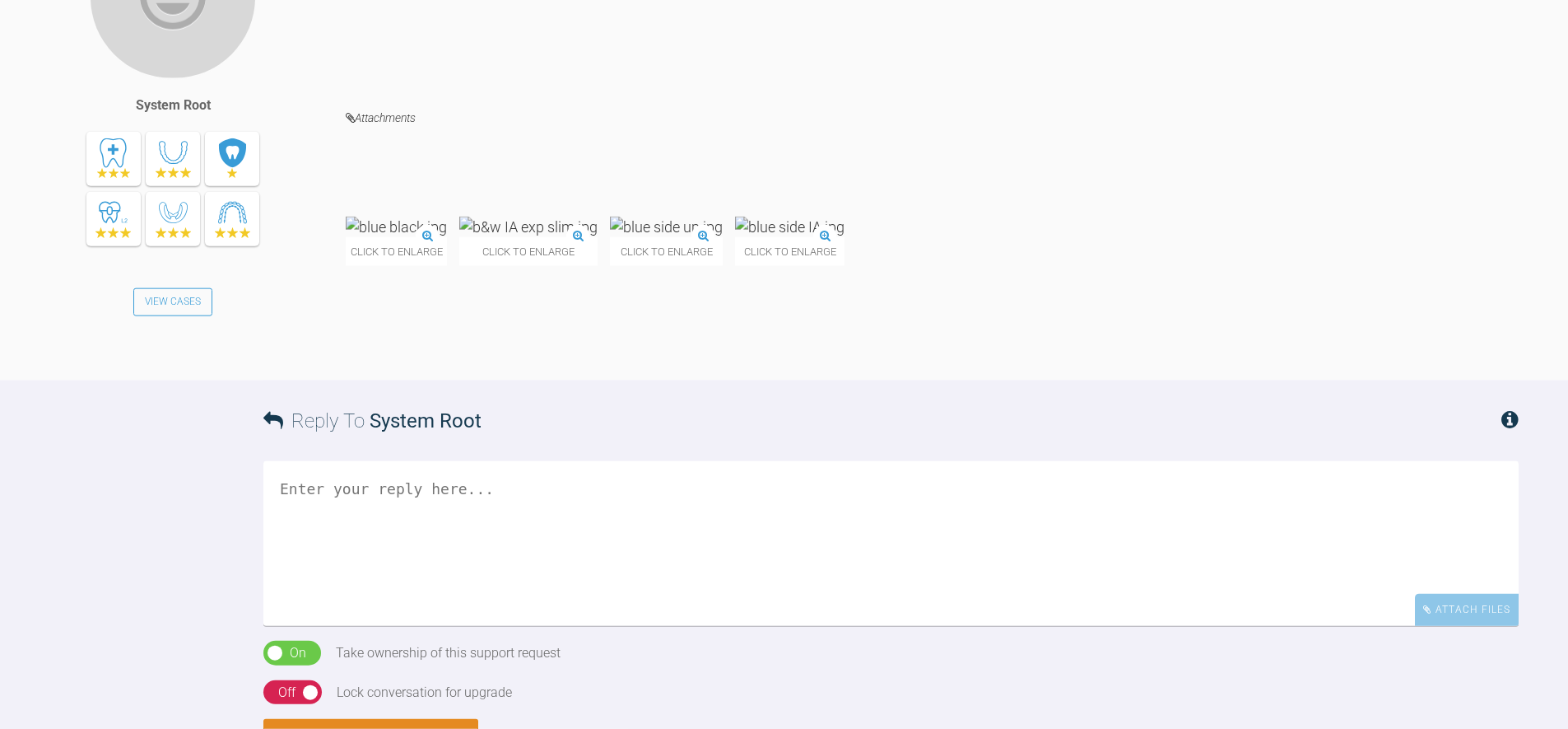
scroll to position [1291, 0]
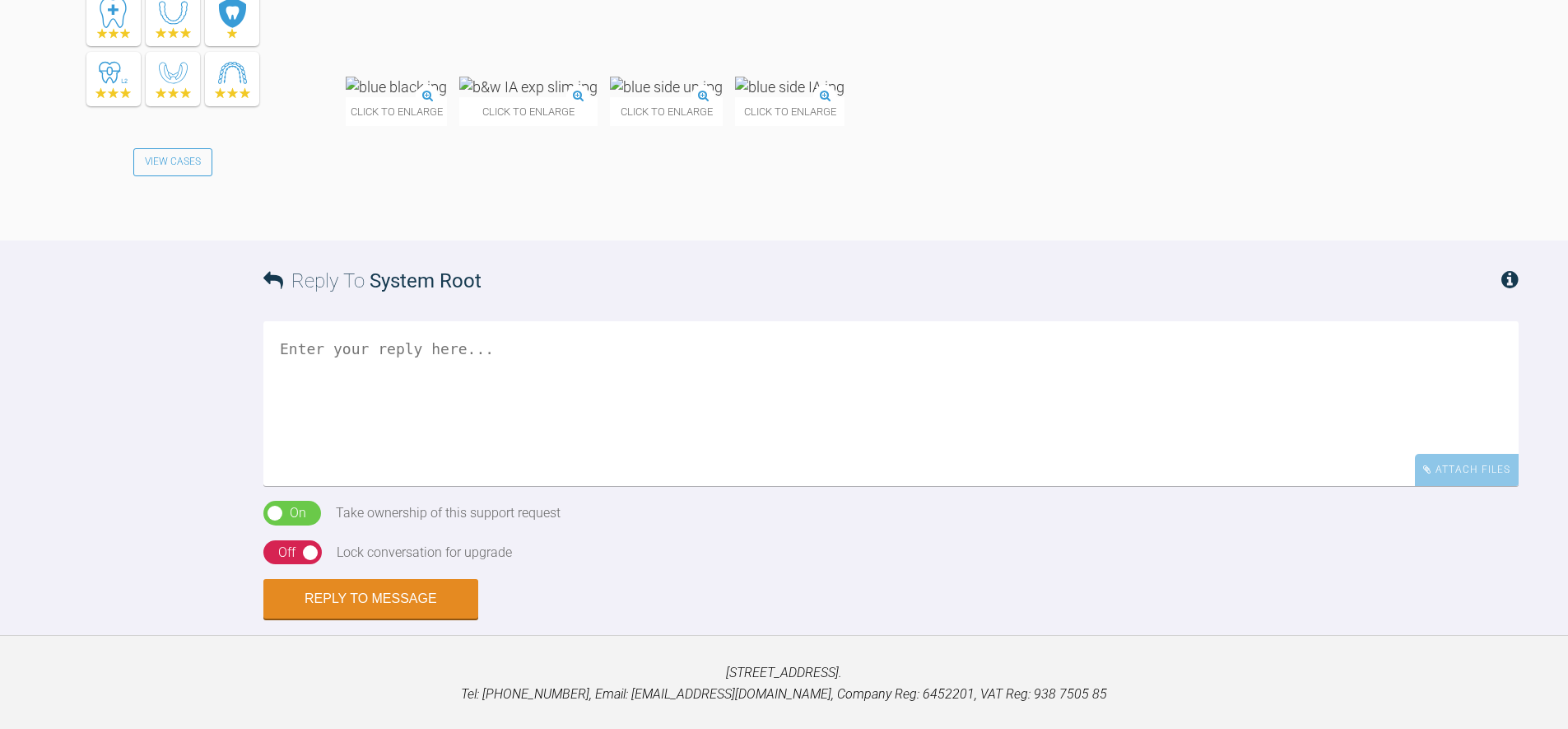
click at [520, 435] on textarea at bounding box center [891, 403] width 1255 height 165
click at [1499, 544] on div "Reply To System Root Attach Files Drag and drop files here! On Off Take ownersh…" at bounding box center [784, 429] width 1568 height 379
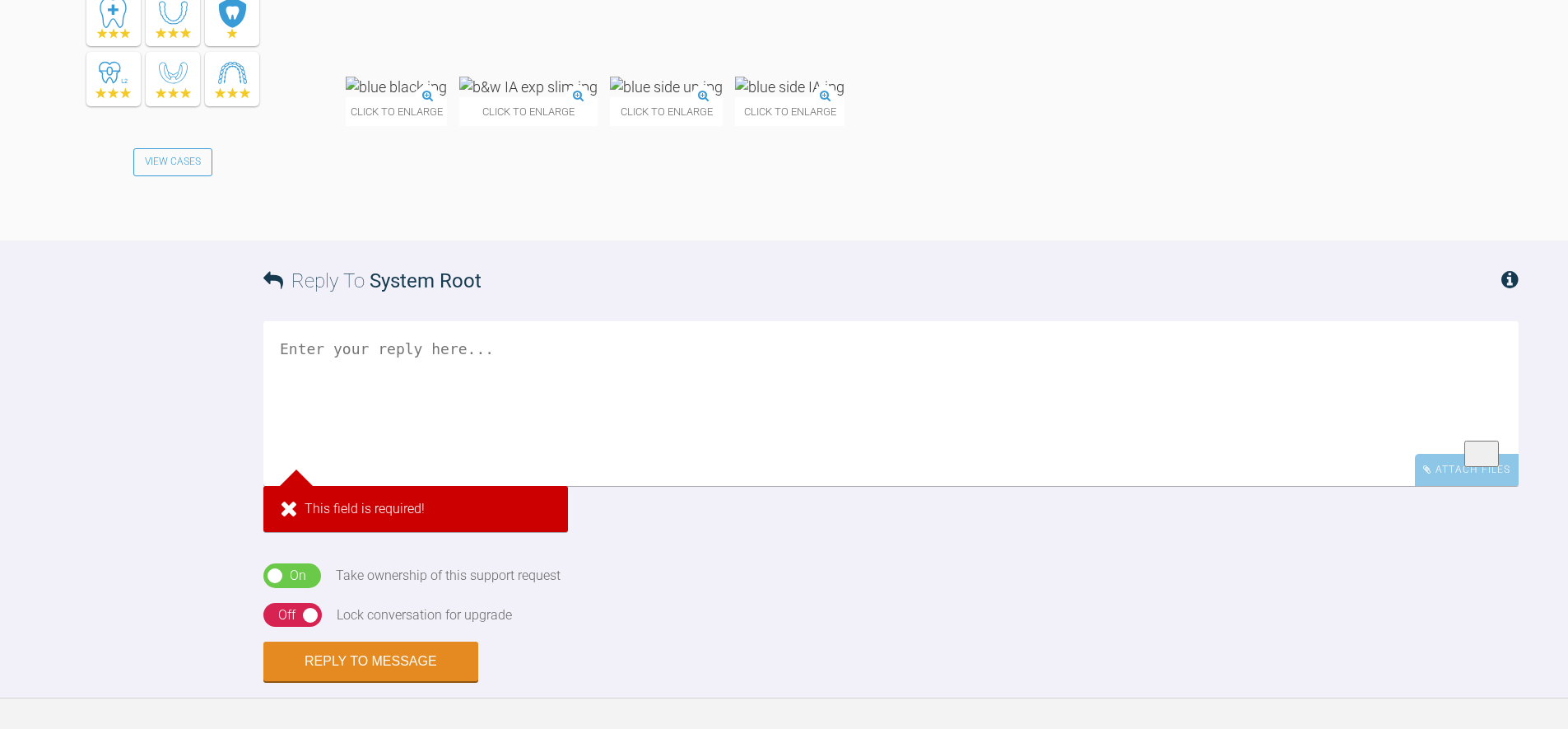
drag, startPoint x: 129, startPoint y: 422, endPoint x: 552, endPoint y: 424, distance: 423.0
click at [133, 420] on div "Reply To System Root Attach Files This field is required! Drag and drop files h…" at bounding box center [784, 460] width 1568 height 441
click at [1449, 477] on div "Attach Files" at bounding box center [1467, 470] width 104 height 32
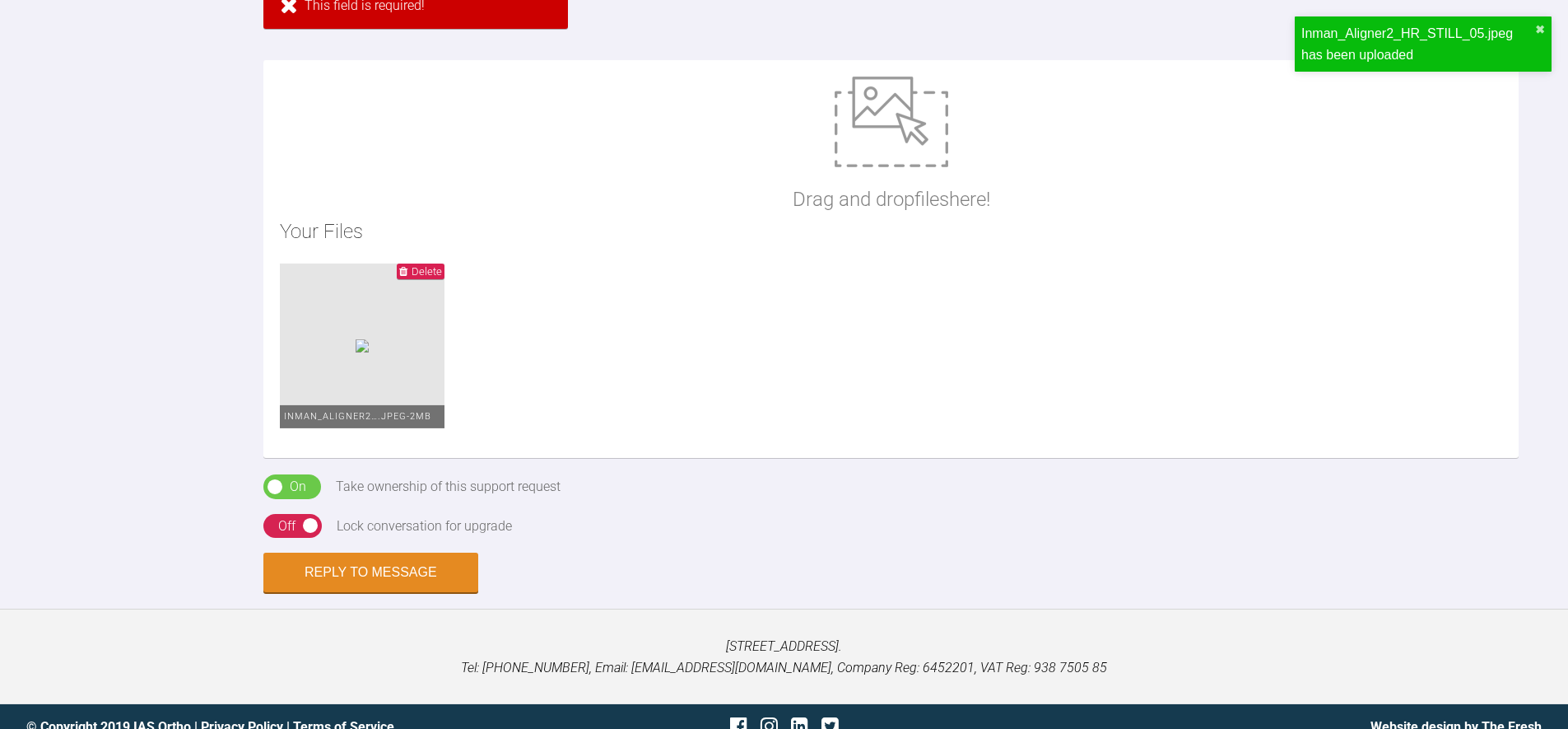
scroll to position [1817, 0]
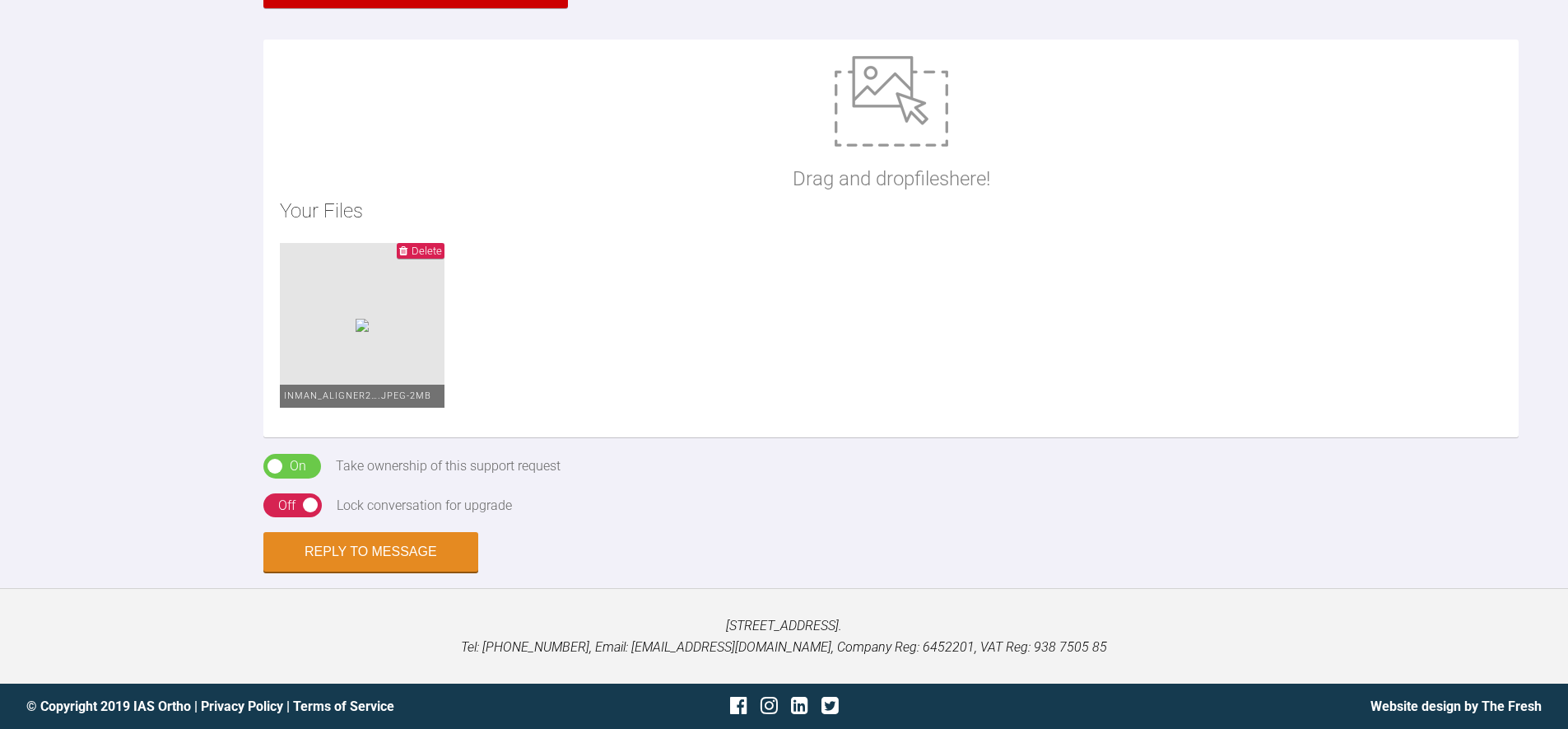
click at [287, 459] on div "On Off" at bounding box center [293, 466] width 58 height 25
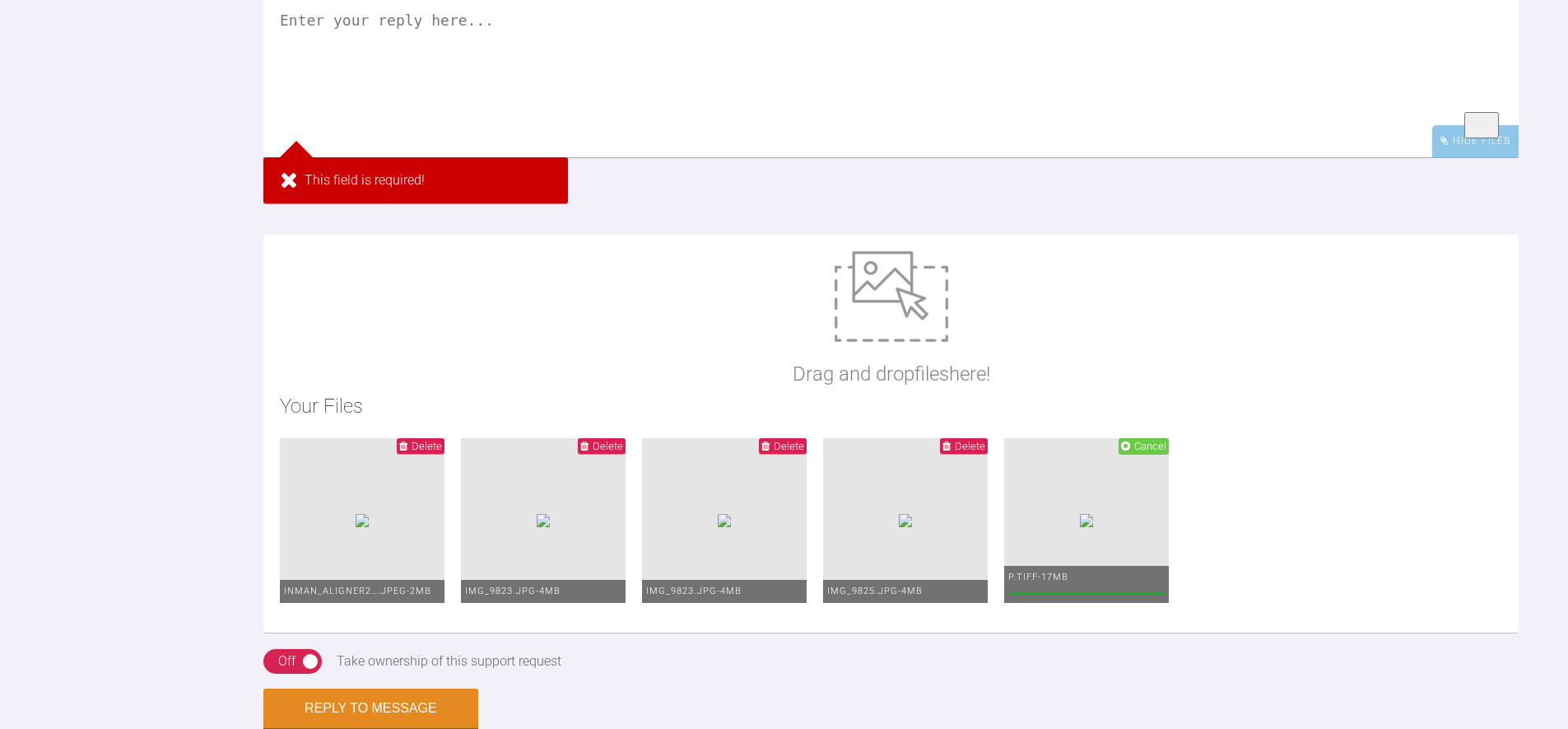
scroll to position [1870, 0]
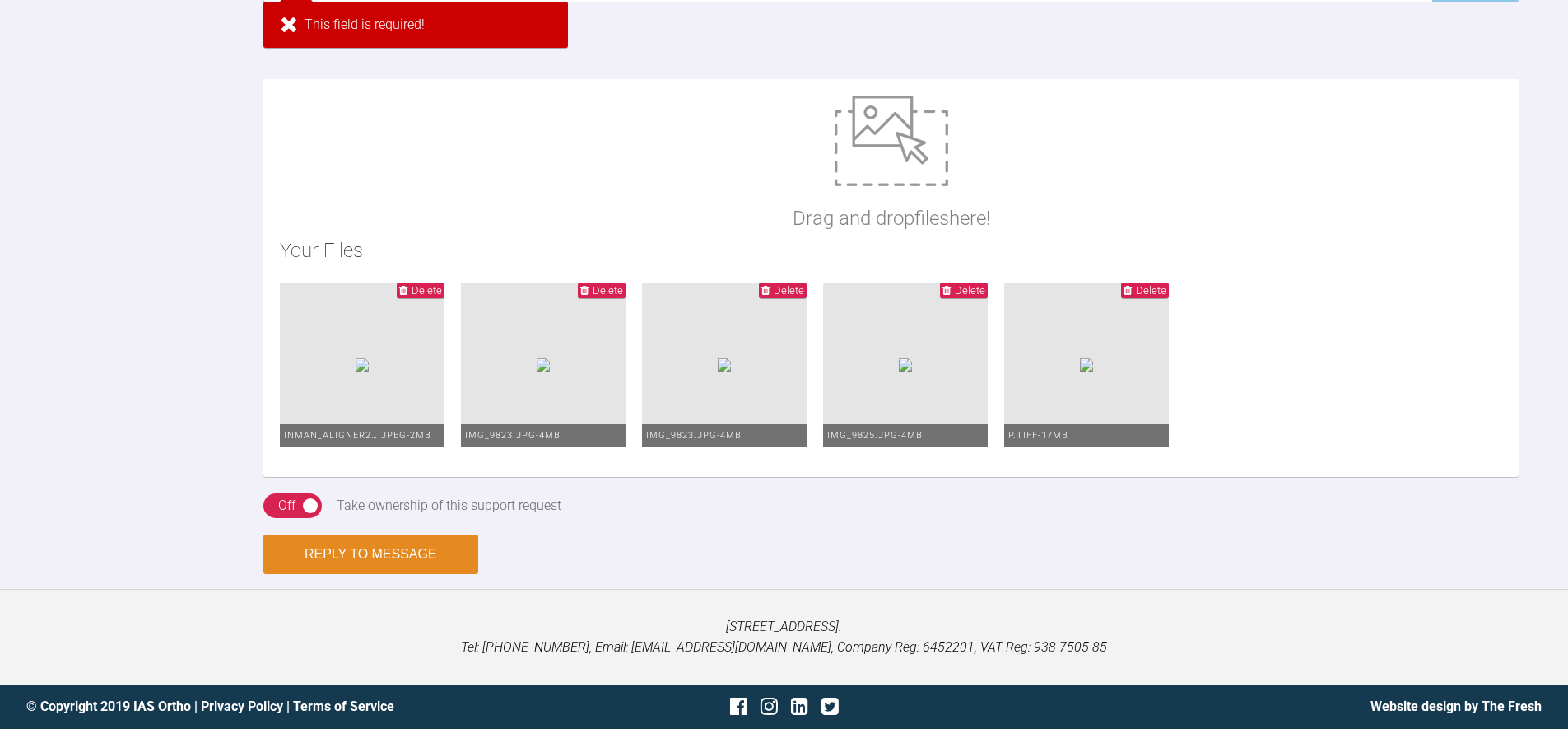
click at [367, 574] on button "Reply to Message" at bounding box center [371, 554] width 215 height 40
click at [312, 574] on button "Reply to Message" at bounding box center [371, 554] width 215 height 40
click at [367, 574] on button "Reply to Message" at bounding box center [371, 554] width 215 height 40
click at [371, 574] on button "Reply to Message" at bounding box center [371, 554] width 215 height 40
click at [370, 574] on button "Reply to Message" at bounding box center [371, 554] width 215 height 40
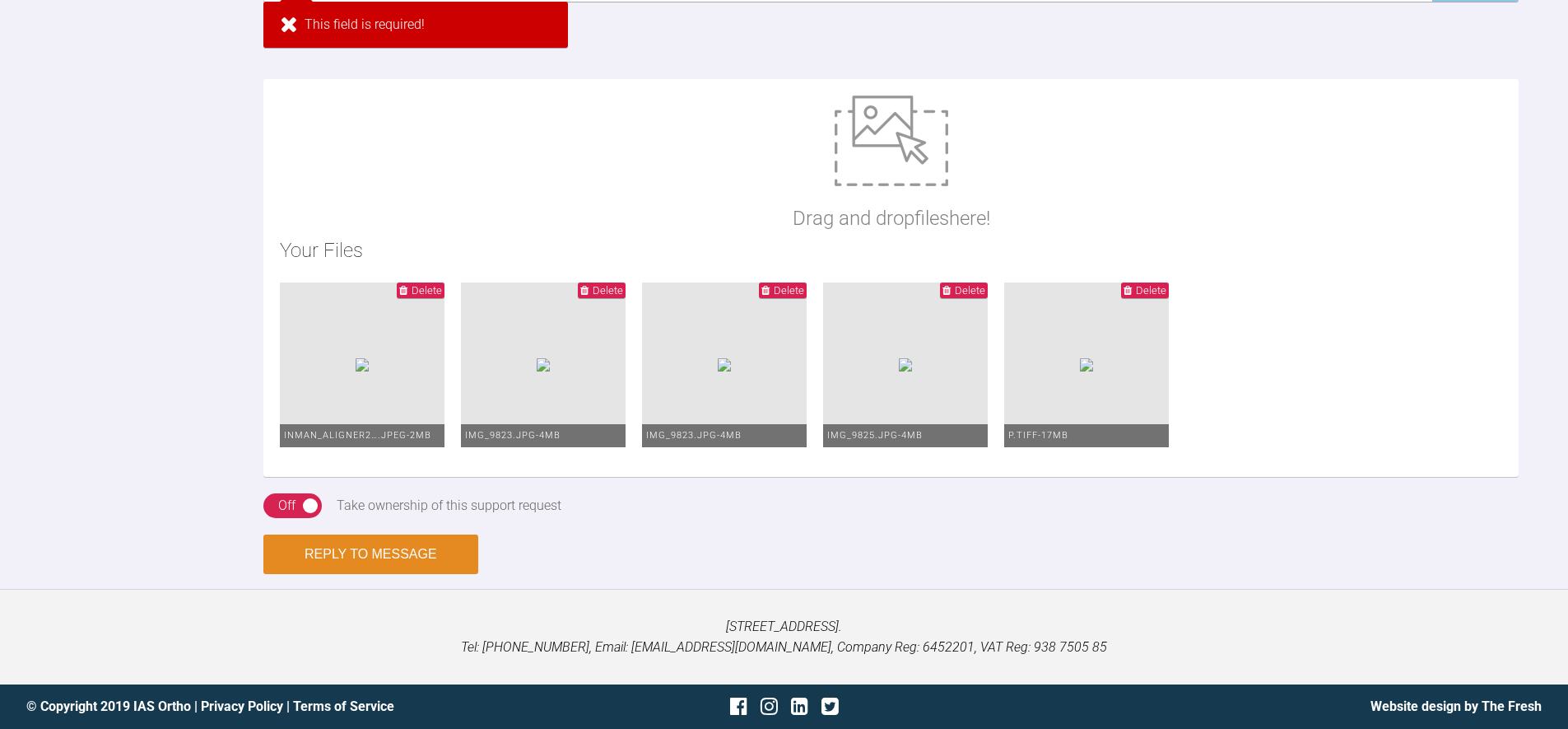
click at [371, 574] on button "Reply to Message" at bounding box center [371, 554] width 215 height 40
click at [372, 574] on button "Reply to Message" at bounding box center [371, 554] width 215 height 40
click at [366, 574] on button "Reply to Message" at bounding box center [371, 554] width 215 height 40
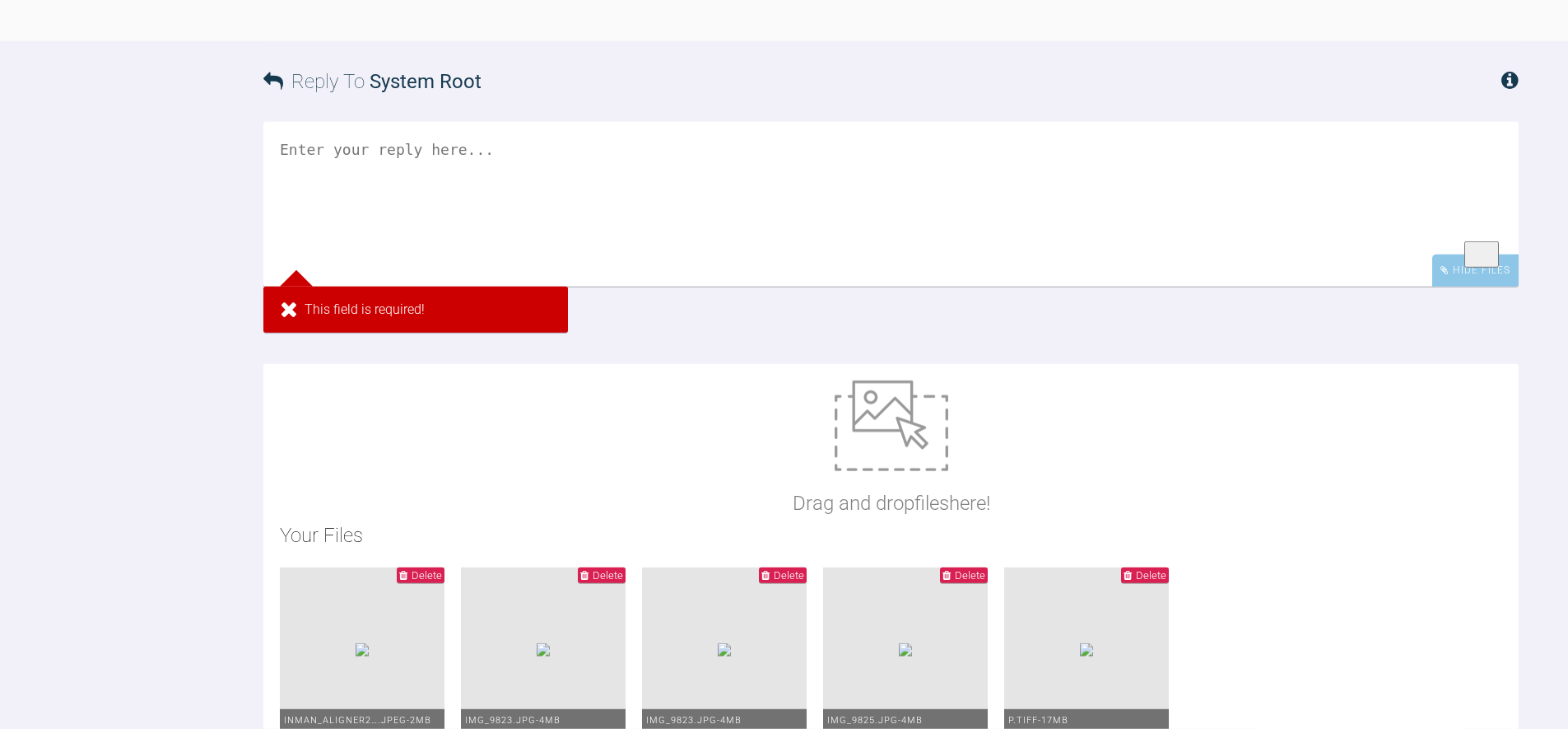
scroll to position [1488, 0]
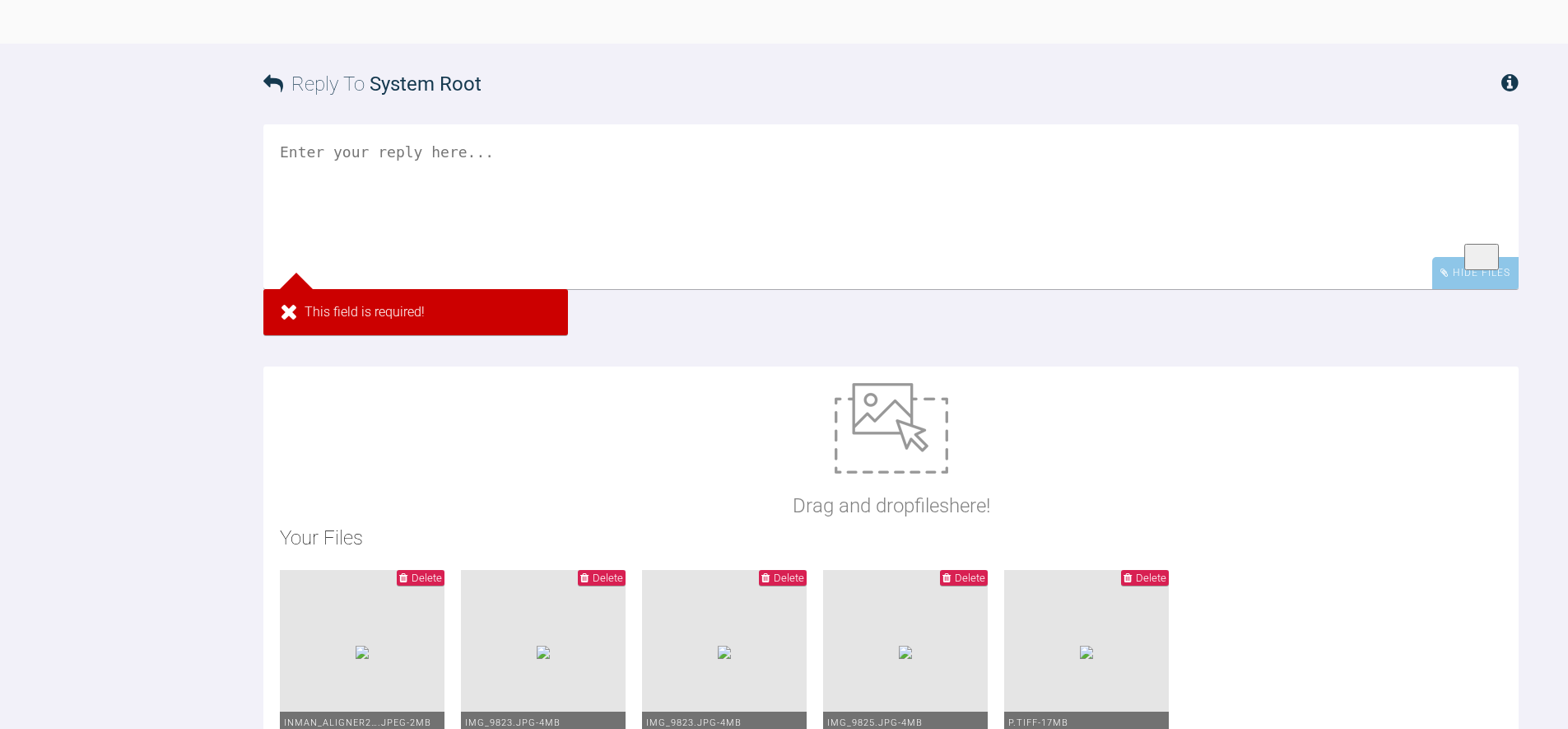
drag, startPoint x: 540, startPoint y: 241, endPoint x: 537, endPoint y: 229, distance: 12.4
click at [541, 238] on textarea "To enrich screen reader interactions, please activate Accessibility in Grammarl…" at bounding box center [891, 206] width 1255 height 165
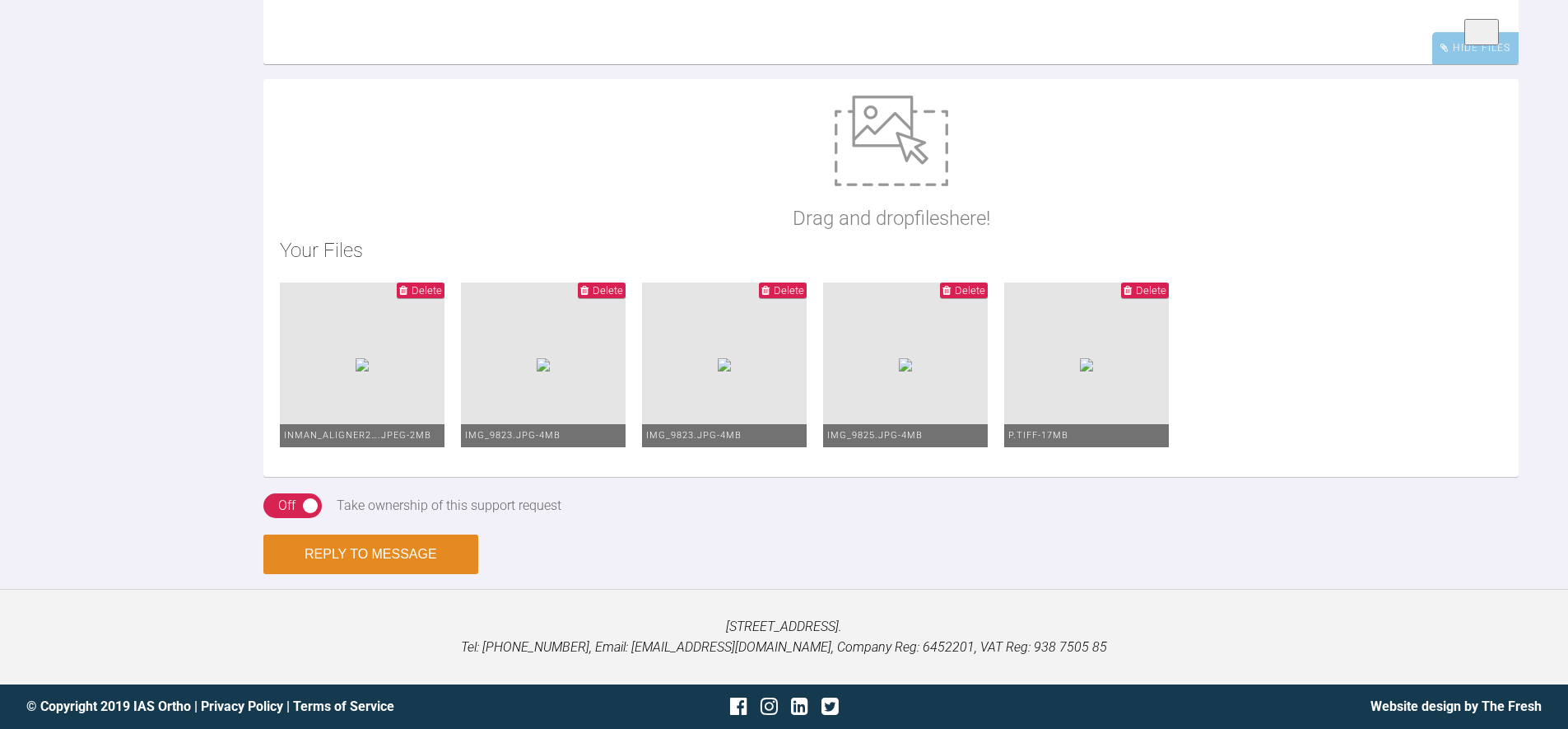
type textarea "Test"
click at [358, 550] on button "Reply to Message" at bounding box center [371, 554] width 215 height 40
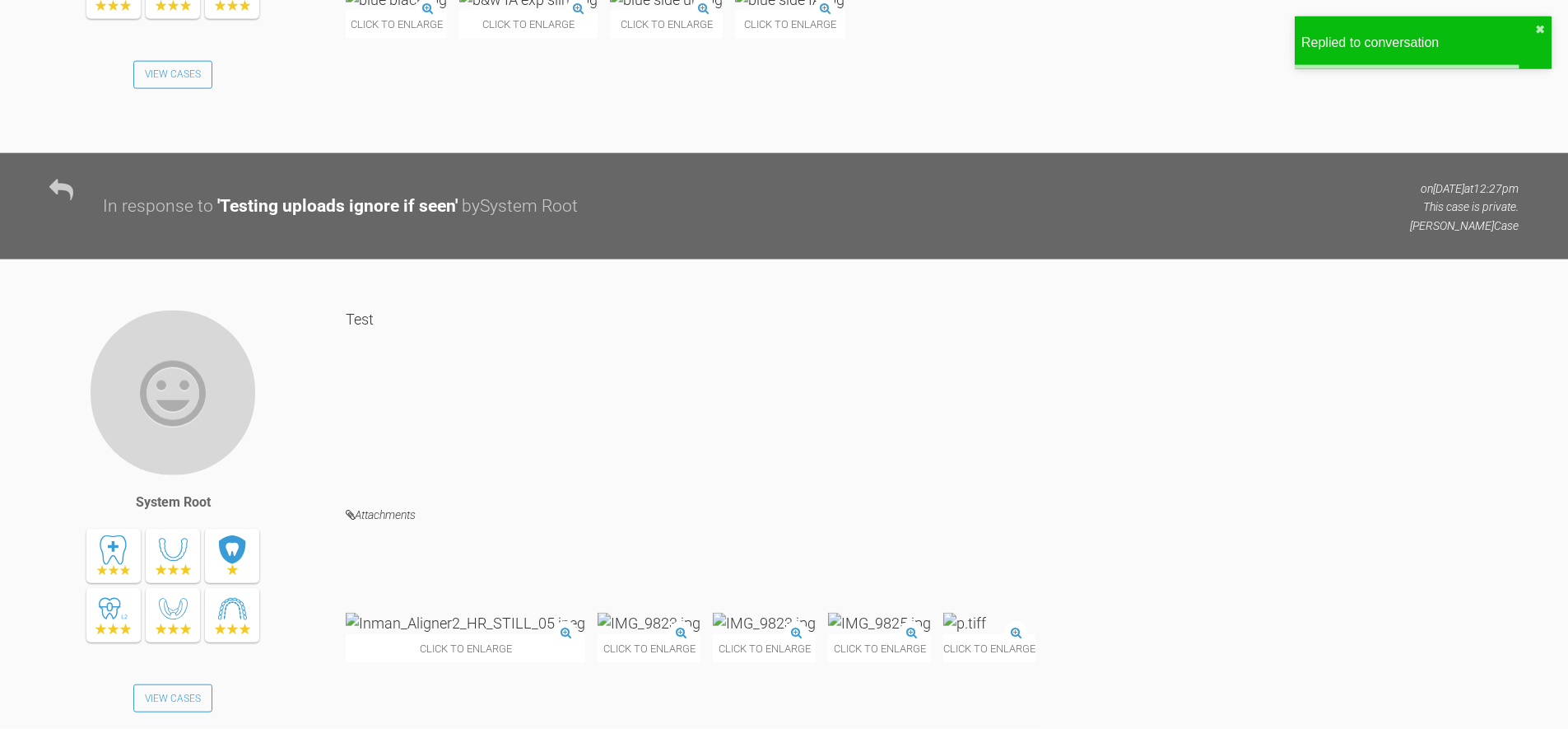
scroll to position [1351, 0]
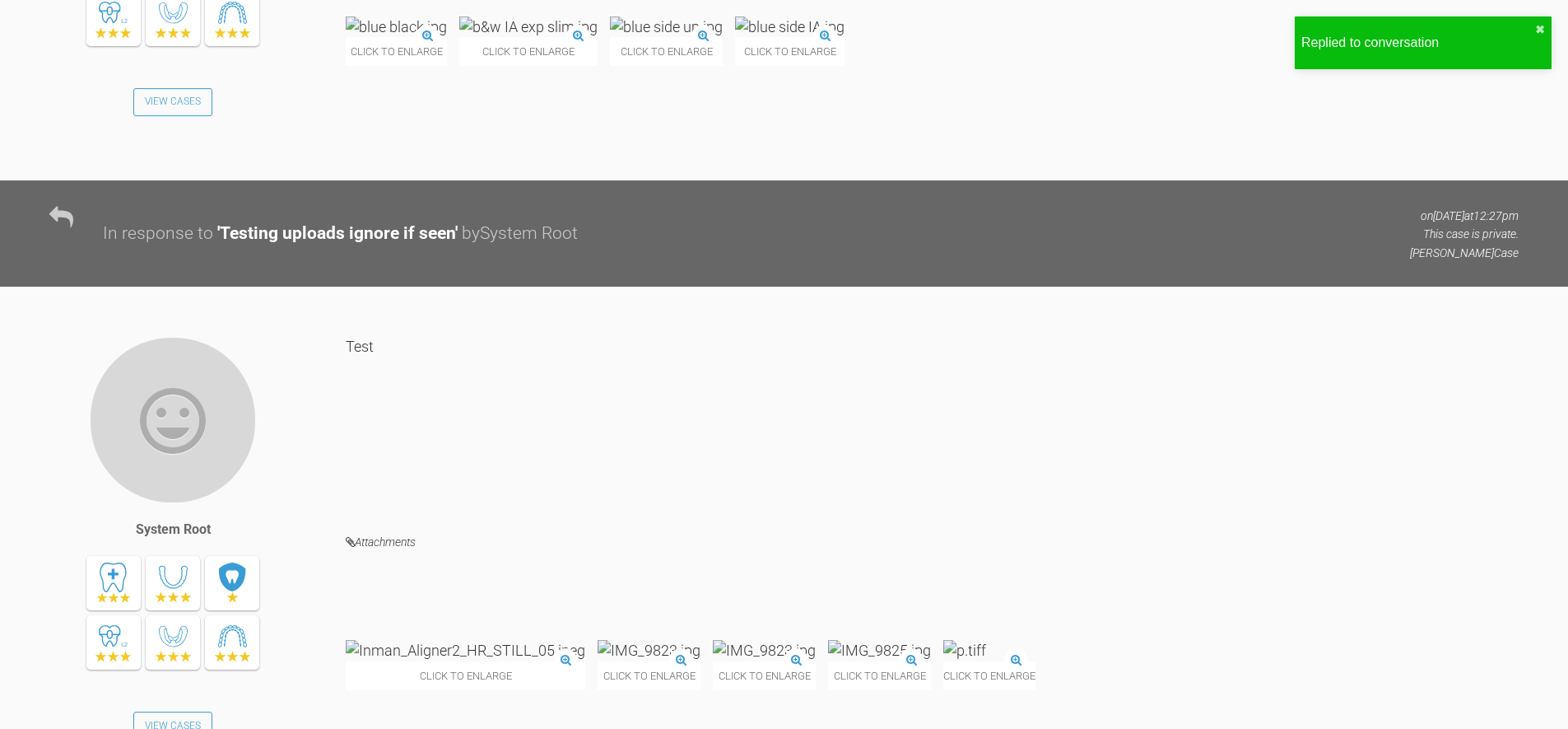
click at [1035, 640] on div "Click to enlarge" at bounding box center [989, 664] width 92 height 49
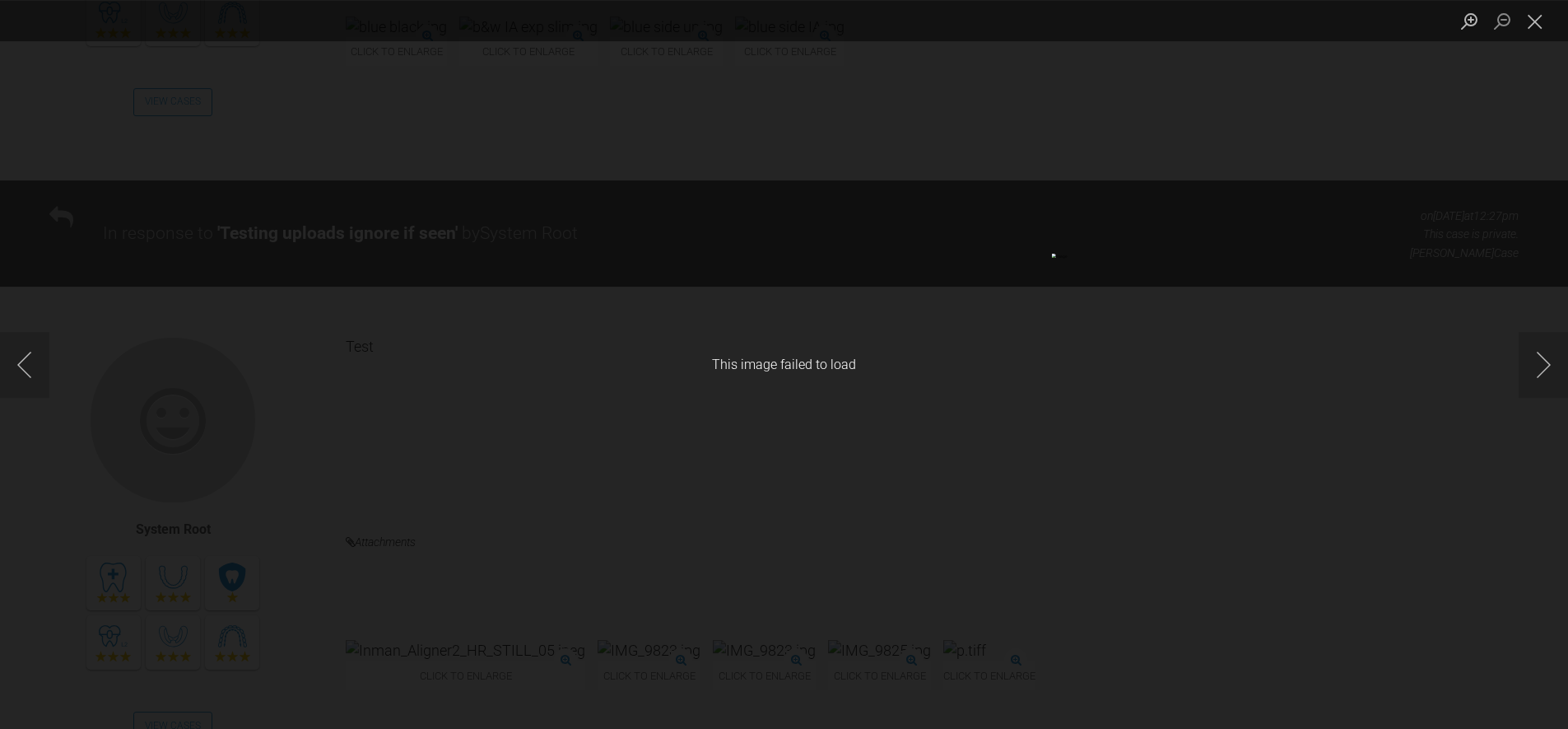
click at [1010, 422] on div "This image failed to load" at bounding box center [784, 364] width 1568 height 729
click at [1541, 32] on button "Close lightbox" at bounding box center [1534, 21] width 33 height 29
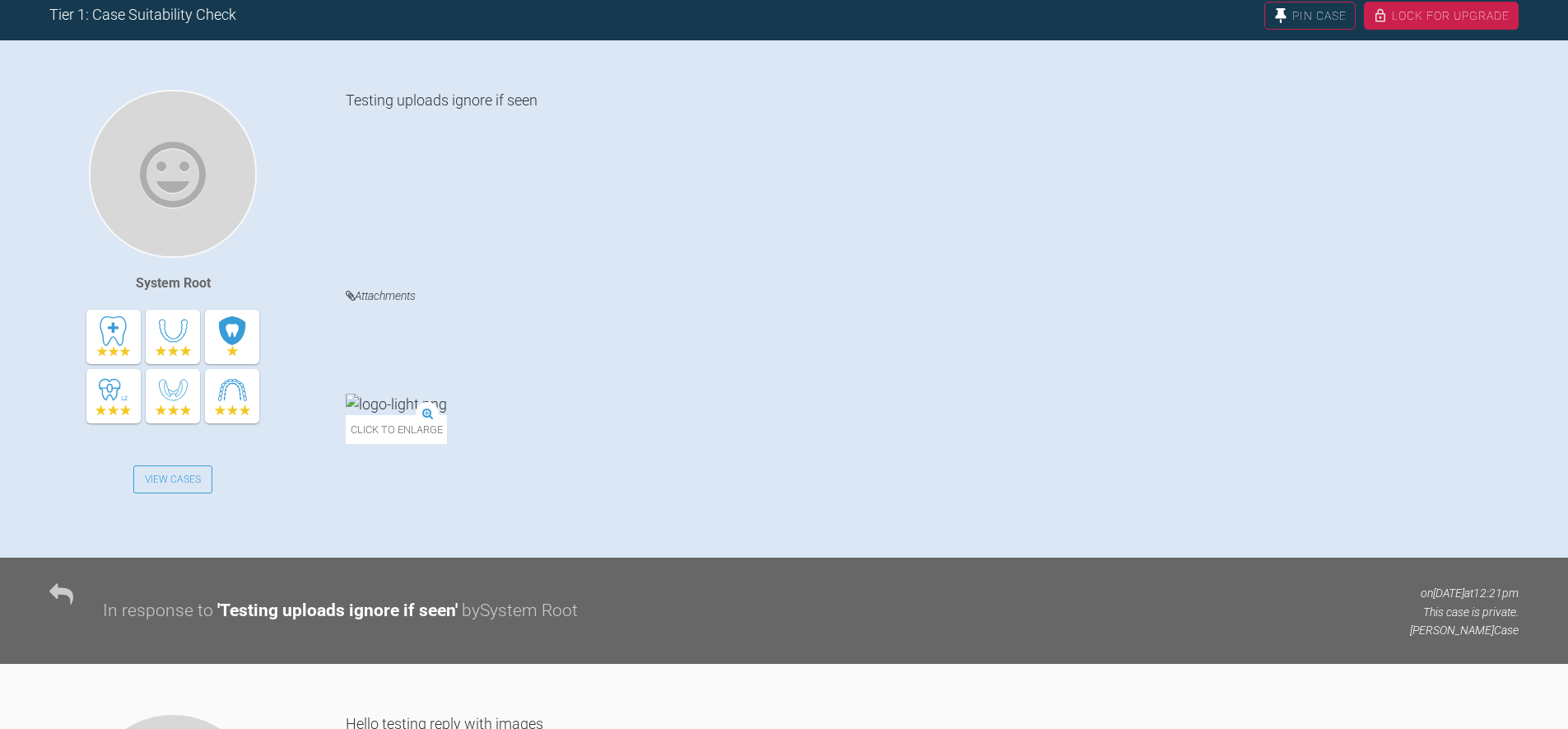
scroll to position [0, 0]
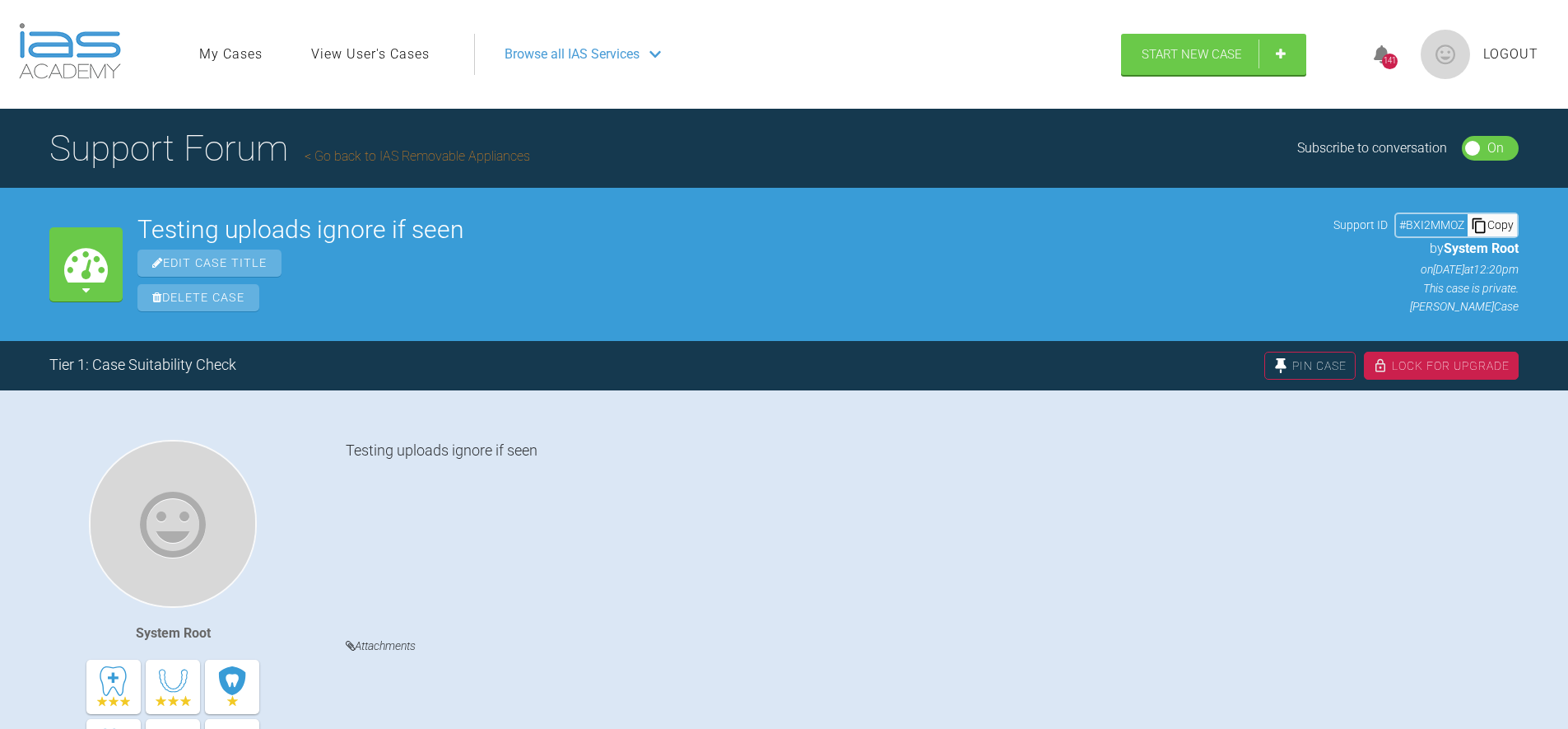
click at [763, 192] on div "My Cases Testing uploads ignore if seen Edit Case Title Delete Case Support ID …" at bounding box center [784, 264] width 1568 height 152
drag, startPoint x: 314, startPoint y: 296, endPoint x: 304, endPoint y: 296, distance: 10.0
click at [310, 296] on div "Delete Case" at bounding box center [729, 297] width 1181 height 27
drag, startPoint x: 240, startPoint y: 299, endPoint x: 916, endPoint y: 403, distance: 684.0
click at [244, 299] on span "Delete Case" at bounding box center [199, 297] width 122 height 27
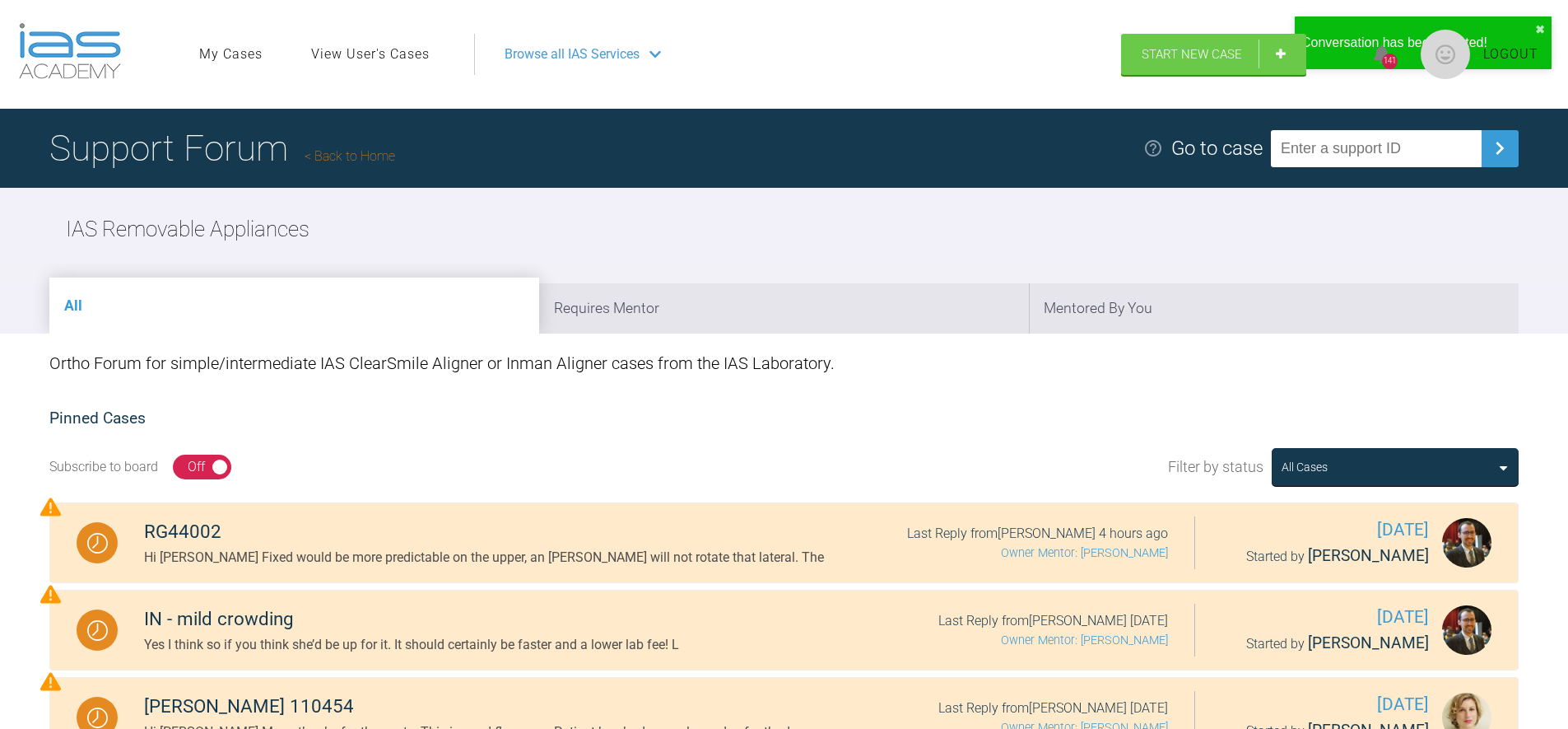
click at [462, 234] on div "IAS Removable Appliances" at bounding box center [784, 230] width 1568 height 84
click at [354, 309] on li "All" at bounding box center [294, 306] width 490 height 56
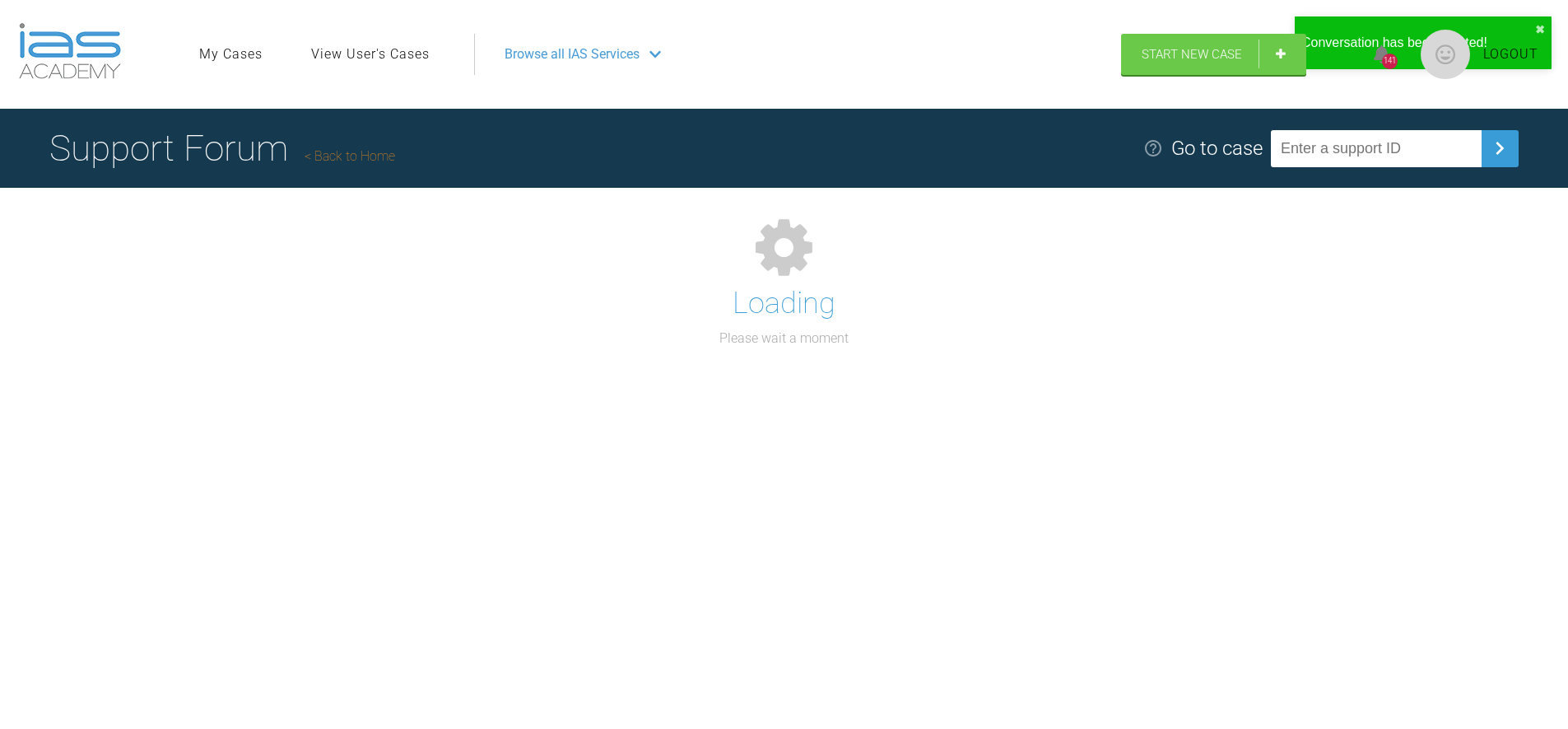
click at [784, 322] on h1 "Loading" at bounding box center [784, 304] width 103 height 48
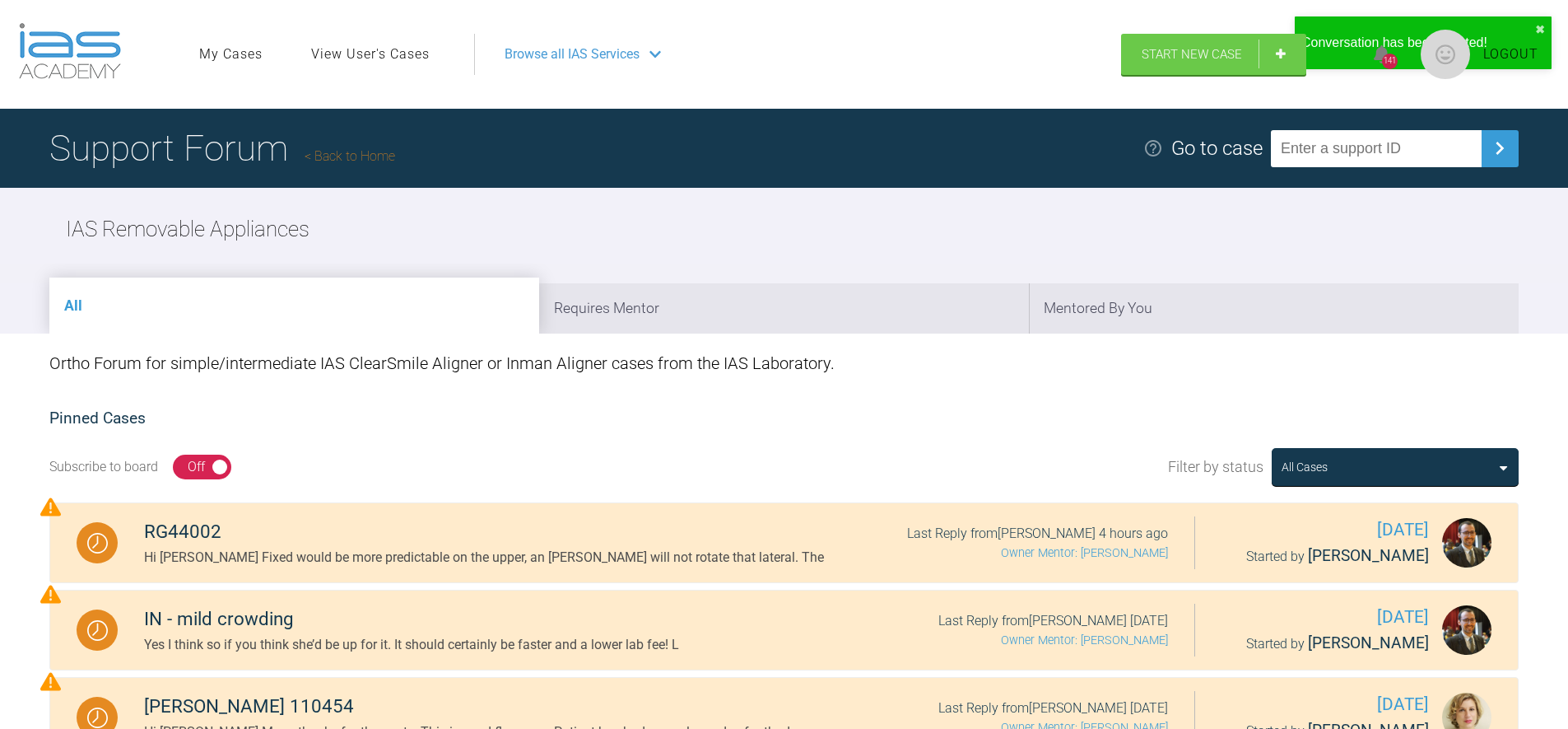
click at [374, 152] on link "Back to Home" at bounding box center [350, 156] width 91 height 16
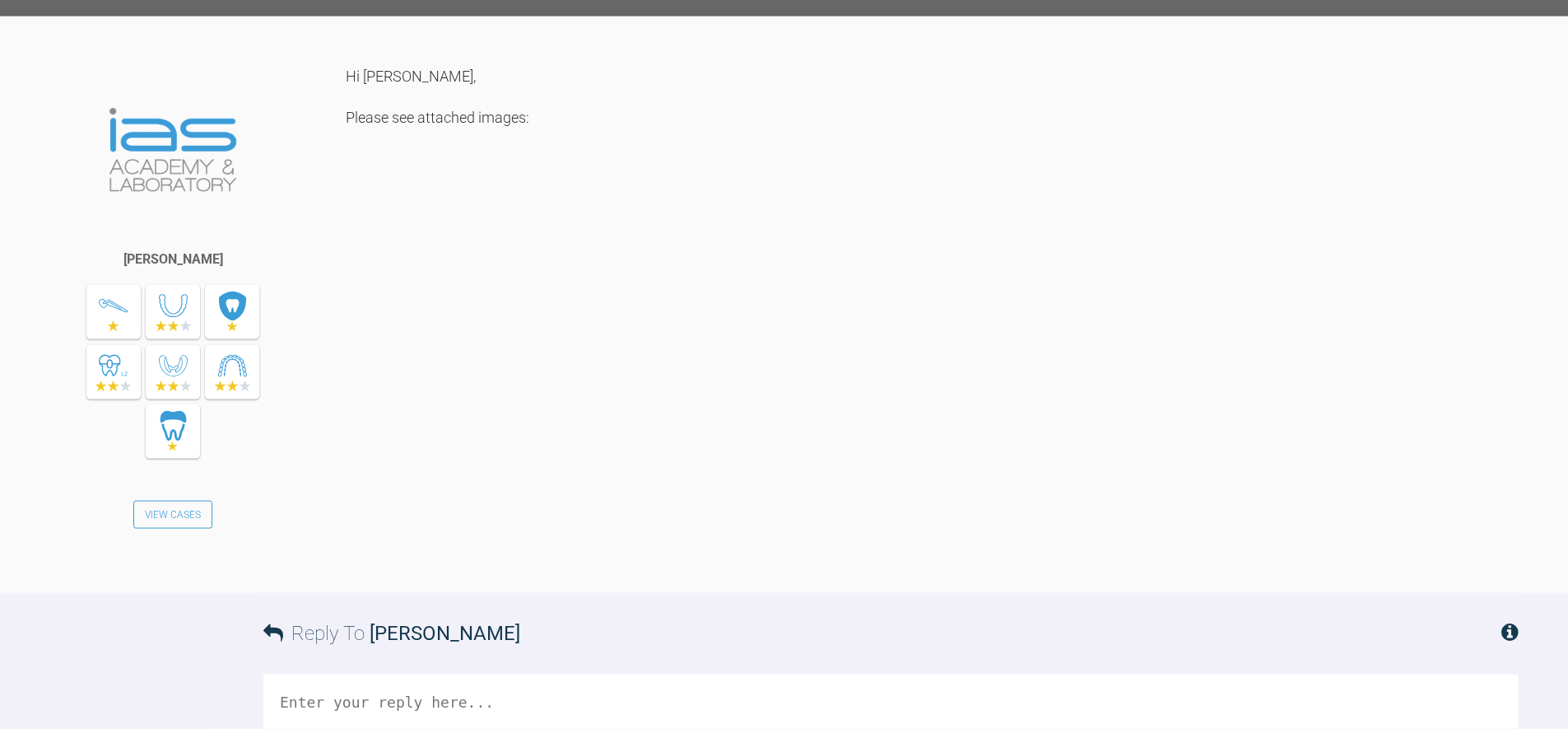
scroll to position [3979, 0]
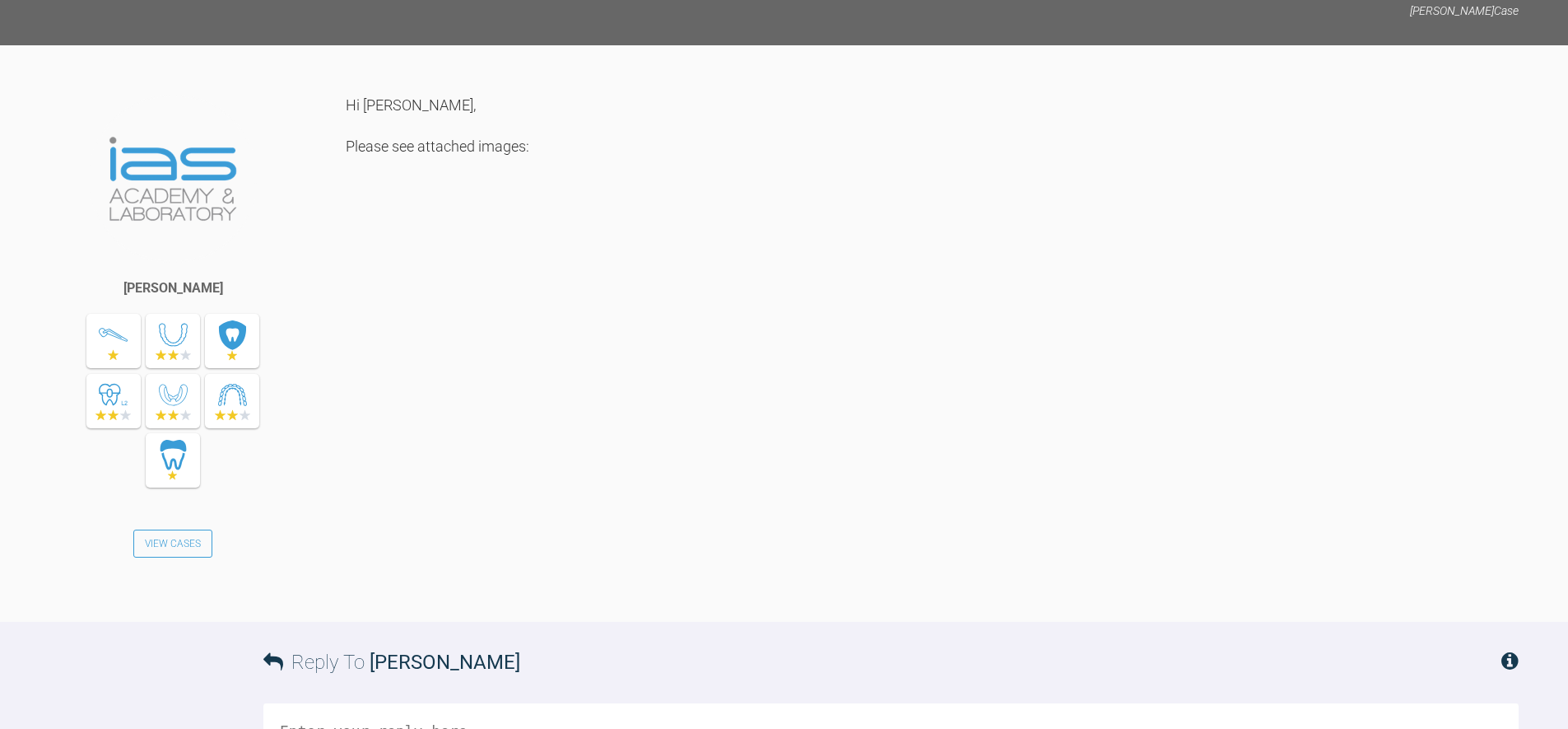
drag, startPoint x: 527, startPoint y: 322, endPoint x: 425, endPoint y: 334, distance: 102.7
click at [525, 322] on div "[PERSON_NAME] View Cases Hi [PERSON_NAME], Please see attached images:" at bounding box center [784, 333] width 1568 height 577
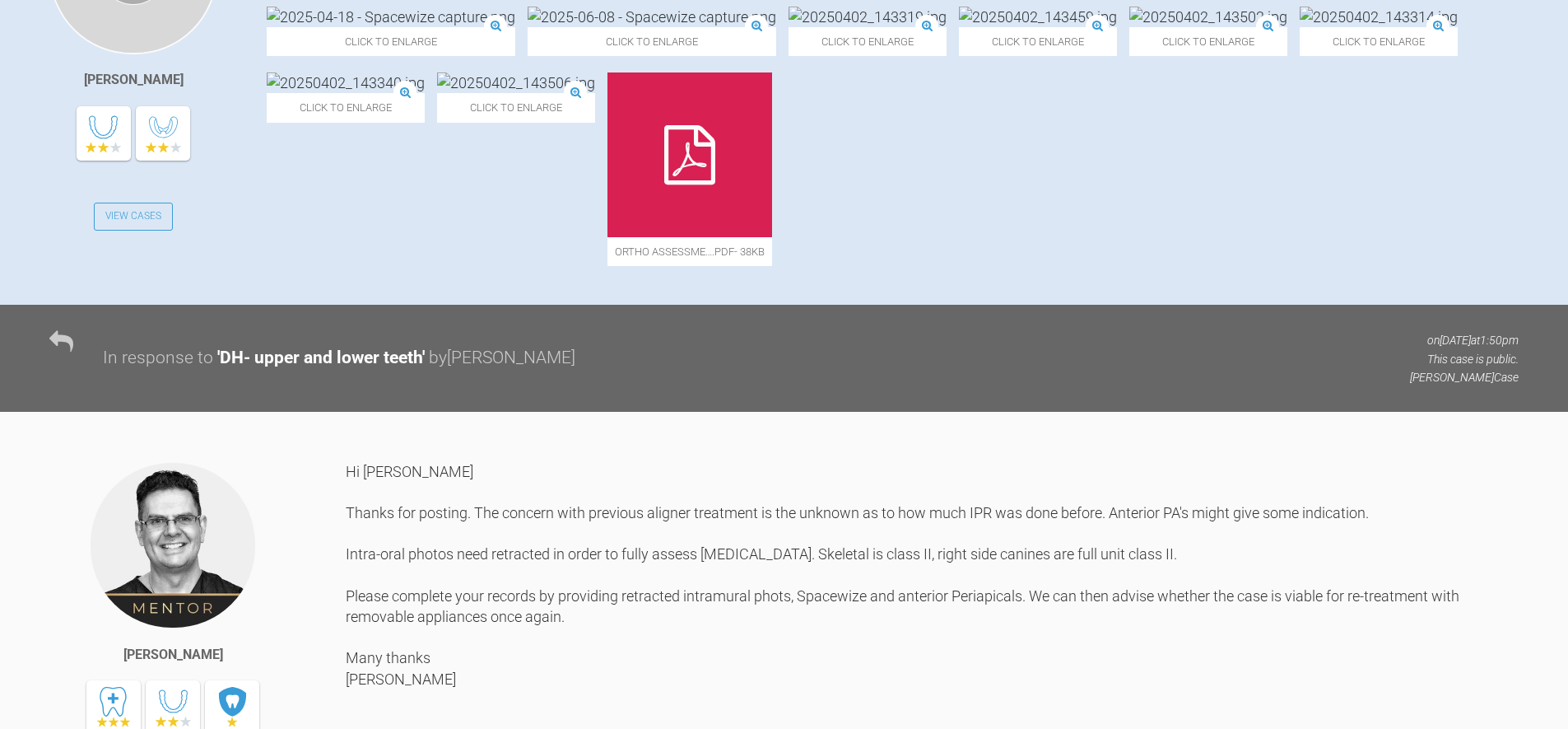
scroll to position [0, 0]
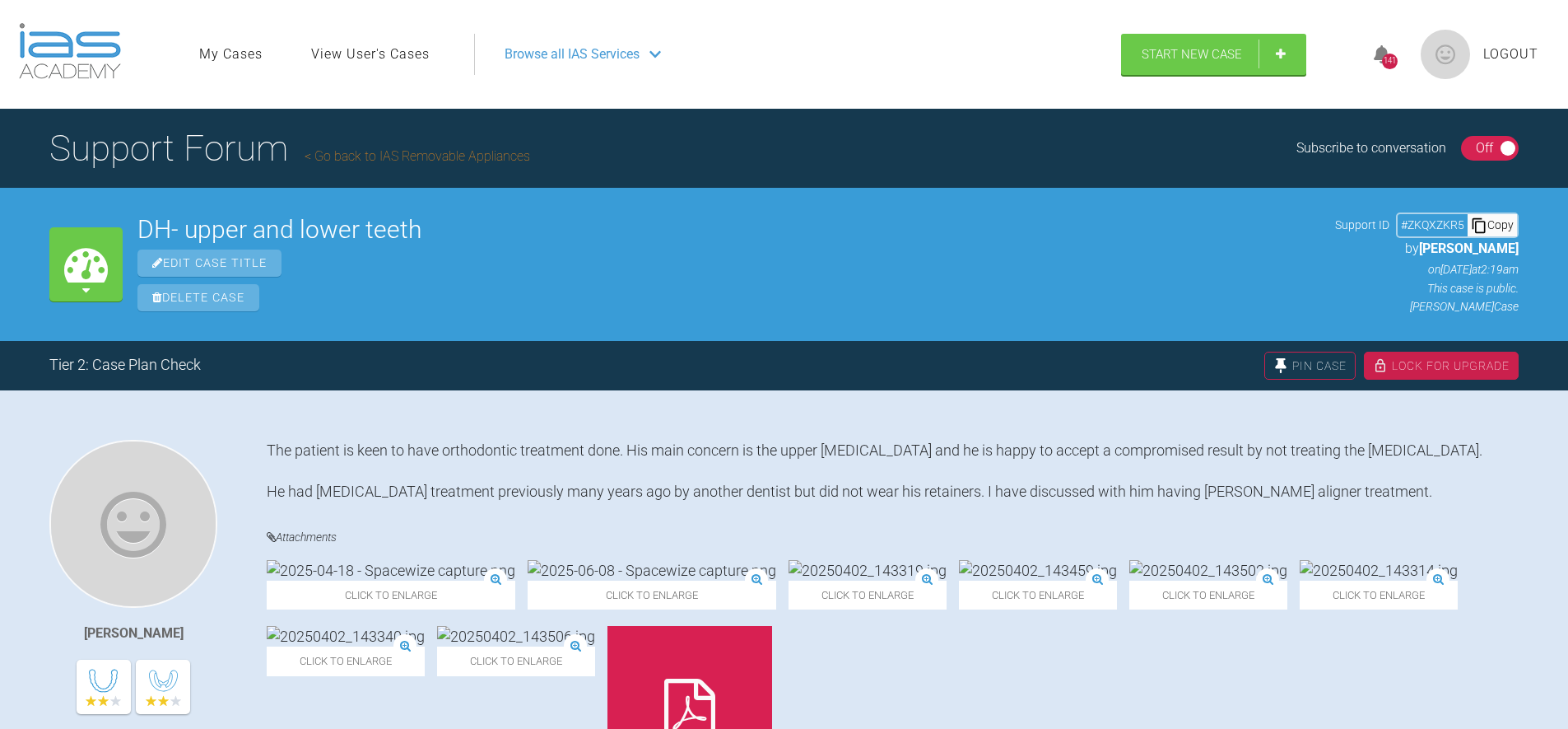
click at [535, 51] on span "Browse all IAS Services" at bounding box center [572, 54] width 135 height 21
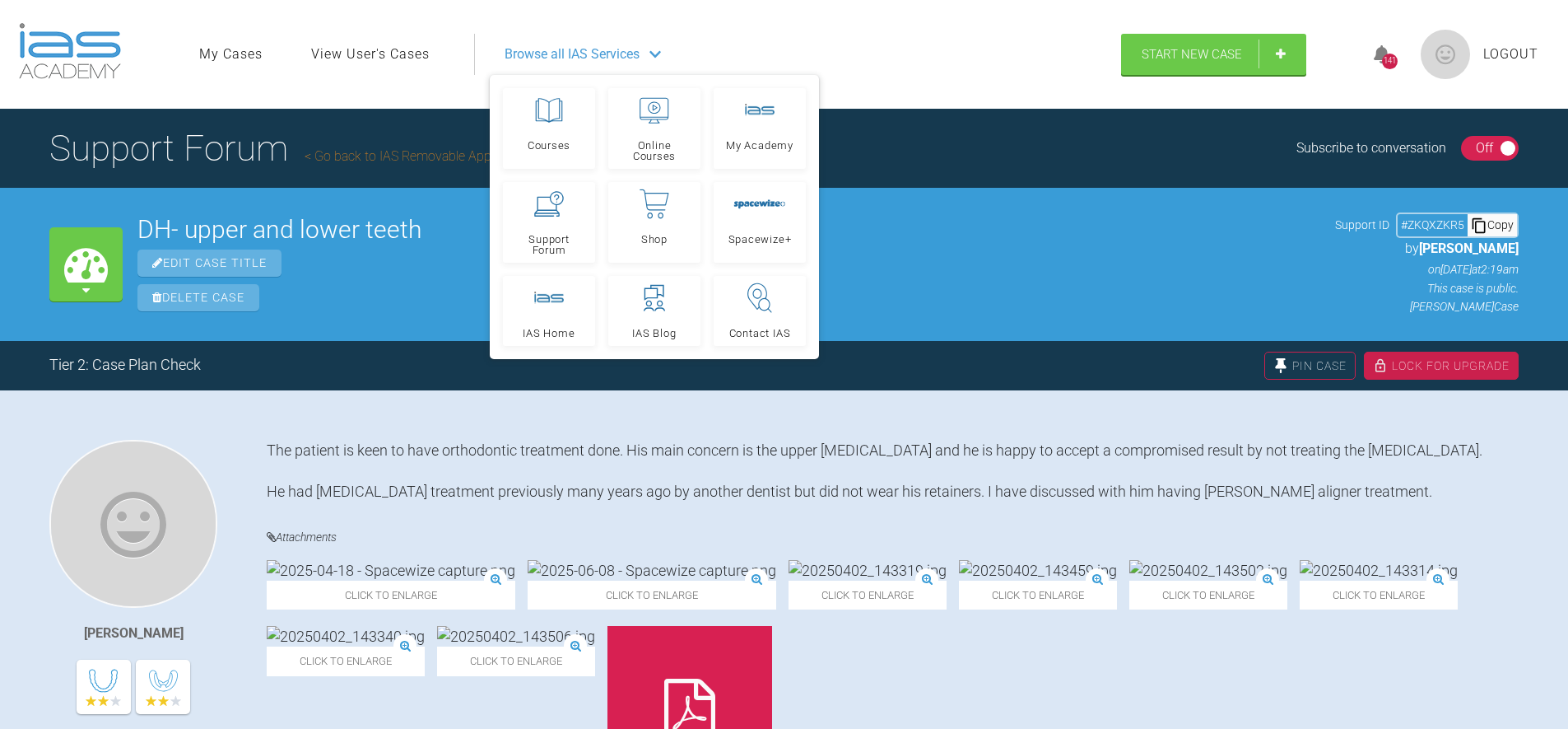
click at [560, 50] on span "Browse all IAS Services" at bounding box center [572, 54] width 135 height 21
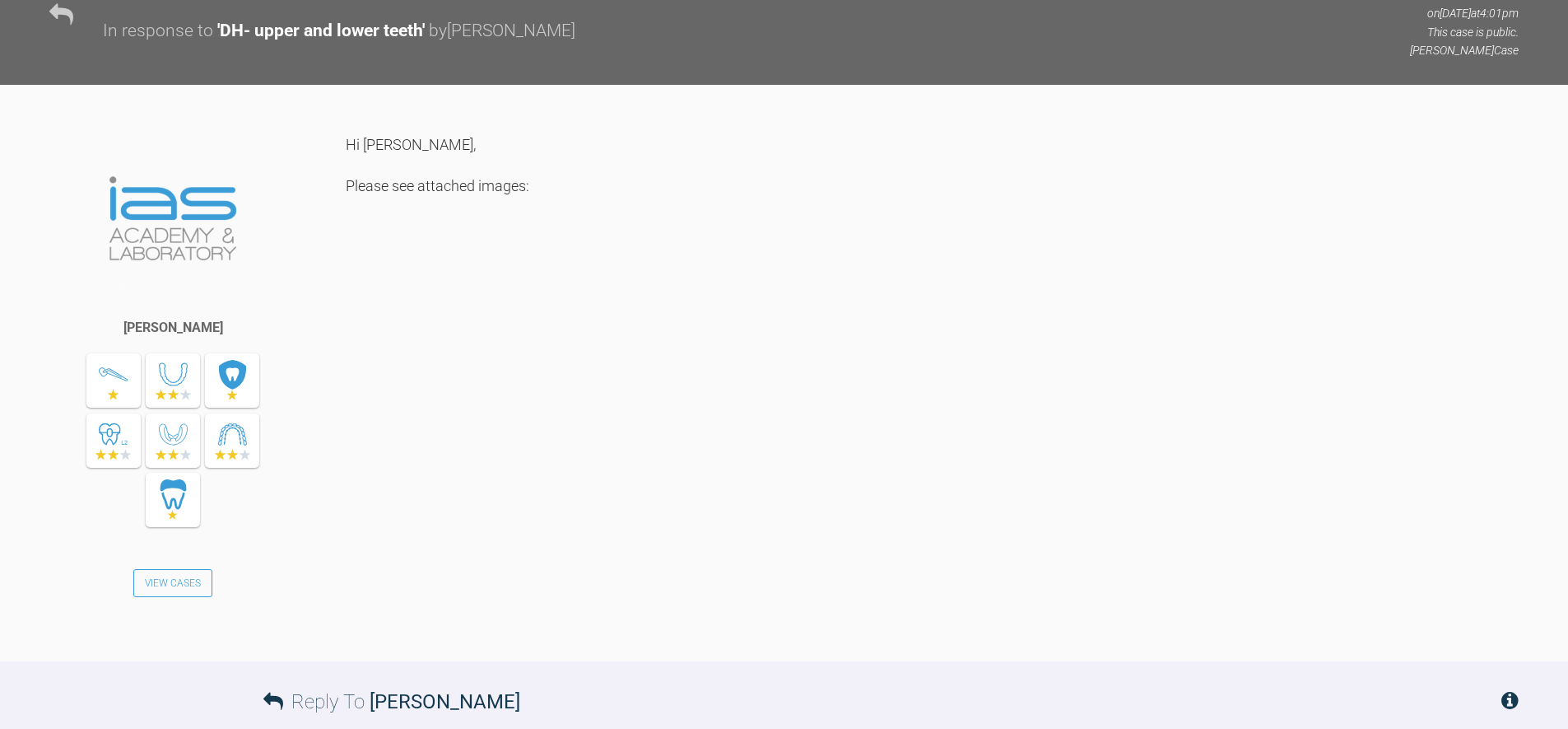
scroll to position [4587, 0]
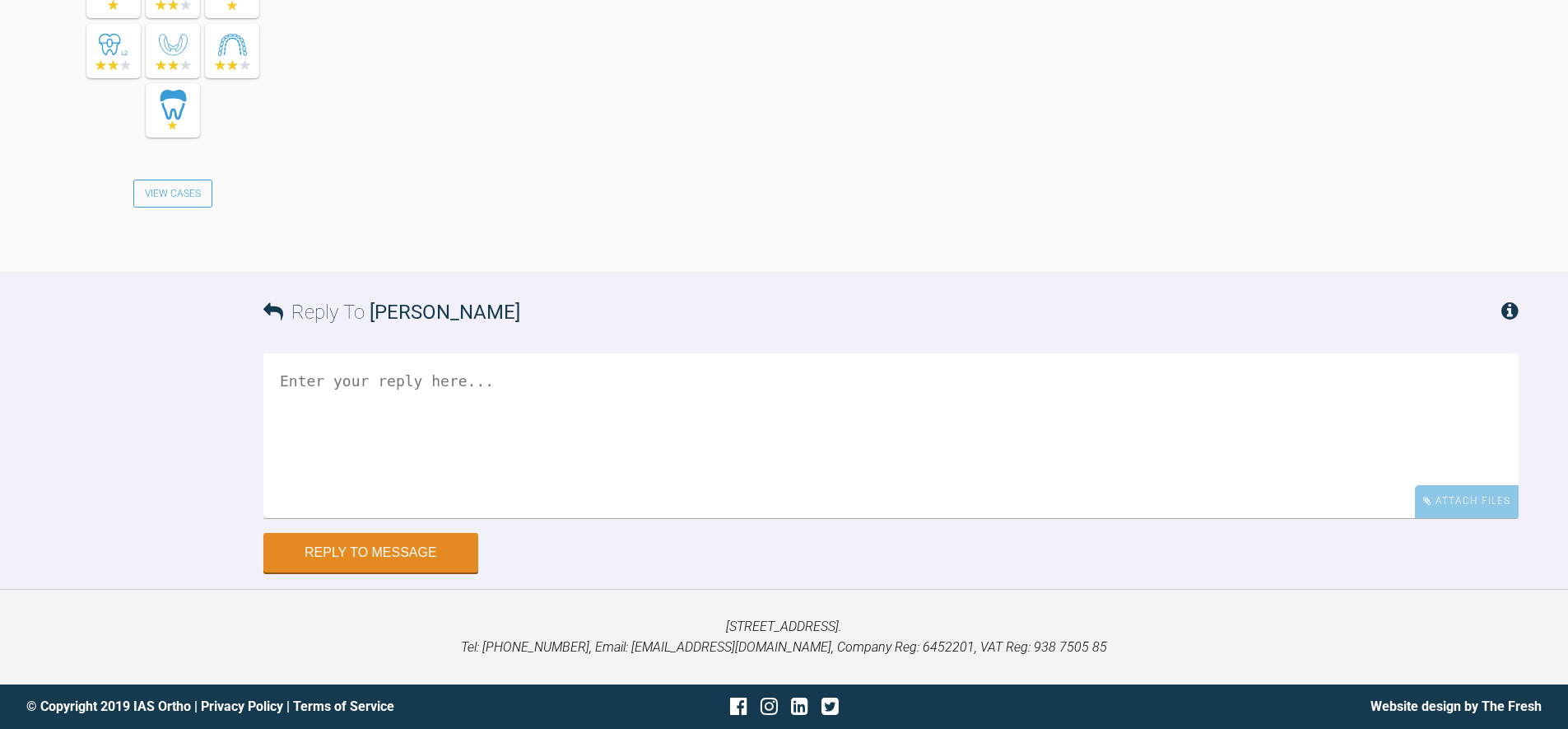
drag, startPoint x: 396, startPoint y: 409, endPoint x: 424, endPoint y: 406, distance: 28.2
click at [400, 408] on textarea at bounding box center [891, 435] width 1255 height 165
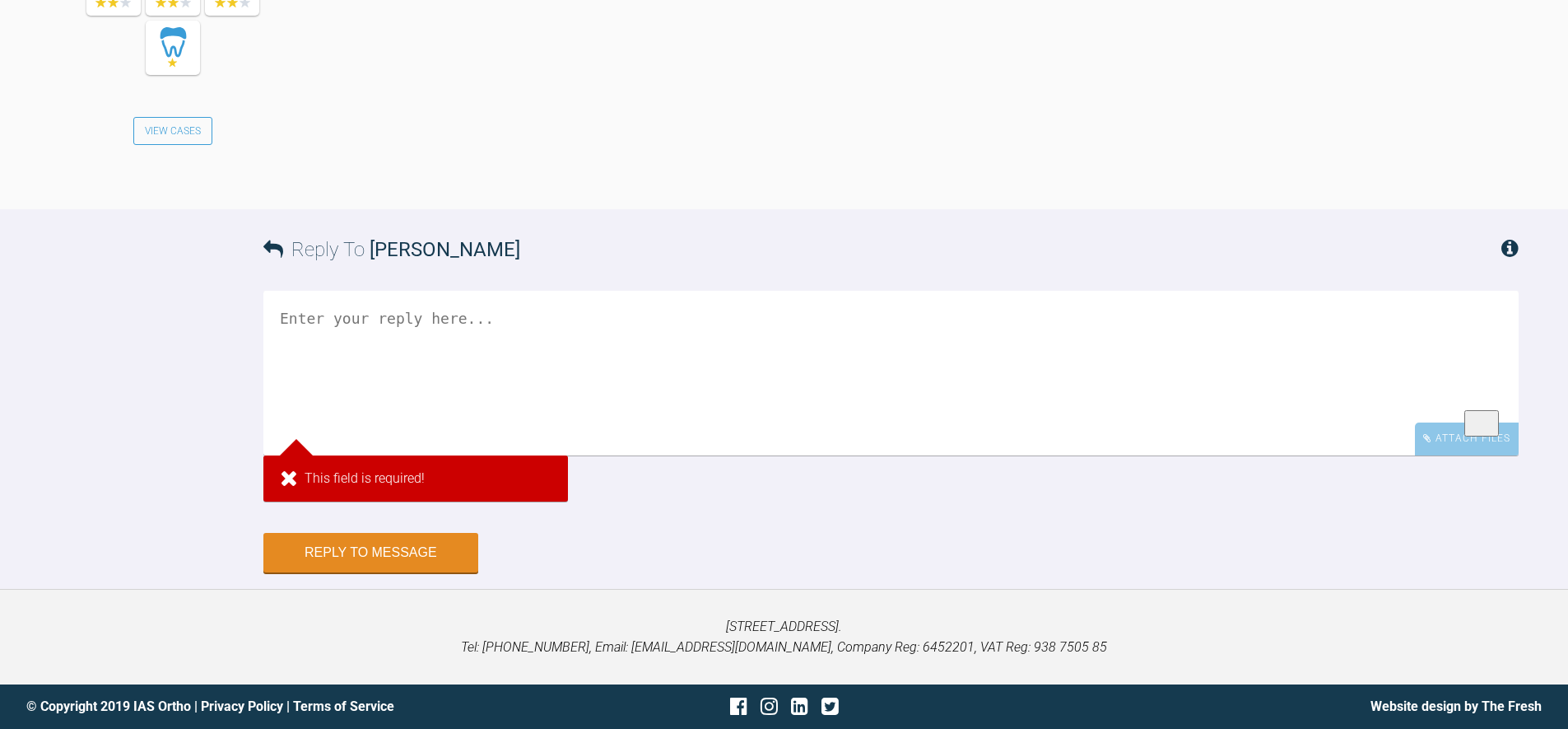
drag, startPoint x: 1420, startPoint y: 505, endPoint x: 1284, endPoint y: 497, distance: 136.2
click at [1420, 455] on div "Attach Files" at bounding box center [1467, 438] width 104 height 32
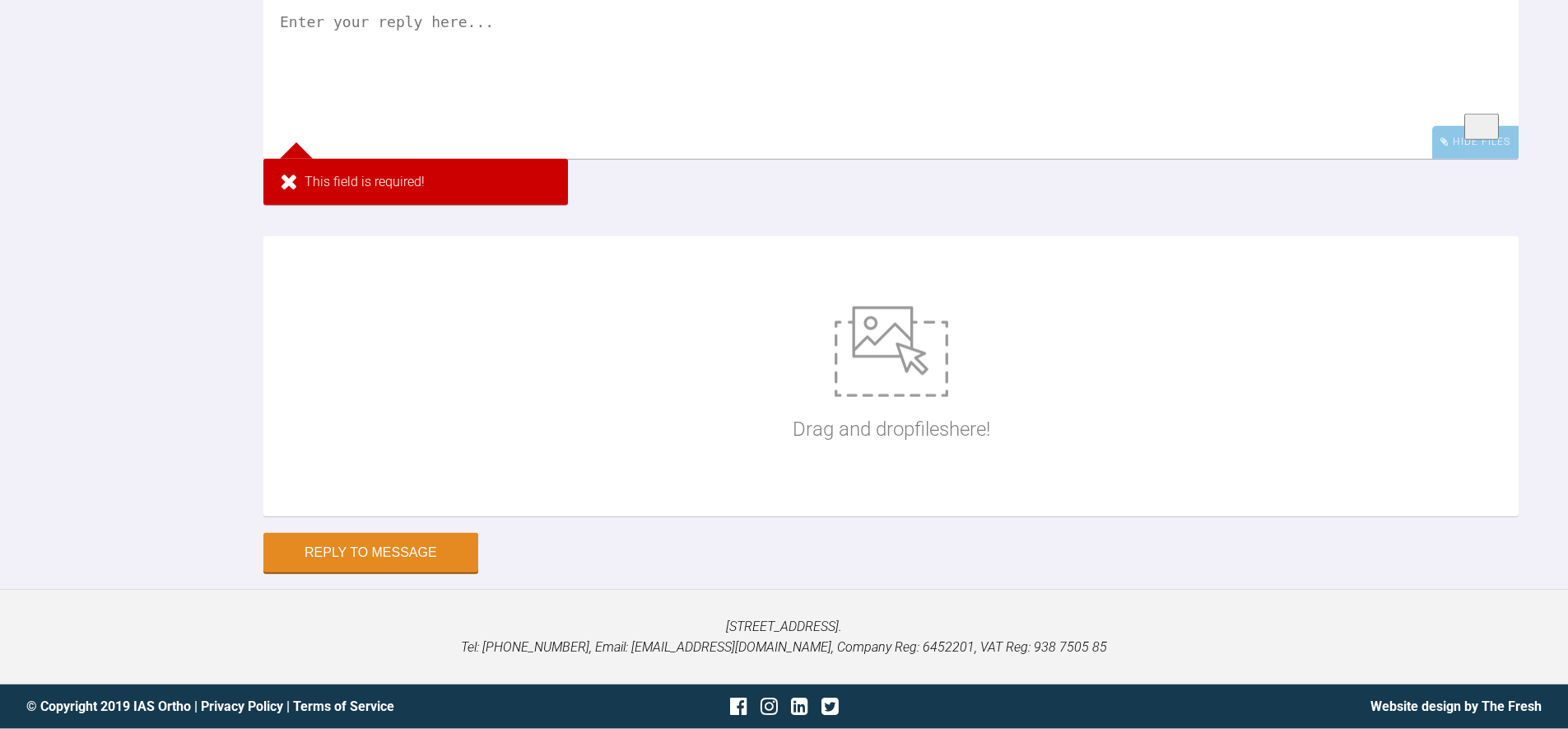
scroll to position [4929, 0]
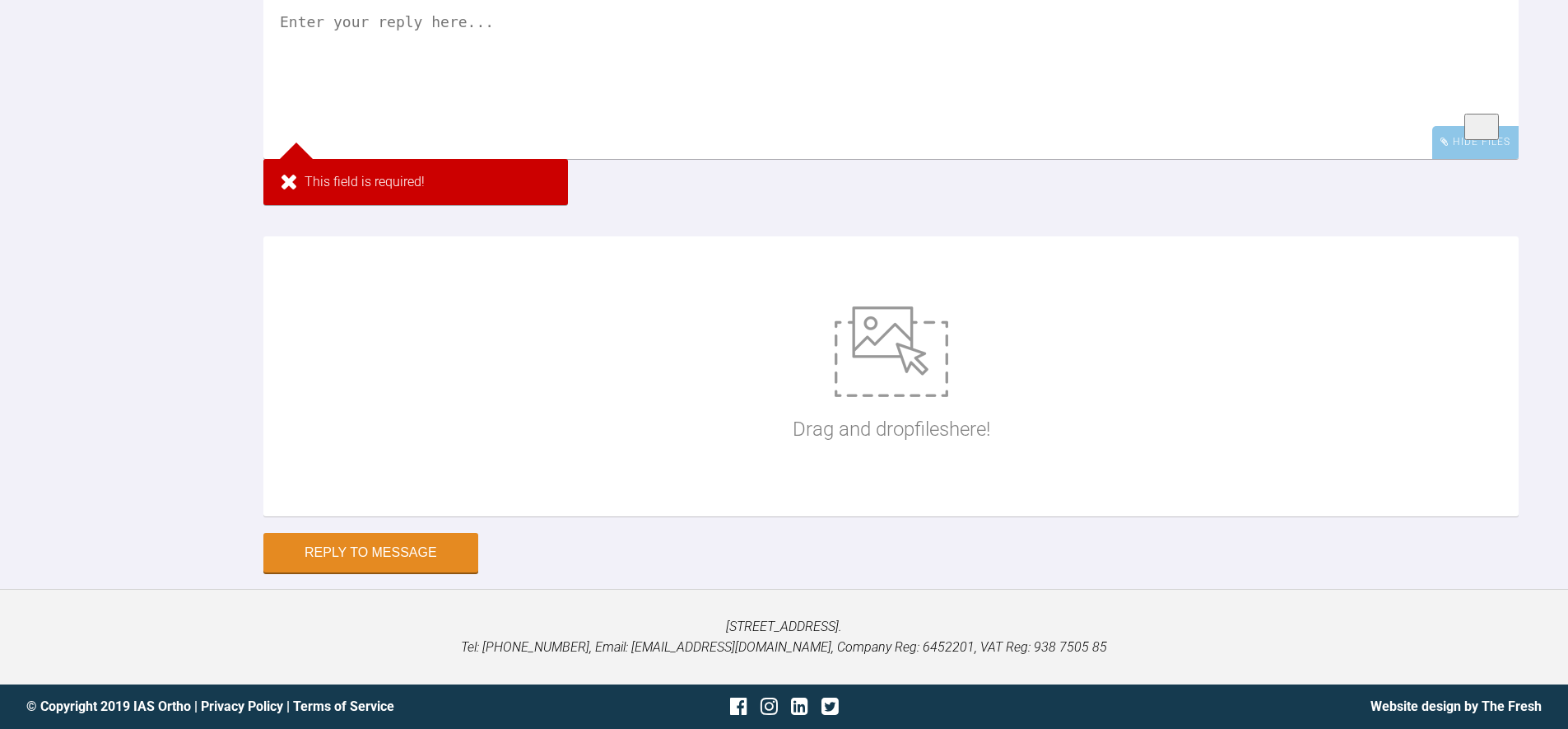
click at [439, 465] on div "Drag and drop files here!" at bounding box center [891, 376] width 1255 height 280
type input "C:\fakepath\IMG-20250808-WA0005.jpg"
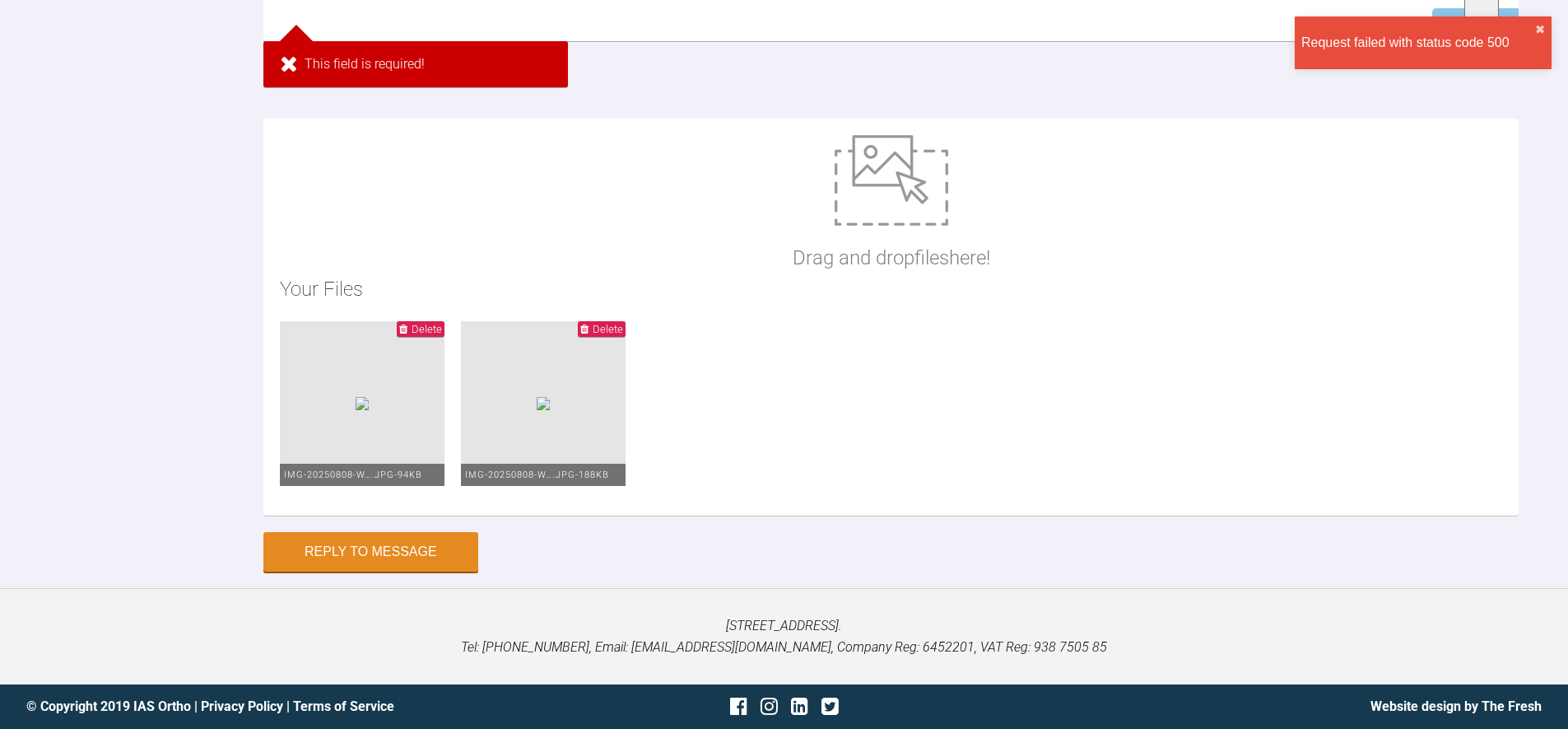
click at [445, 337] on span "Delete" at bounding box center [421, 329] width 48 height 16
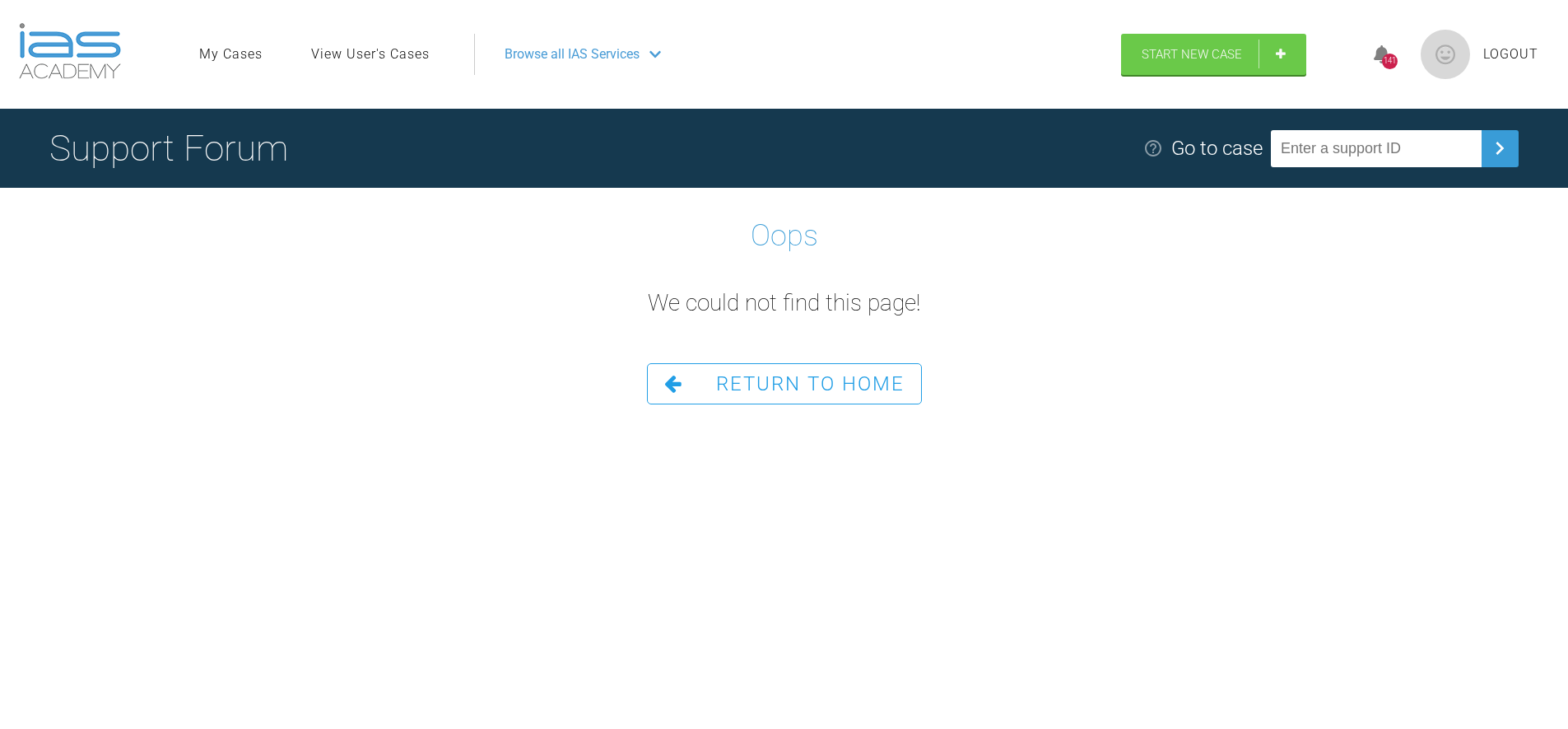
click at [526, 247] on div "Oops We could not find this page! Return To Home" at bounding box center [784, 296] width 1568 height 216
drag, startPoint x: 772, startPoint y: 254, endPoint x: 758, endPoint y: 290, distance: 38.6
click at [771, 258] on h1 "Oops" at bounding box center [784, 236] width 68 height 48
click at [739, 403] on link "Return To Home" at bounding box center [784, 383] width 275 height 41
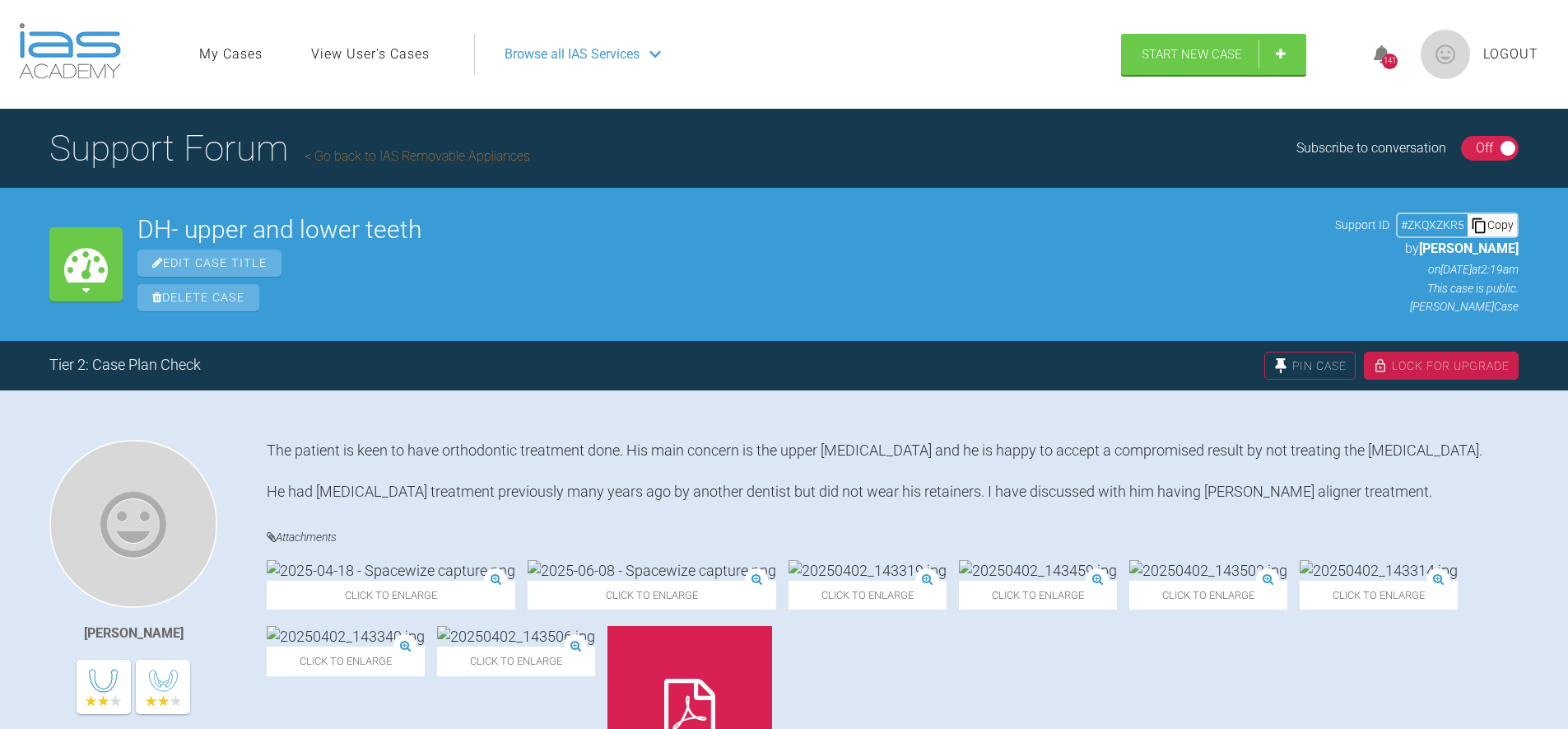
click at [851, 236] on h2 "DH- upper and lower teeth" at bounding box center [729, 229] width 1182 height 25
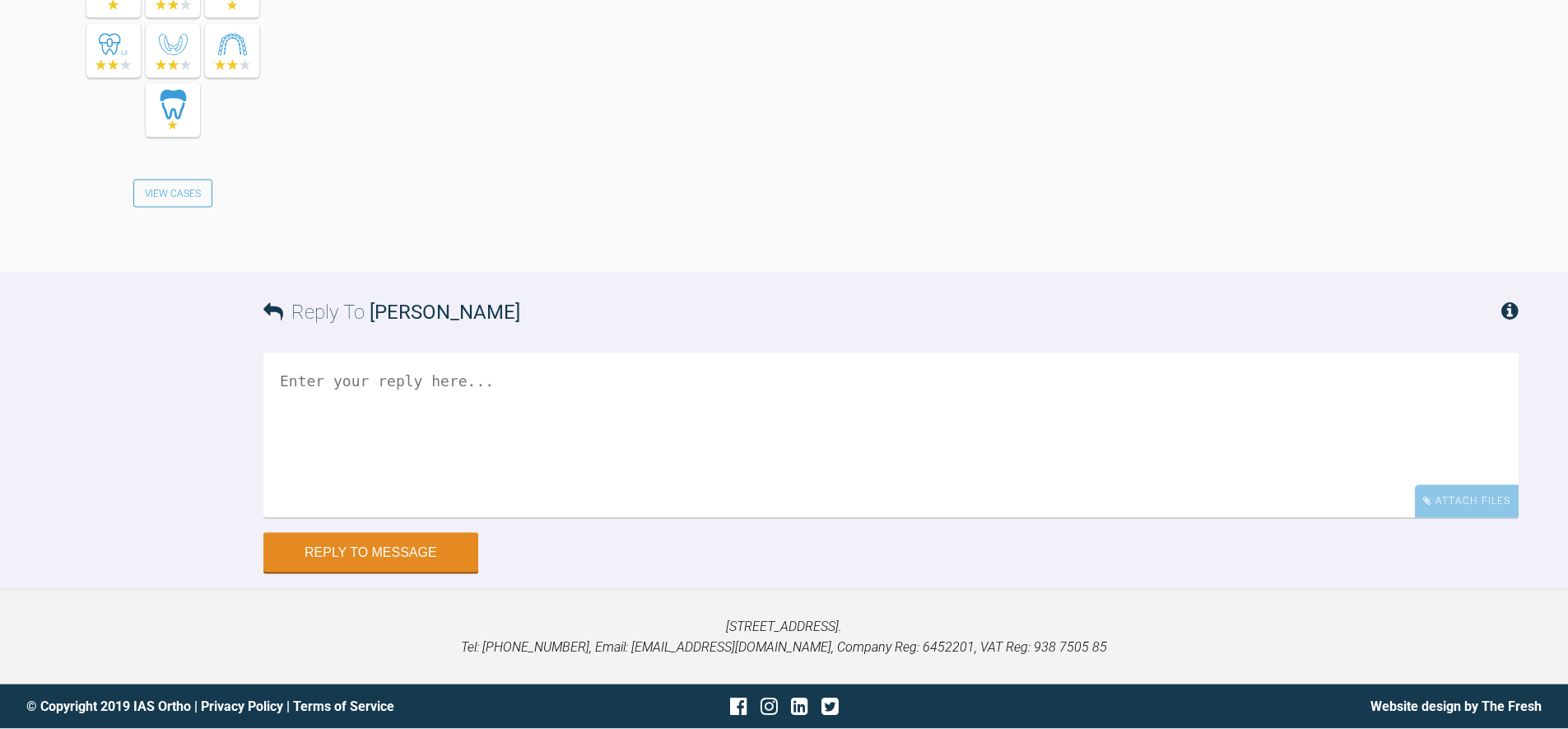
scroll to position [4587, 0]
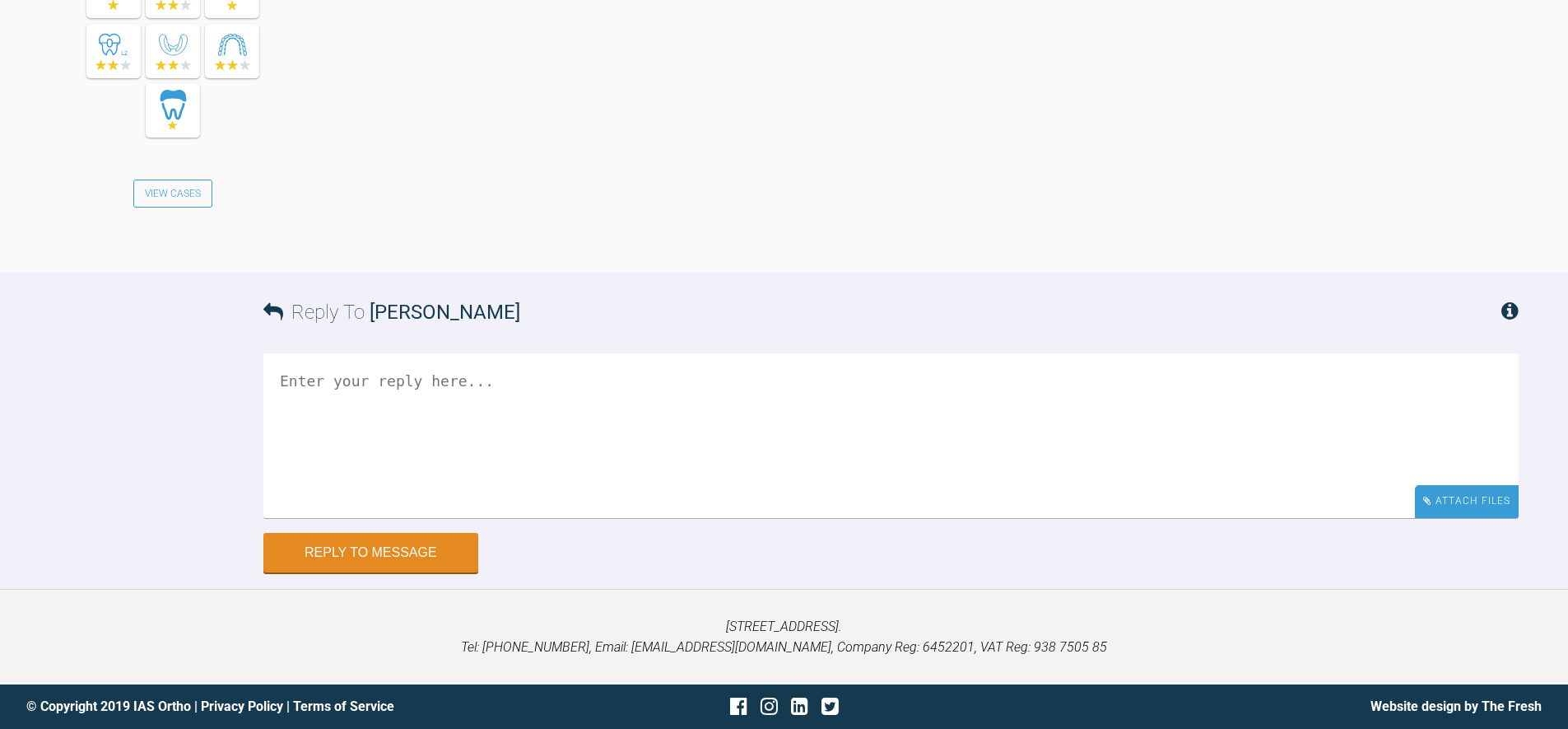
click at [1462, 509] on div "Attach Files" at bounding box center [1467, 501] width 104 height 32
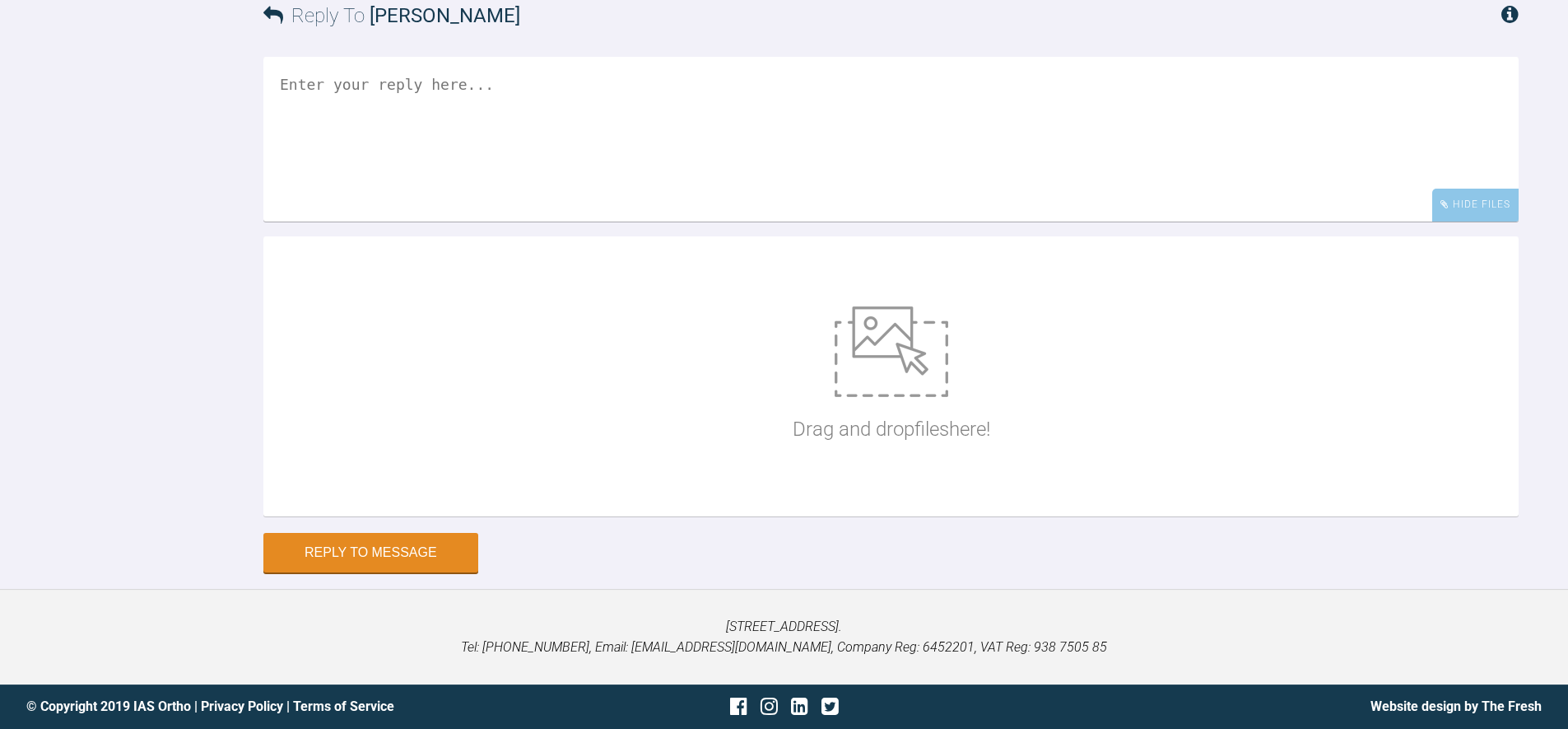
scroll to position [4883, 0]
click at [819, 378] on div "Drag and drop files here!" at bounding box center [891, 376] width 198 height 247
type input "C:\fakepath\IMG-20250808-WA0005.jpg"
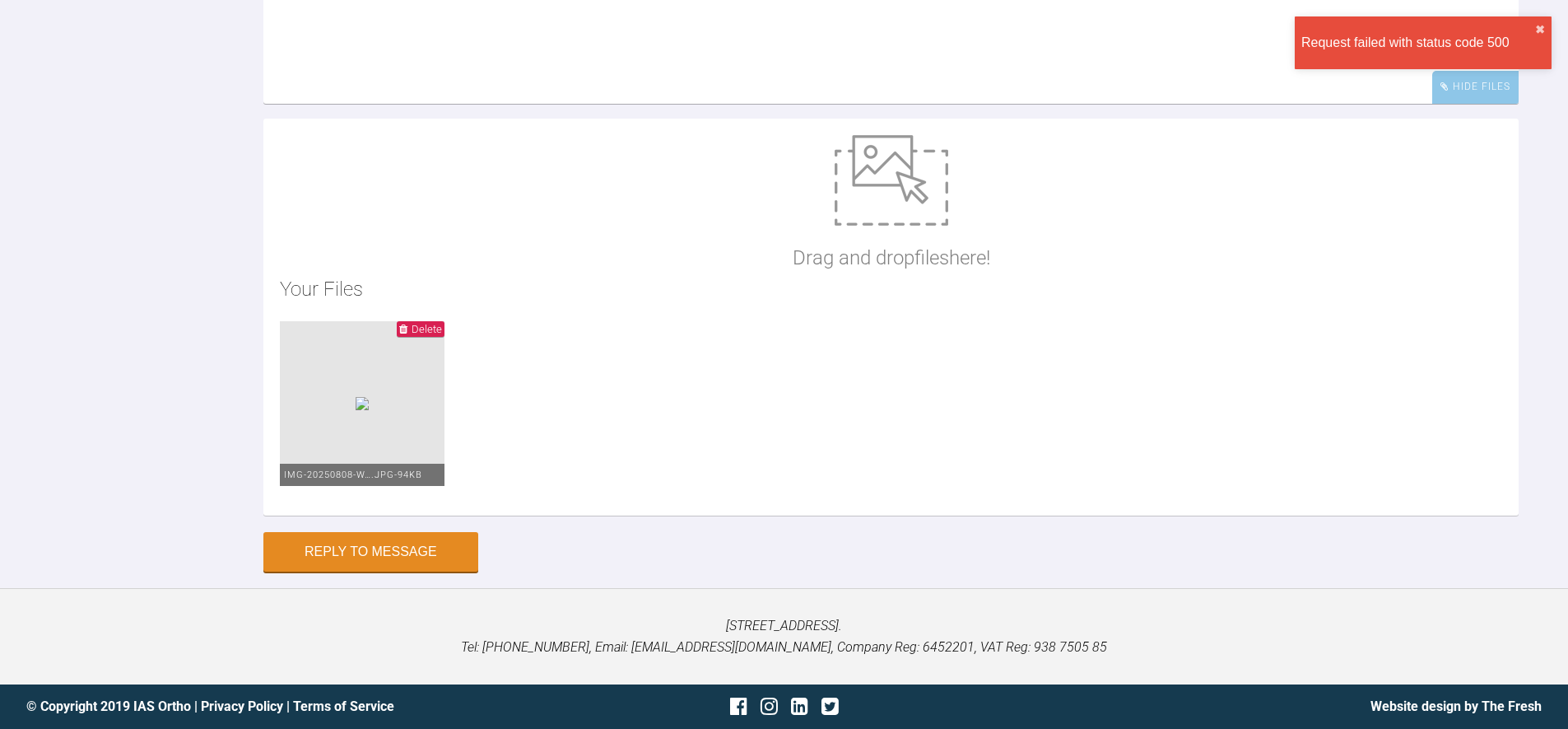
click at [445, 337] on span "Delete" at bounding box center [421, 329] width 48 height 16
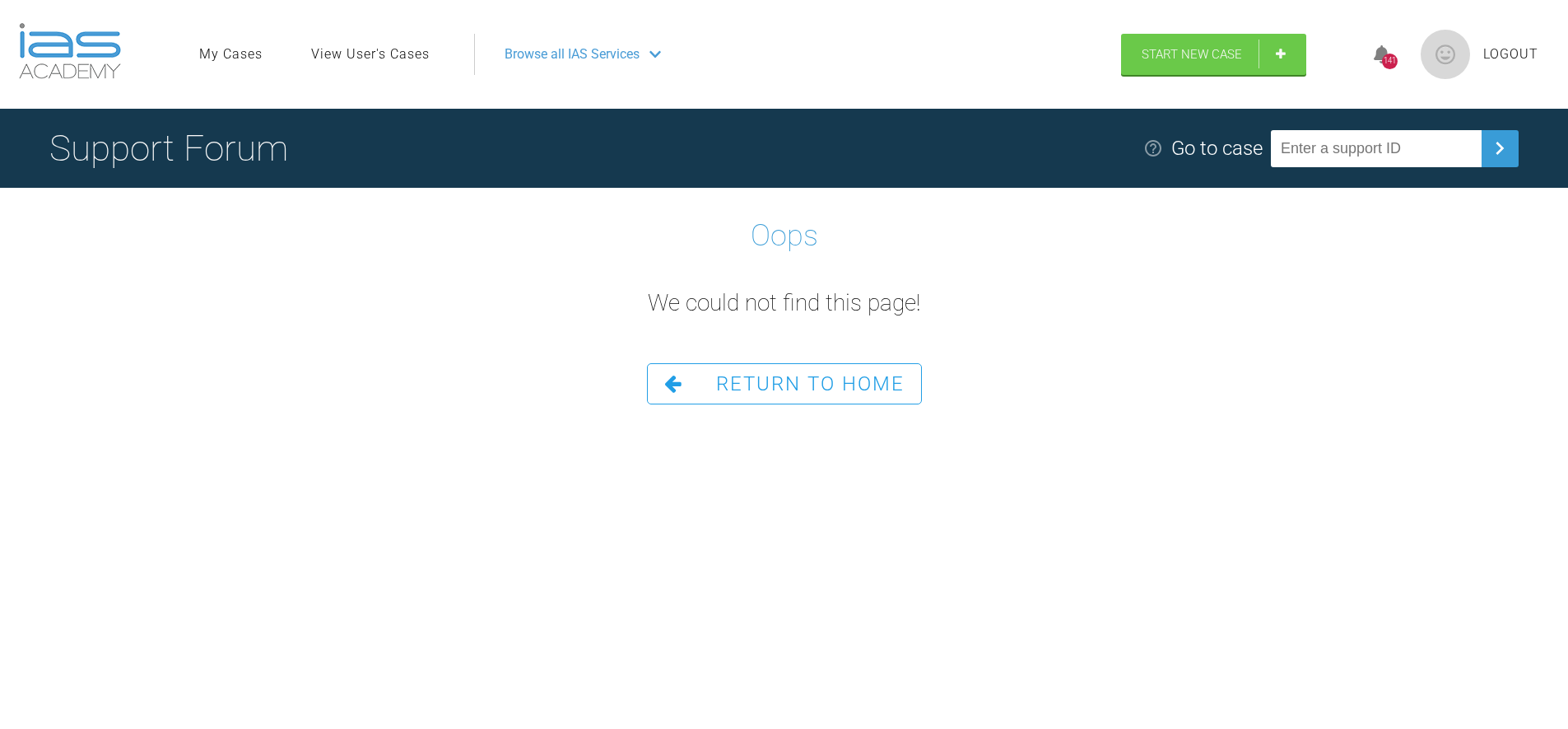
click at [804, 397] on link "Return To Home" at bounding box center [784, 383] width 275 height 41
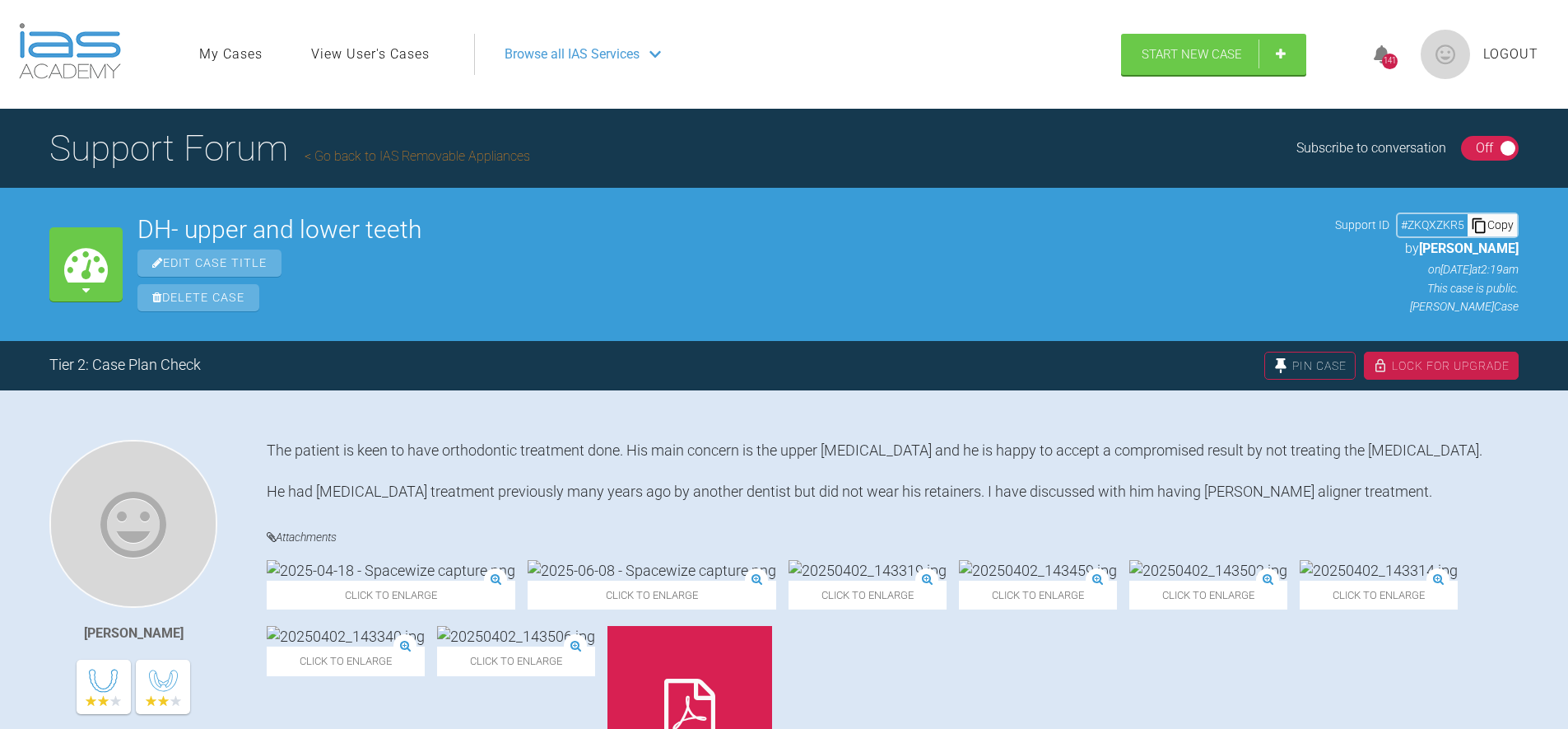
click at [708, 326] on div "My Cases DH- upper and lower teeth Edit Case Title Delete Case Support ID # ZKQ…" at bounding box center [784, 264] width 1568 height 152
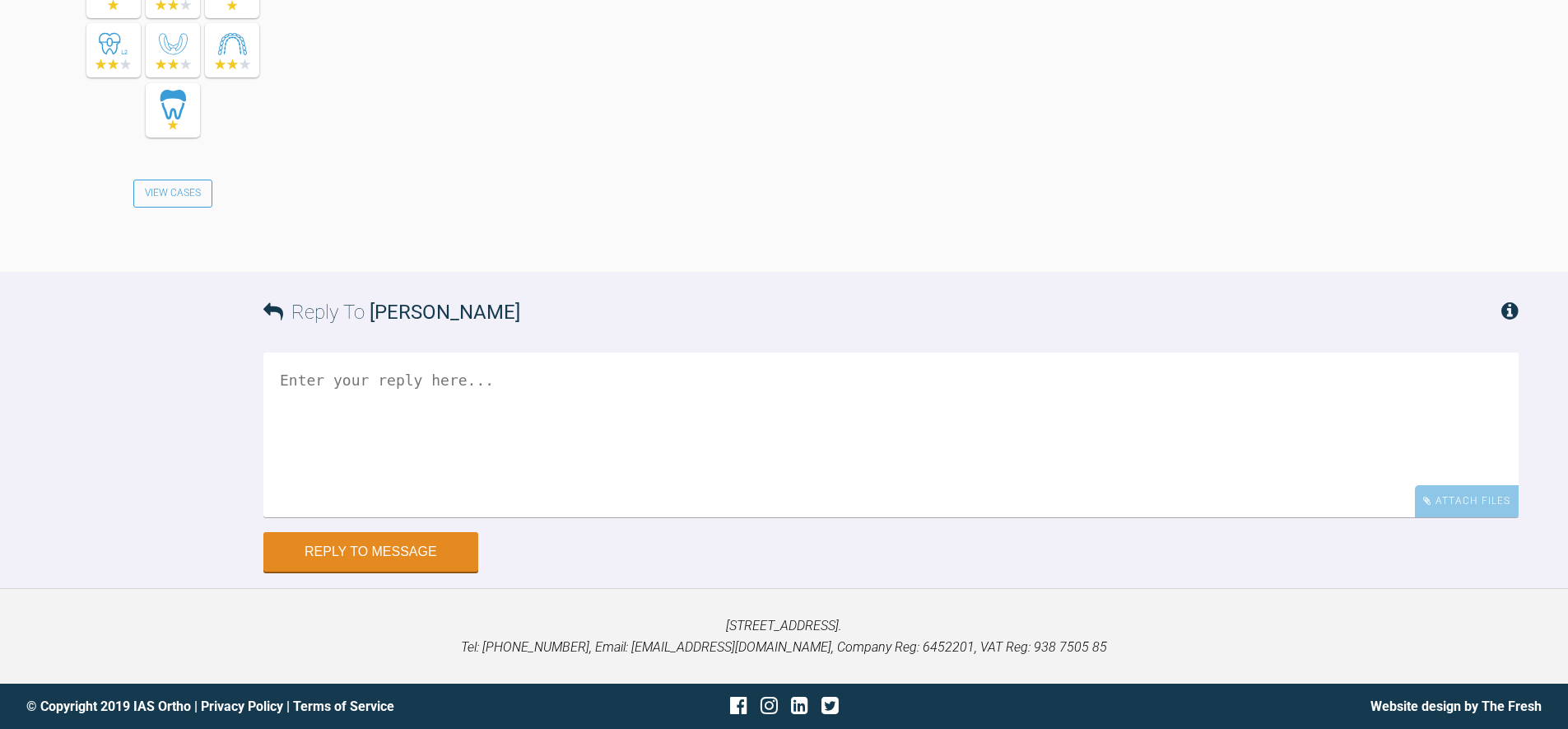
scroll to position [4587, 0]
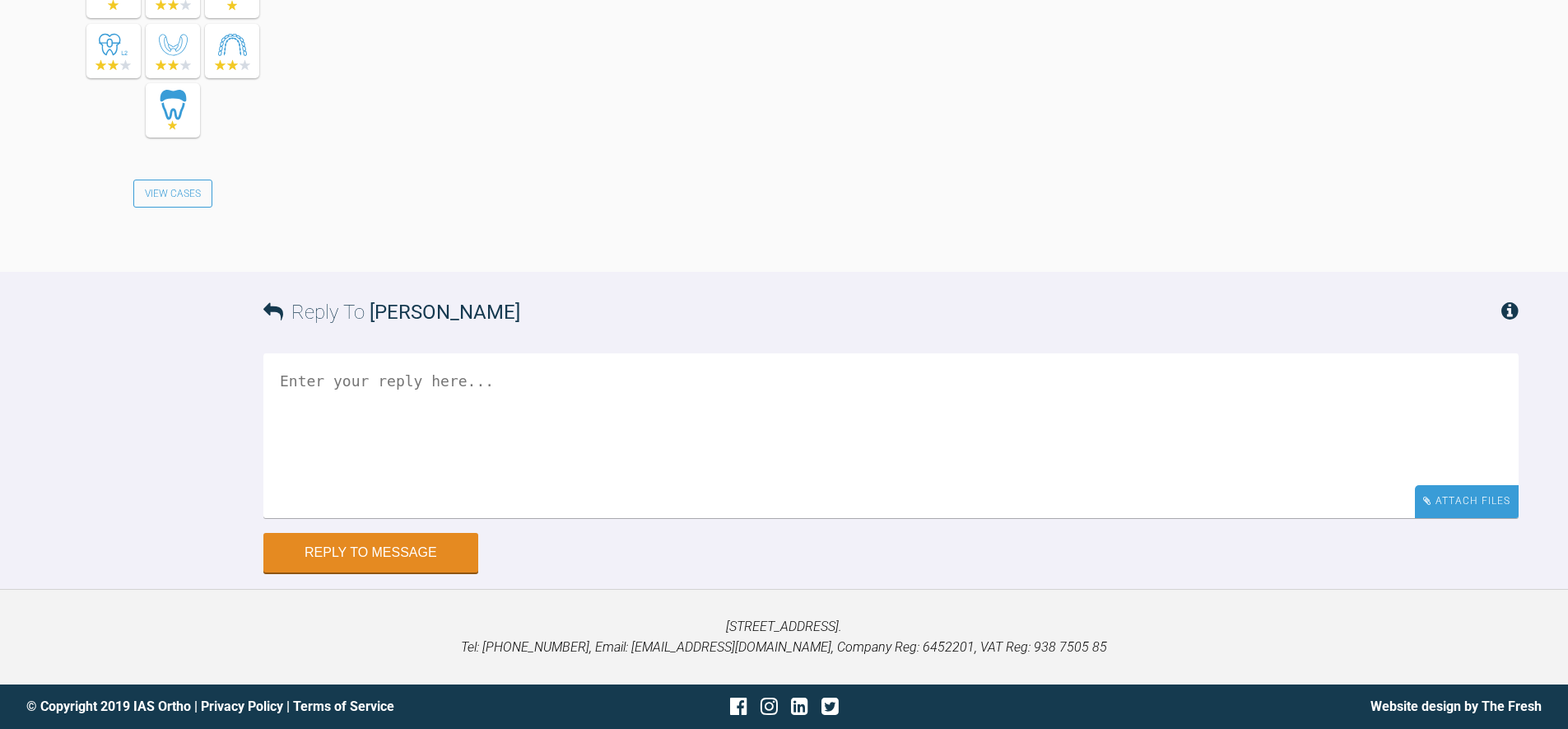
click at [1501, 494] on div "Attach Files" at bounding box center [1467, 501] width 104 height 32
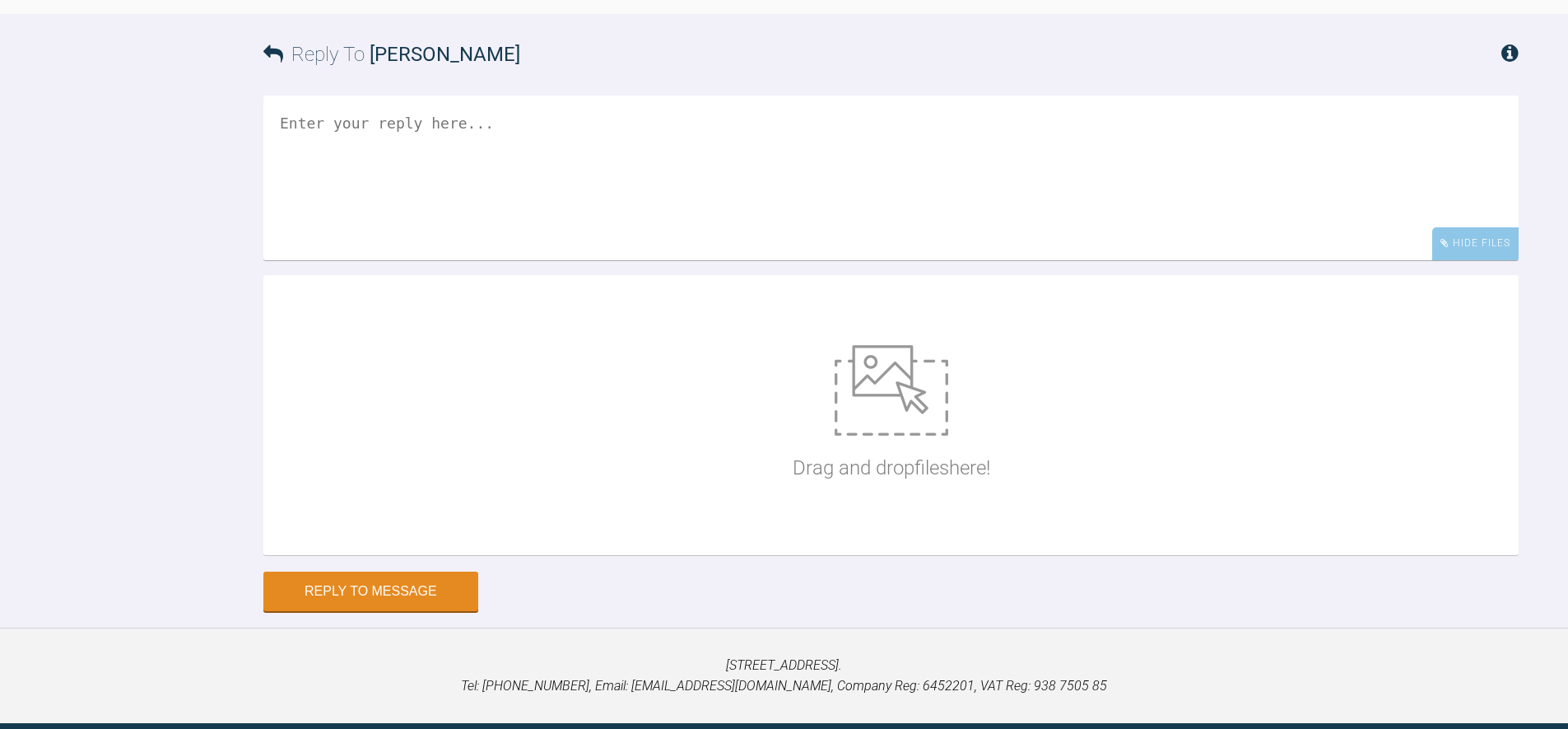
scroll to position [4883, 0]
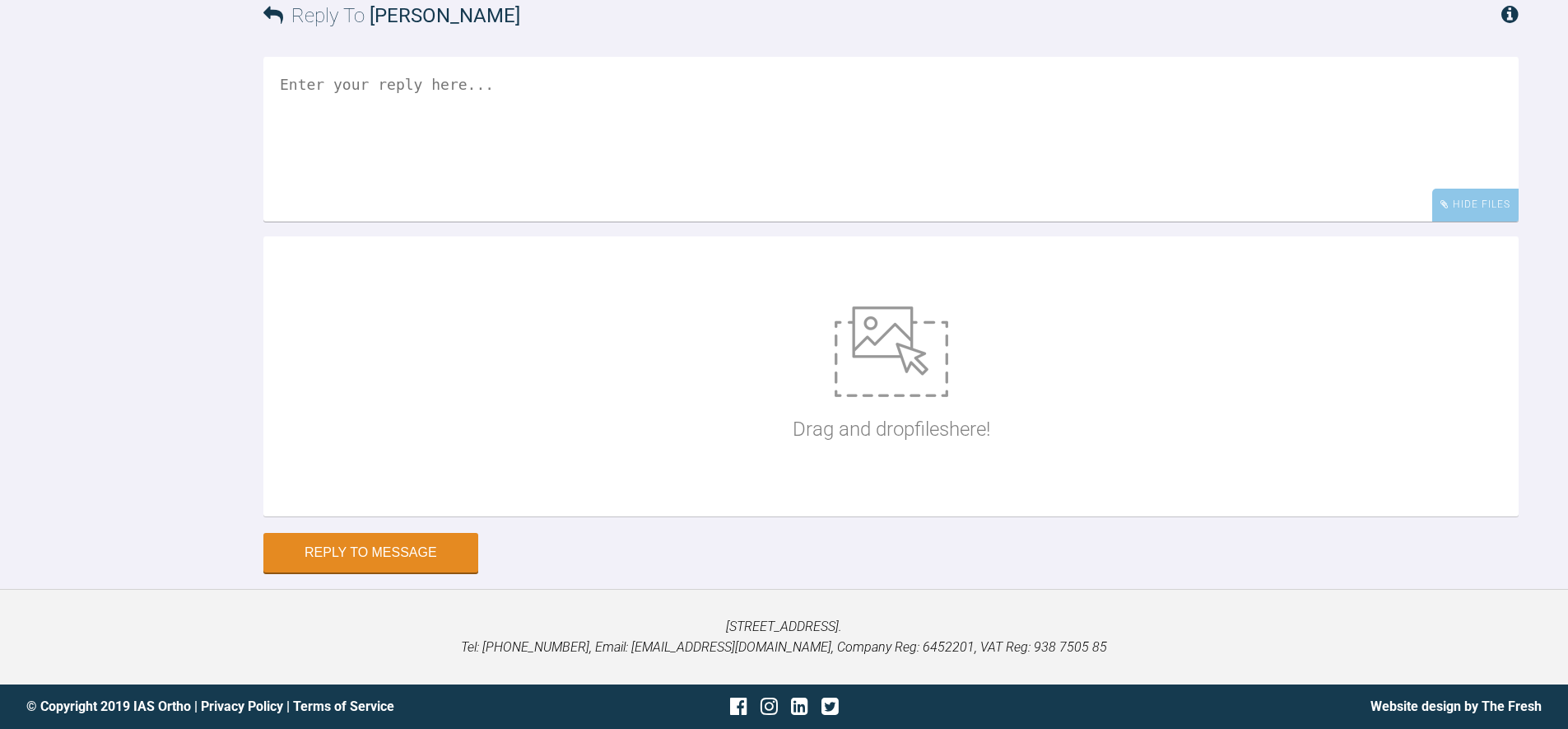
click at [924, 280] on div "Drag and drop files here!" at bounding box center [891, 376] width 198 height 247
type input "C:\fakepath\IMG-20250808-WA0005.jpg"
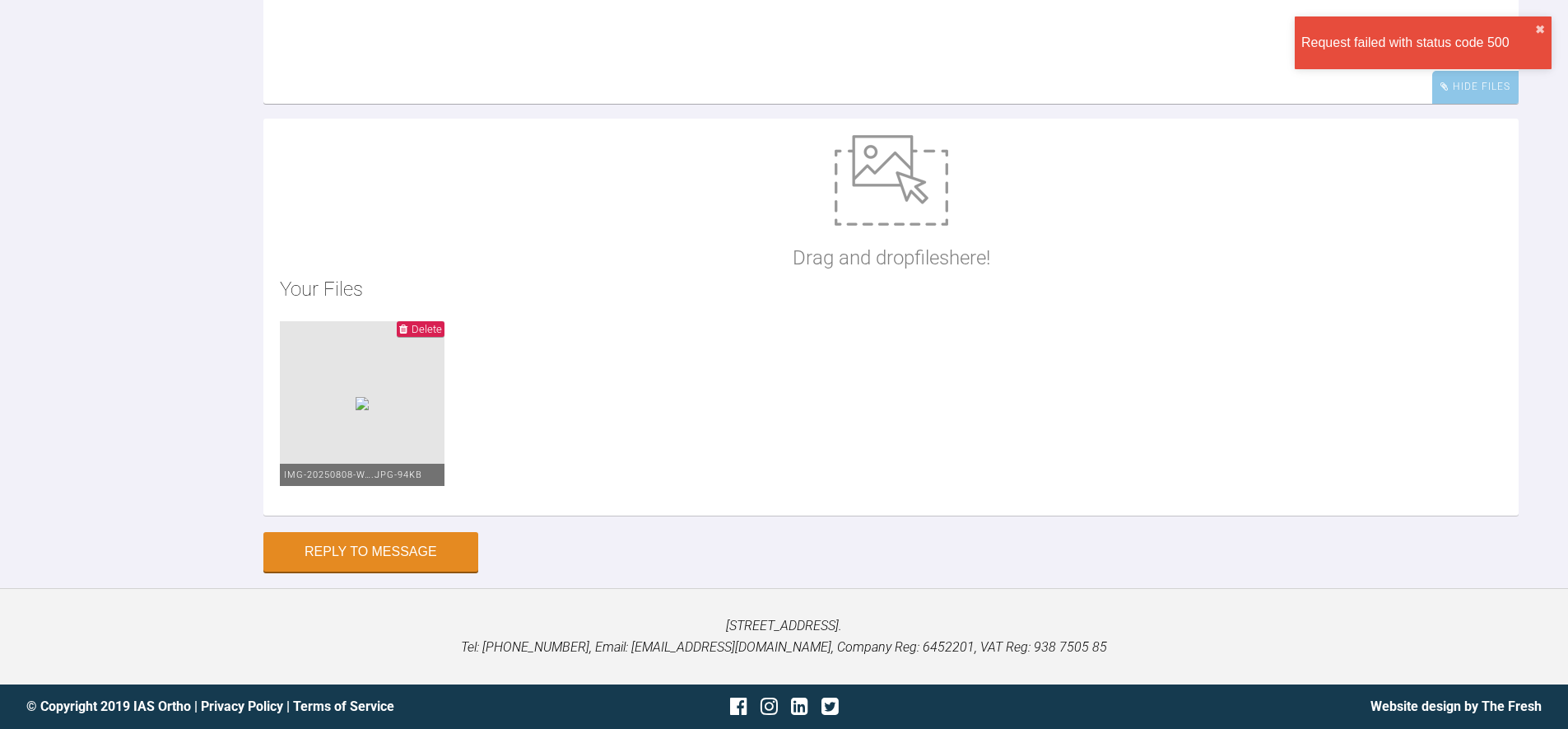
click at [892, 460] on ul "Delete IMG-20250808-W….jpg - 94KB" at bounding box center [890, 410] width 1222 height 178
type input "C:\fakepath\image-1.jpg"
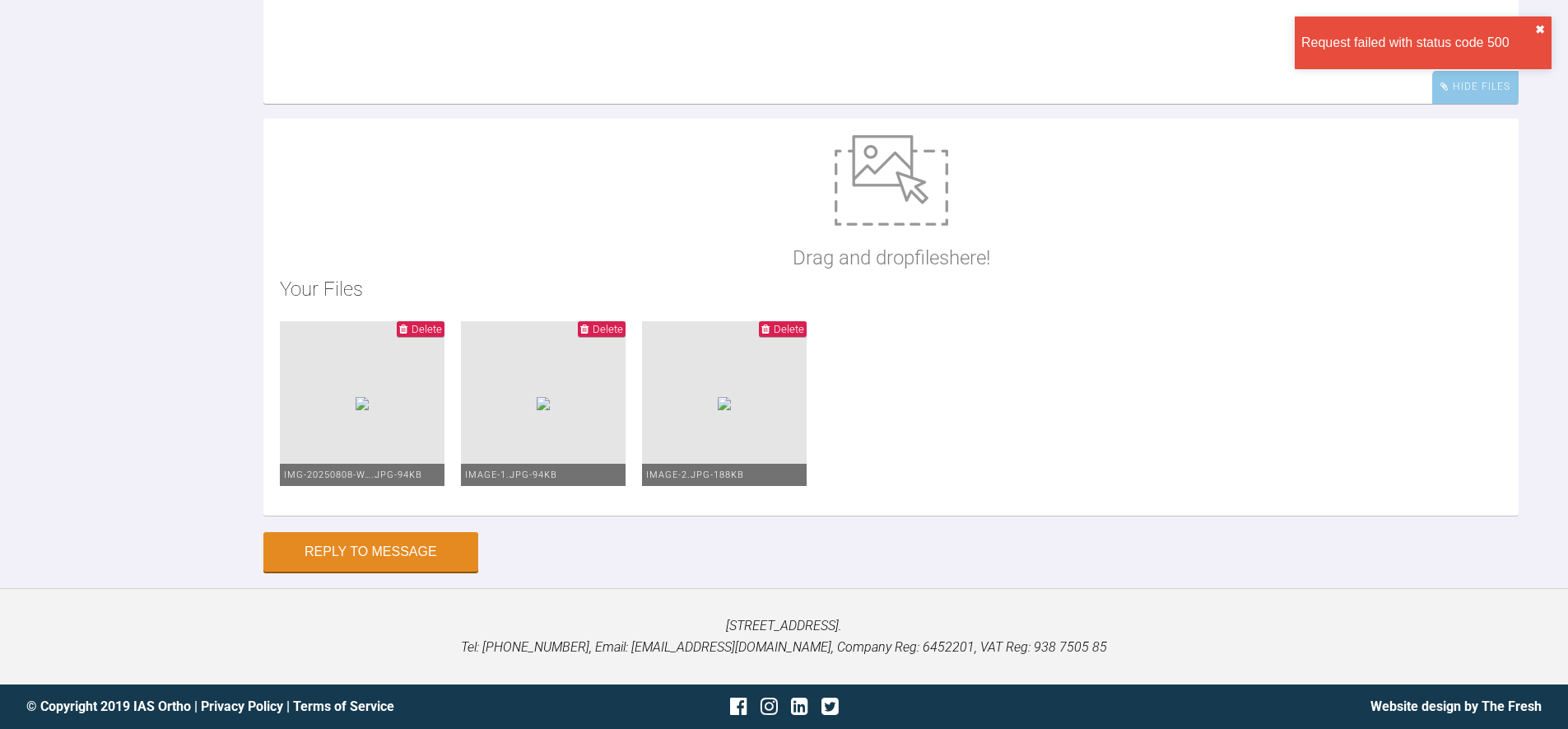
drag, startPoint x: 1541, startPoint y: 30, endPoint x: 1551, endPoint y: 55, distance: 26.9
click at [1541, 32] on button "✖" at bounding box center [1540, 29] width 10 height 13
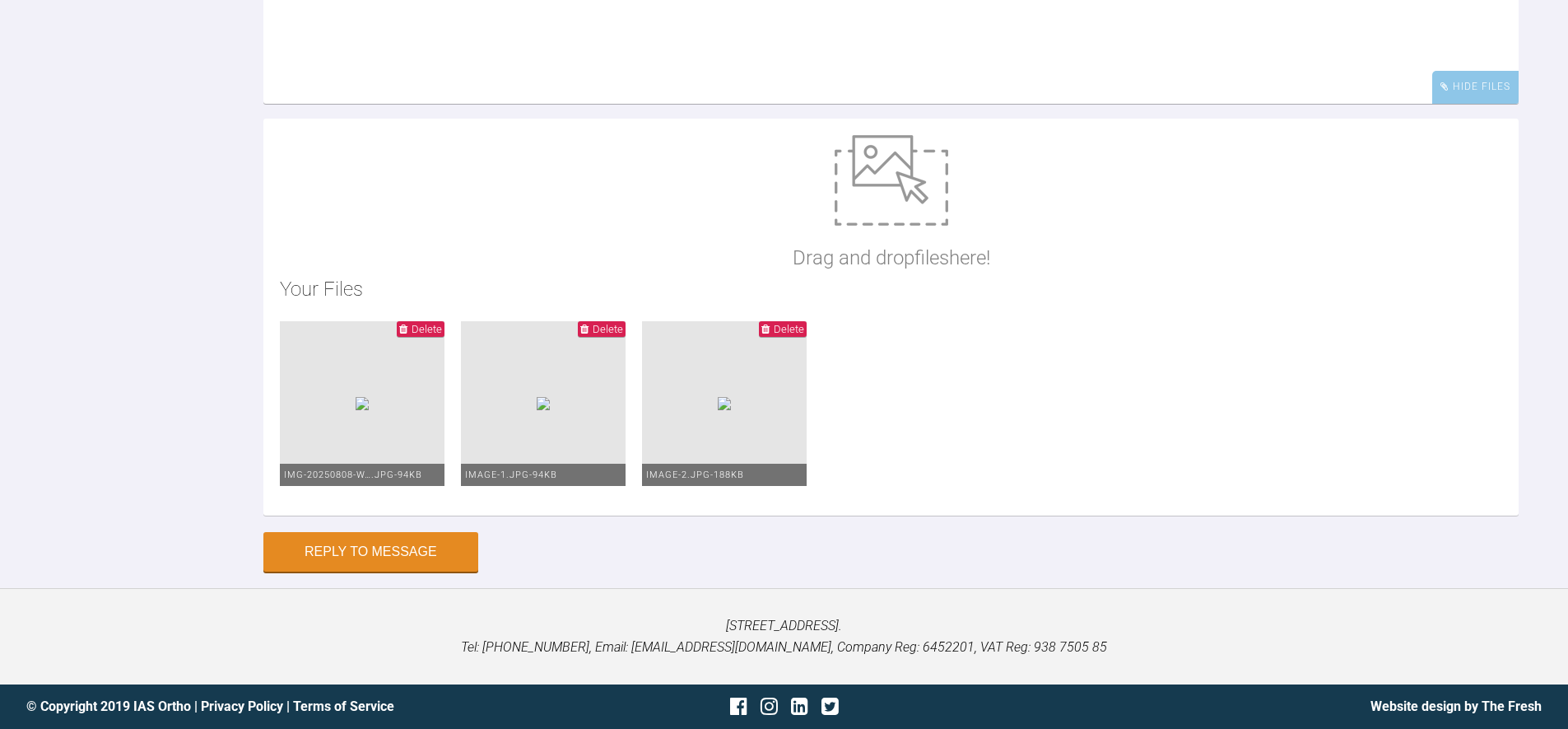
click at [1543, 167] on div "Reply To Hannah Butterfield Hide Files Drag and drop files here! Your Files Del…" at bounding box center [784, 215] width 1568 height 714
click at [804, 335] on span "Delete" at bounding box center [788, 329] width 30 height 12
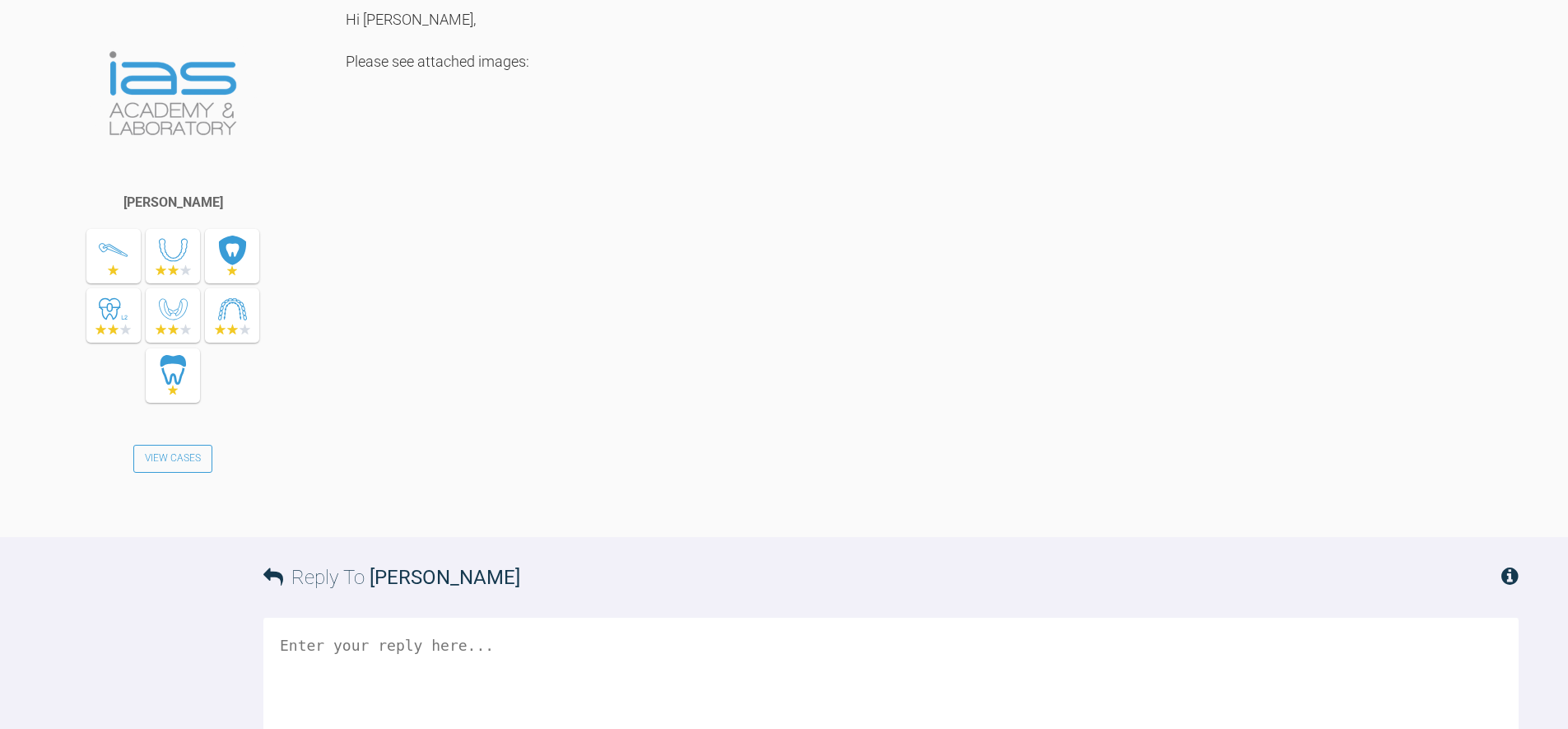
scroll to position [4059, 0]
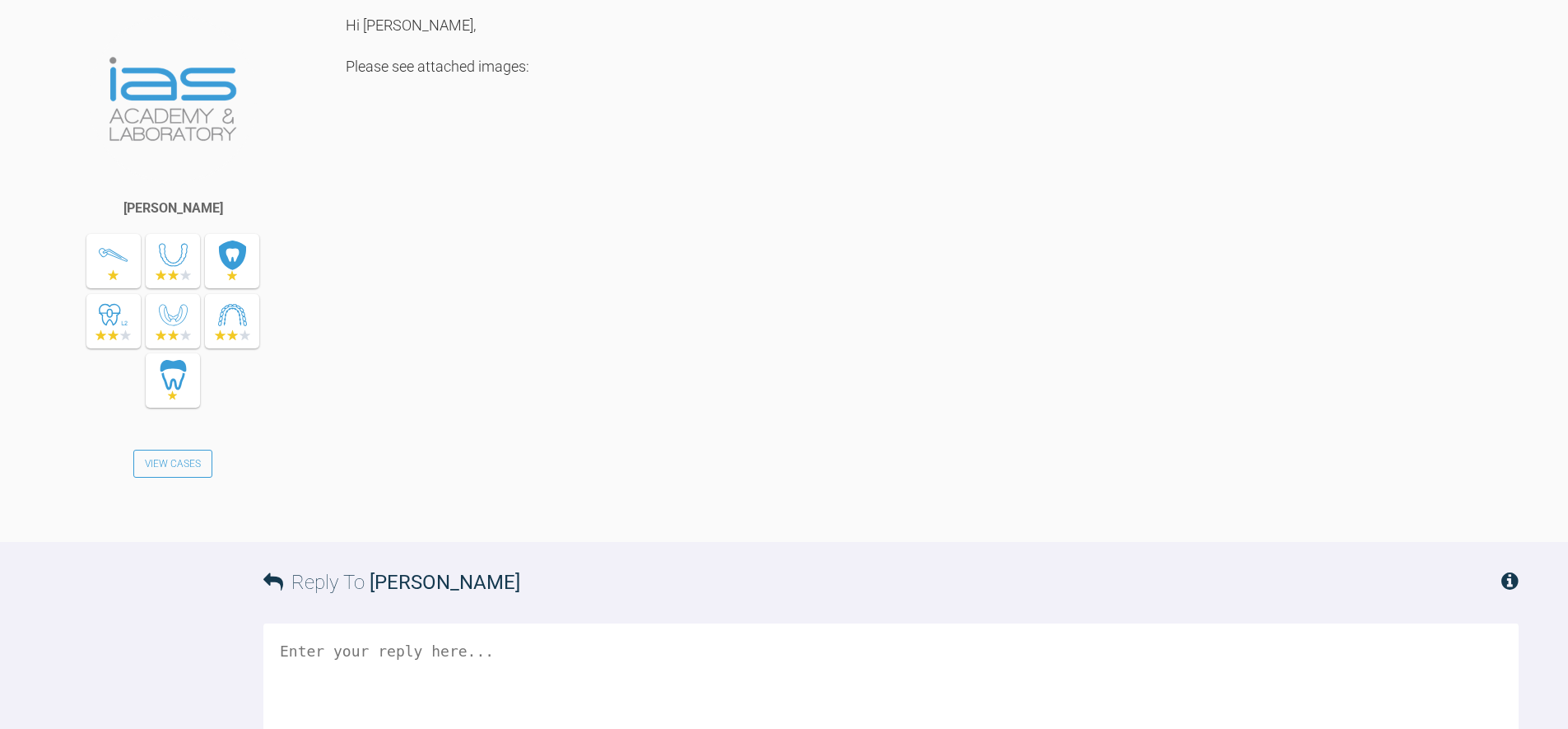
click at [1016, 417] on div "Hi [PERSON_NAME], Please see attached images:" at bounding box center [931, 266] width 1172 height 503
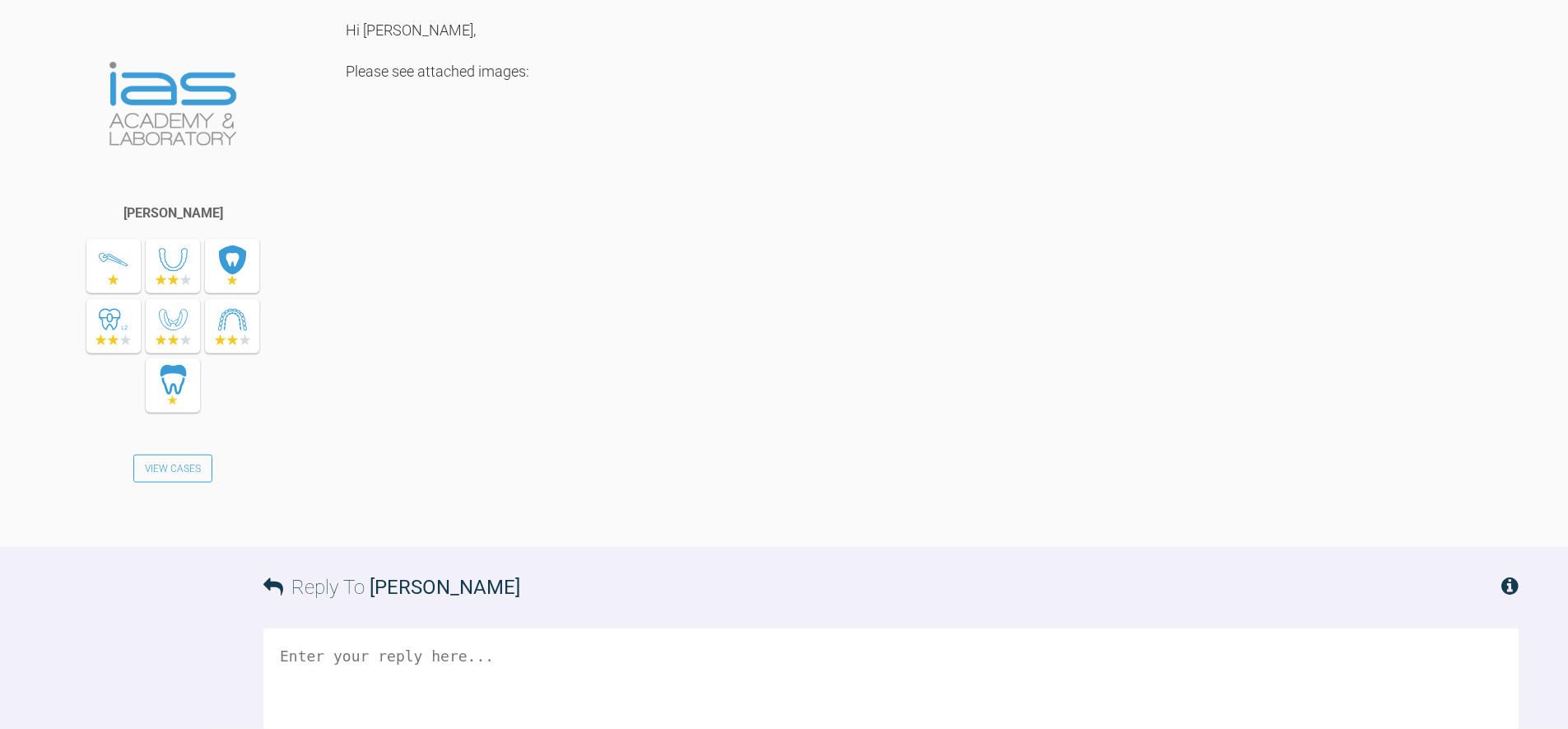
scroll to position [4243, 0]
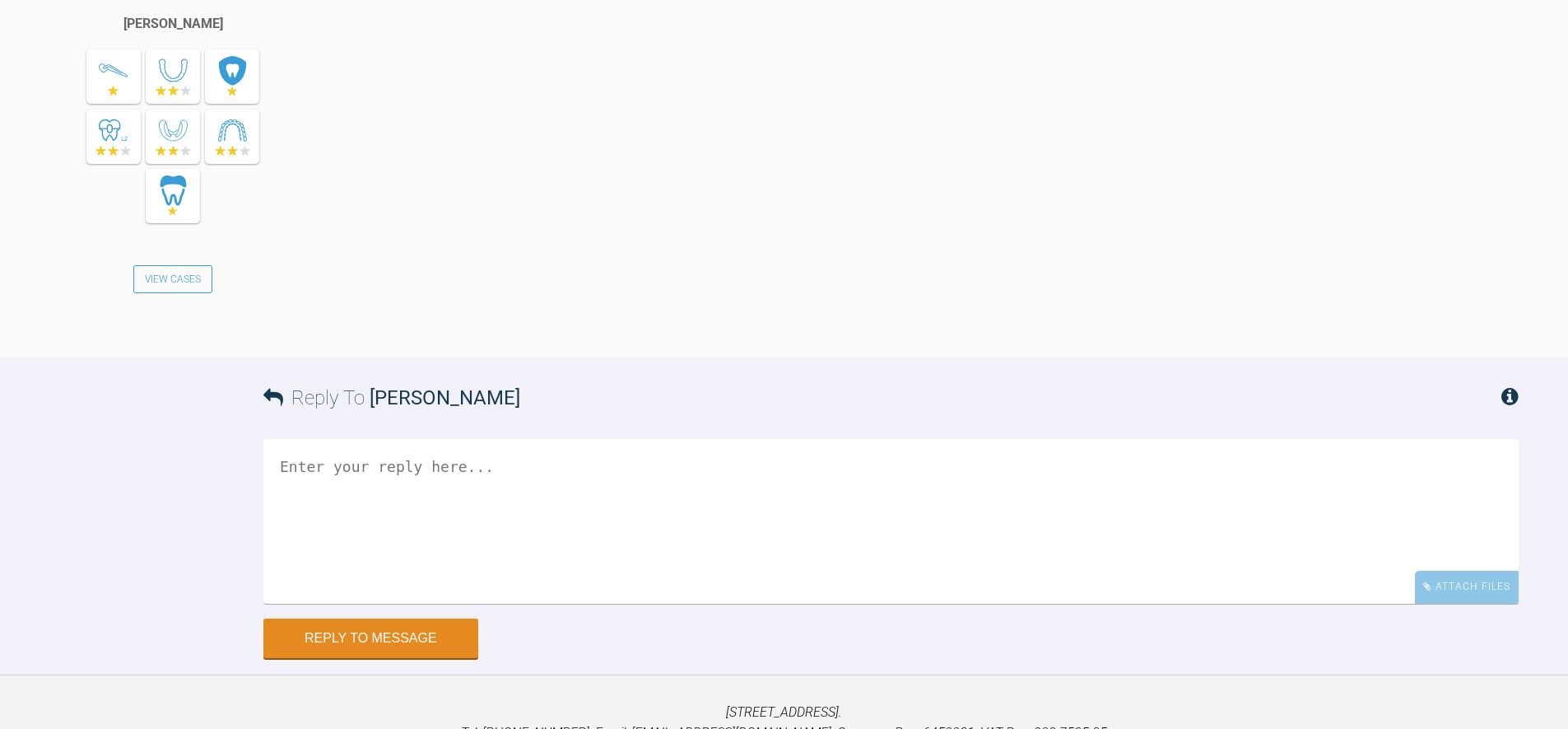
click at [709, 330] on div "Hi [PERSON_NAME], Please see attached images:" at bounding box center [931, 81] width 1172 height 503
click at [655, 323] on div "Hi [PERSON_NAME], Please see attached images:" at bounding box center [931, 81] width 1172 height 503
click at [652, 324] on div "Hi [PERSON_NAME], Please see attached images:" at bounding box center [931, 81] width 1172 height 503
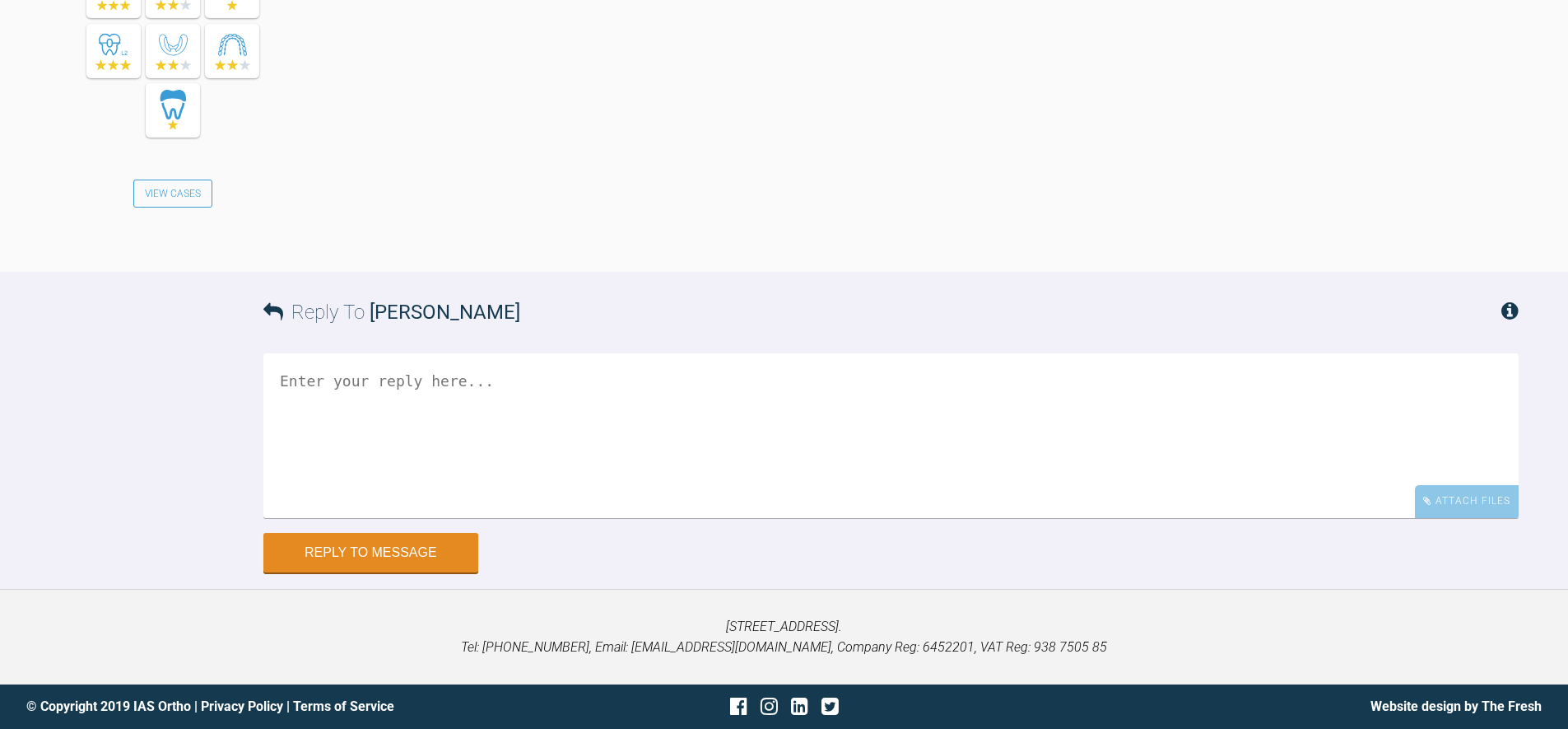
scroll to position [5270, 0]
drag, startPoint x: 656, startPoint y: 321, endPoint x: 1179, endPoint y: 434, distance: 535.1
click at [658, 320] on div "Reply To [PERSON_NAME]" at bounding box center [891, 312] width 1255 height 81
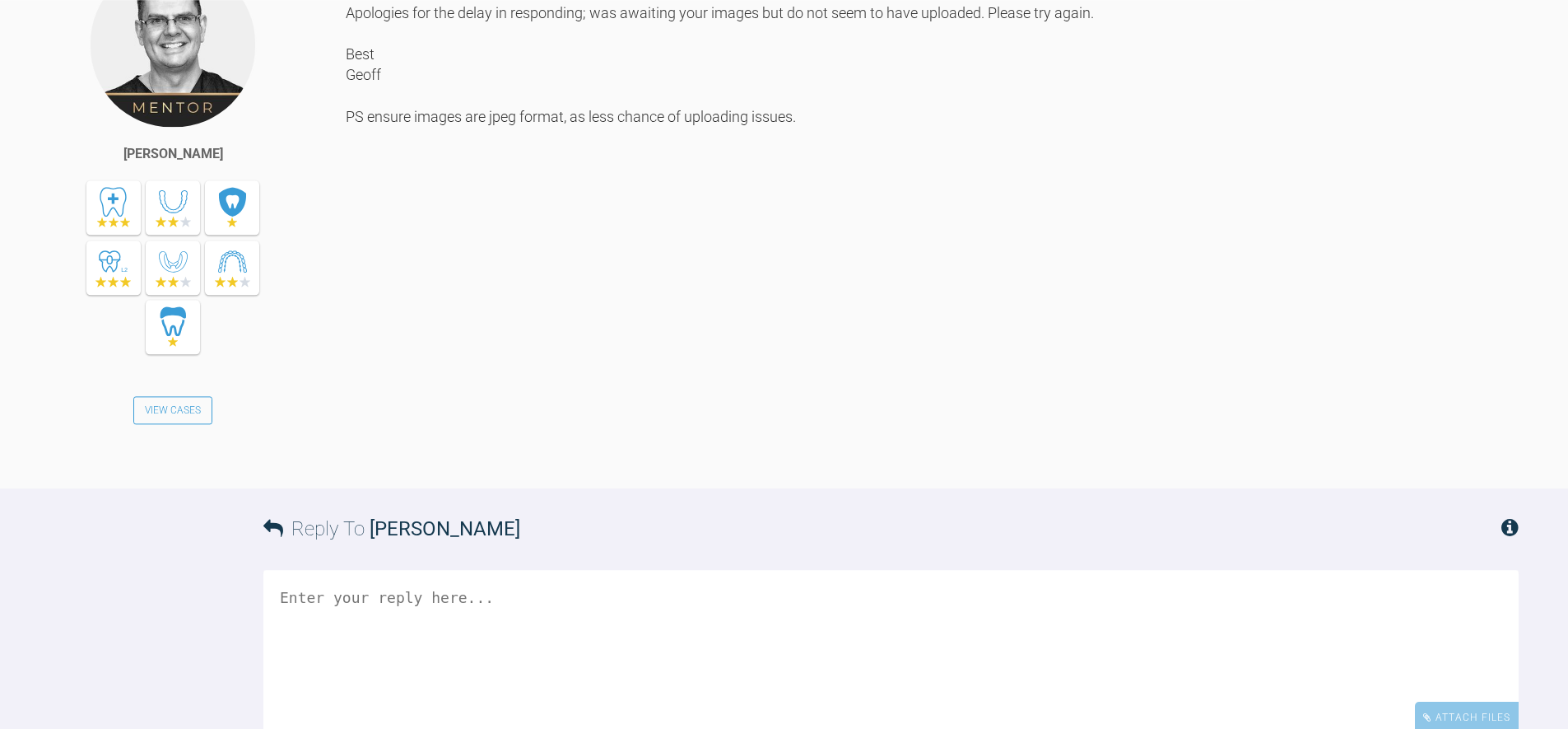
scroll to position [4677, 0]
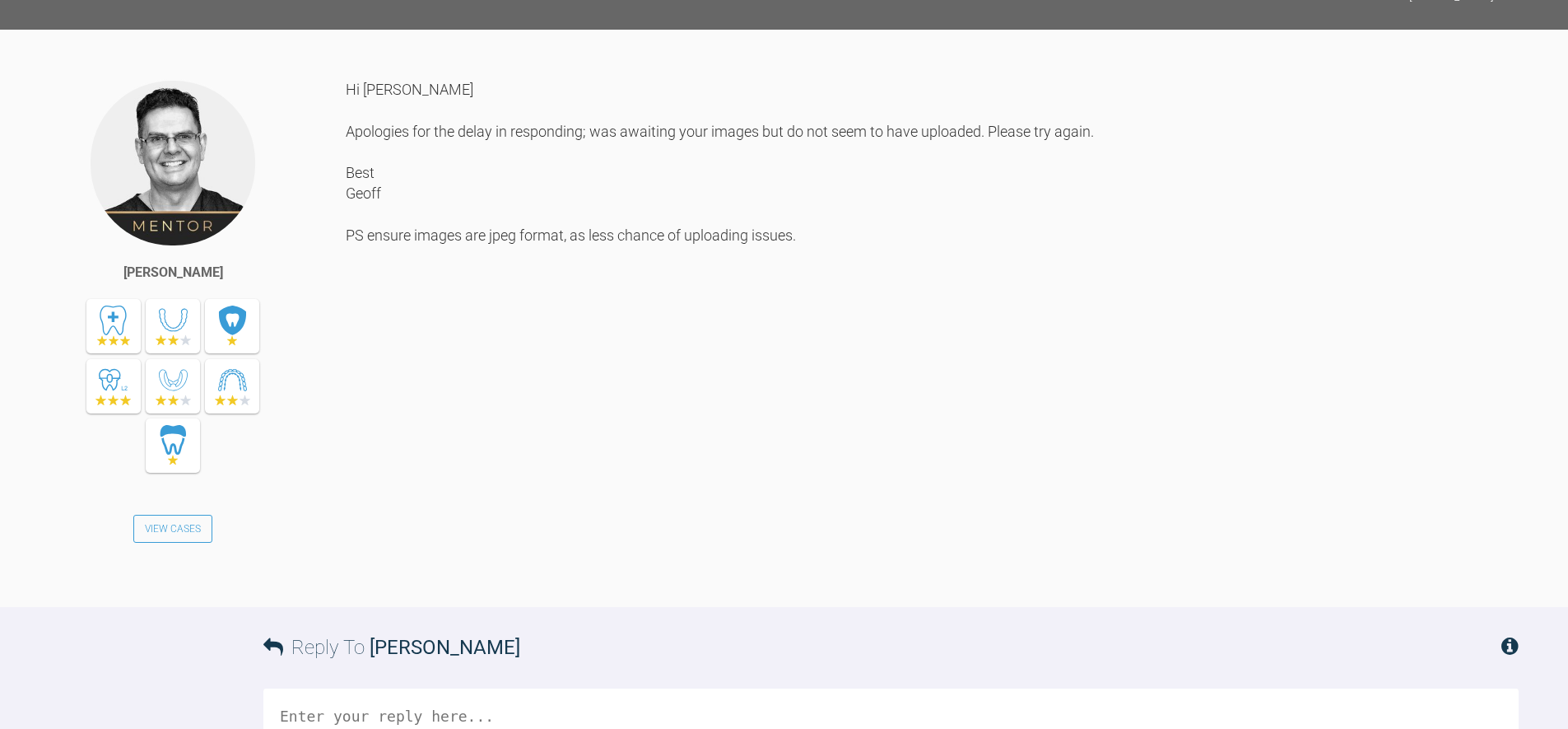
click at [420, 389] on div "Hi [PERSON_NAME] Apologies for the delay in responding; was awaiting your image…" at bounding box center [931, 330] width 1172 height 503
click at [595, 399] on div "Hi [PERSON_NAME] Apologies for the delay in responding; was awaiting your image…" at bounding box center [931, 330] width 1172 height 503
click at [623, 395] on div "Hi [PERSON_NAME] Apologies for the delay in responding; was awaiting your image…" at bounding box center [931, 330] width 1172 height 503
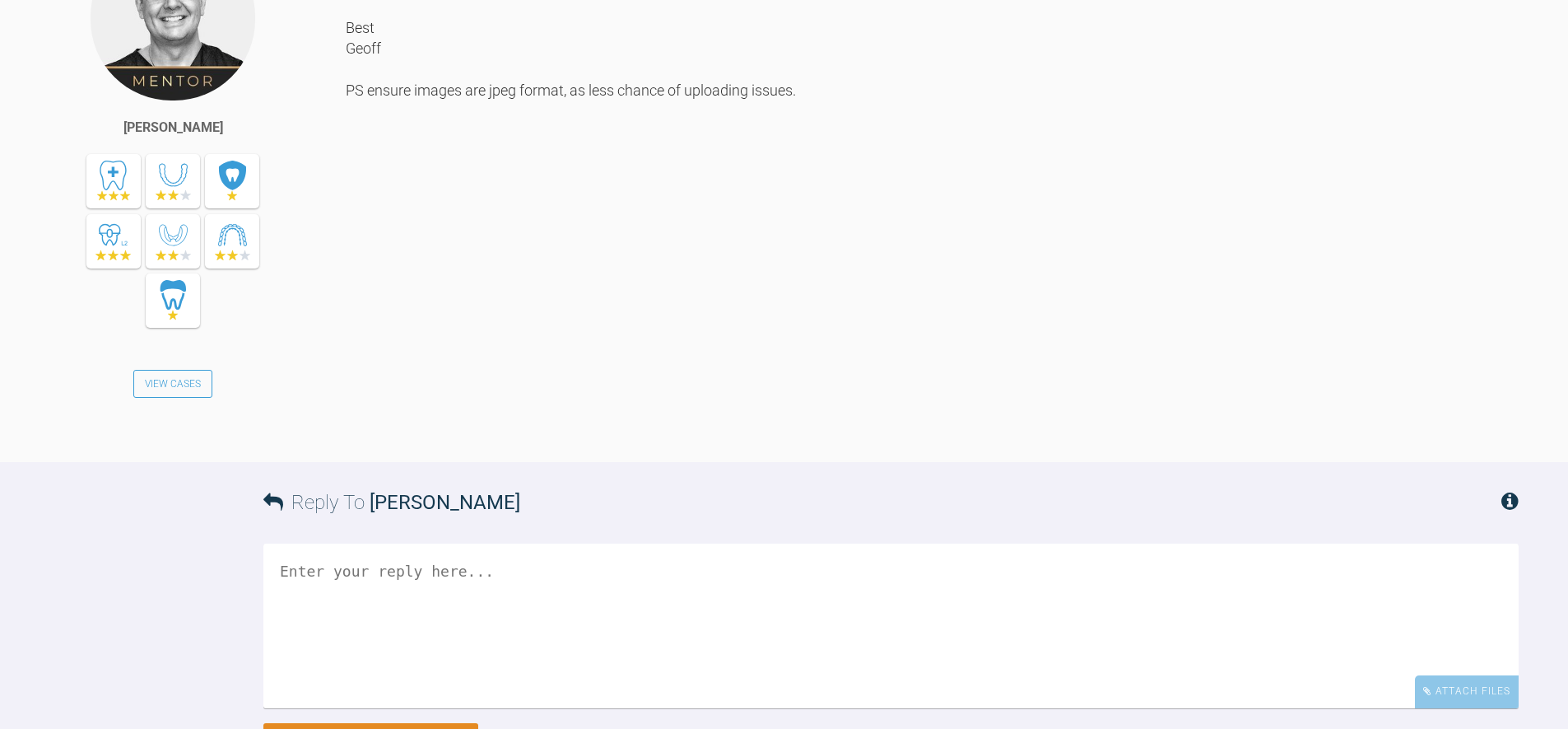
click at [1078, 384] on div "Hi Hannah Apologies for the delay in responding; was awaiting your images but d…" at bounding box center [931, 185] width 1172 height 503
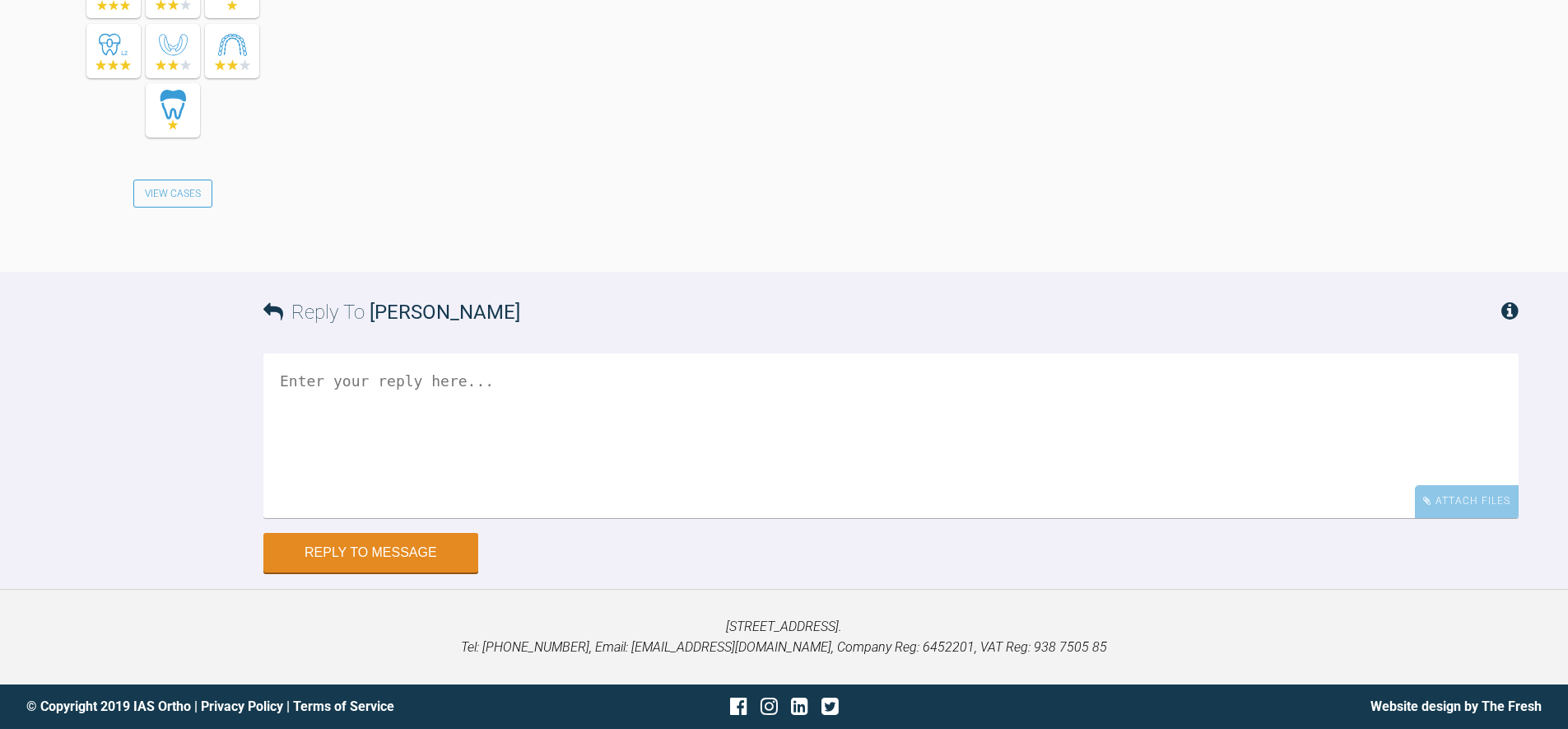
scroll to position [5270, 0]
click at [1201, 411] on textarea at bounding box center [891, 435] width 1255 height 165
drag, startPoint x: 1415, startPoint y: 498, endPoint x: 1424, endPoint y: 501, distance: 9.5
click at [1415, 499] on textarea "To enrich screen reader interactions, please activate Accessibility in Grammarl…" at bounding box center [891, 435] width 1255 height 165
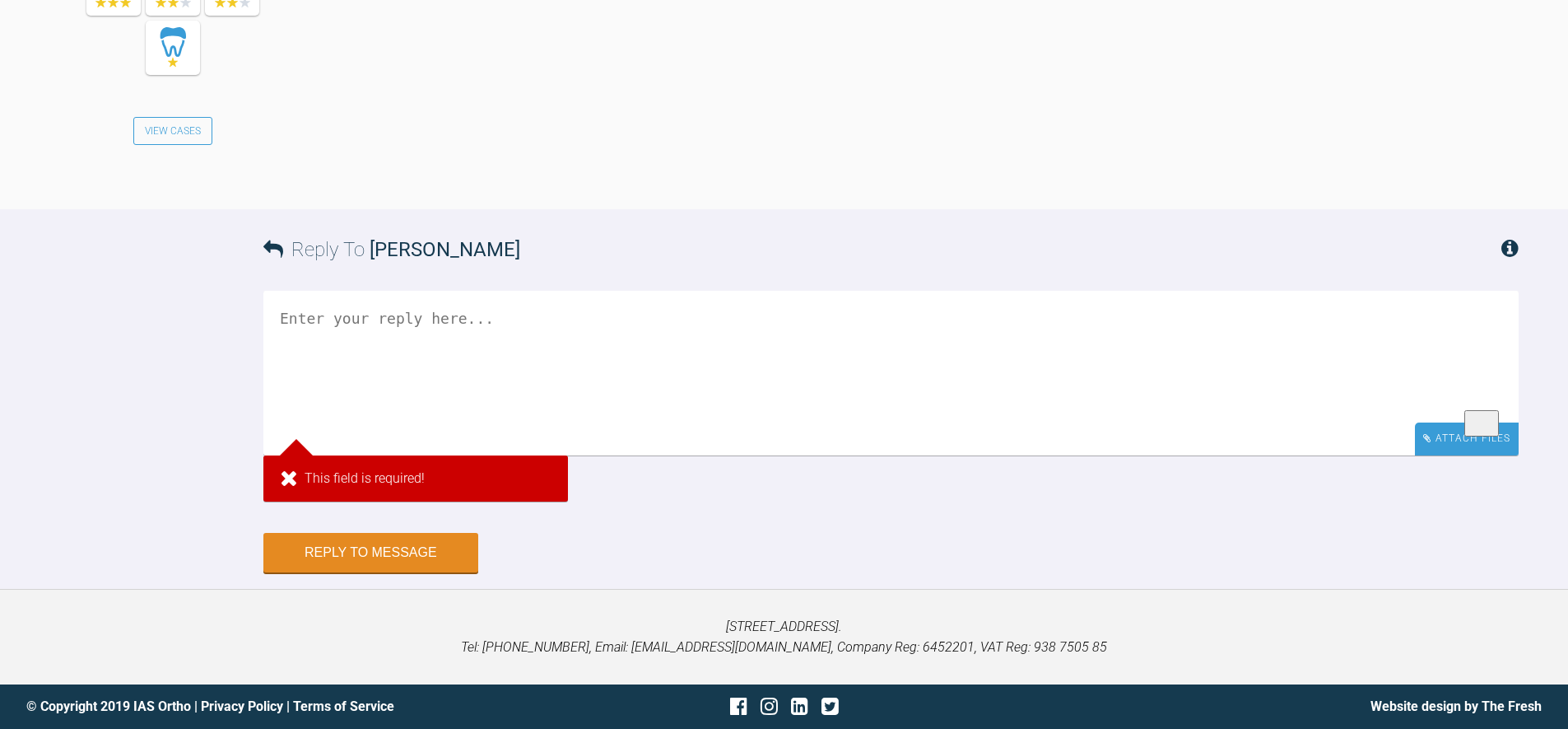
click at [1424, 443] on icon at bounding box center [1427, 438] width 8 height 10
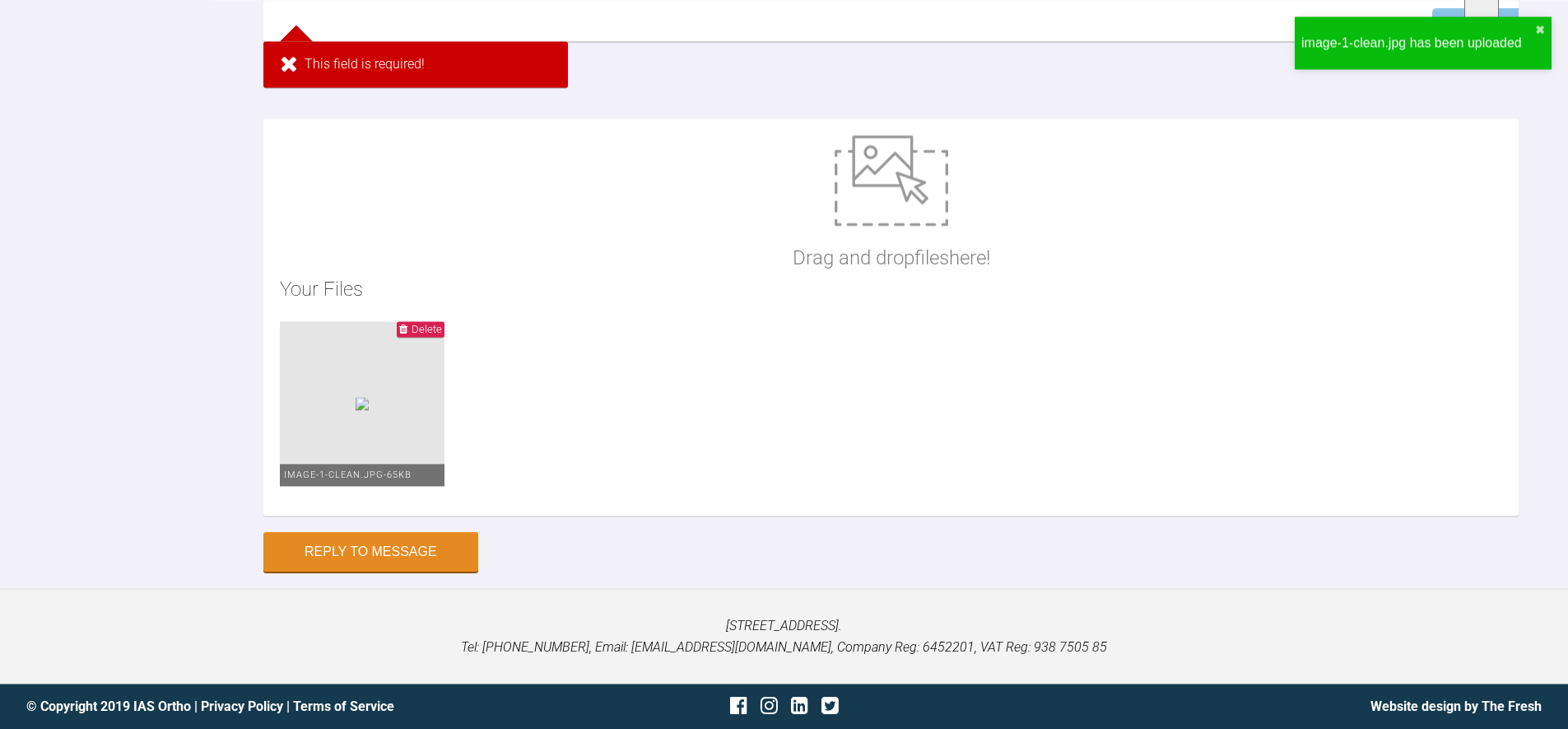
scroll to position [5619, 0]
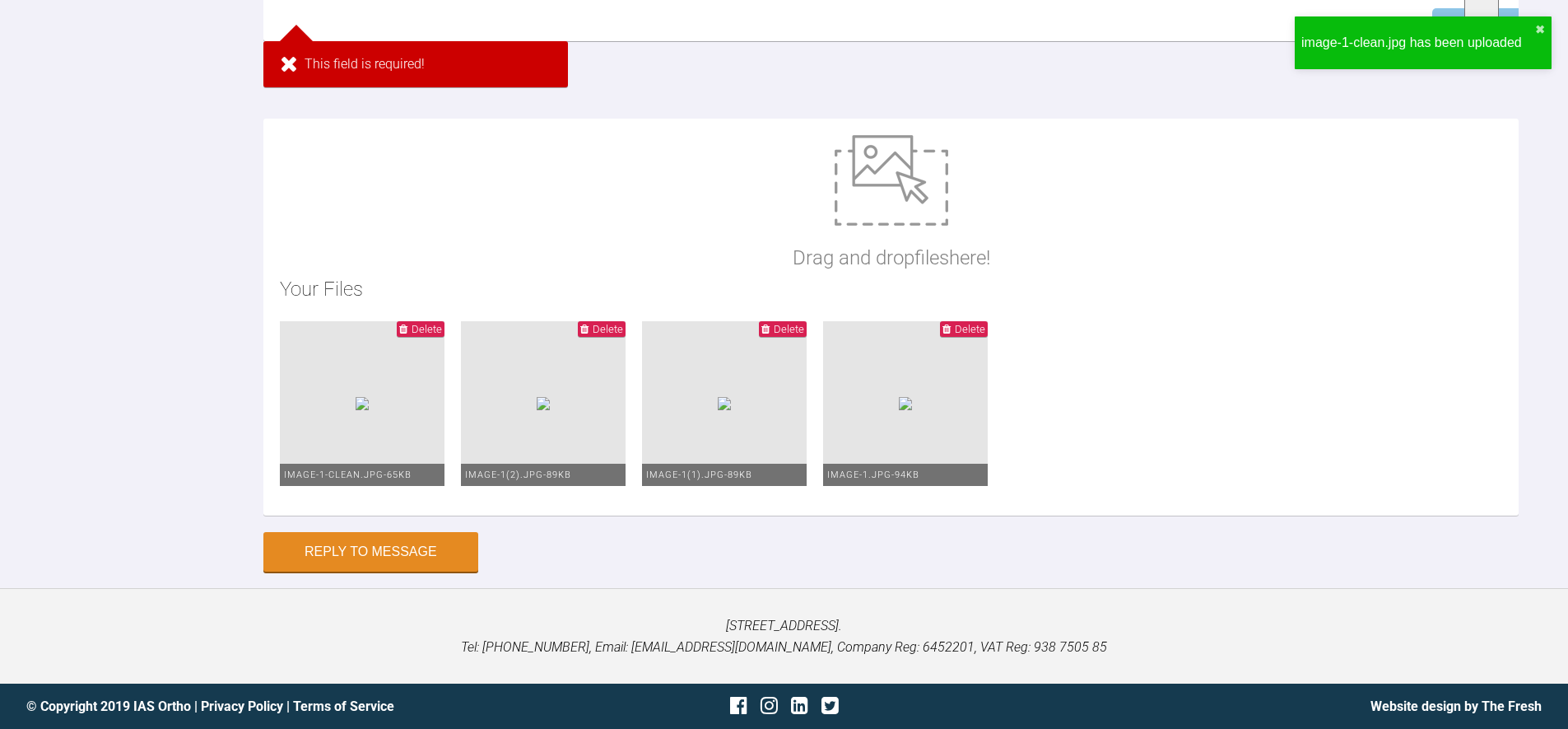
click at [442, 335] on span "Delete" at bounding box center [427, 329] width 30 height 12
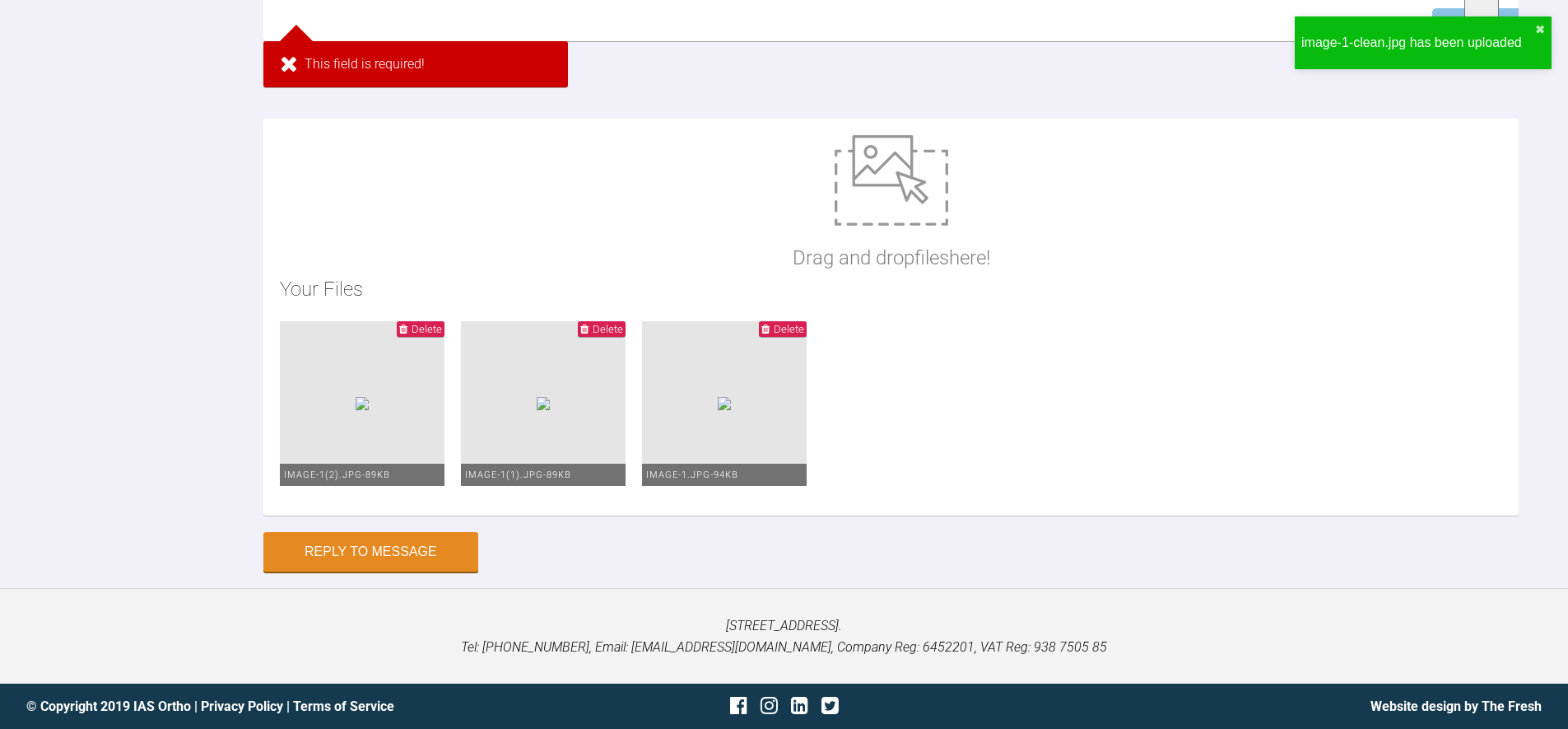
click at [442, 335] on span "Delete" at bounding box center [427, 329] width 30 height 12
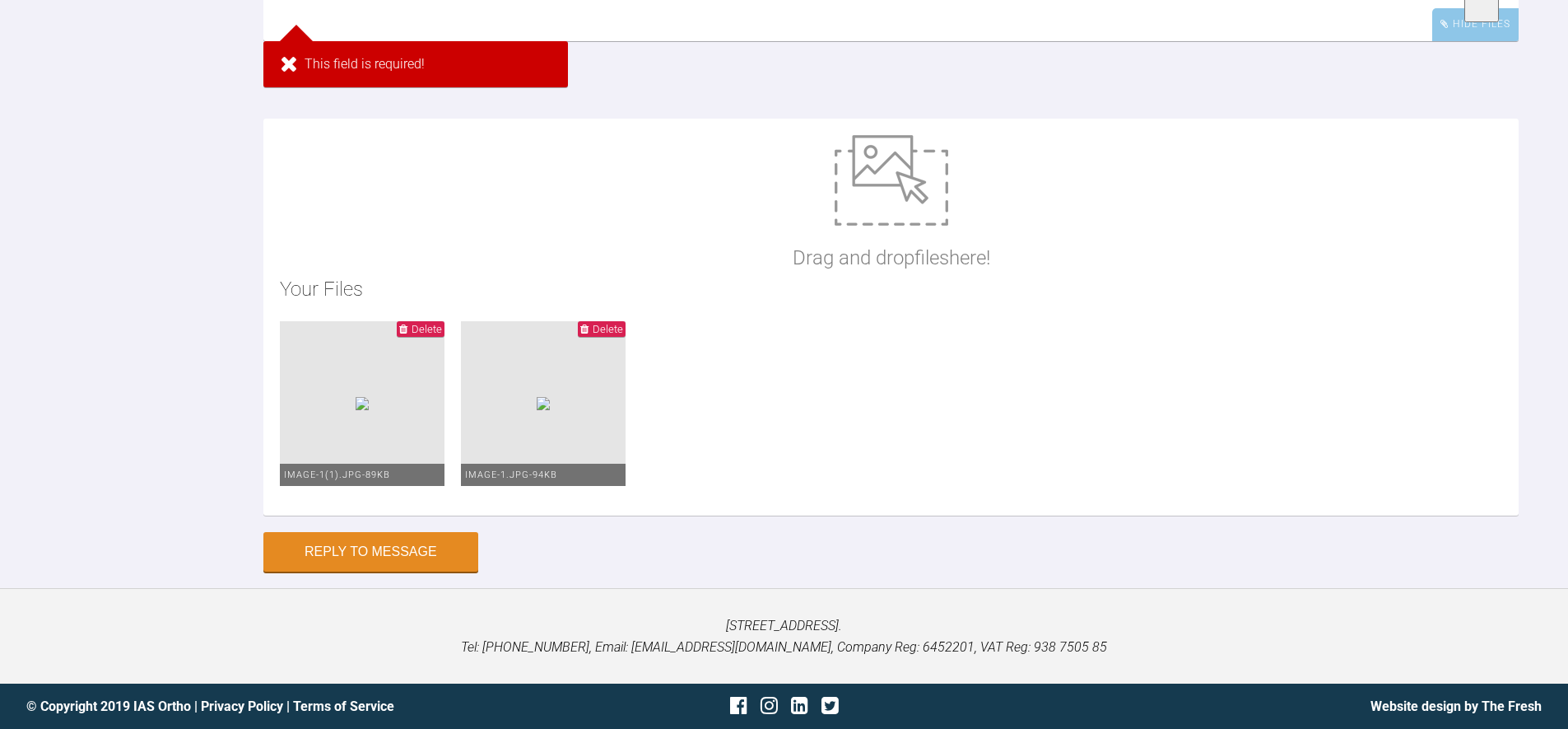
click at [442, 335] on span "Delete" at bounding box center [427, 329] width 30 height 12
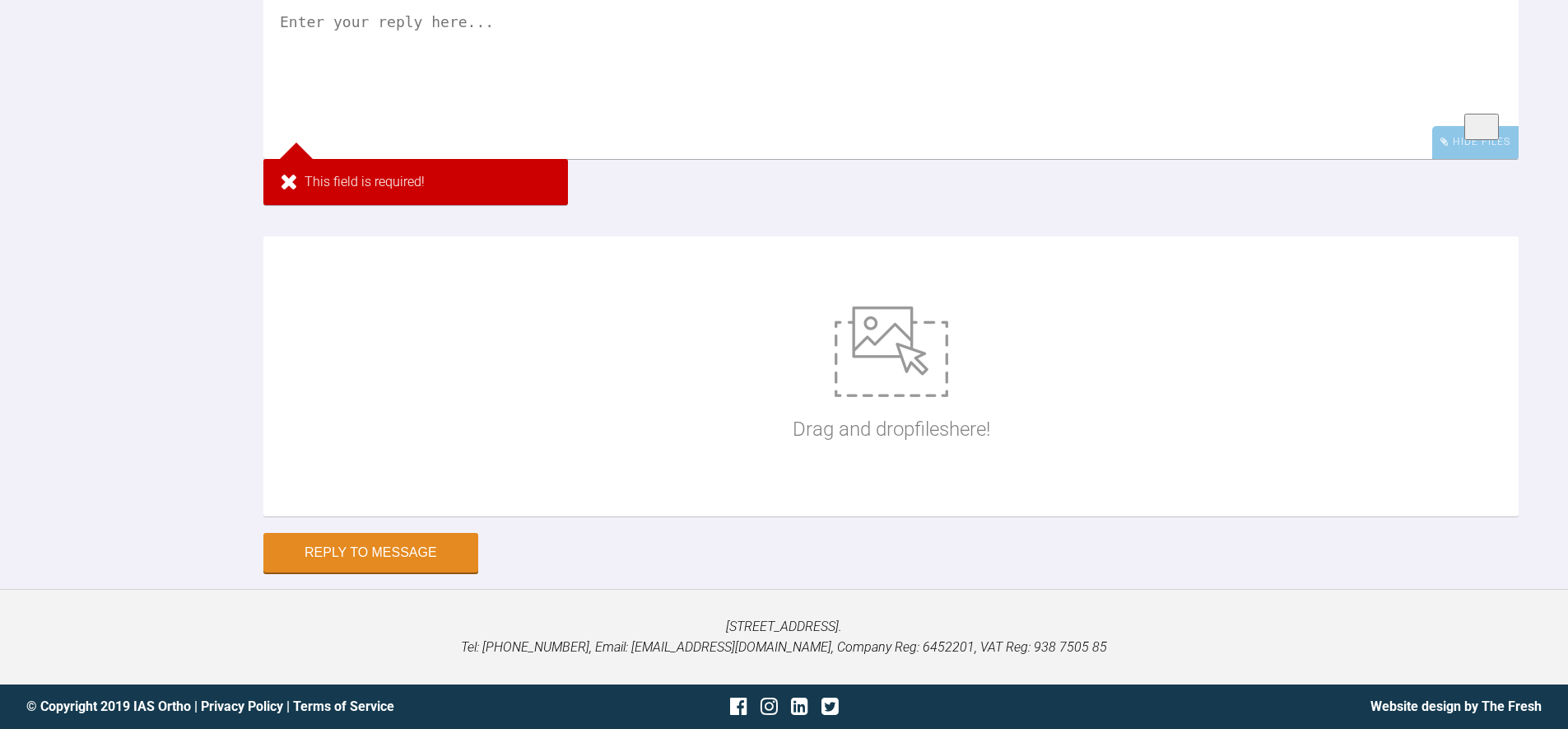
click at [705, 185] on div "Hide Files This field is required!" at bounding box center [891, 107] width 1255 height 227
click at [229, 204] on div "Reply To Geoff Stone Hide Files This field is required! Drag and drop files her…" at bounding box center [784, 242] width 1568 height 659
click at [226, 201] on div "Reply To Geoff Stone Hide Files This field is required! Drag and drop files her…" at bounding box center [784, 242] width 1568 height 659
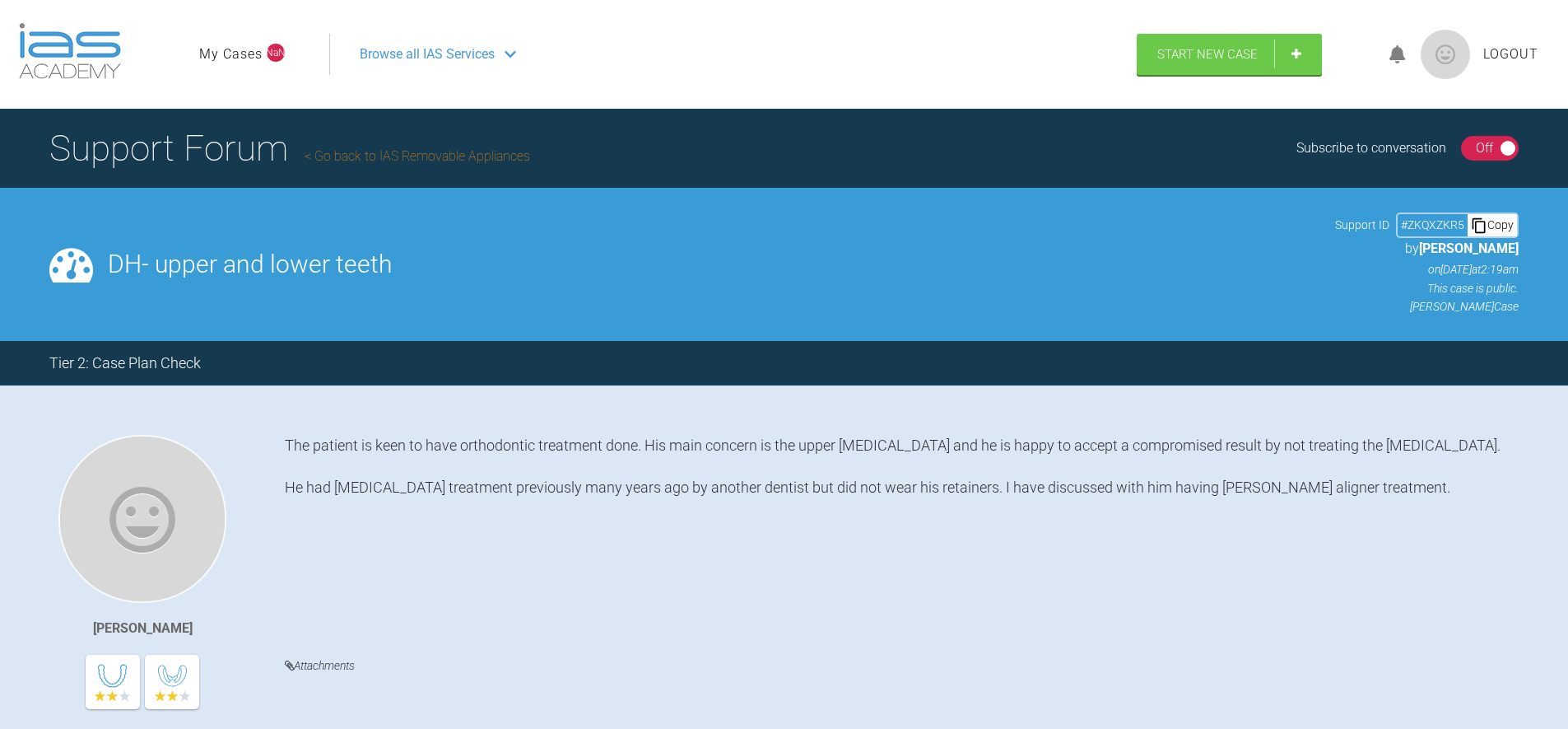
scroll to position [4317, 0]
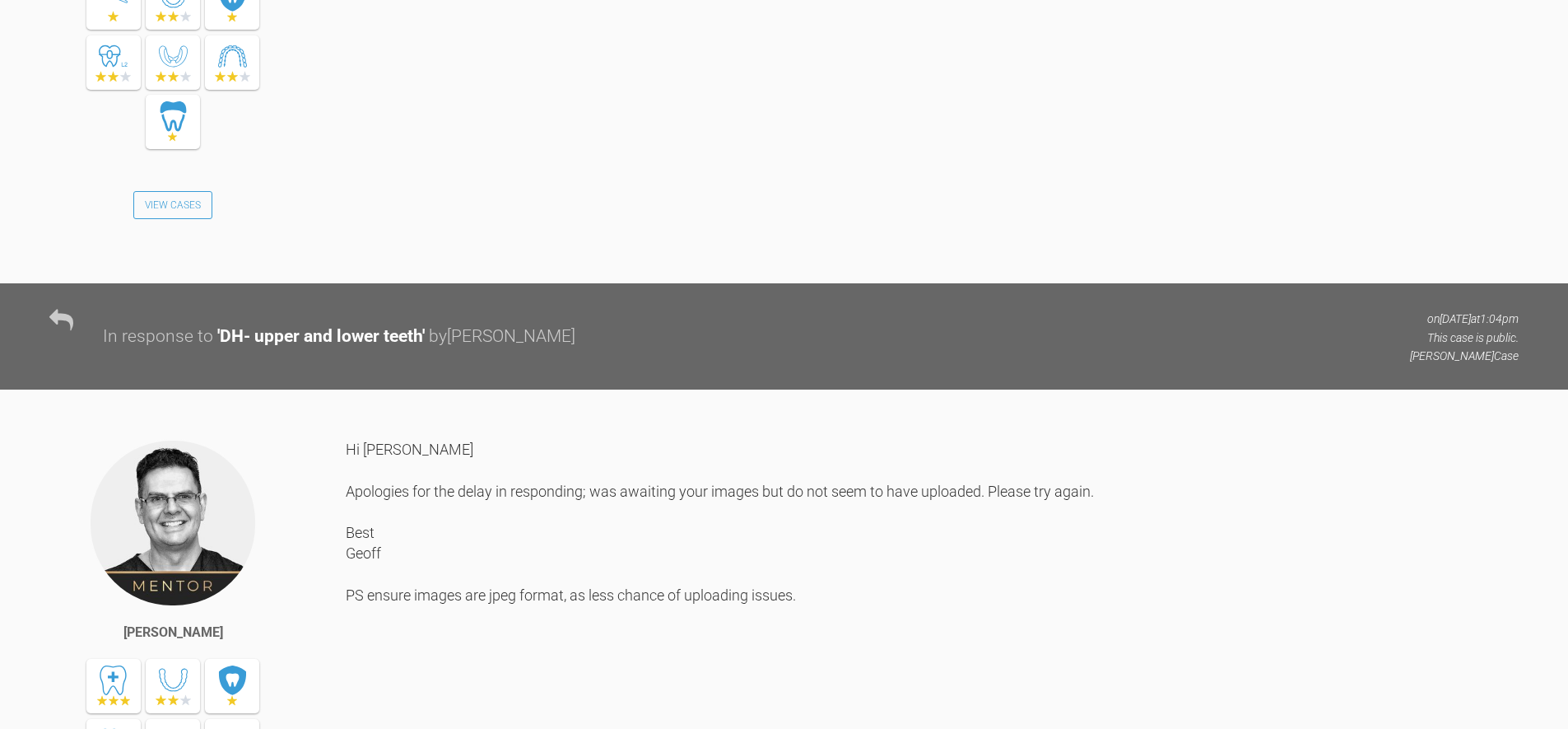
click at [767, 259] on div "Hi [PERSON_NAME], Please see attached images:" at bounding box center [931, 7] width 1172 height 503
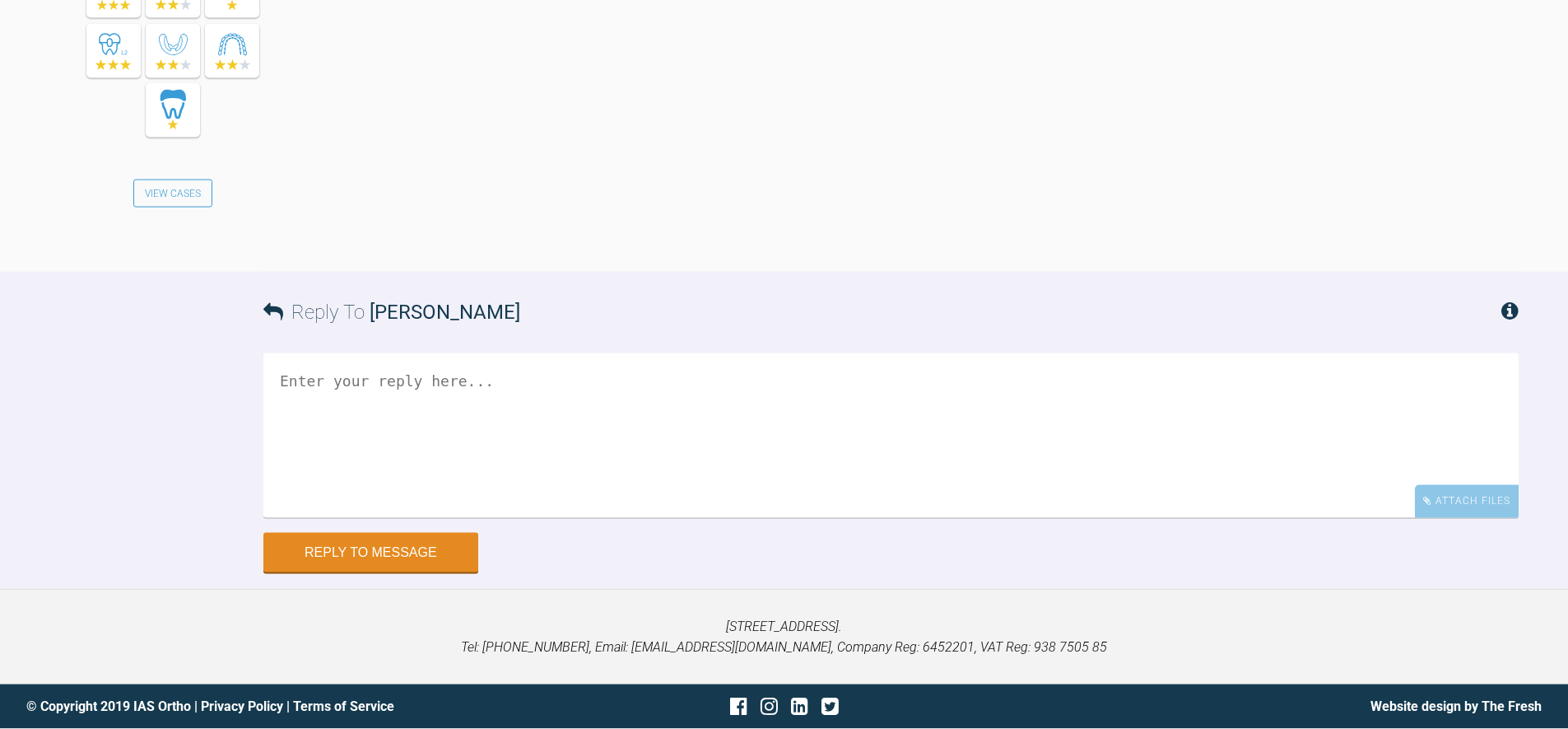
scroll to position [5200, 0]
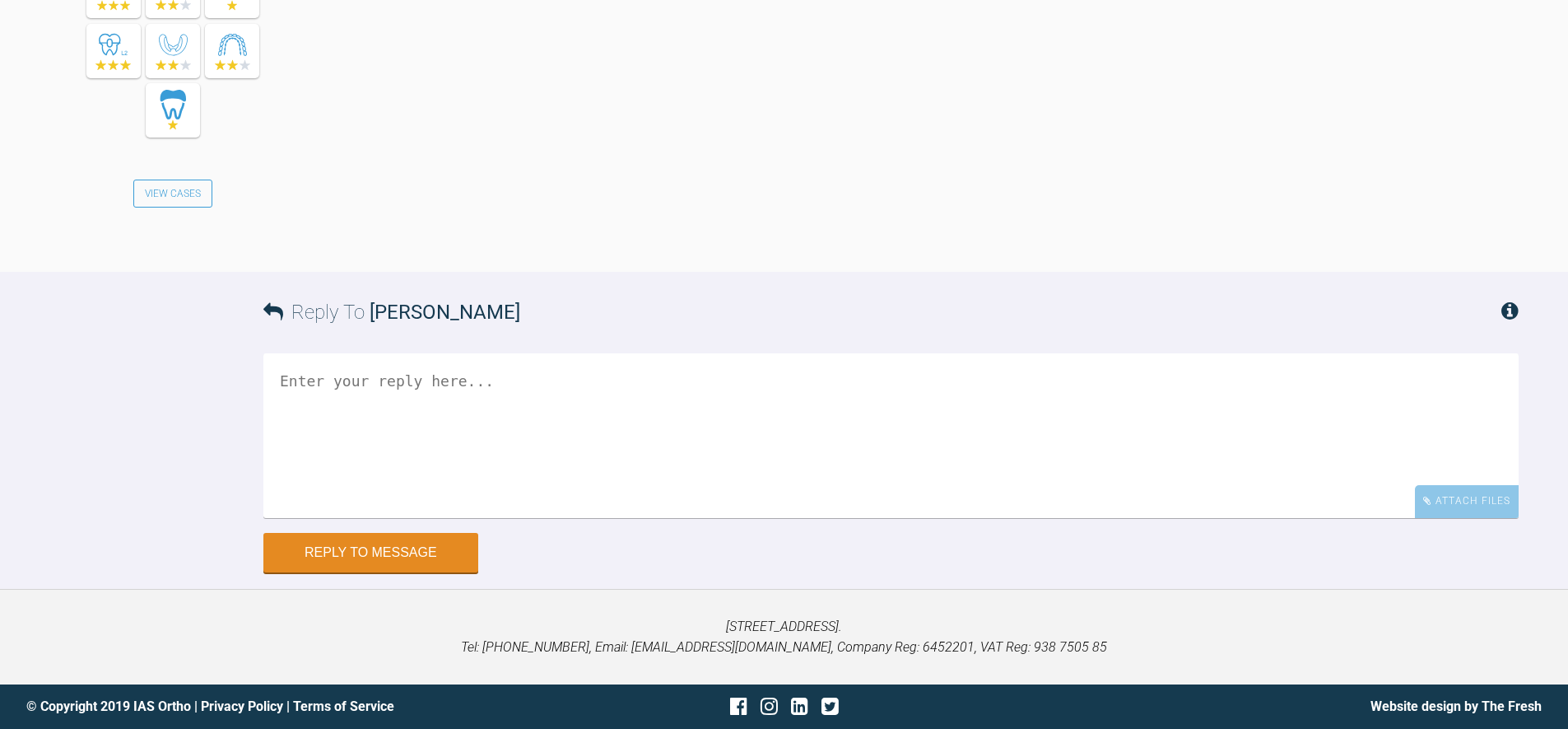
click at [151, 423] on div "Reply To Geoff Stone Attach Files Drag and drop files here! Reply to Message" at bounding box center [784, 422] width 1568 height 300
click at [1014, 594] on div "Towergate House, 22 Wintersells Road, Byfleet, West Byfleet, KT14 7LF. Tel: 019…" at bounding box center [784, 637] width 1568 height 96
drag, startPoint x: 1498, startPoint y: 502, endPoint x: 1578, endPoint y: 497, distance: 80.2
click at [1499, 501] on div "Attach Files" at bounding box center [1467, 501] width 104 height 32
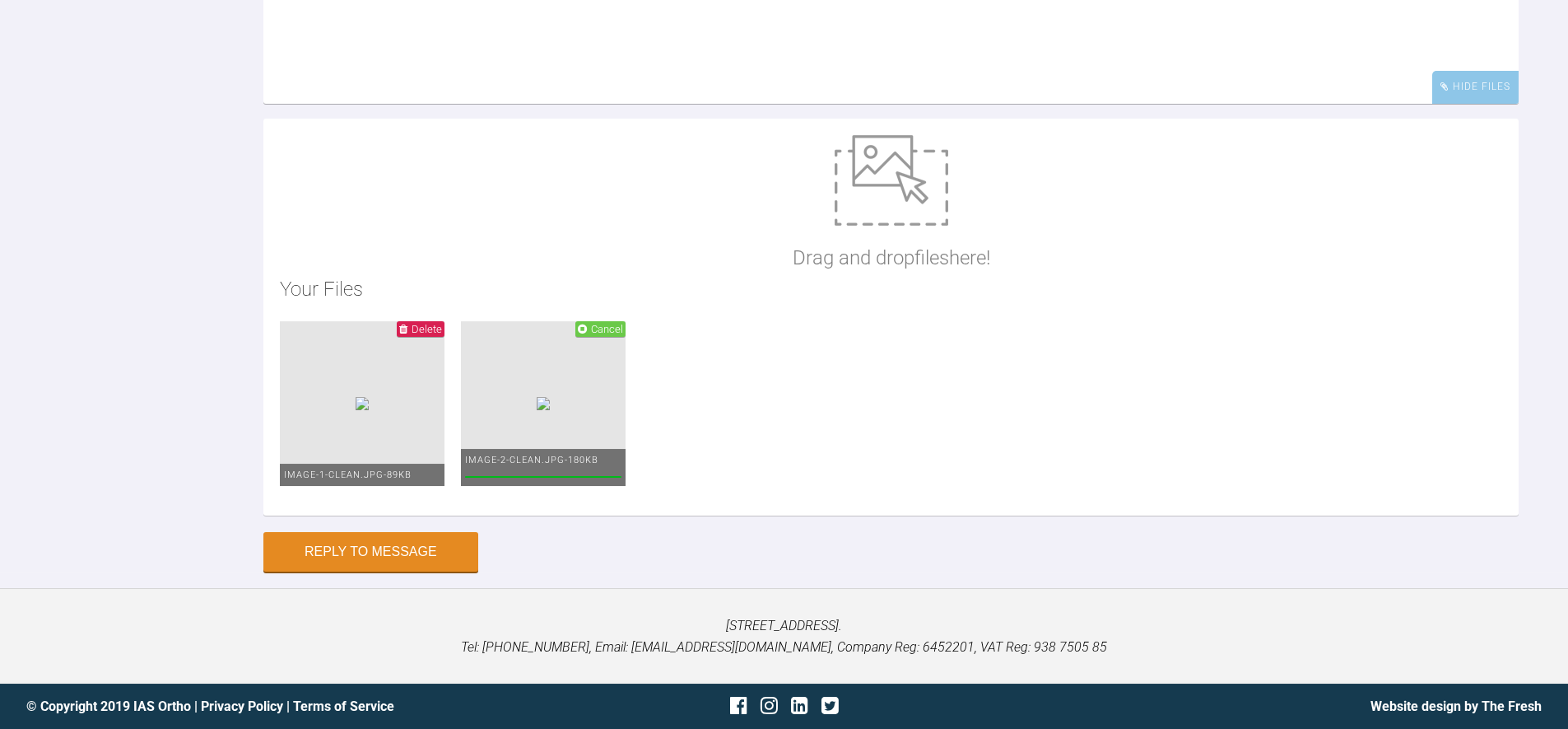
scroll to position [5684, 0]
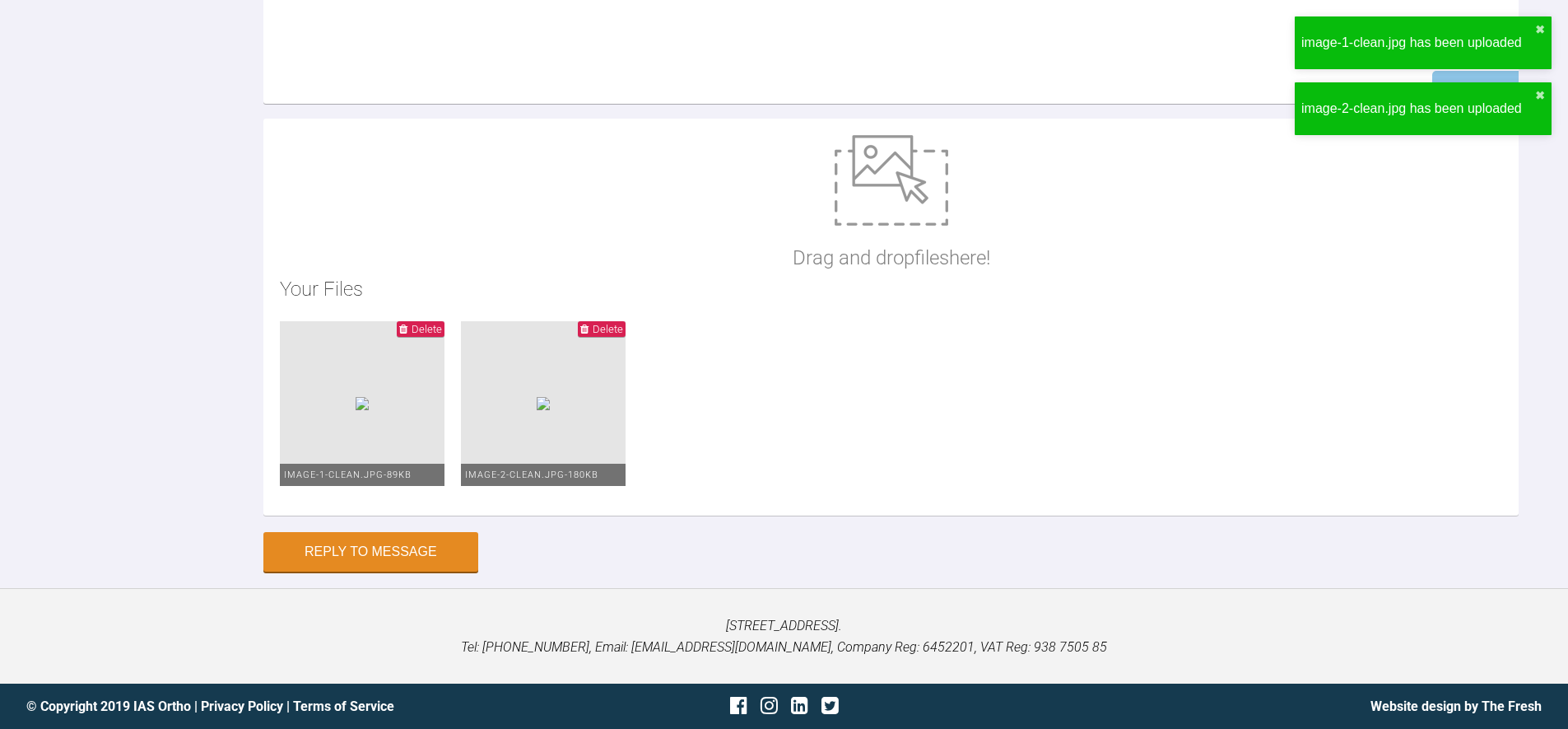
drag, startPoint x: 396, startPoint y: 542, endPoint x: 955, endPoint y: 270, distance: 621.7
click at [400, 540] on button "Reply to Message" at bounding box center [371, 552] width 215 height 40
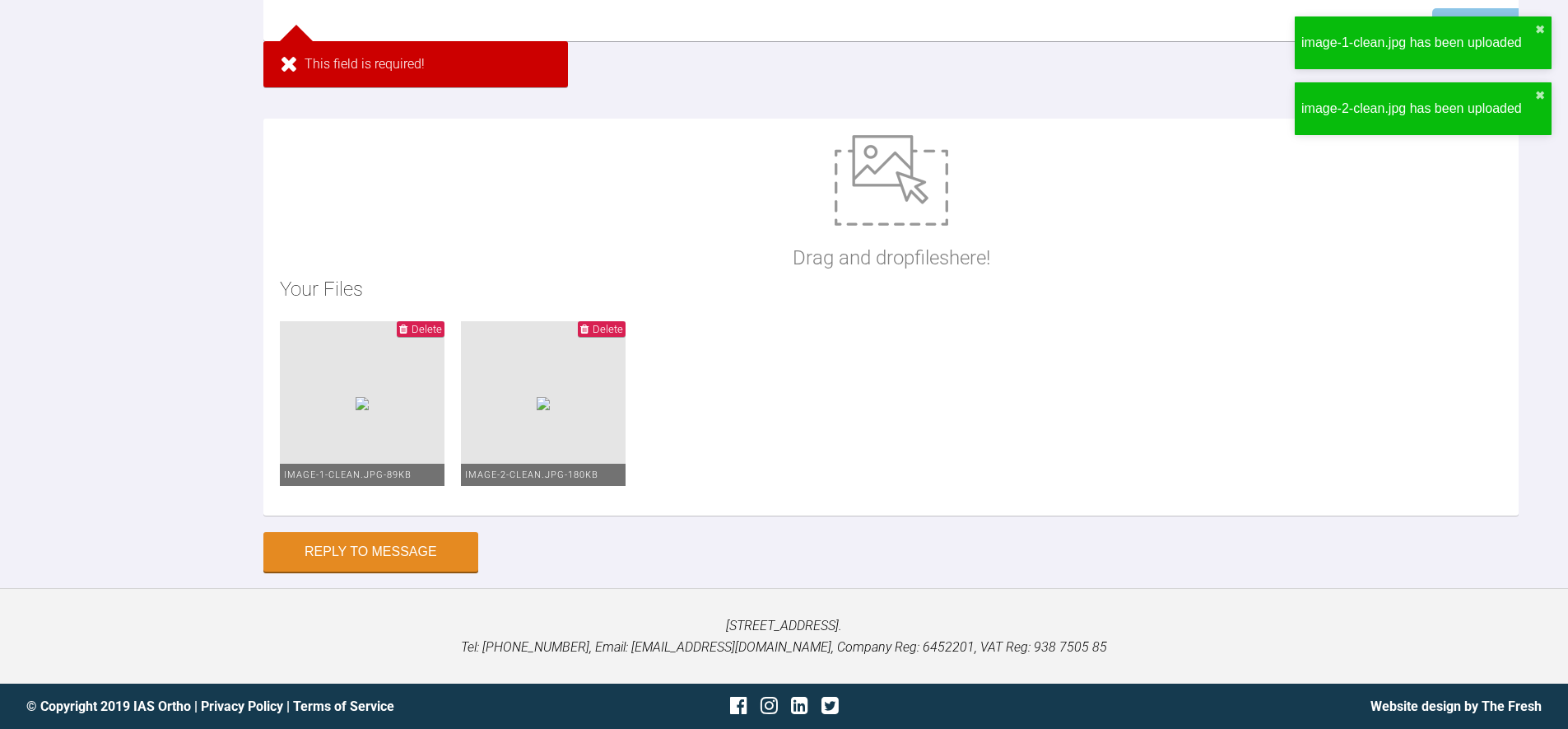
scroll to position [5500, 0]
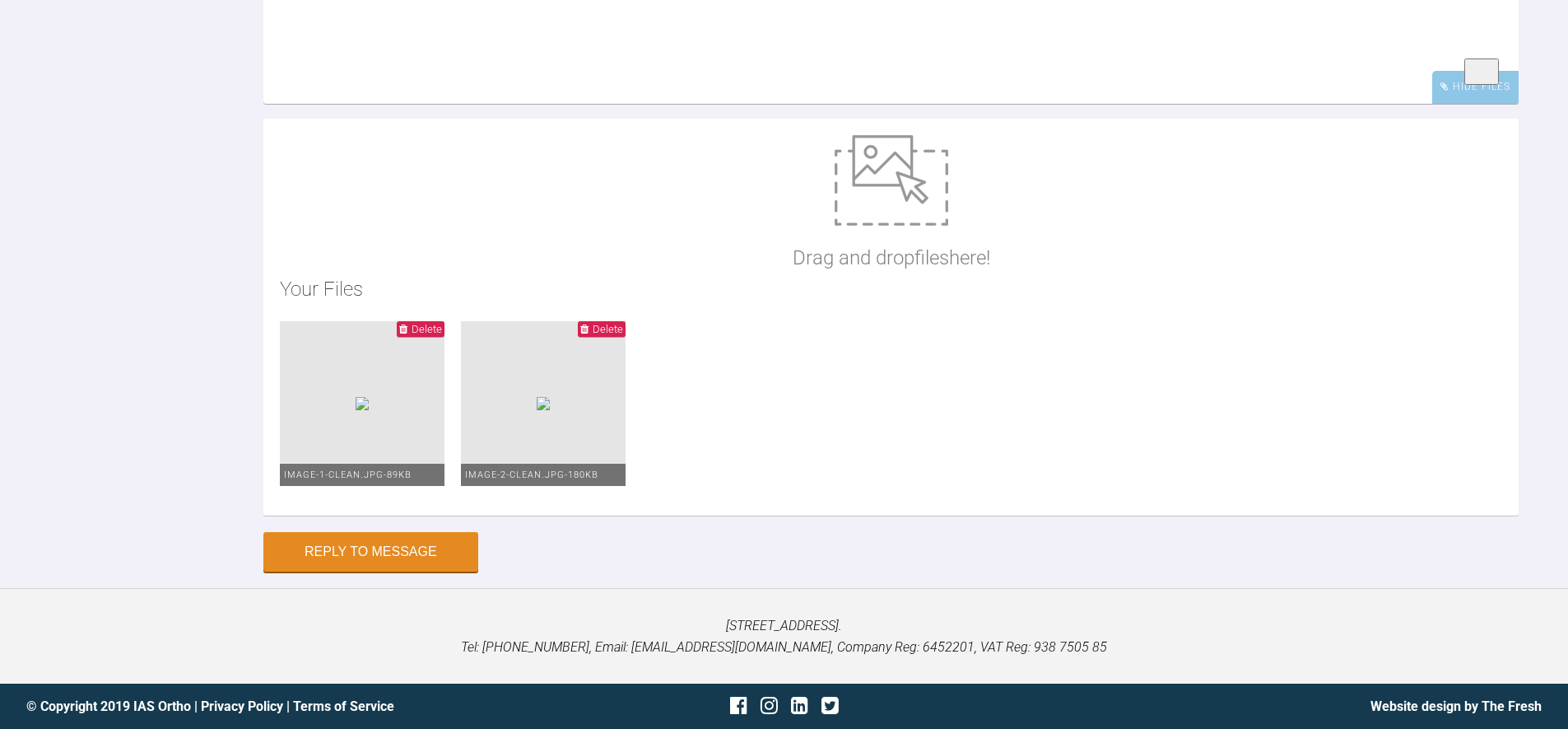
click at [558, 104] on textarea "Here are the images!" at bounding box center [891, 21] width 1255 height 165
type textarea "Here are the images!"
click at [378, 549] on button "Reply to Message" at bounding box center [371, 554] width 215 height 40
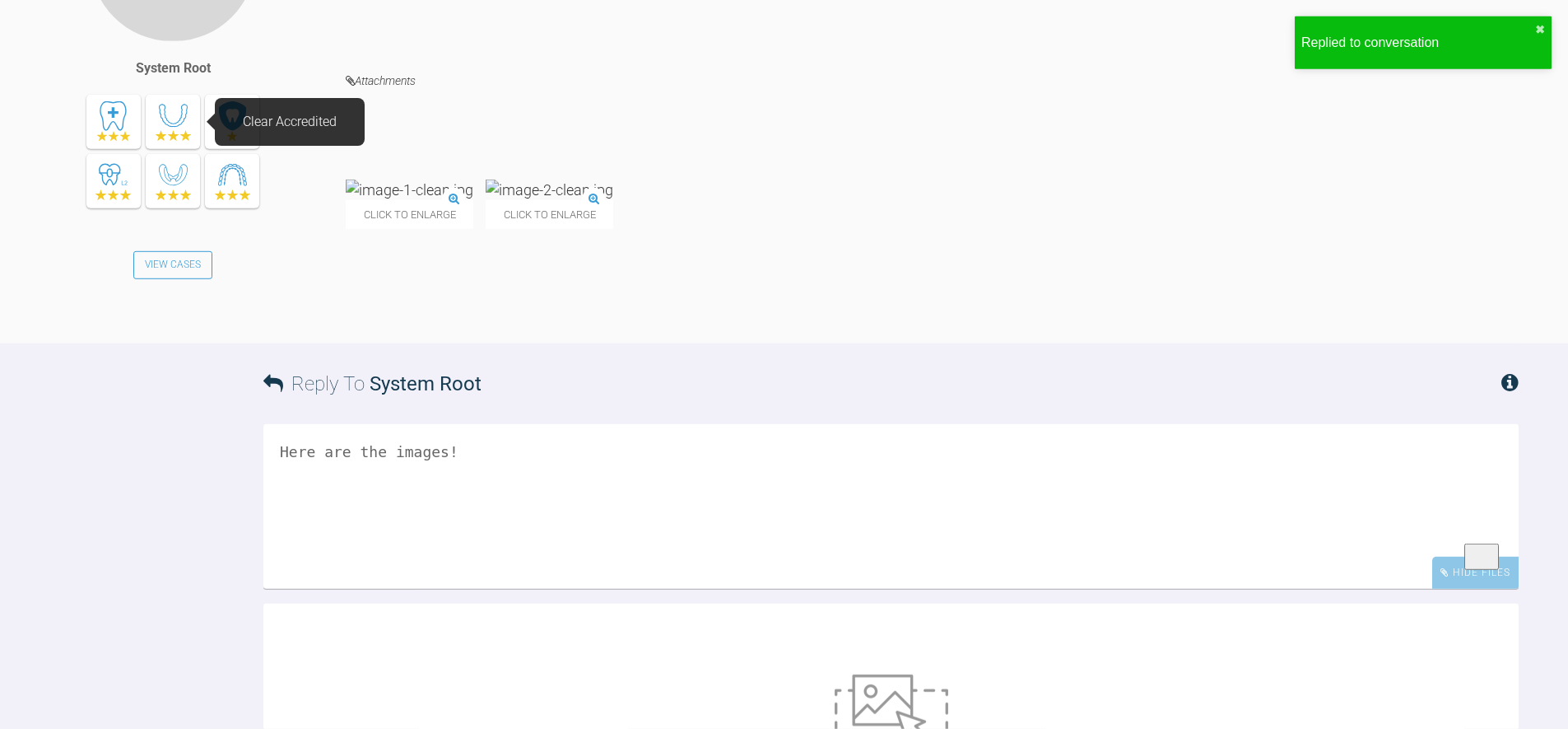
scroll to position [5545, 0]
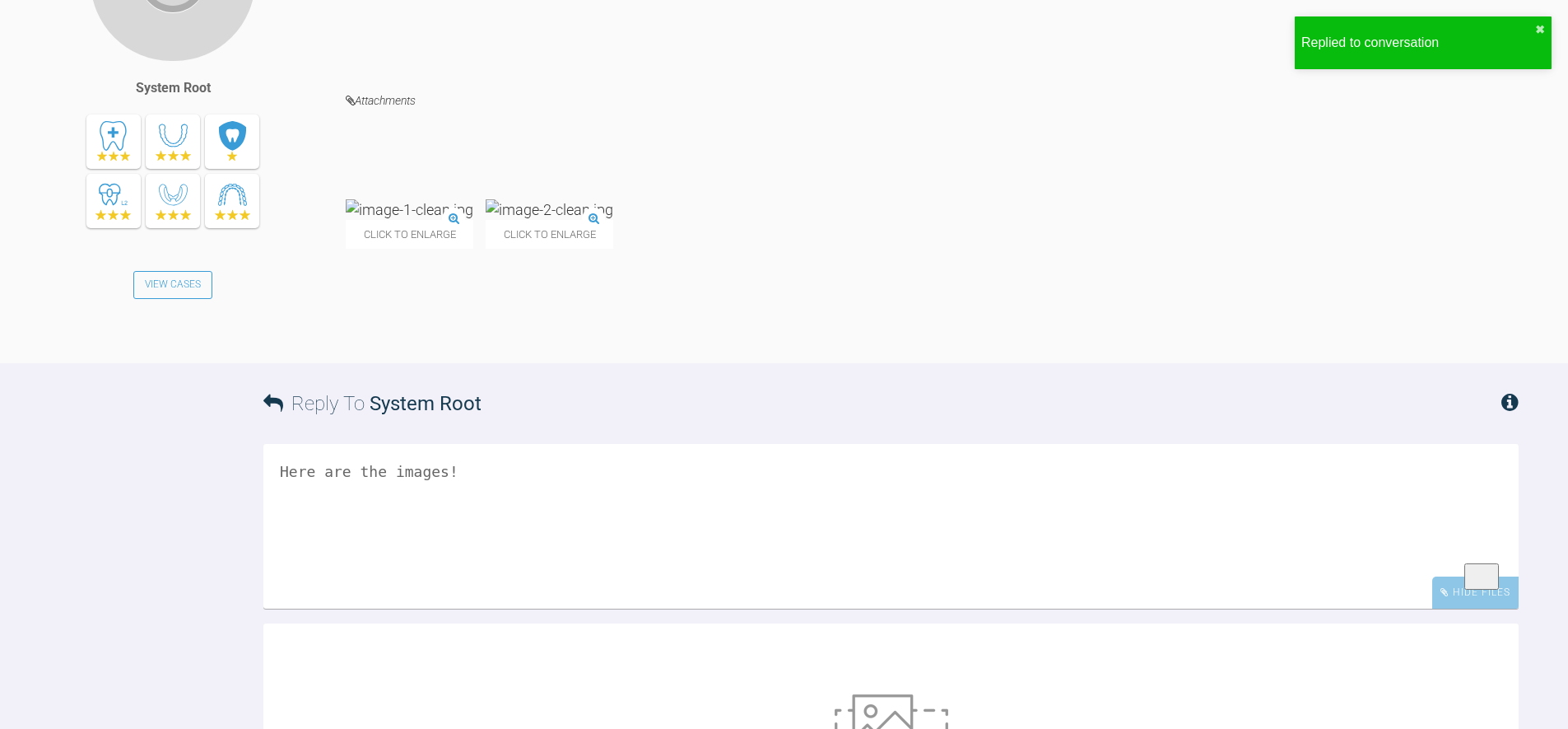
click at [660, 270] on div "Here are the images! Attachments Click to enlarge Click to enlarge" at bounding box center [931, 129] width 1172 height 468
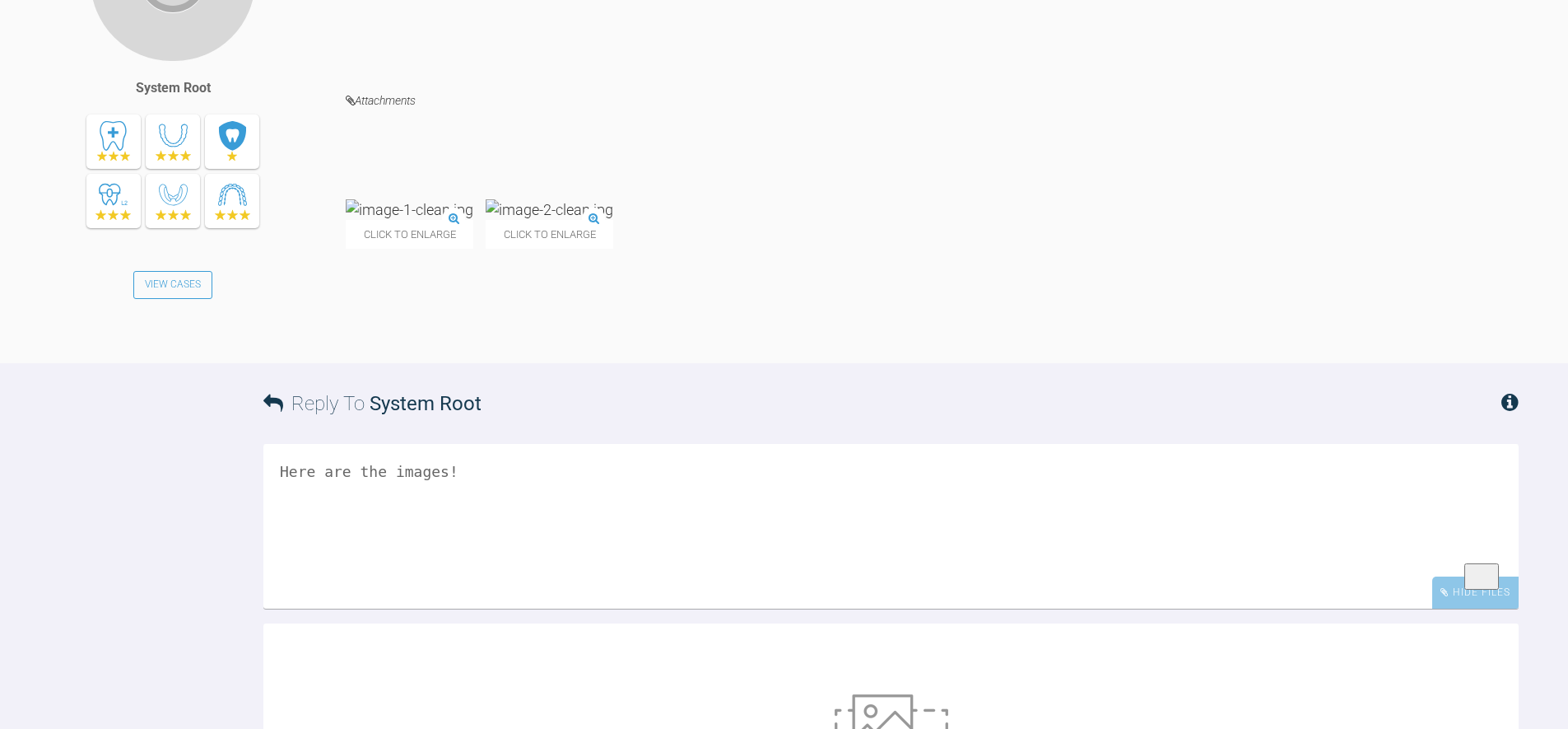
drag, startPoint x: 158, startPoint y: 343, endPoint x: 170, endPoint y: 342, distance: 12.0
click at [163, 99] on div "System Root" at bounding box center [173, 87] width 75 height 21
drag, startPoint x: 238, startPoint y: 330, endPoint x: 226, endPoint y: 340, distance: 15.6
click at [238, 331] on div "System Root View Cases" at bounding box center [197, 121] width 296 height 453
drag, startPoint x: 214, startPoint y: 341, endPoint x: 116, endPoint y: 343, distance: 98.0
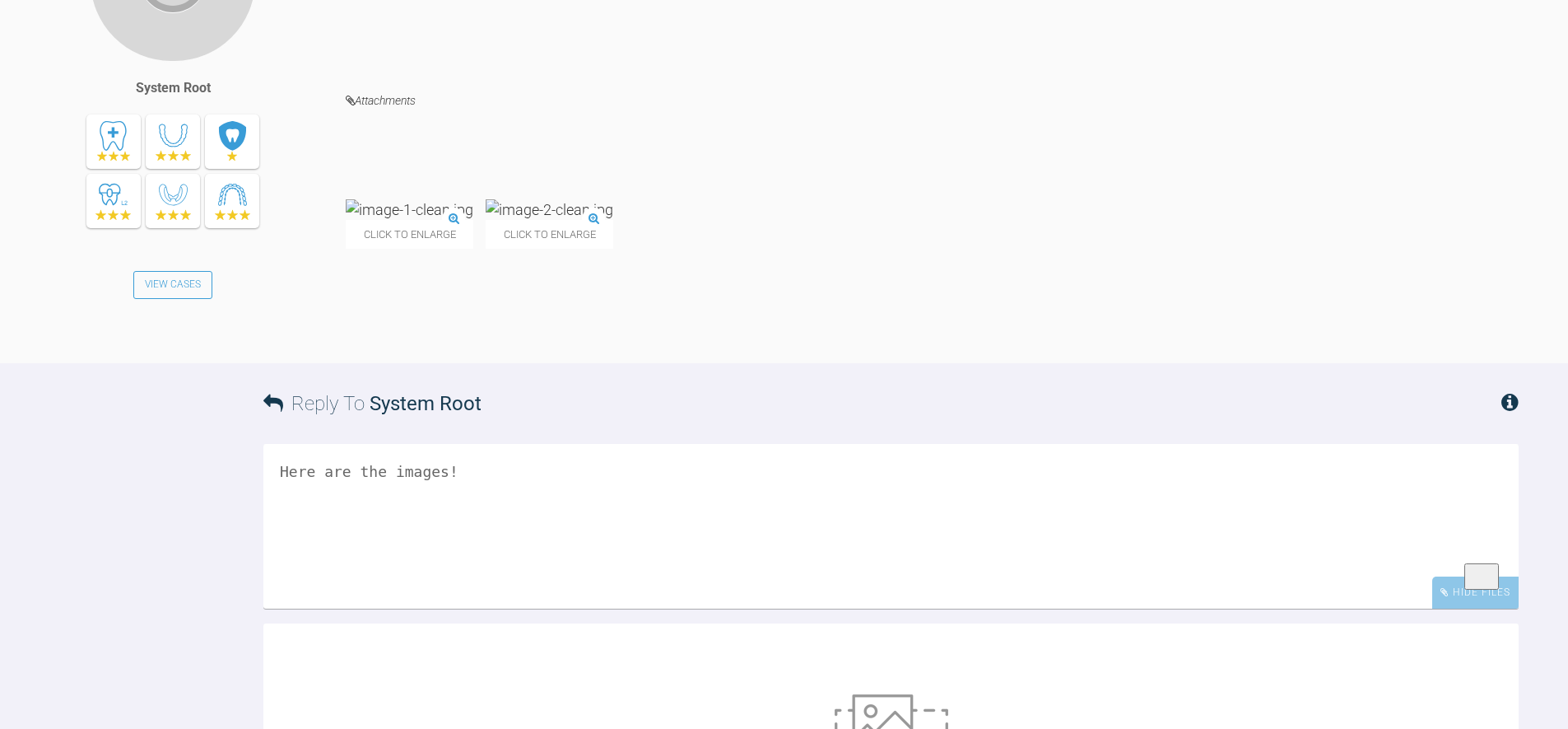
click at [117, 343] on div "System Root View Cases" at bounding box center [197, 121] width 296 height 453
click at [119, 343] on div "System Root View Cases" at bounding box center [197, 121] width 296 height 453
click at [143, 99] on div "System Root" at bounding box center [173, 87] width 75 height 21
click at [142, 99] on div "System Root" at bounding box center [173, 87] width 75 height 21
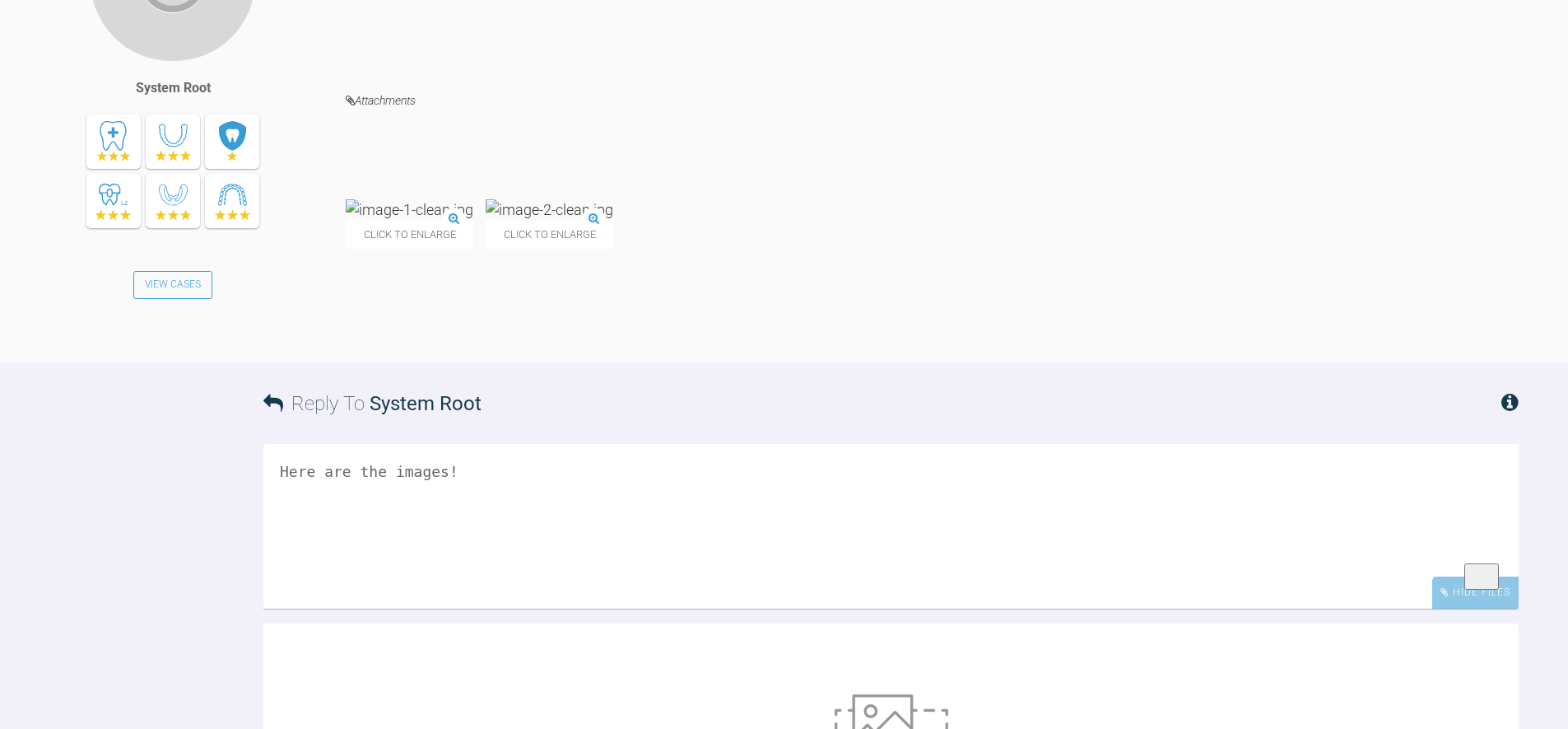
click at [270, 256] on div "System Root View Cases" at bounding box center [197, 121] width 296 height 453
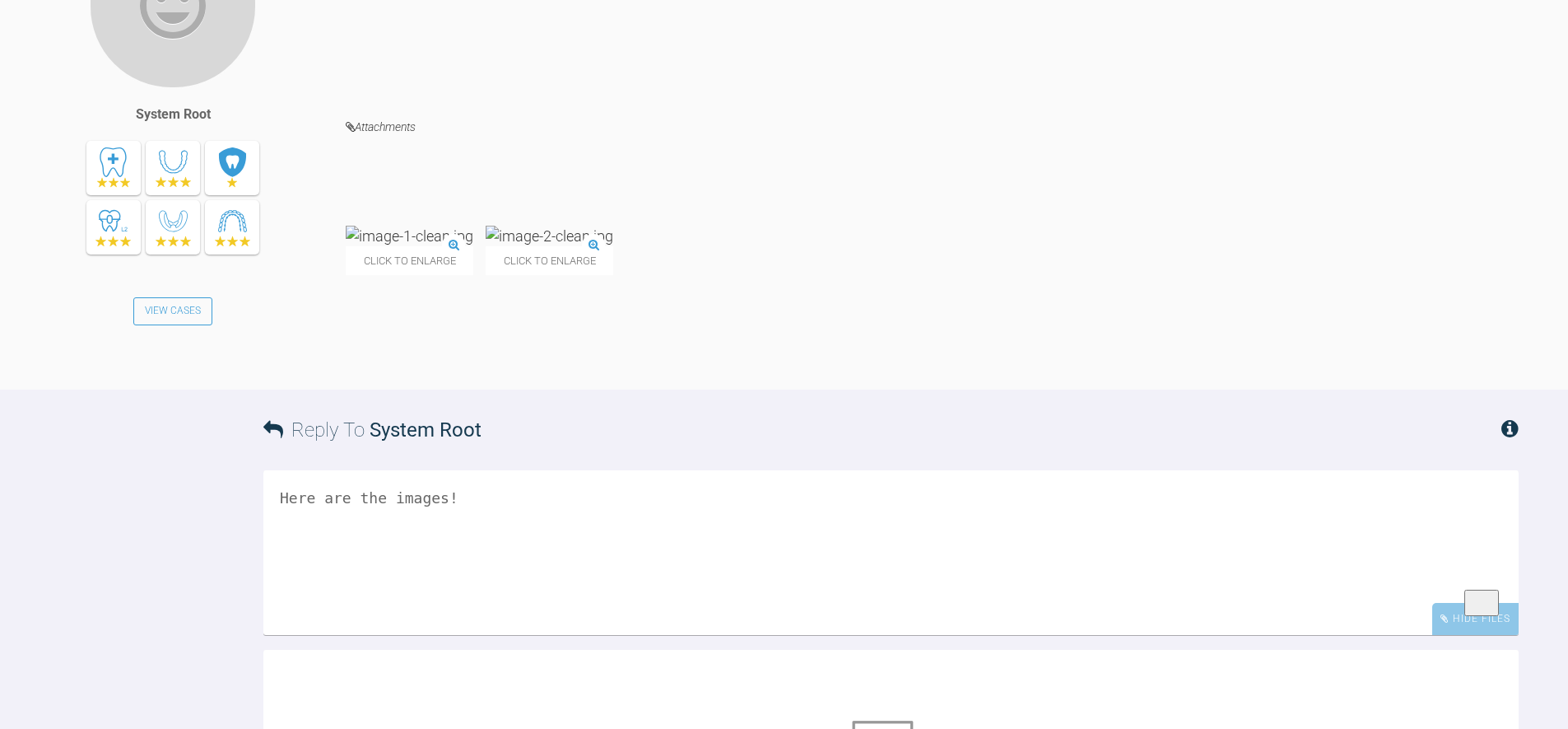
click at [737, 138] on h4 "Attachments" at bounding box center [931, 127] width 1172 height 21
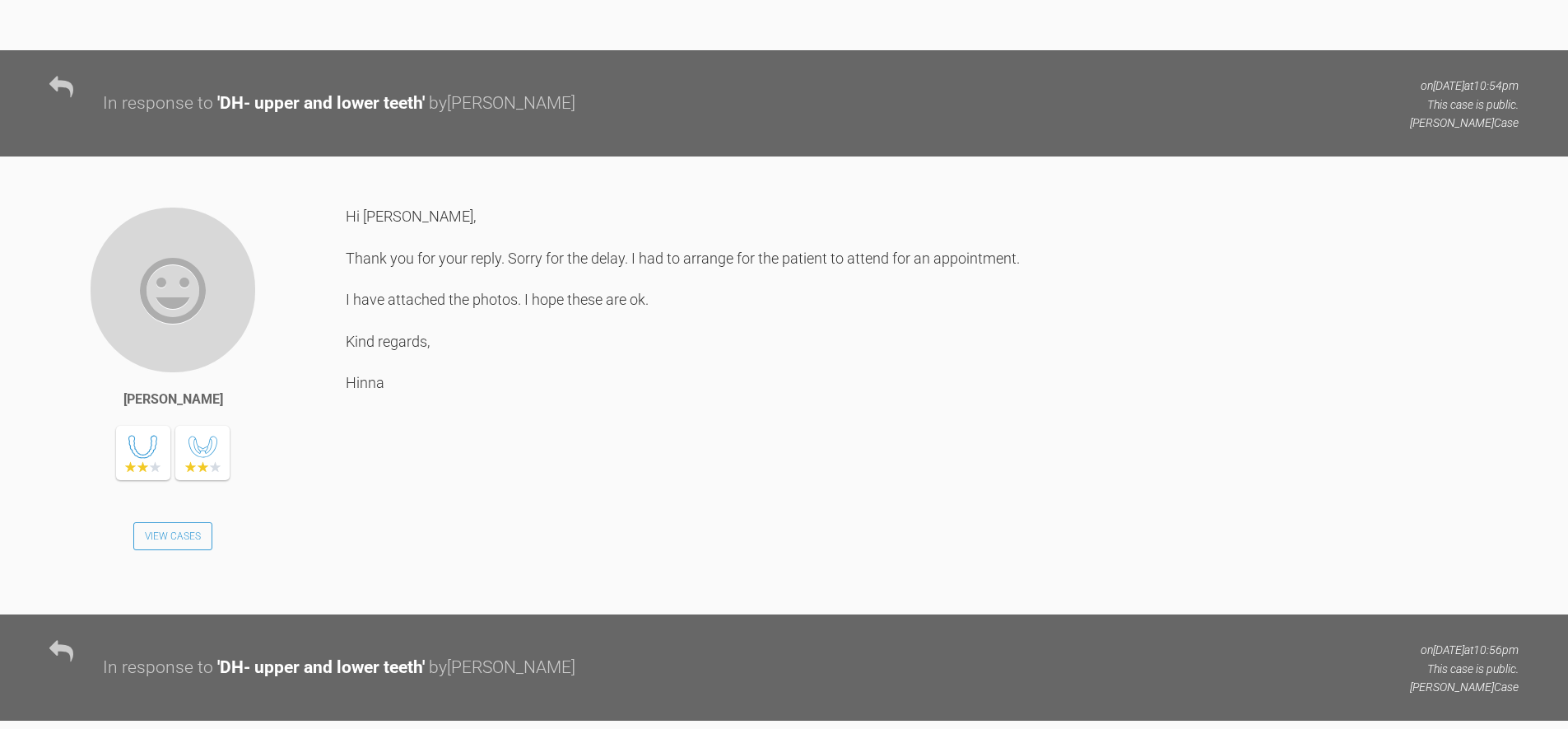
scroll to position [0, 0]
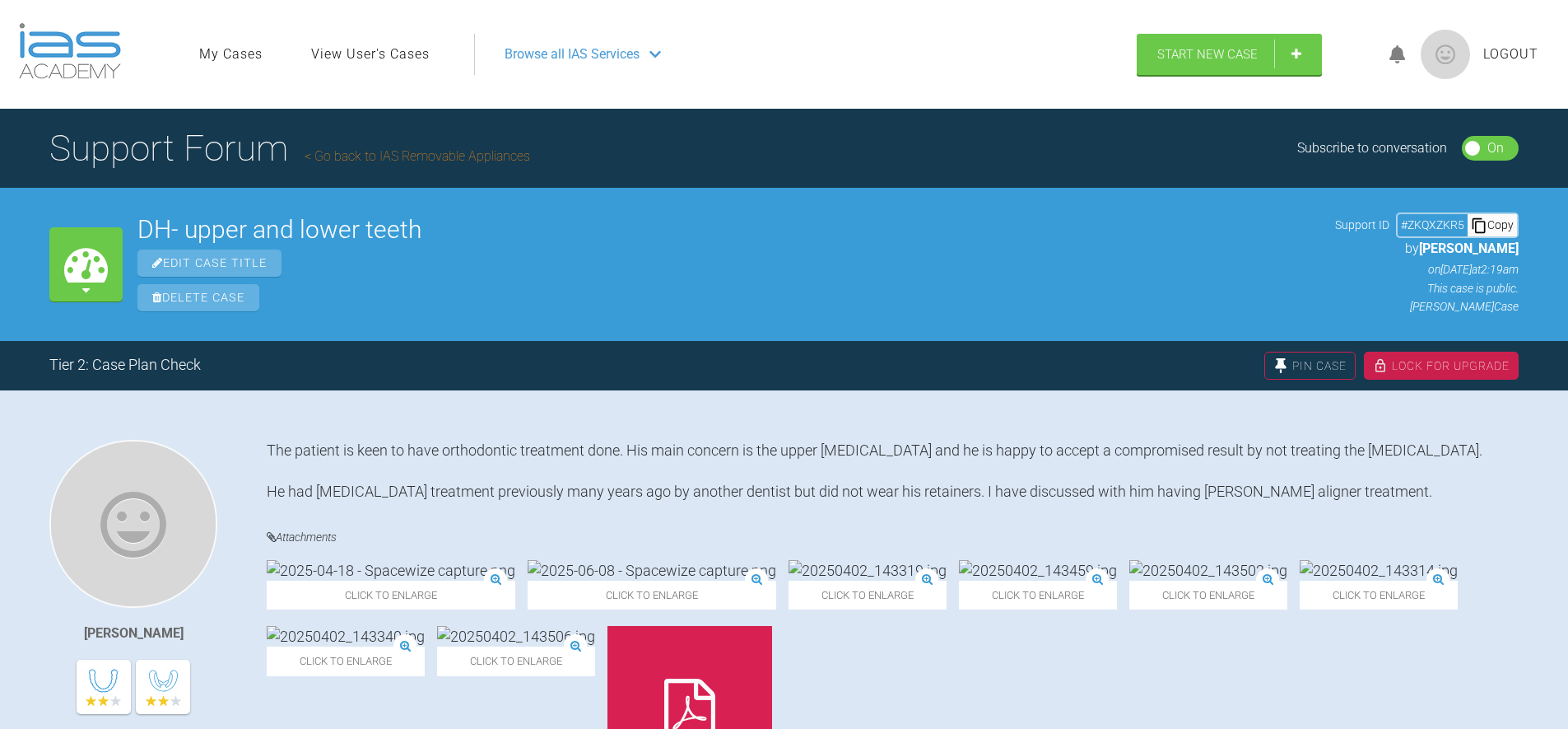
click at [1447, 59] on img at bounding box center [1444, 54] width 49 height 49
click at [483, 278] on div "DH- upper and lower teeth Edit Case Title Delete Case" at bounding box center [729, 264] width 1182 height 94
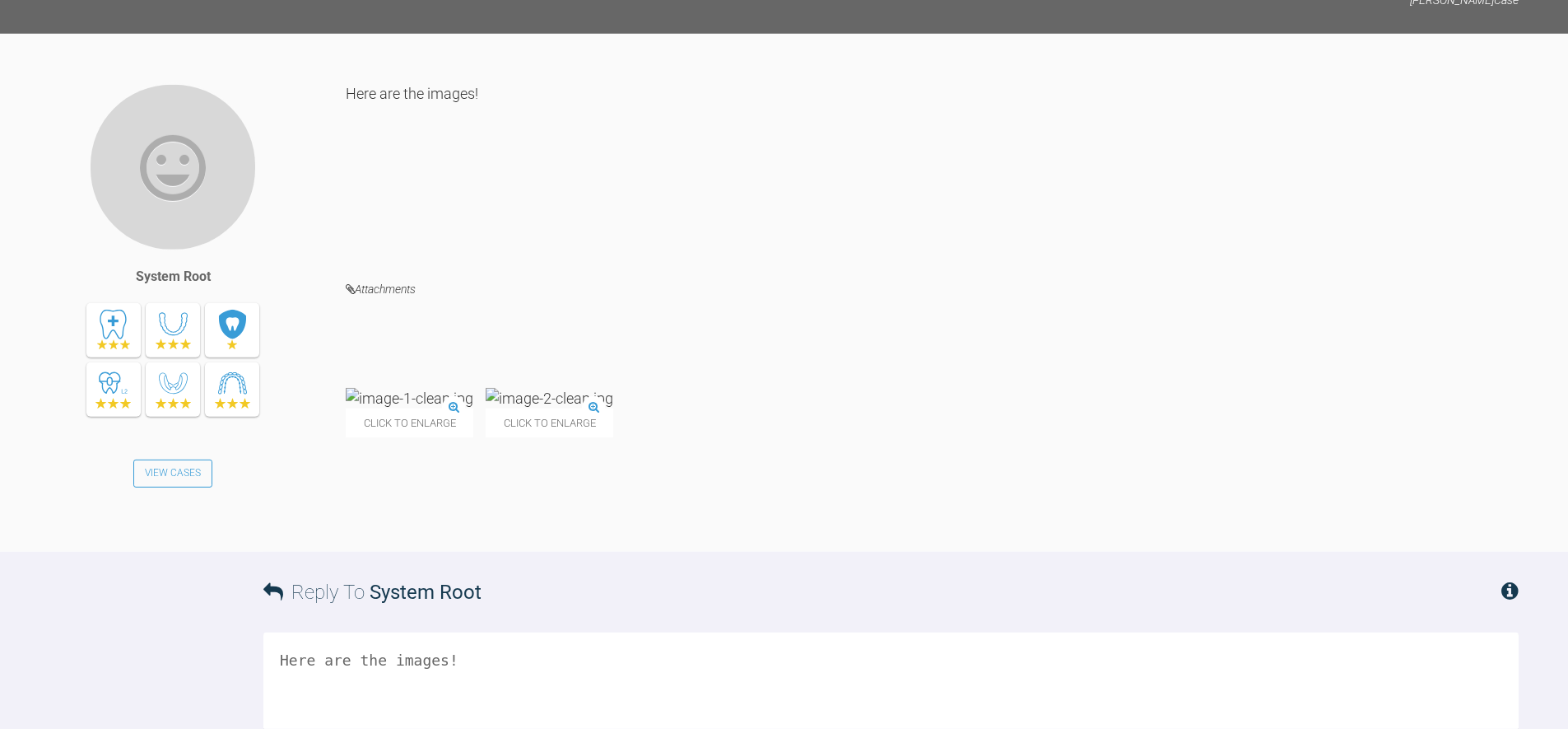
scroll to position [5413, 0]
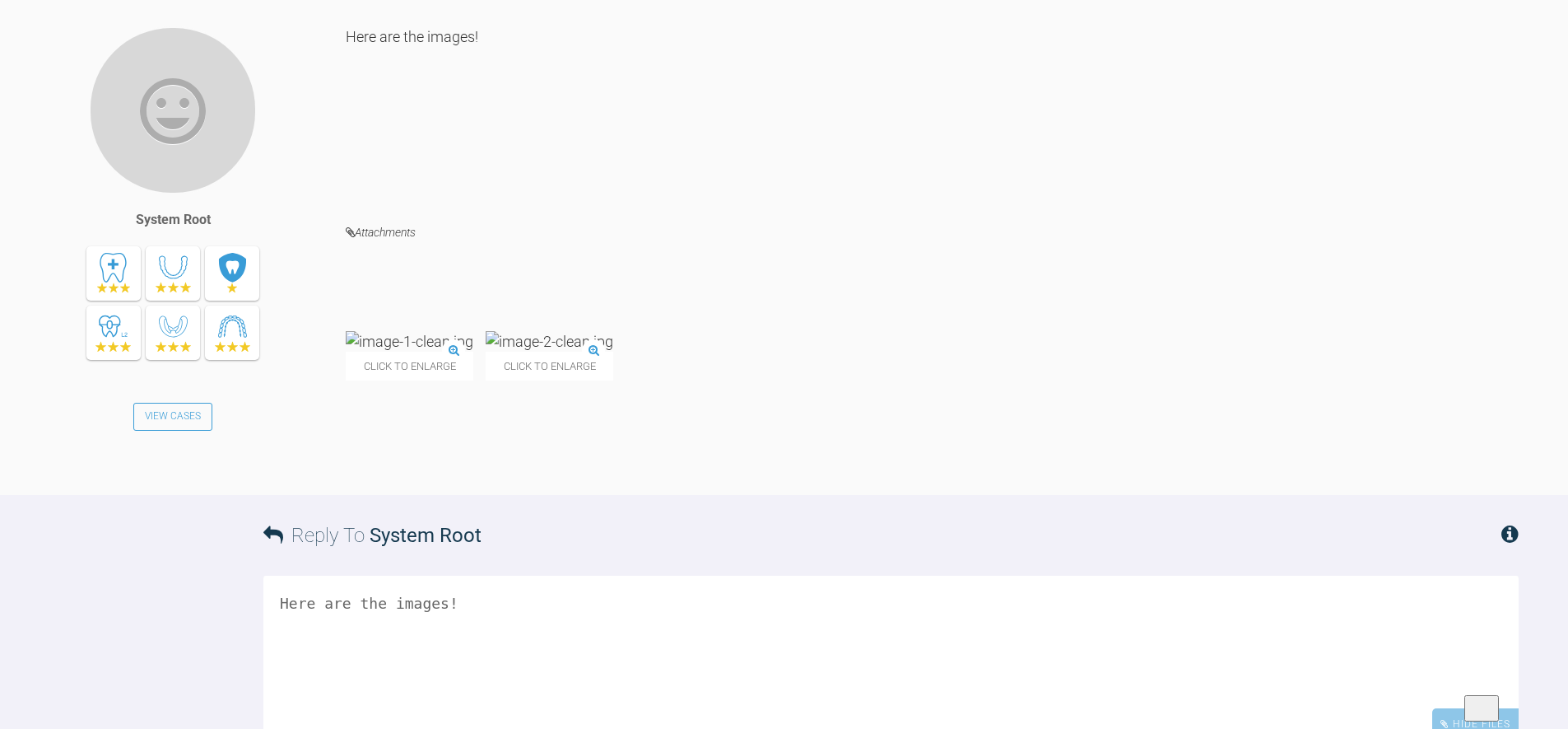
click at [689, 417] on div "Here are the images! Attachments Click to enlarge Click to enlarge" at bounding box center [931, 260] width 1172 height 468
click at [651, 198] on div "Here are the images!" at bounding box center [931, 111] width 1172 height 171
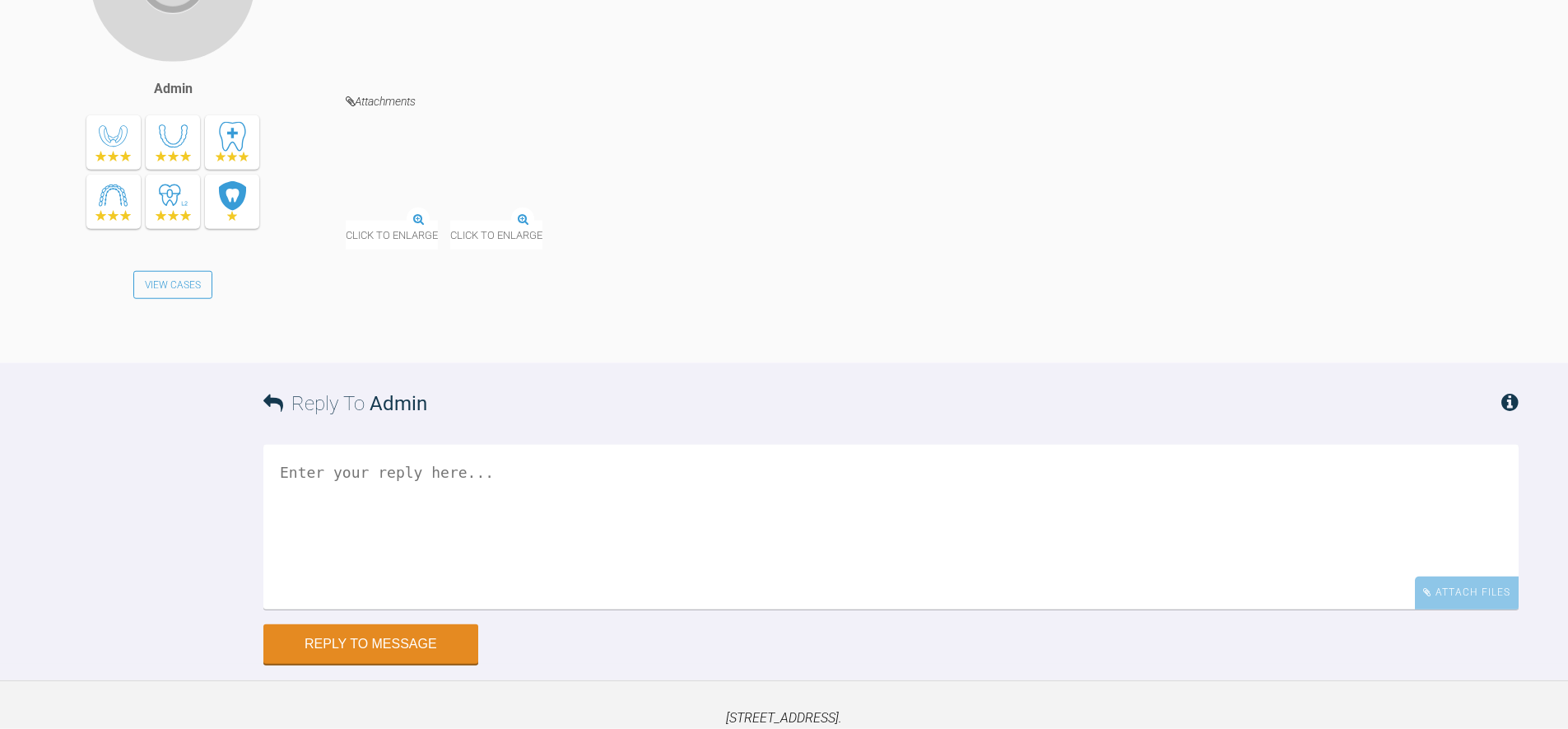
scroll to position [5495, 0]
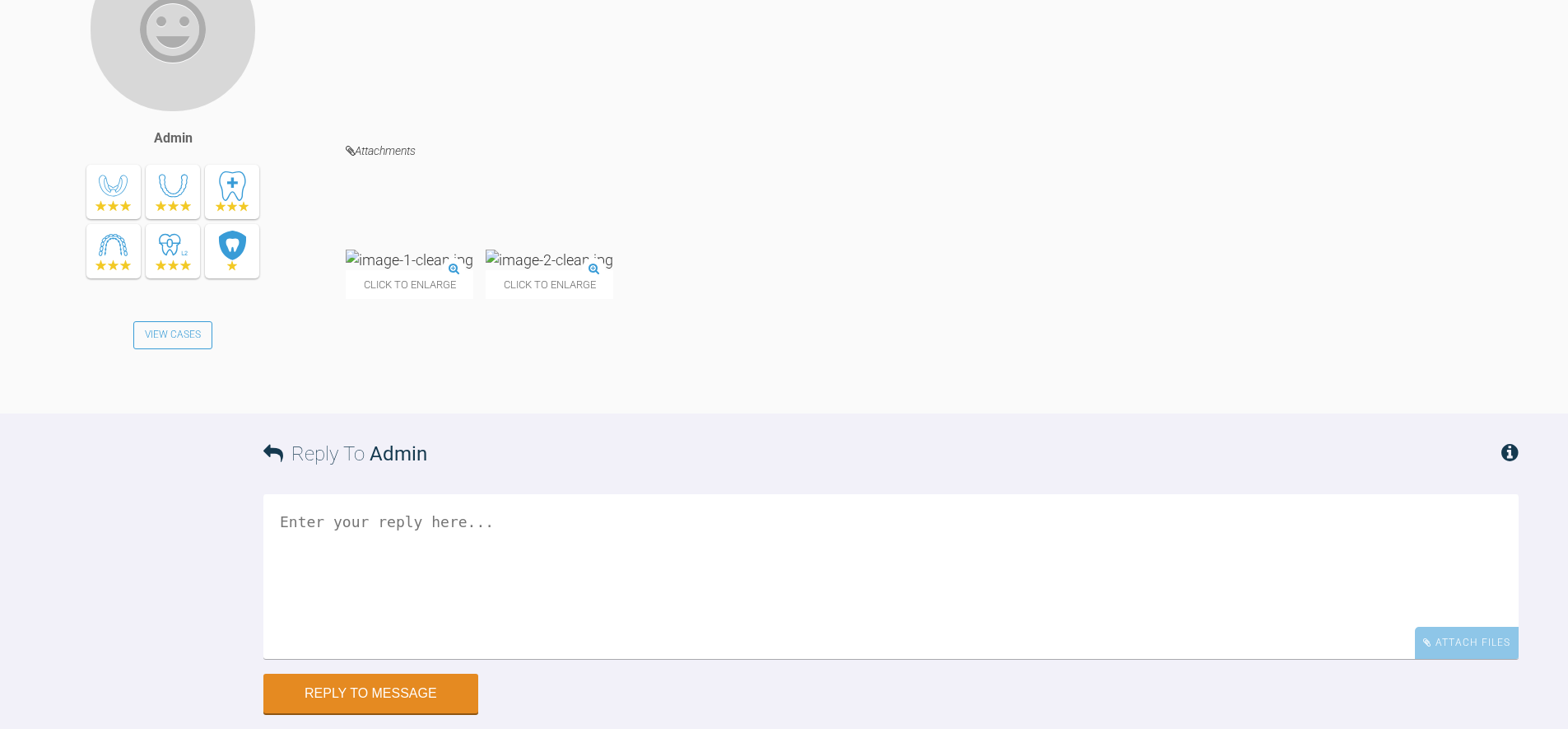
click at [539, 116] on div "Here are the images!" at bounding box center [931, 30] width 1172 height 171
click at [662, 116] on div "Here are the images!" at bounding box center [931, 30] width 1172 height 171
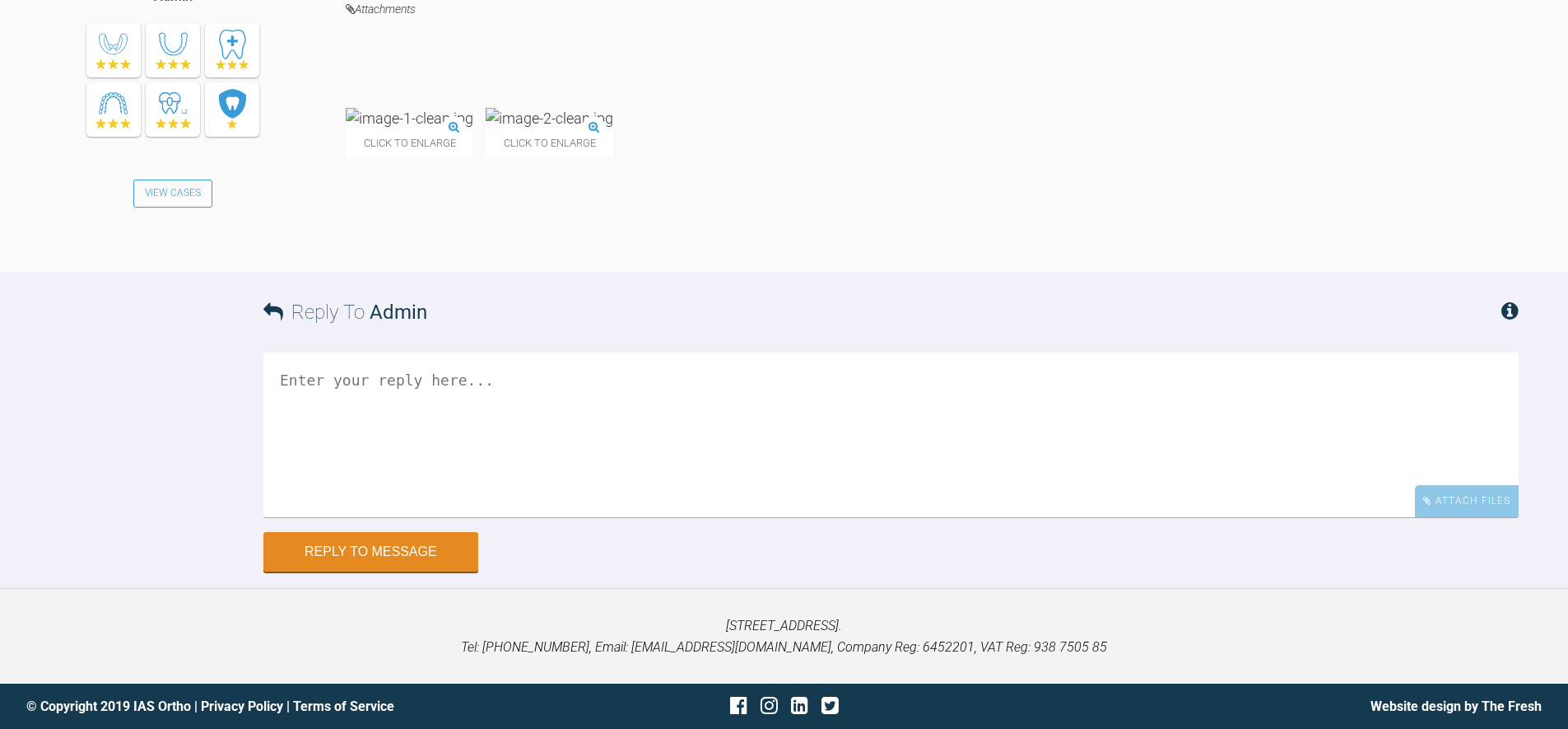
scroll to position [5745, 0]
click at [756, 174] on div "Click to enlarge Click to enlarge" at bounding box center [931, 141] width 1172 height 66
click at [613, 128] on img at bounding box center [550, 118] width 128 height 21
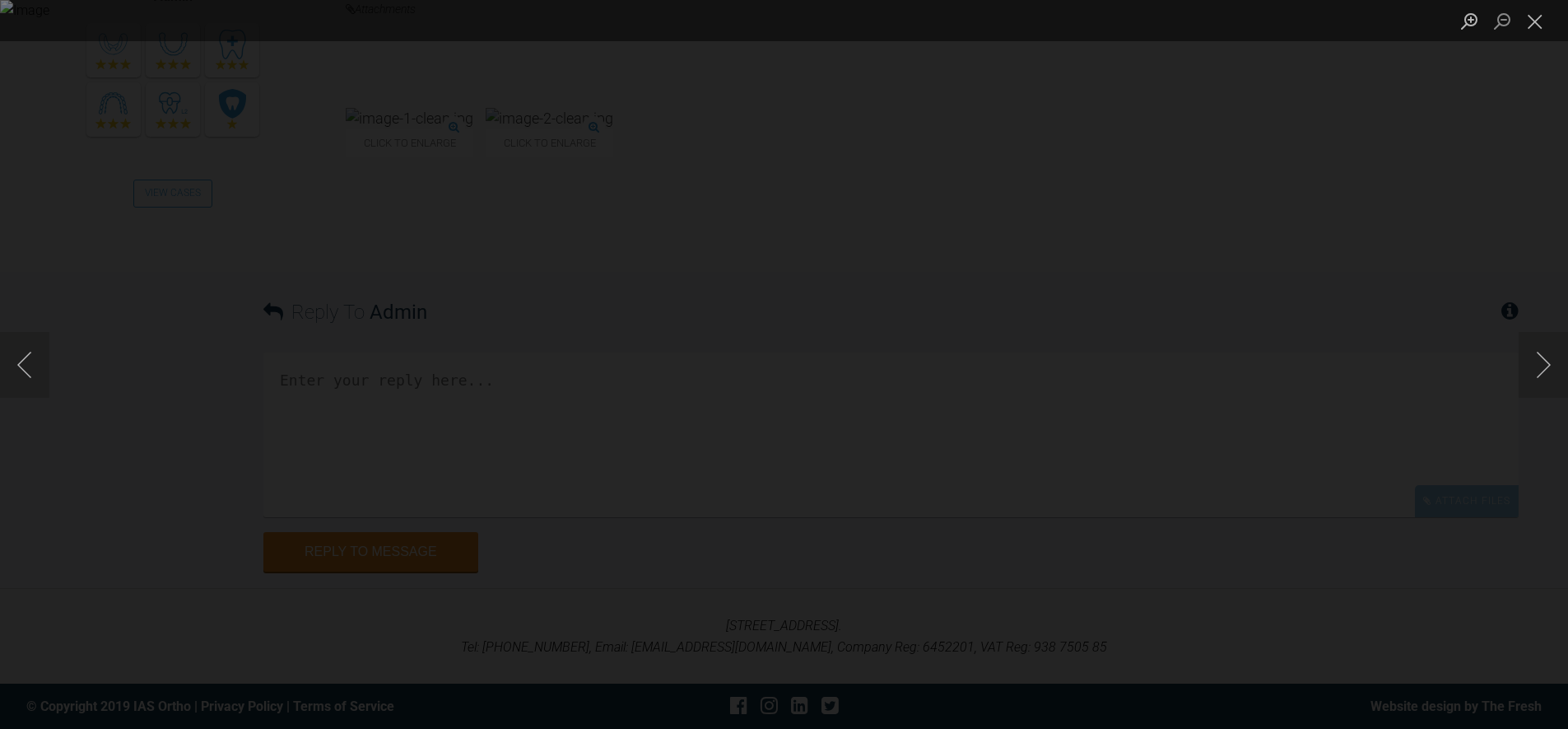
drag, startPoint x: 1403, startPoint y: 301, endPoint x: 1393, endPoint y: 305, distance: 10.8
click at [1397, 301] on div "Lightbox" at bounding box center [784, 364] width 1568 height 729
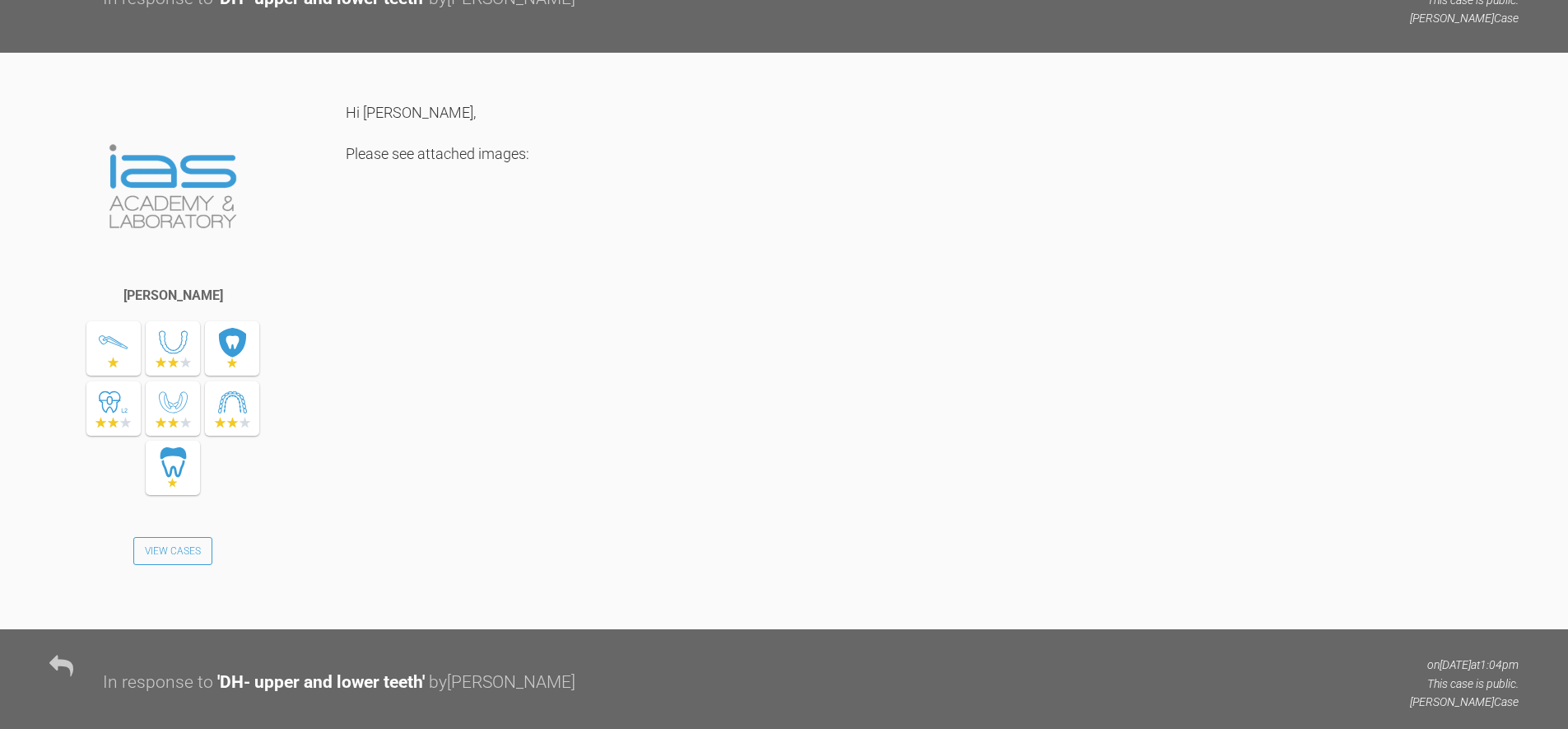
scroll to position [3967, 0]
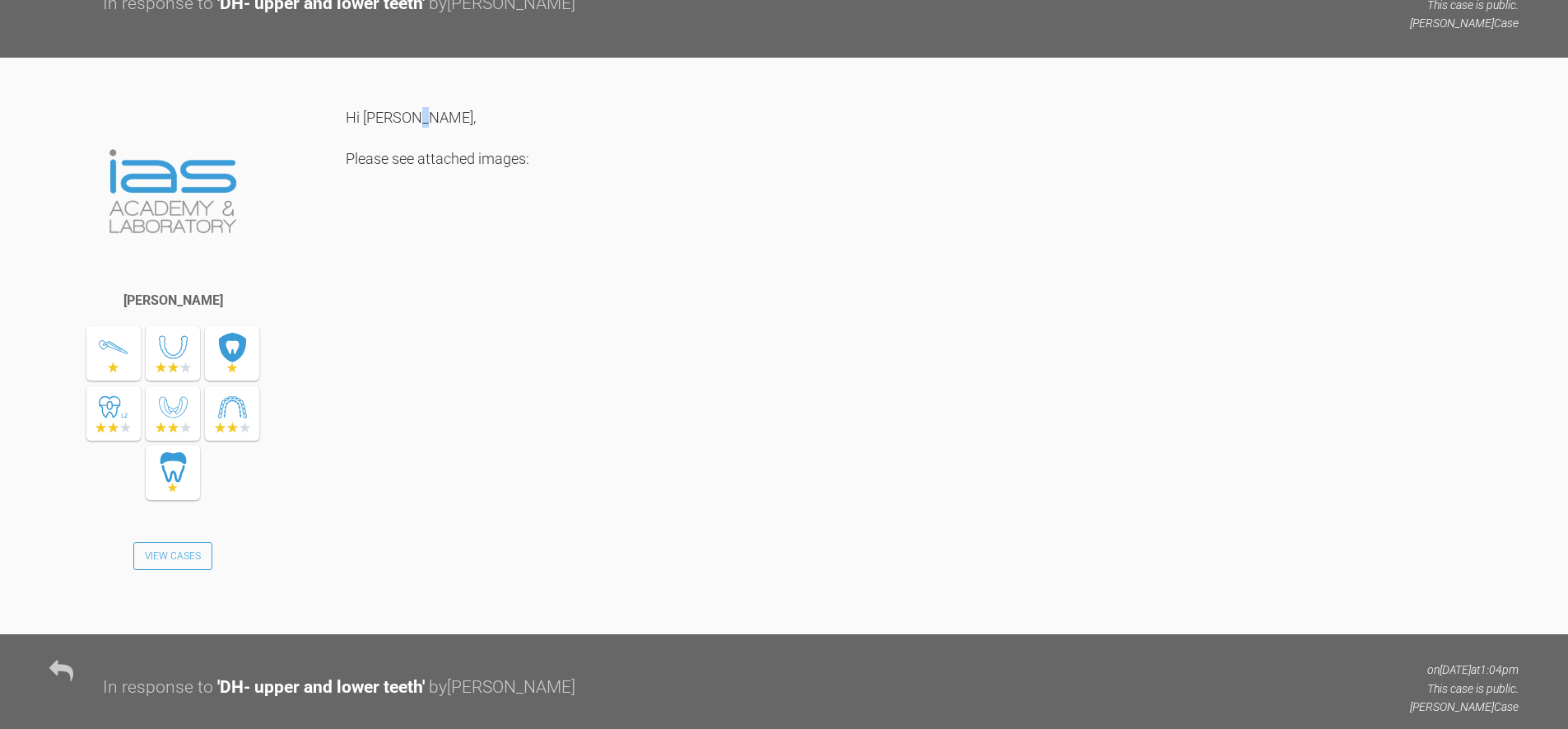
drag, startPoint x: 760, startPoint y: 385, endPoint x: 525, endPoint y: 372, distance: 235.4
click at [760, 387] on div "Hi Geoff, Please see attached images:" at bounding box center [931, 358] width 1172 height 503
drag, startPoint x: 93, startPoint y: 254, endPoint x: 736, endPoint y: 279, distance: 643.5
click at [710, 57] on div "In response to ' DH- upper and lower teeth ' by Hinna Javed on 15th August 2025…" at bounding box center [784, 4] width 1568 height 106
click at [743, 32] on div "In response to ' DH- upper and lower teeth ' by Hinna Javed on 15th August 2025…" at bounding box center [810, 3] width 1415 height 57
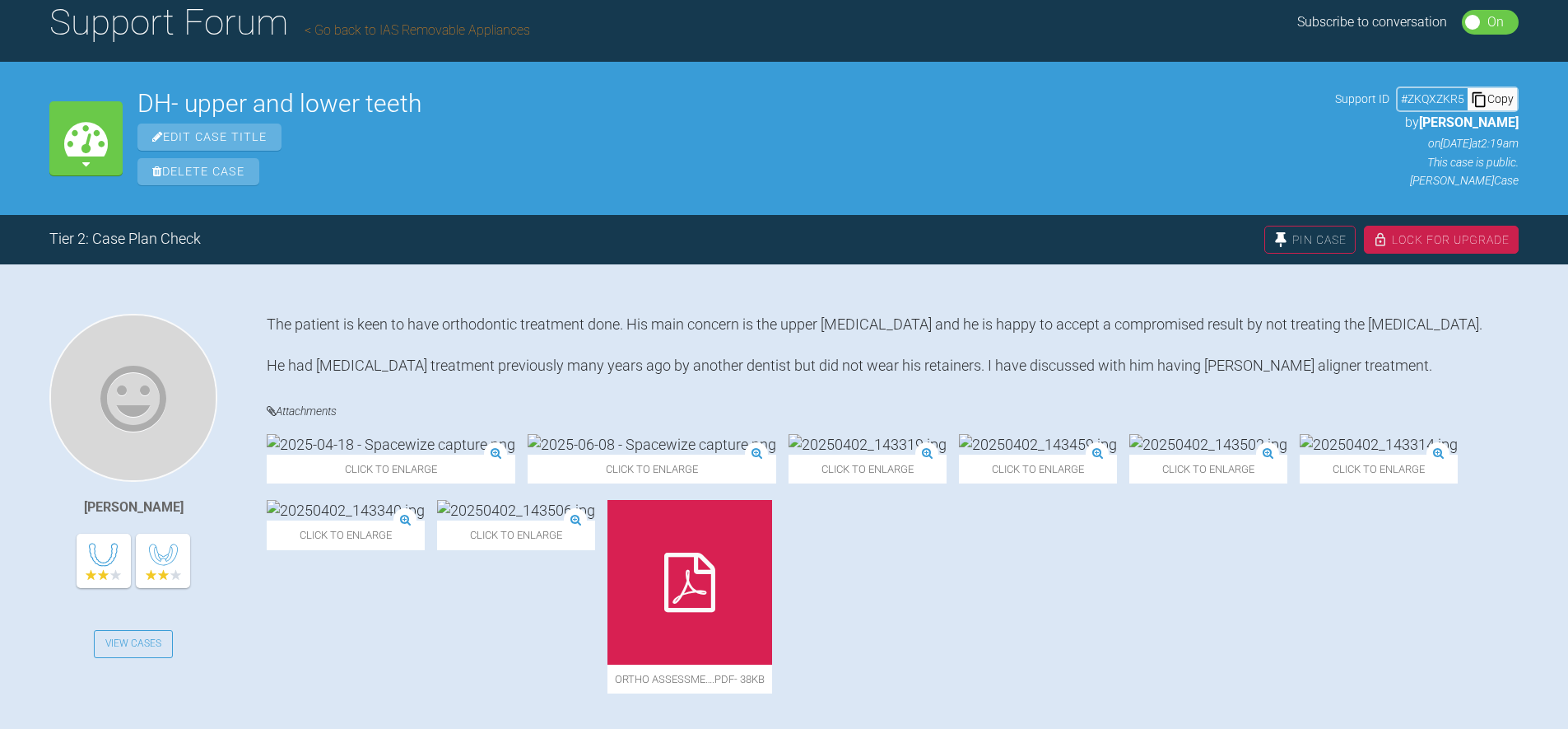
scroll to position [0, 0]
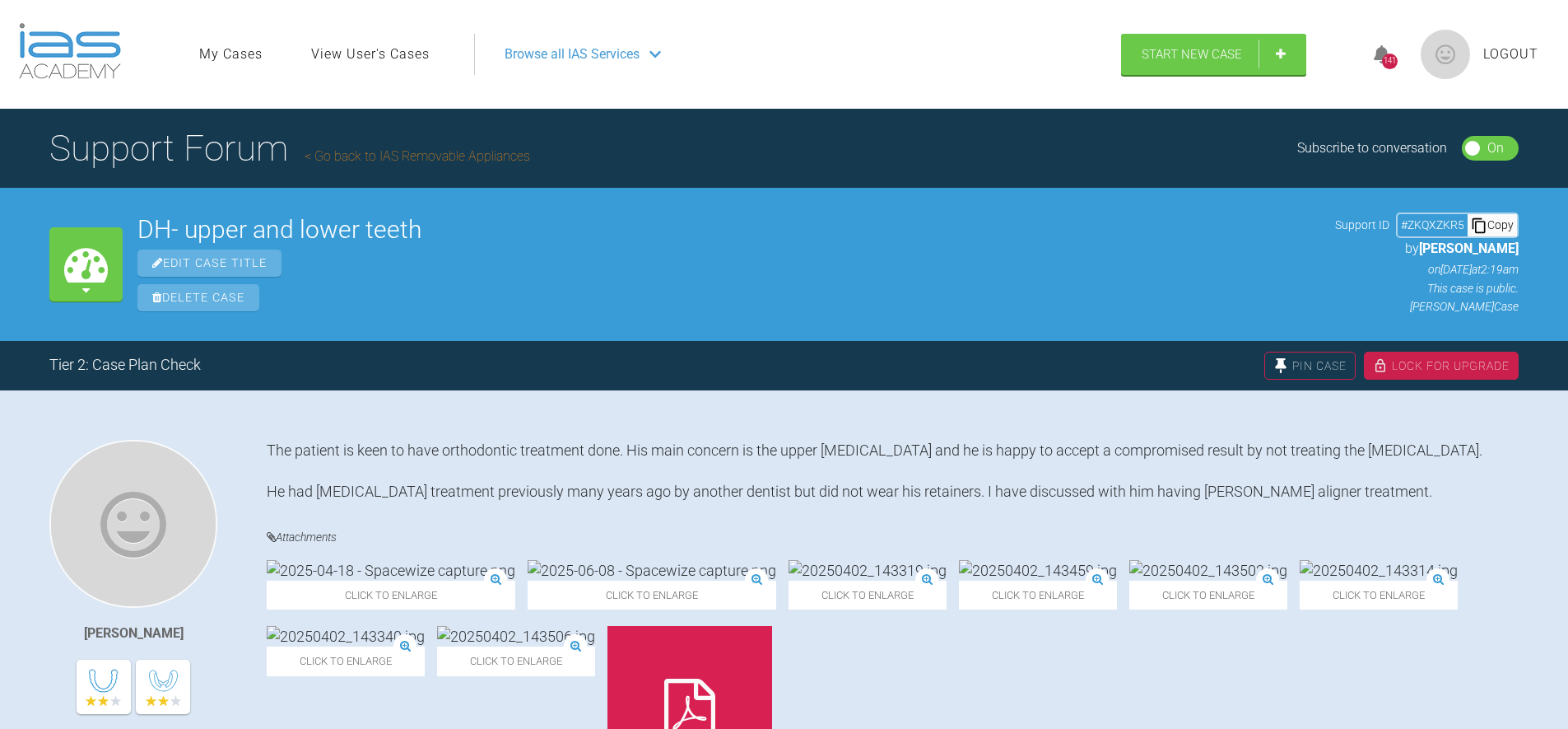
click at [1076, 386] on div "Tier 2: Case Plan Check Pin Case Lock For Upgrade" at bounding box center [784, 365] width 1568 height 49
drag, startPoint x: 480, startPoint y: 283, endPoint x: 470, endPoint y: 280, distance: 10.4
click at [480, 283] on div "DH- upper and lower teeth Edit Case Title Delete Case" at bounding box center [729, 264] width 1182 height 94
drag, startPoint x: 515, startPoint y: 59, endPoint x: 539, endPoint y: 56, distance: 24.2
click at [517, 59] on span "Browse all IAS Services" at bounding box center [572, 54] width 135 height 21
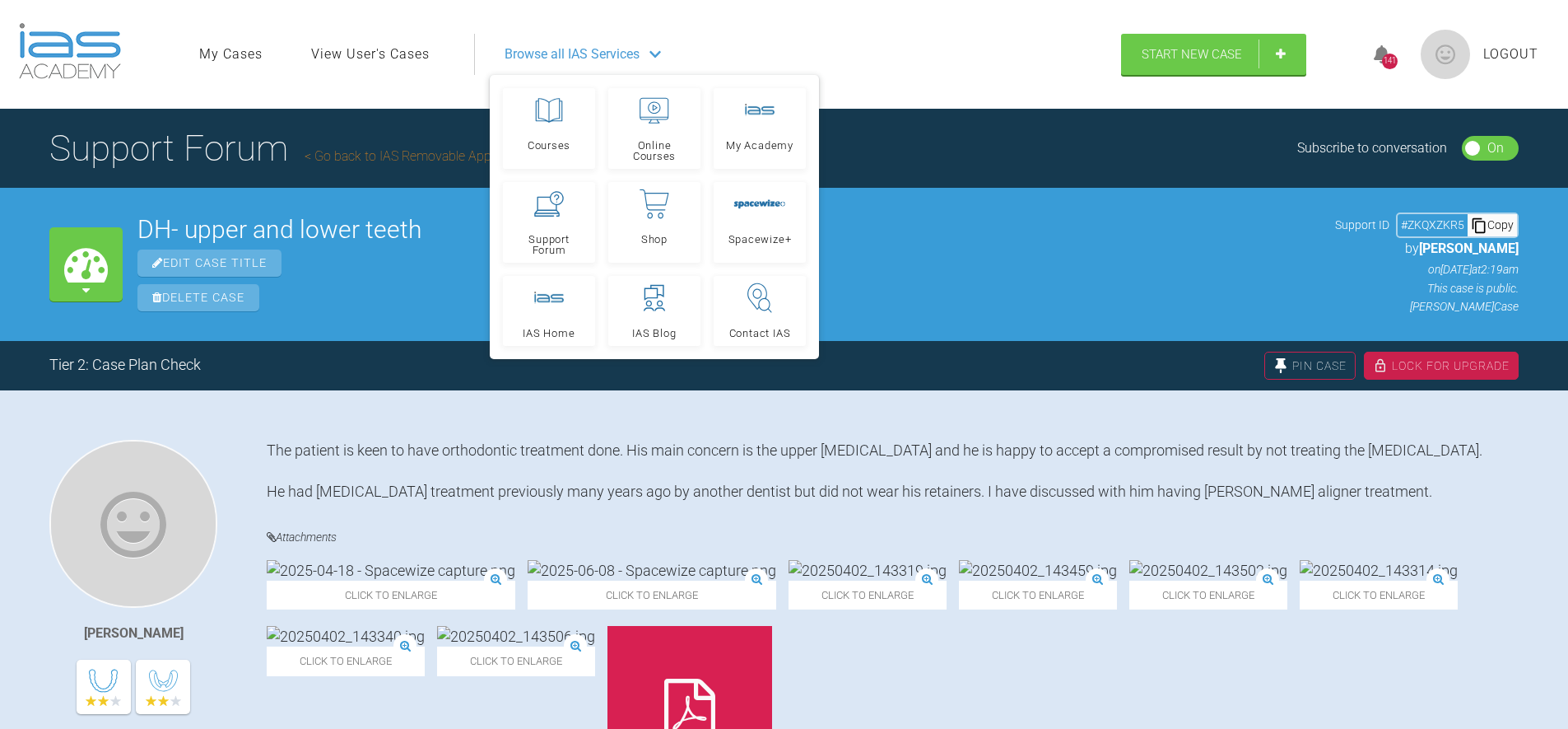
click at [550, 54] on span "Browse all IAS Services" at bounding box center [572, 54] width 135 height 21
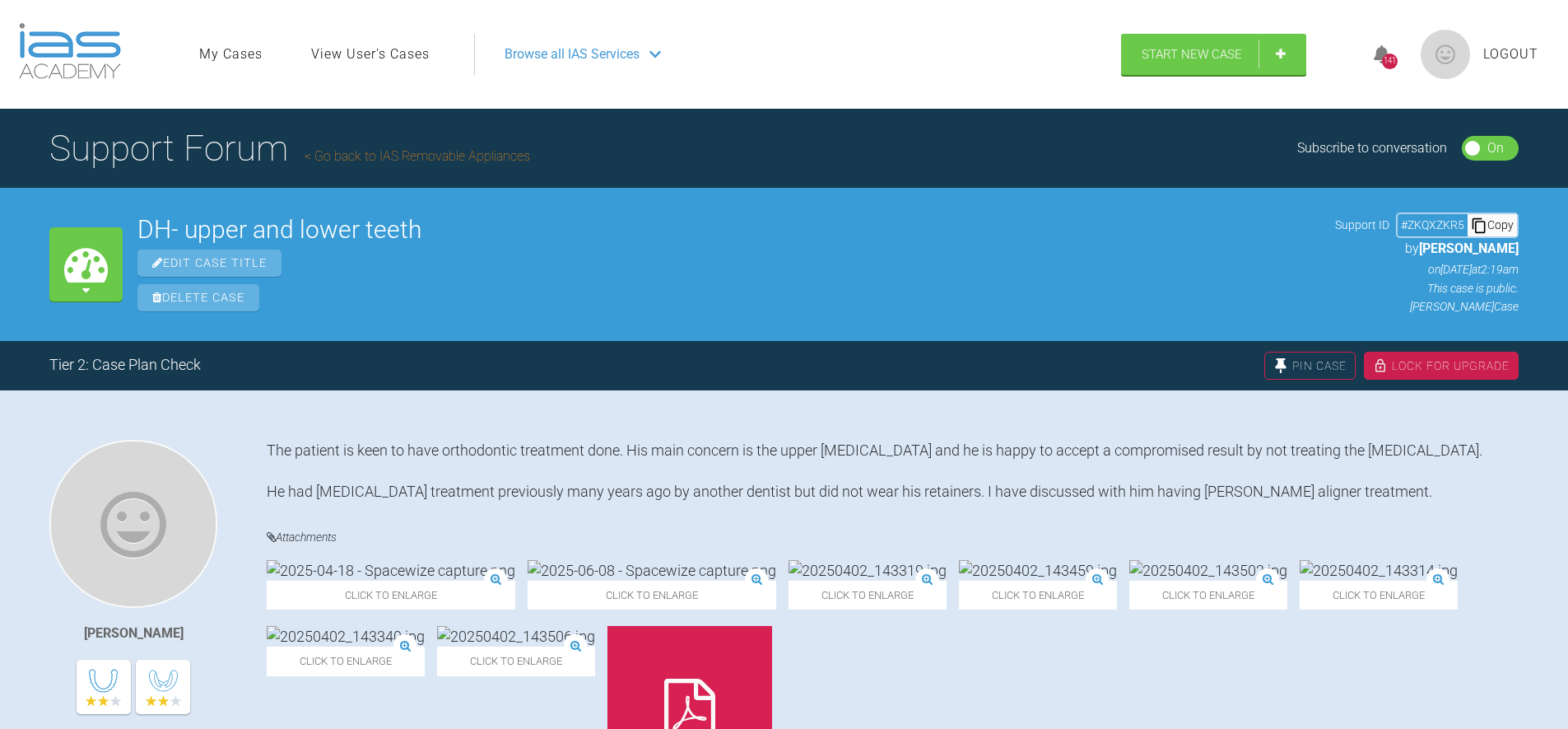
drag, startPoint x: 824, startPoint y: 85, endPoint x: 922, endPoint y: 80, distance: 98.1
click at [827, 85] on nav "My Cases View User's Cases Logout Browse all IAS Services" at bounding box center [652, 54] width 936 height 71
click at [84, 51] on img at bounding box center [70, 51] width 102 height 56
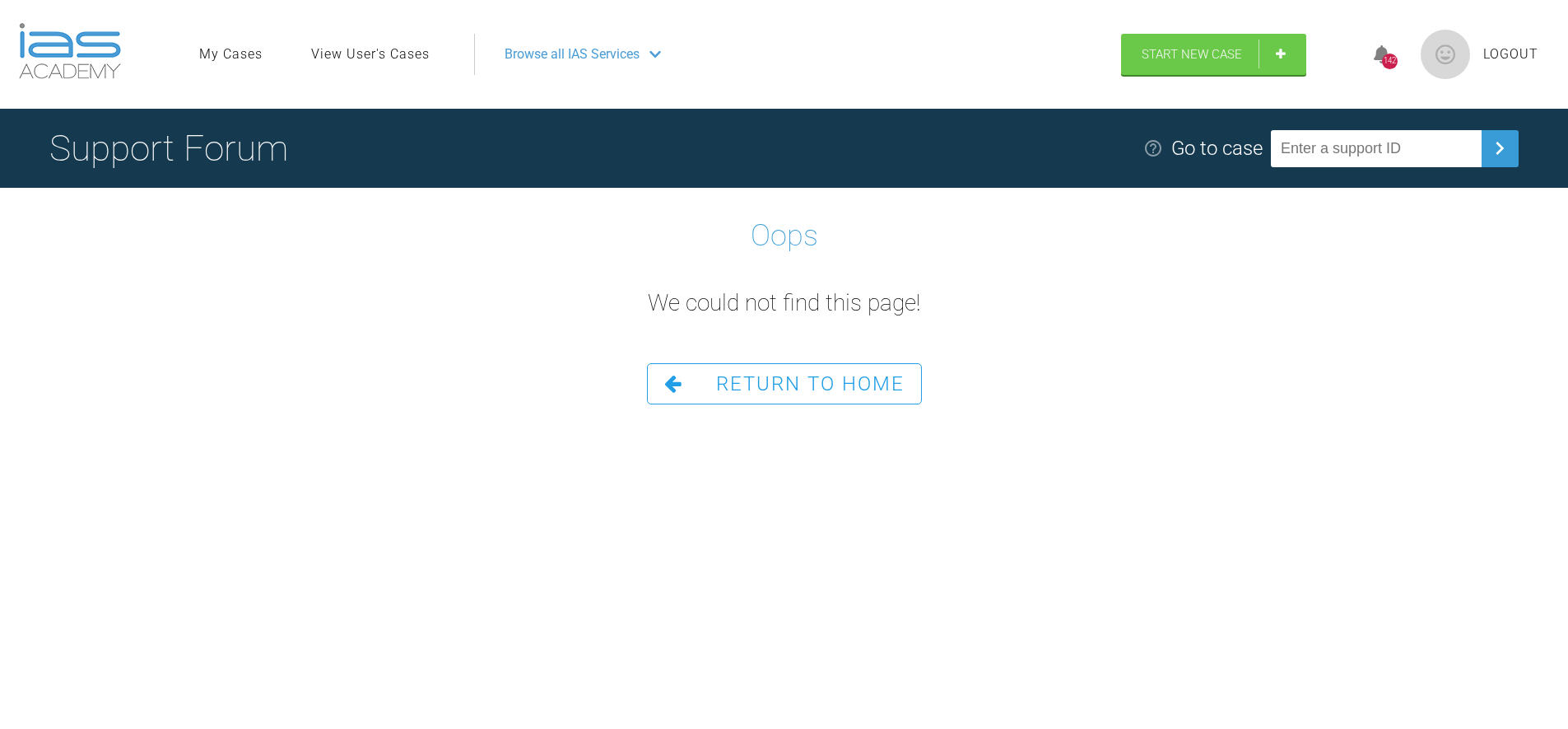
click at [661, 152] on div "Support Forum Go to case" at bounding box center [784, 148] width 1568 height 79
drag, startPoint x: 359, startPoint y: 205, endPoint x: 752, endPoint y: 109, distance: 404.6
click at [411, 193] on div "Oops We could not find this page! Return To Home" at bounding box center [784, 296] width 1568 height 216
click at [578, 47] on span "Browse all IAS Services" at bounding box center [572, 54] width 135 height 21
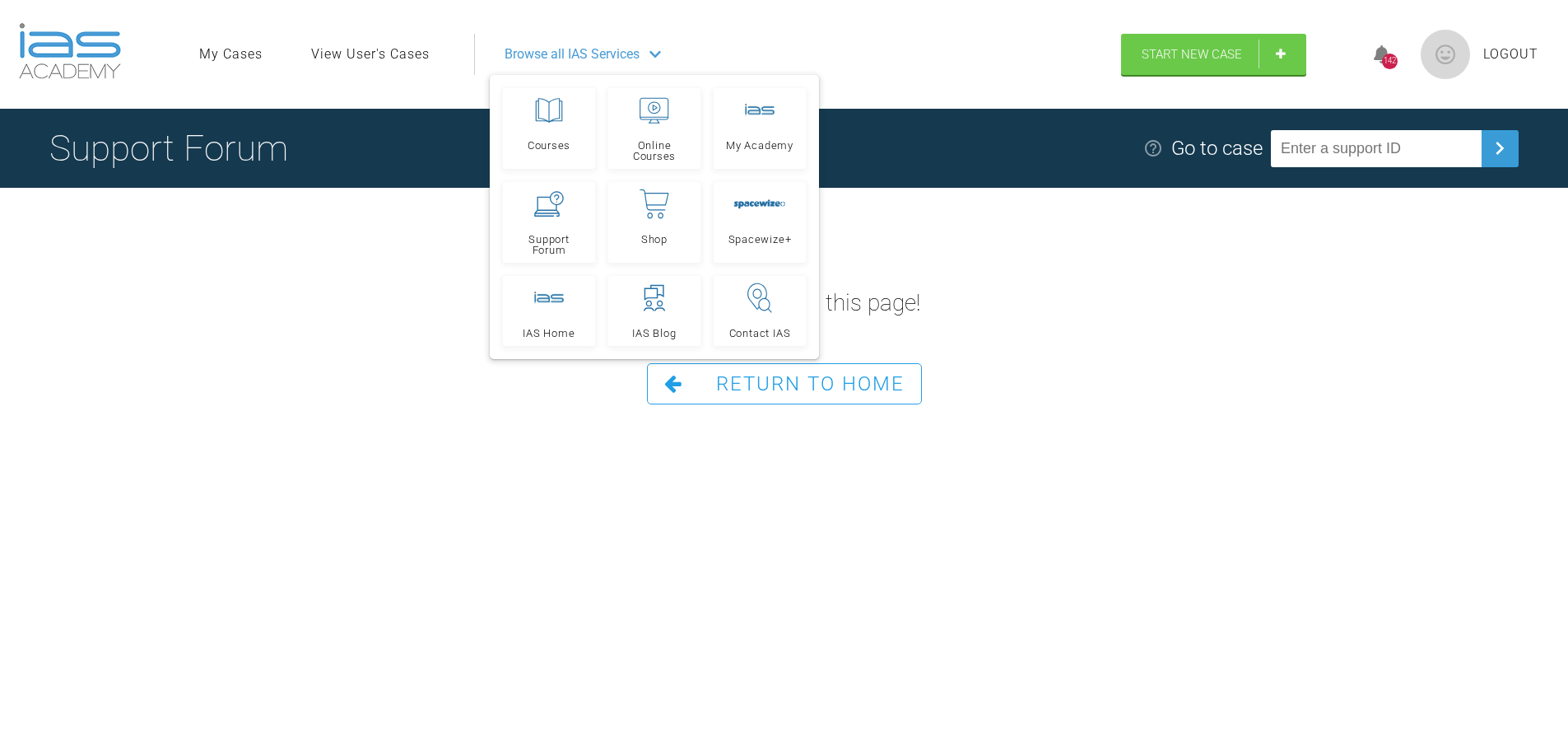
drag, startPoint x: 553, startPoint y: 52, endPoint x: 441, endPoint y: 1, distance: 123.1
click at [553, 52] on span "Browse all IAS Services" at bounding box center [572, 54] width 135 height 21
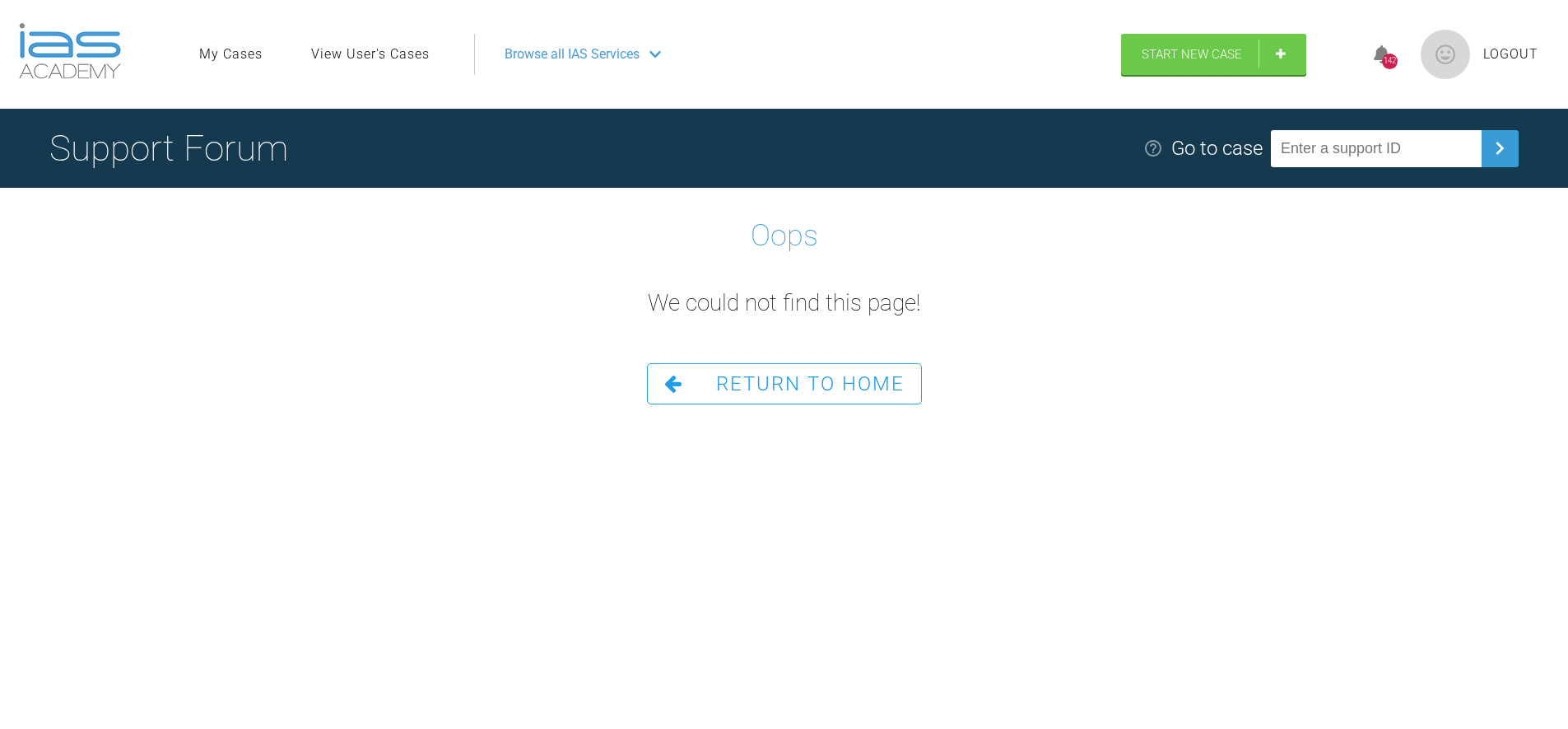
click at [320, 492] on div "Support Forum Go to case Oops We could not find this page! Return To Home" at bounding box center [784, 434] width 1568 height 651
